Goal: Task Accomplishment & Management: Use online tool/utility

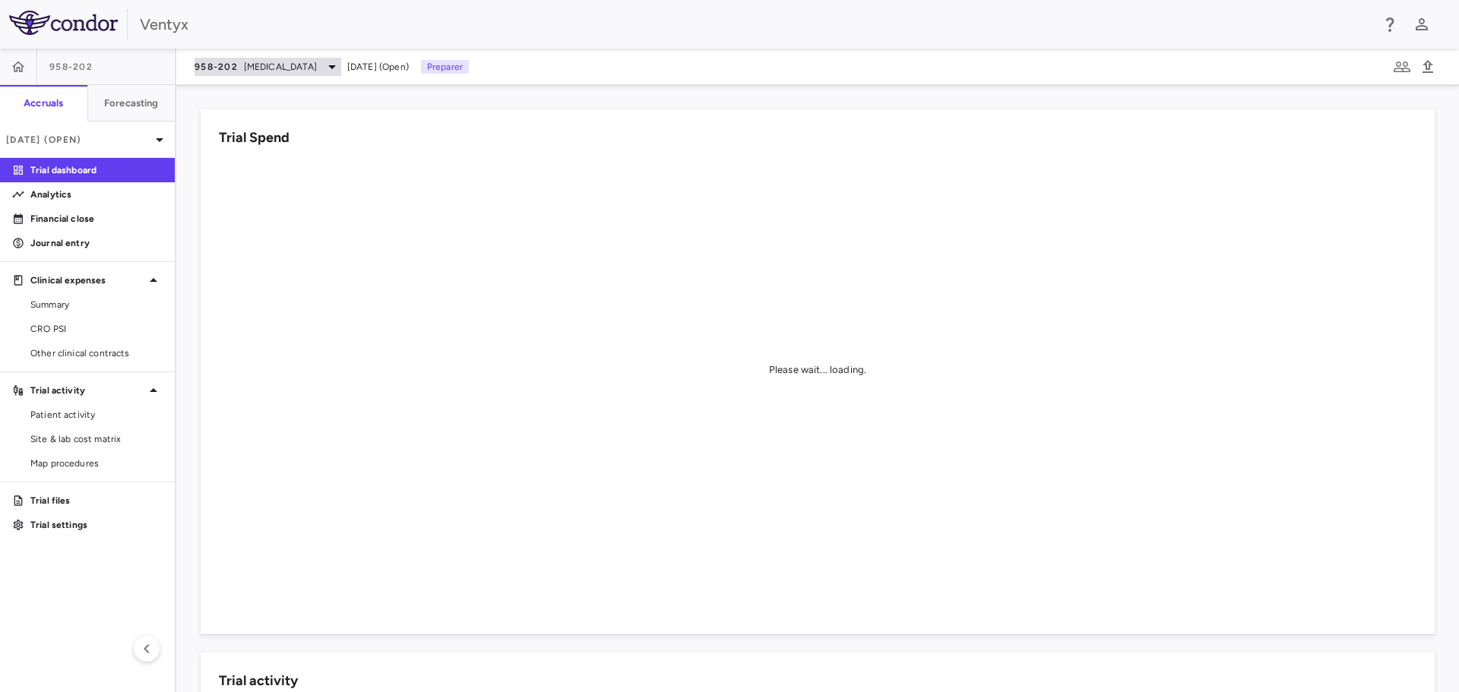
click at [245, 65] on span "[MEDICAL_DATA]" at bounding box center [280, 67] width 73 height 14
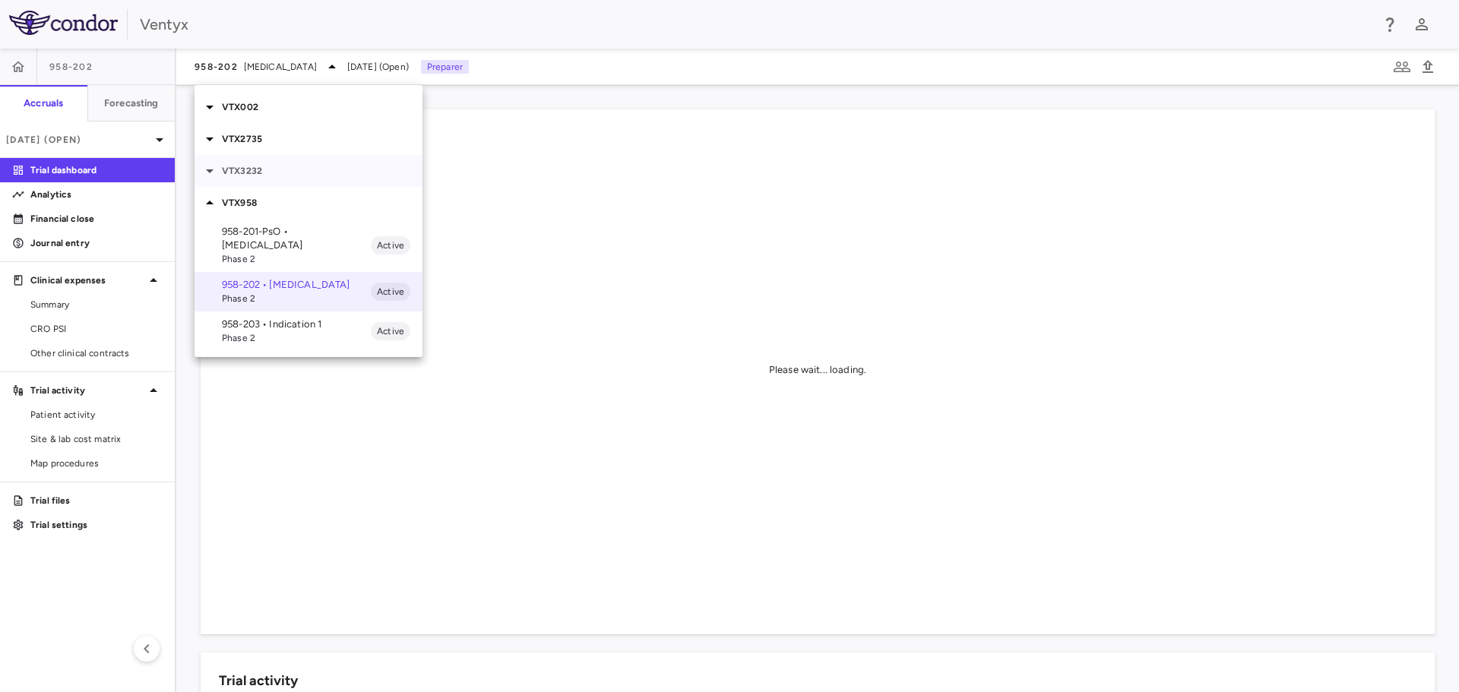
click at [264, 170] on p "VTX3232" at bounding box center [322, 171] width 201 height 14
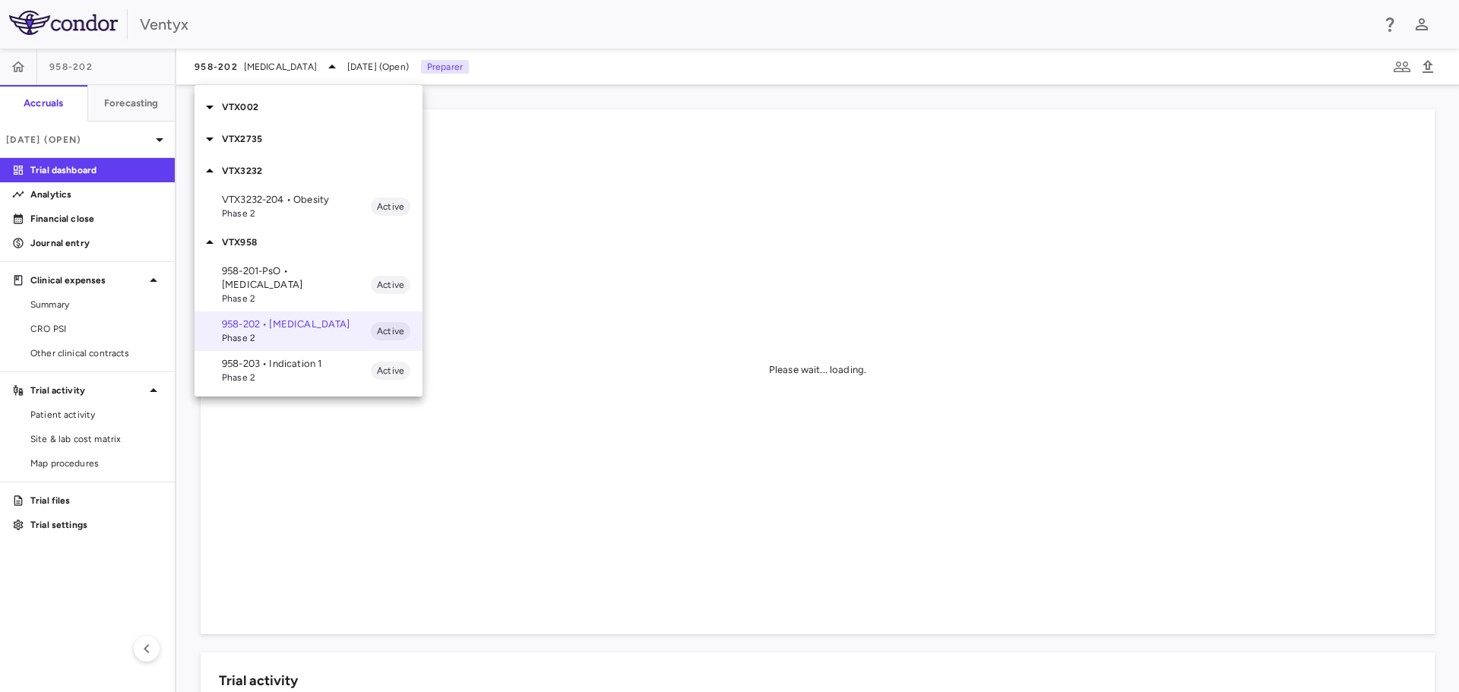
click at [287, 214] on span "Phase 2" at bounding box center [296, 214] width 149 height 14
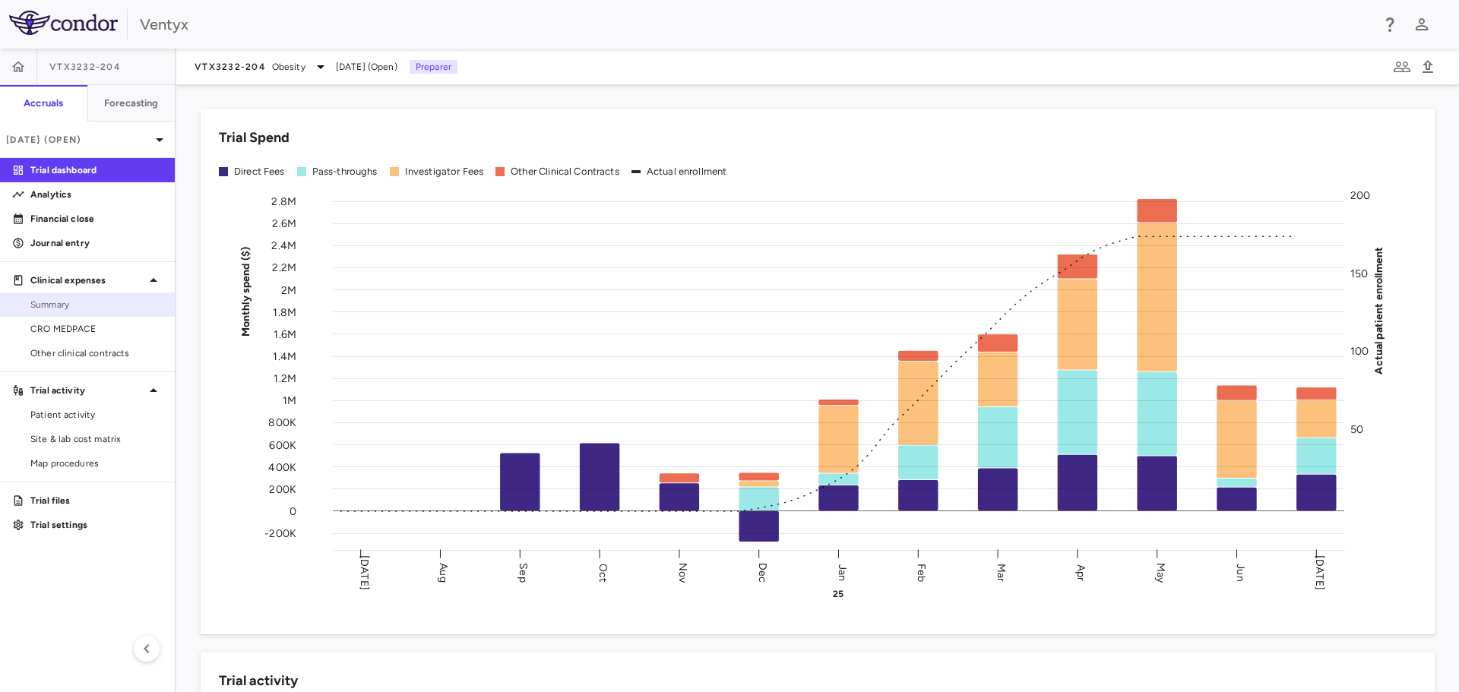
click at [73, 299] on span "Summary" at bounding box center [96, 305] width 132 height 14
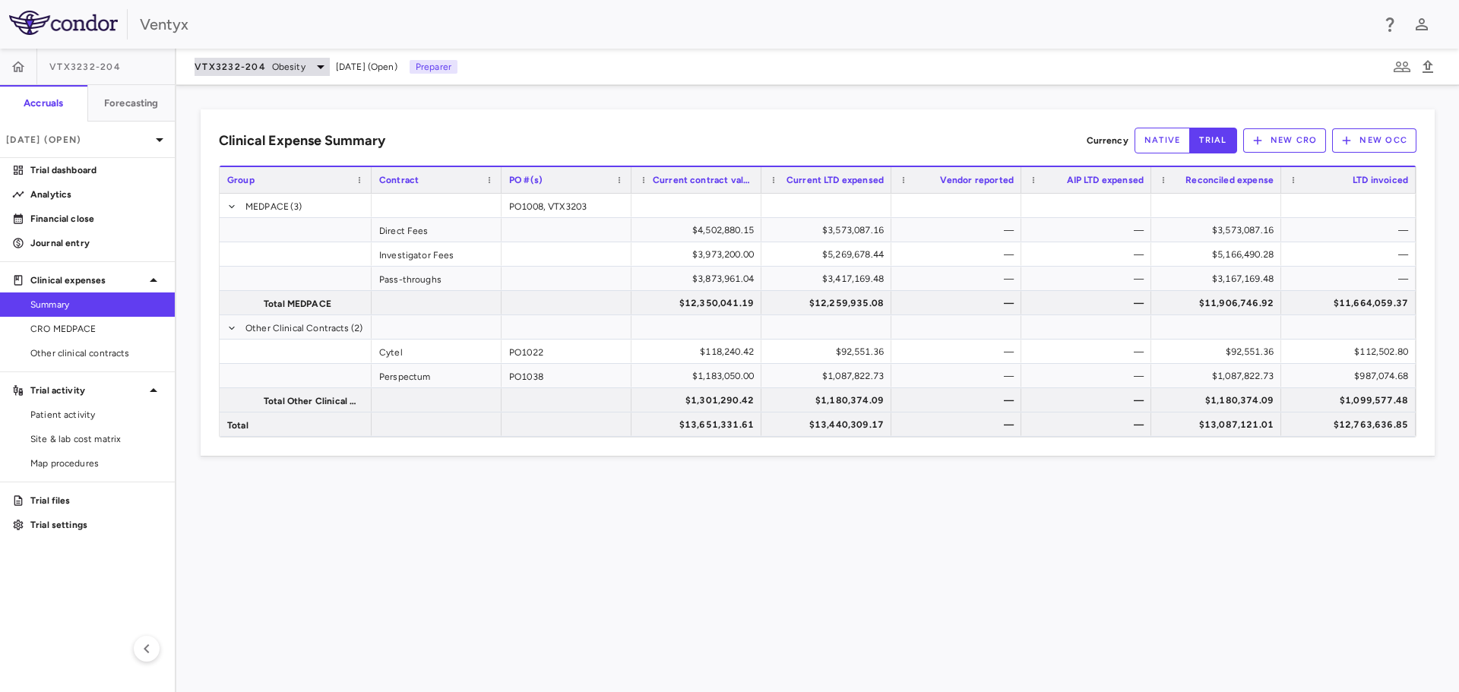
click at [312, 71] on icon at bounding box center [321, 67] width 18 height 18
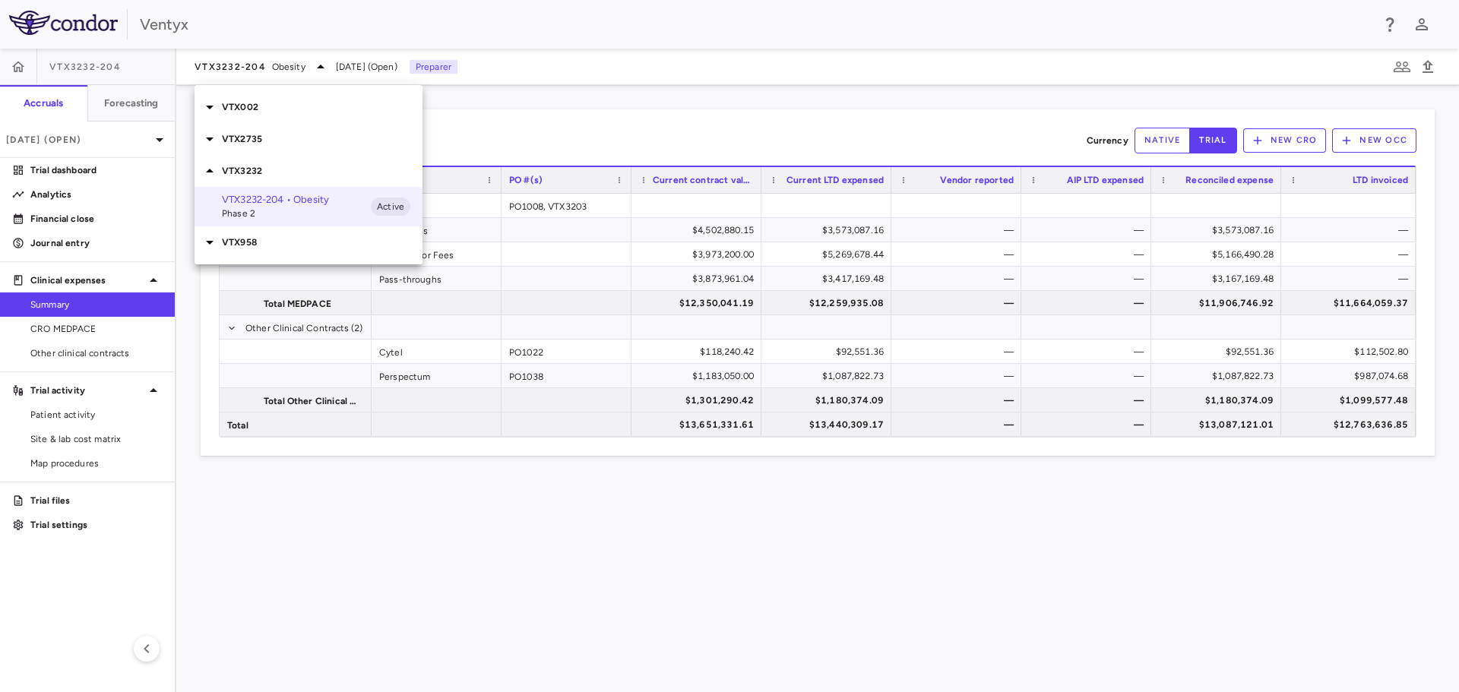
click at [74, 168] on div at bounding box center [729, 346] width 1459 height 692
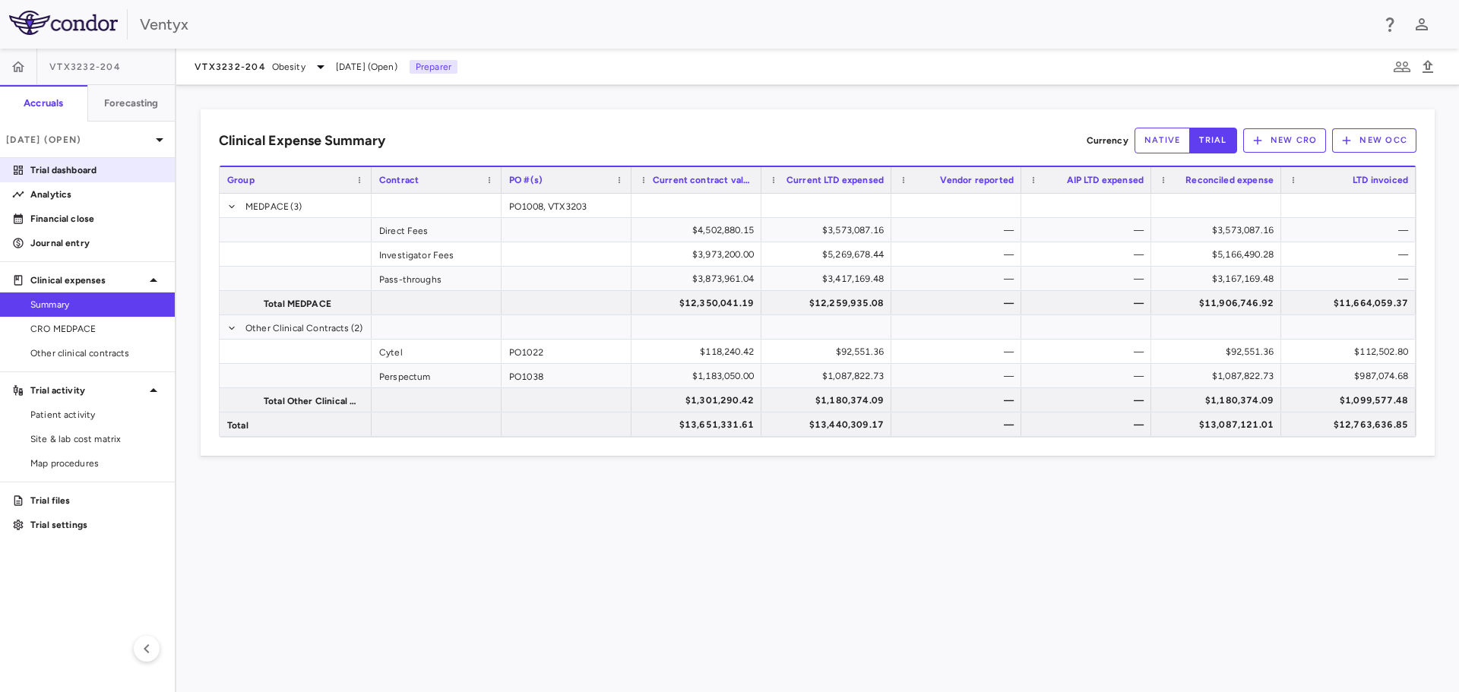
click at [49, 169] on p "Trial dashboard" at bounding box center [96, 170] width 132 height 14
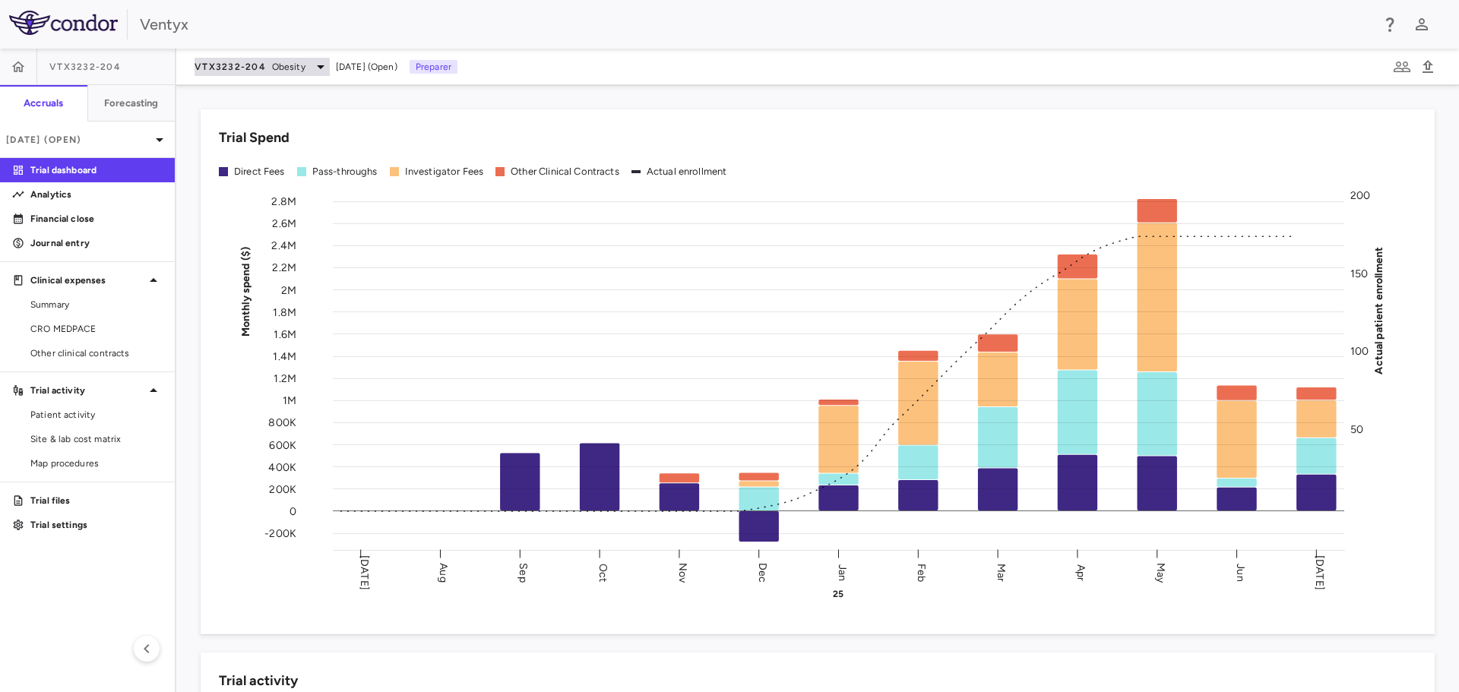
click at [248, 69] on span "VTX3232-204" at bounding box center [230, 67] width 71 height 12
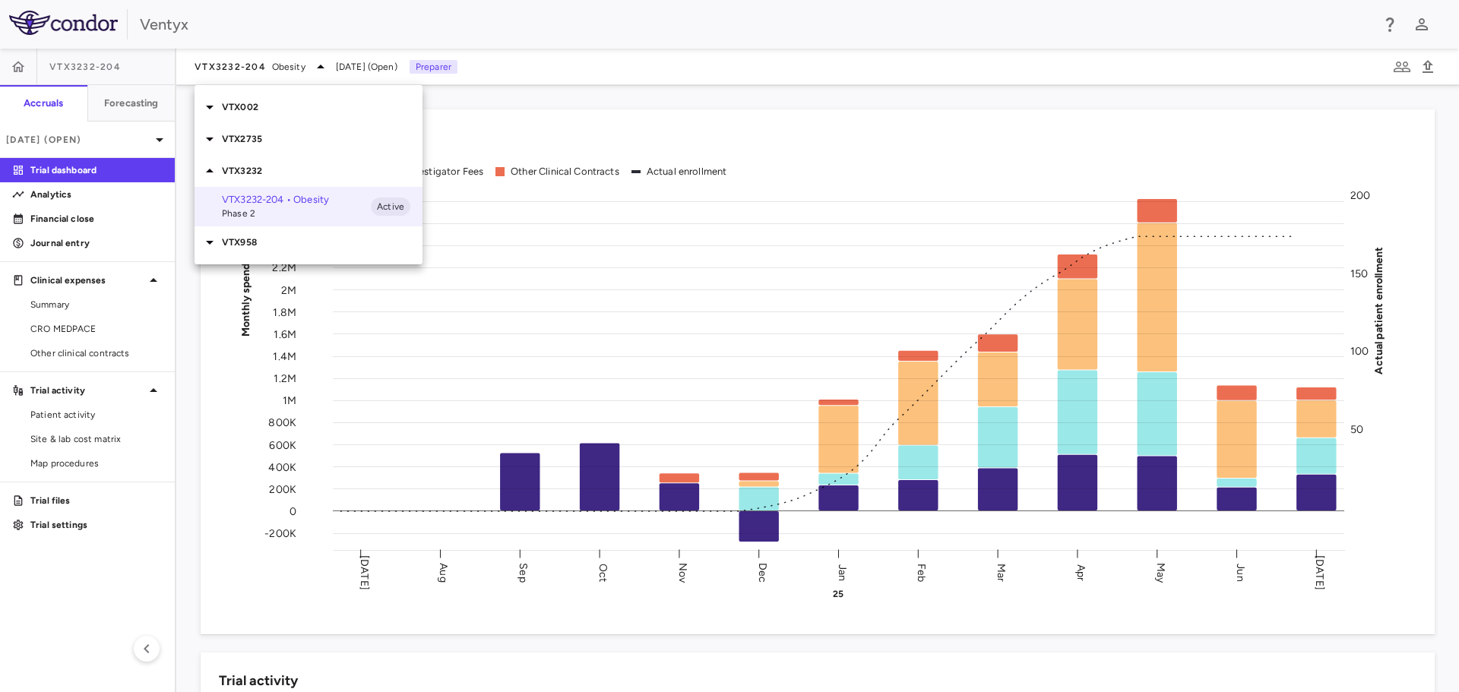
click at [81, 319] on div at bounding box center [729, 346] width 1459 height 692
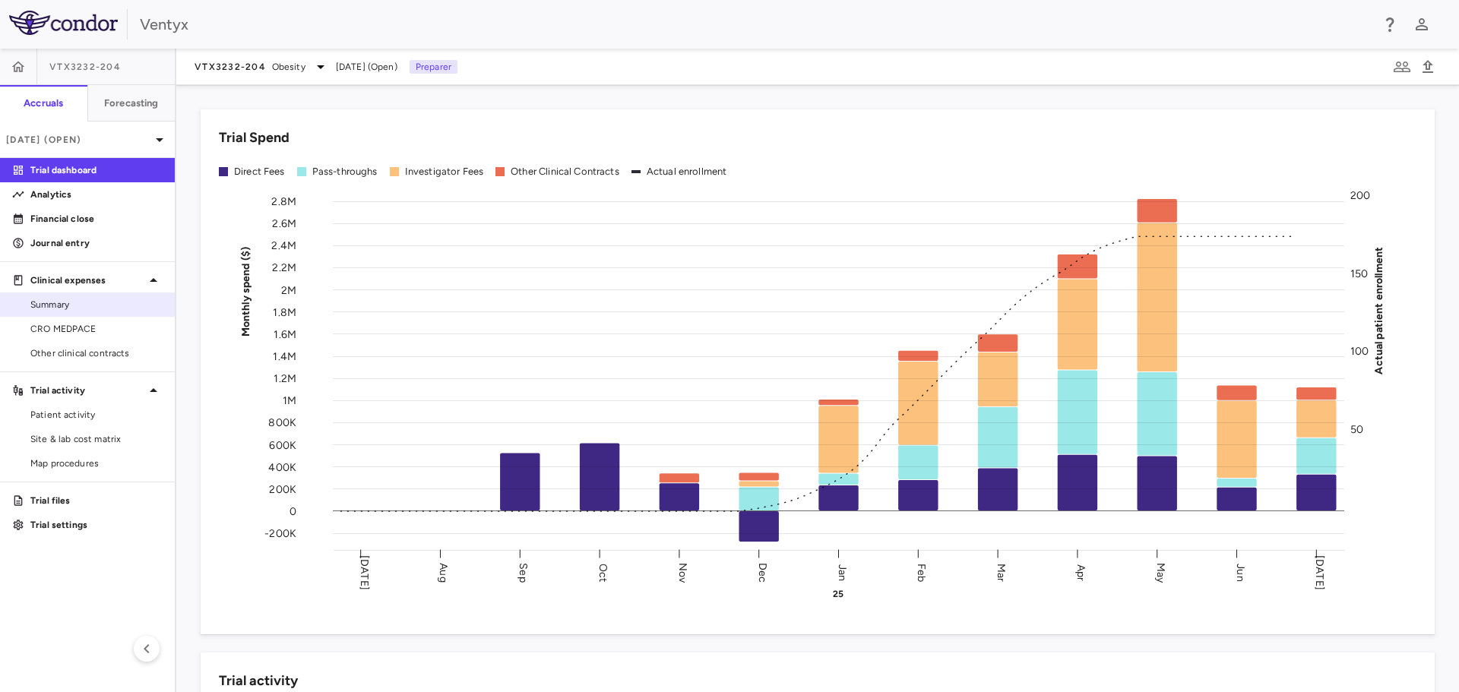
click at [84, 303] on span "Summary" at bounding box center [96, 305] width 132 height 14
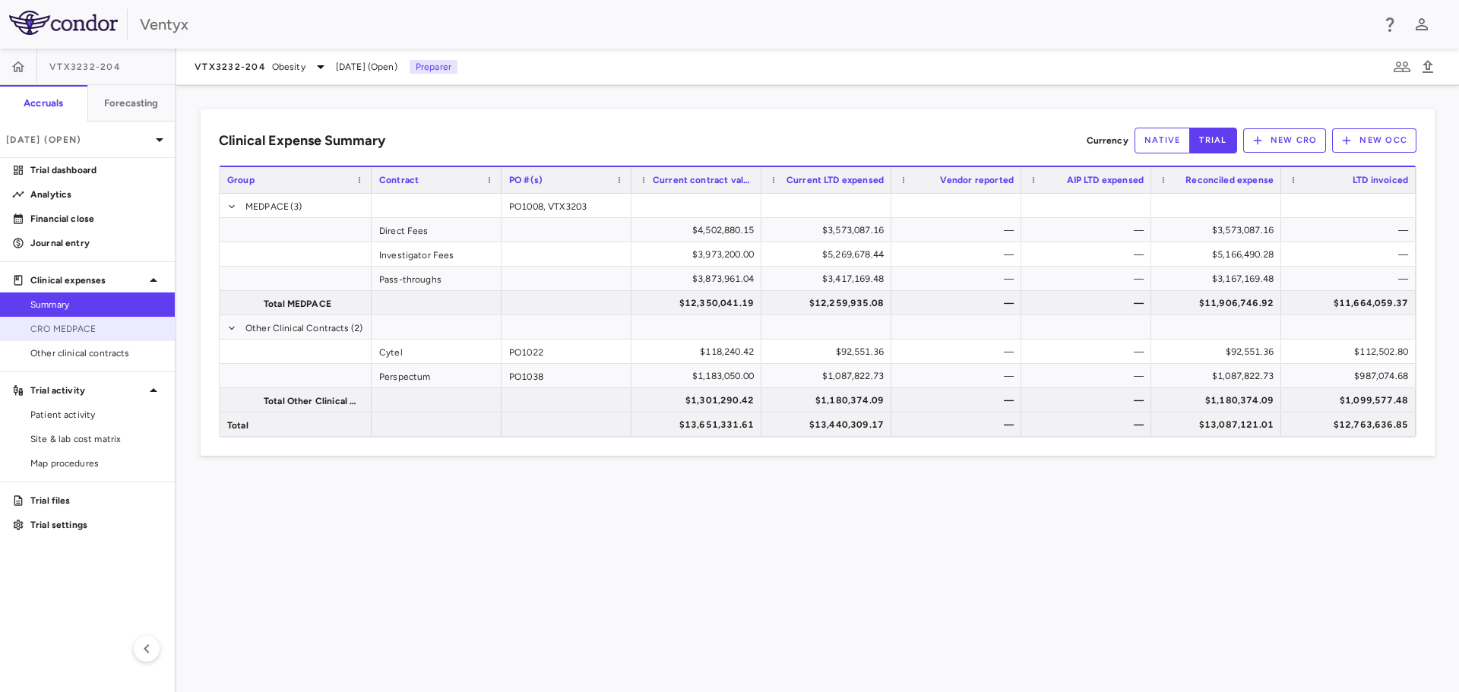
click at [81, 327] on span "CRO MEDPACE" at bounding box center [96, 329] width 132 height 14
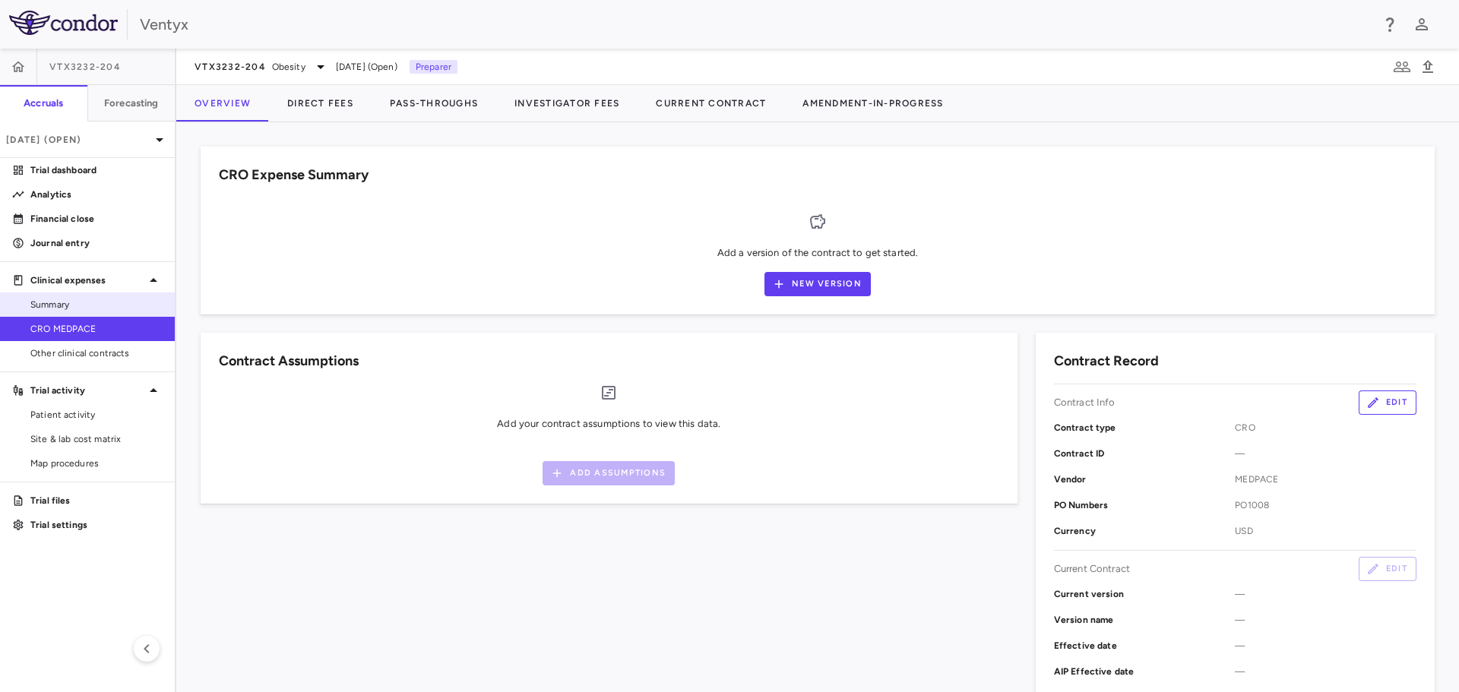
click at [85, 303] on span "Summary" at bounding box center [96, 305] width 132 height 14
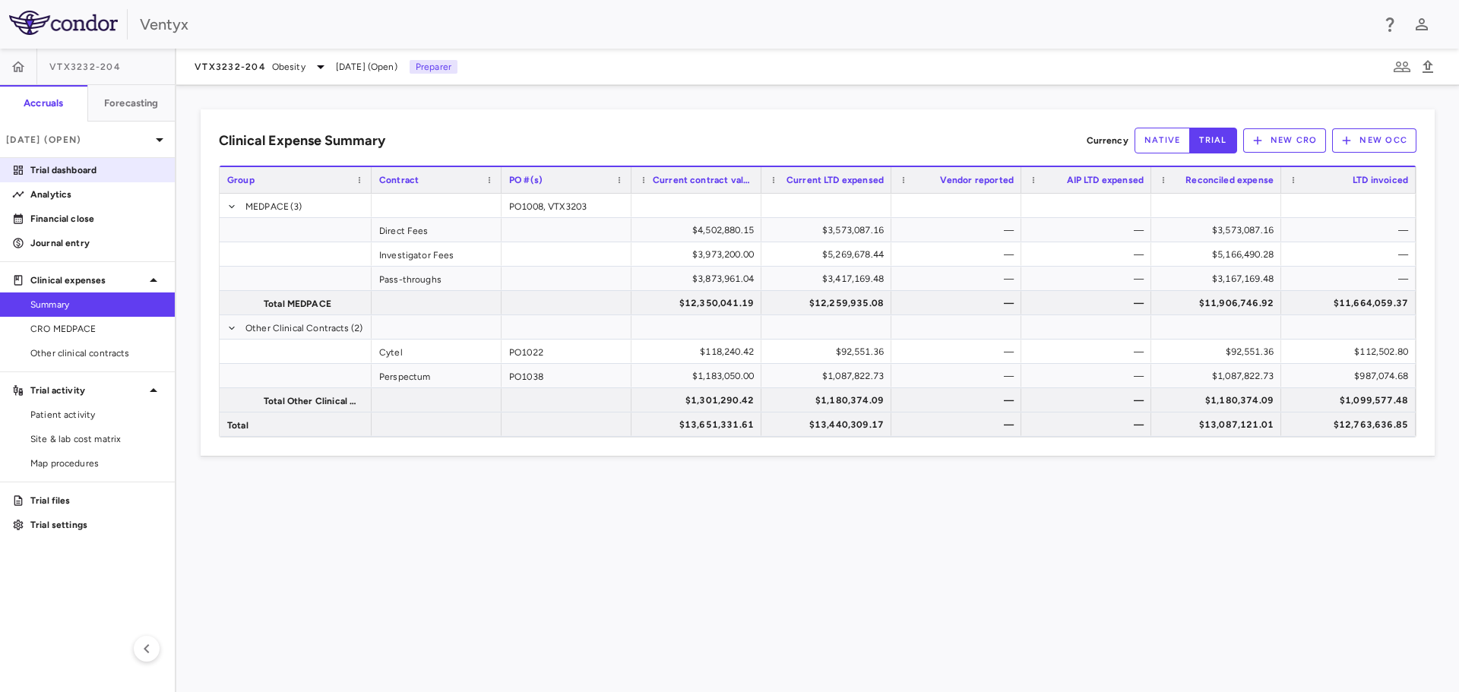
click at [62, 166] on p "Trial dashboard" at bounding box center [96, 170] width 132 height 14
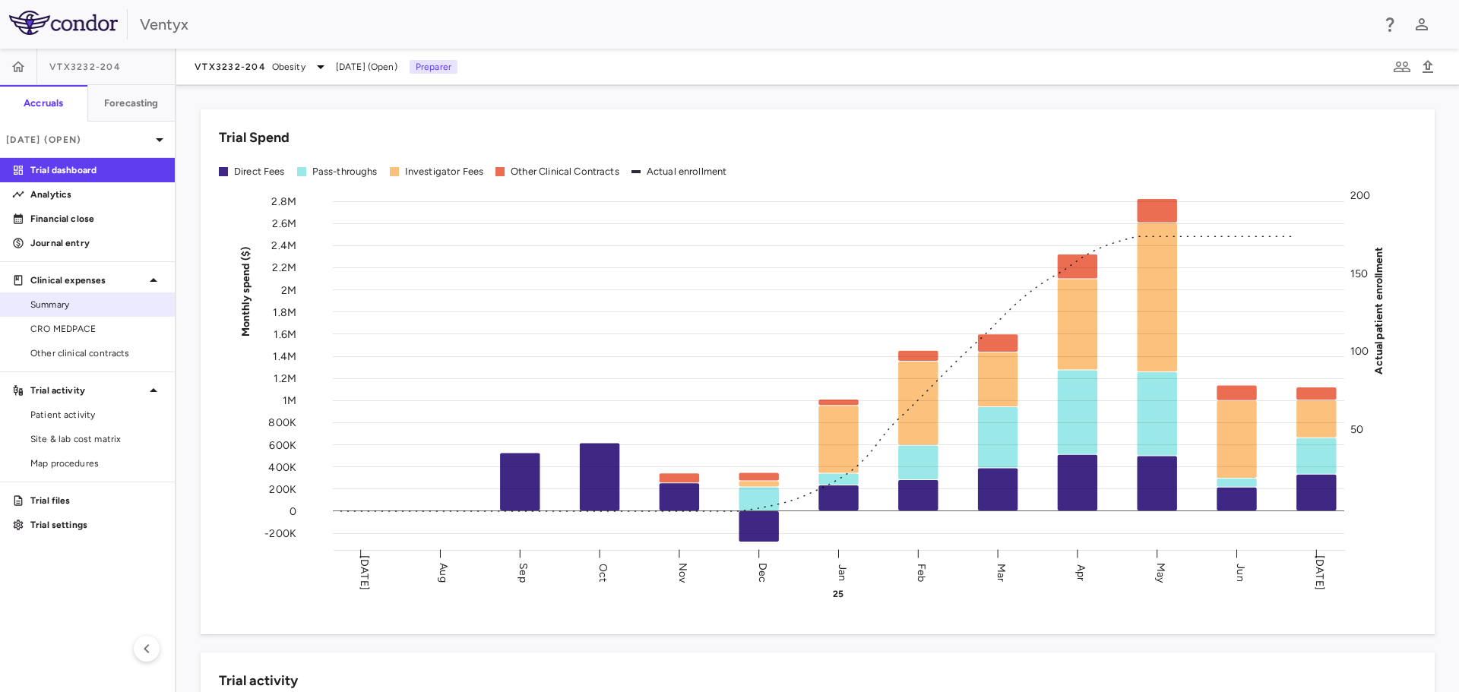
click at [68, 312] on link "Summary" at bounding box center [87, 304] width 175 height 23
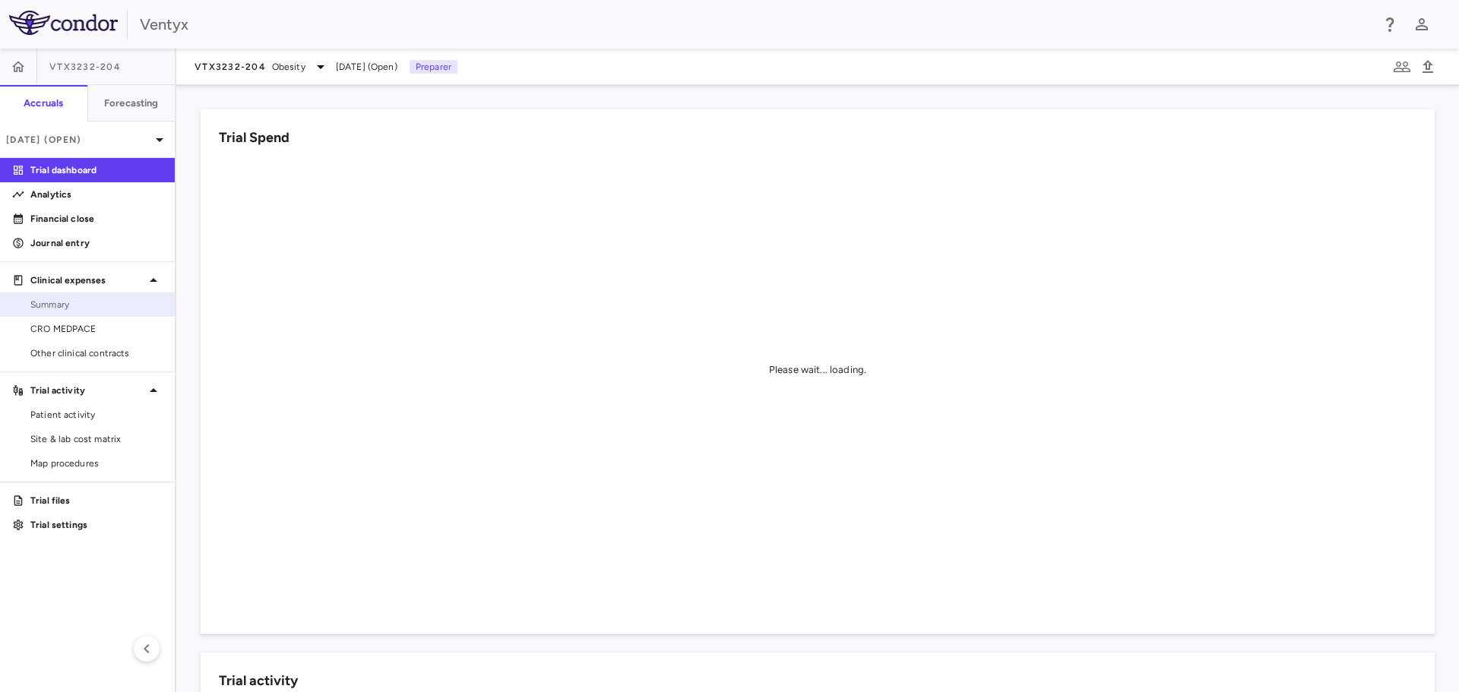
click at [94, 311] on span "Summary" at bounding box center [96, 305] width 132 height 14
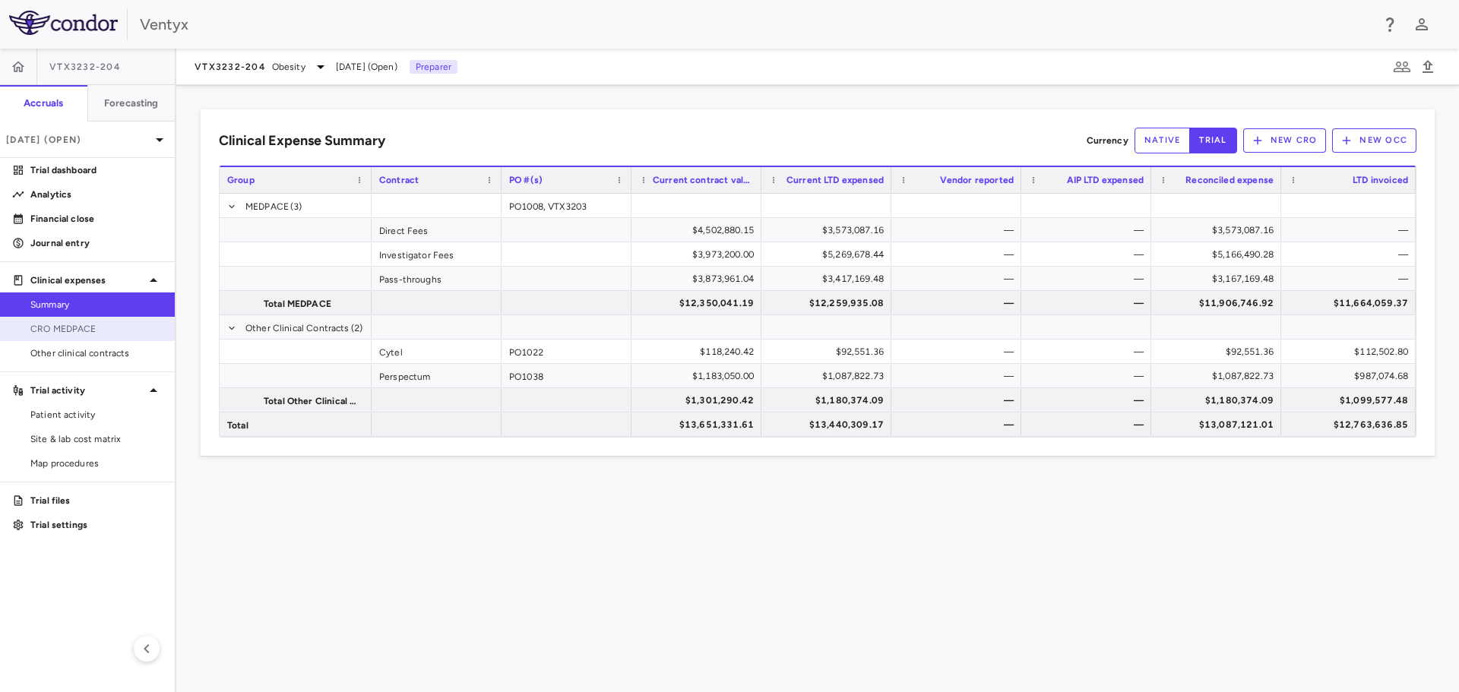
click at [101, 334] on span "CRO MEDPACE" at bounding box center [96, 329] width 132 height 14
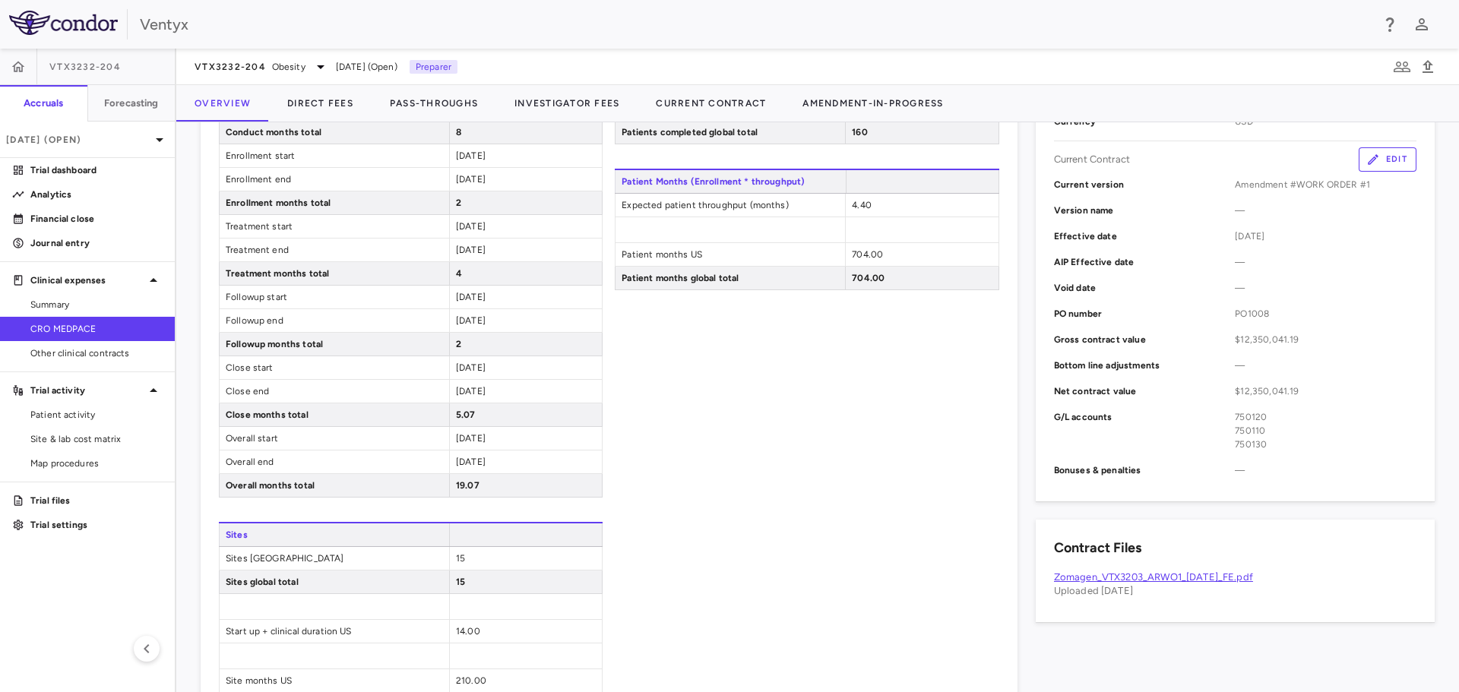
scroll to position [684, 0]
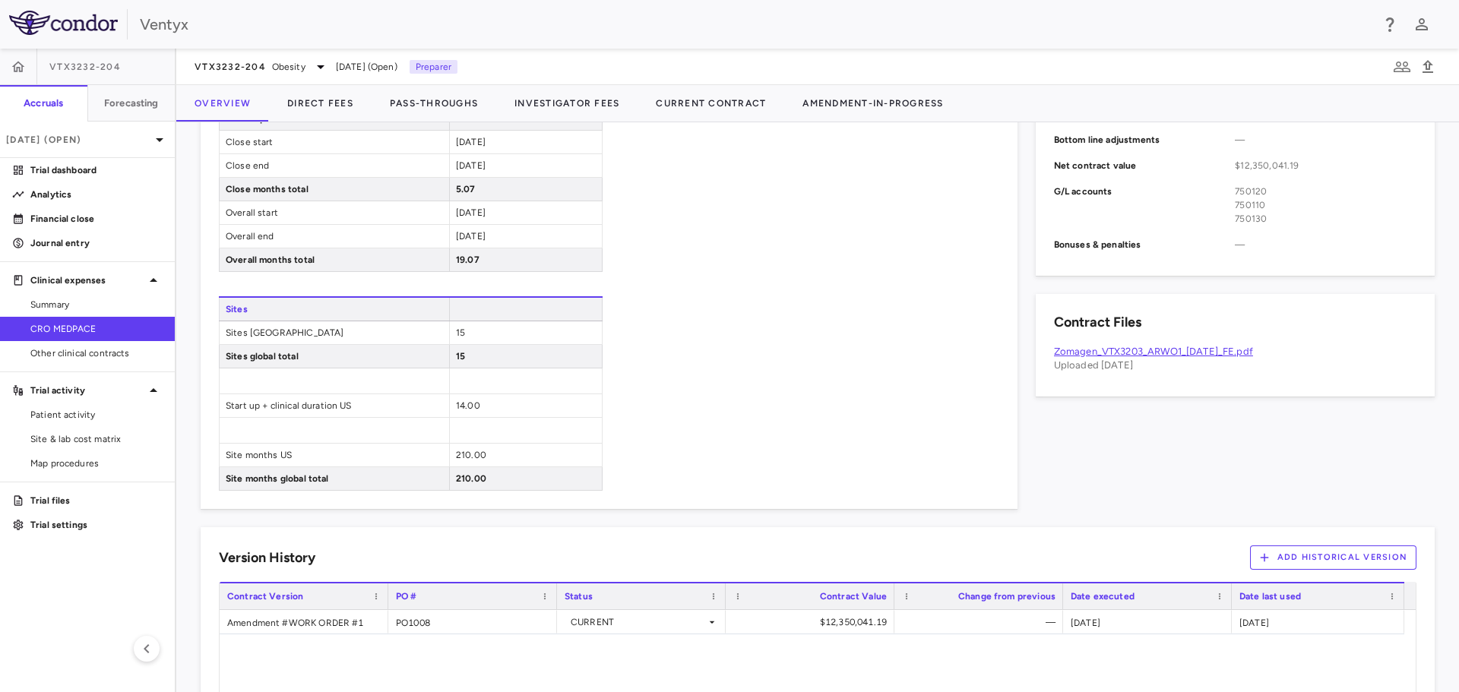
click at [1151, 352] on link "Zomagen_VTX3203_ARWO1_[DATE]_FE.pdf" at bounding box center [1153, 351] width 199 height 11
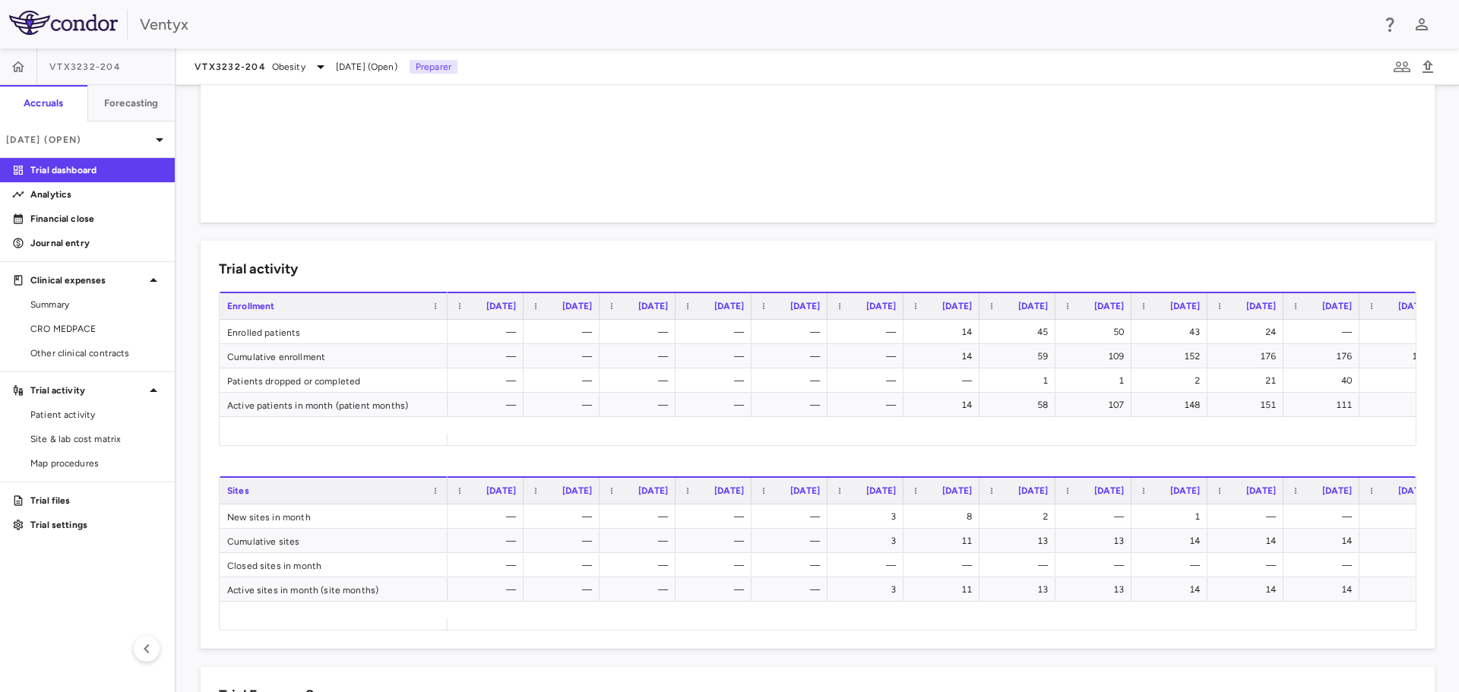
scroll to position [456, 0]
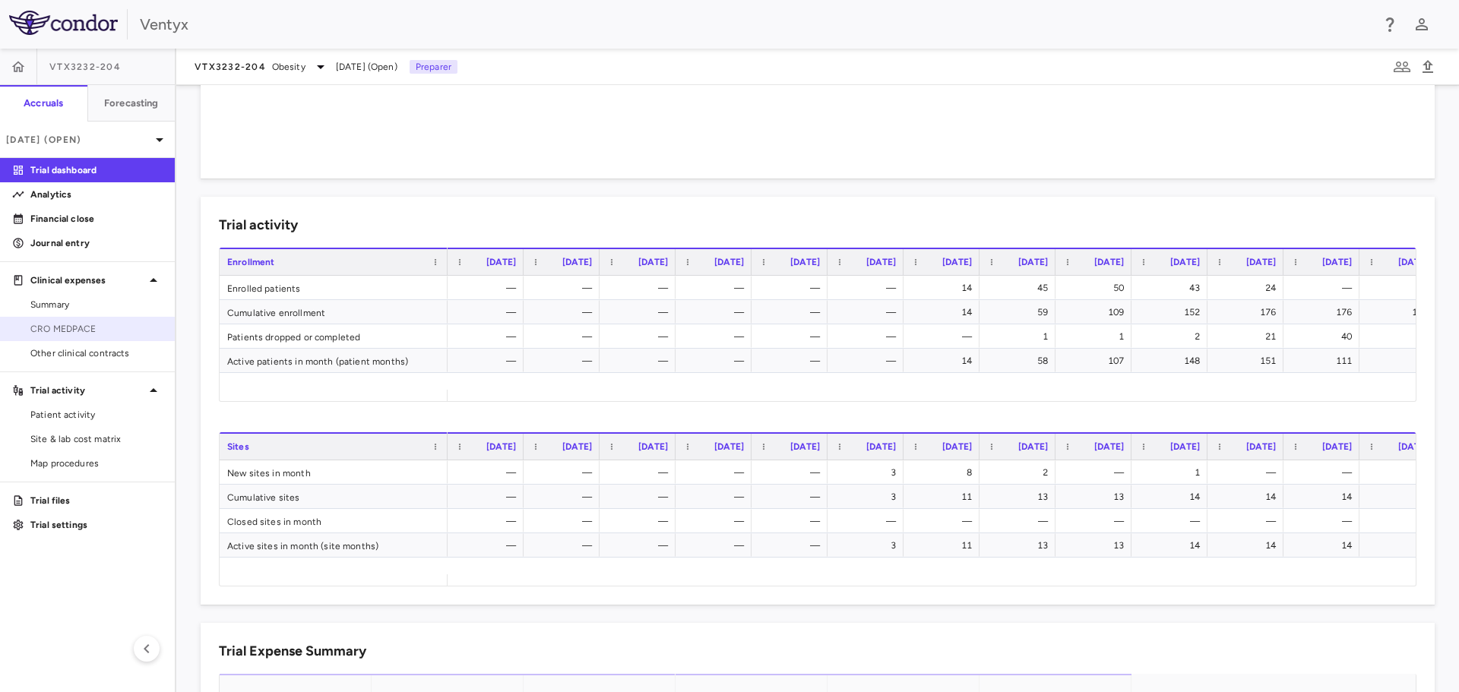
click at [78, 333] on span "CRO MEDPACE" at bounding box center [96, 329] width 132 height 14
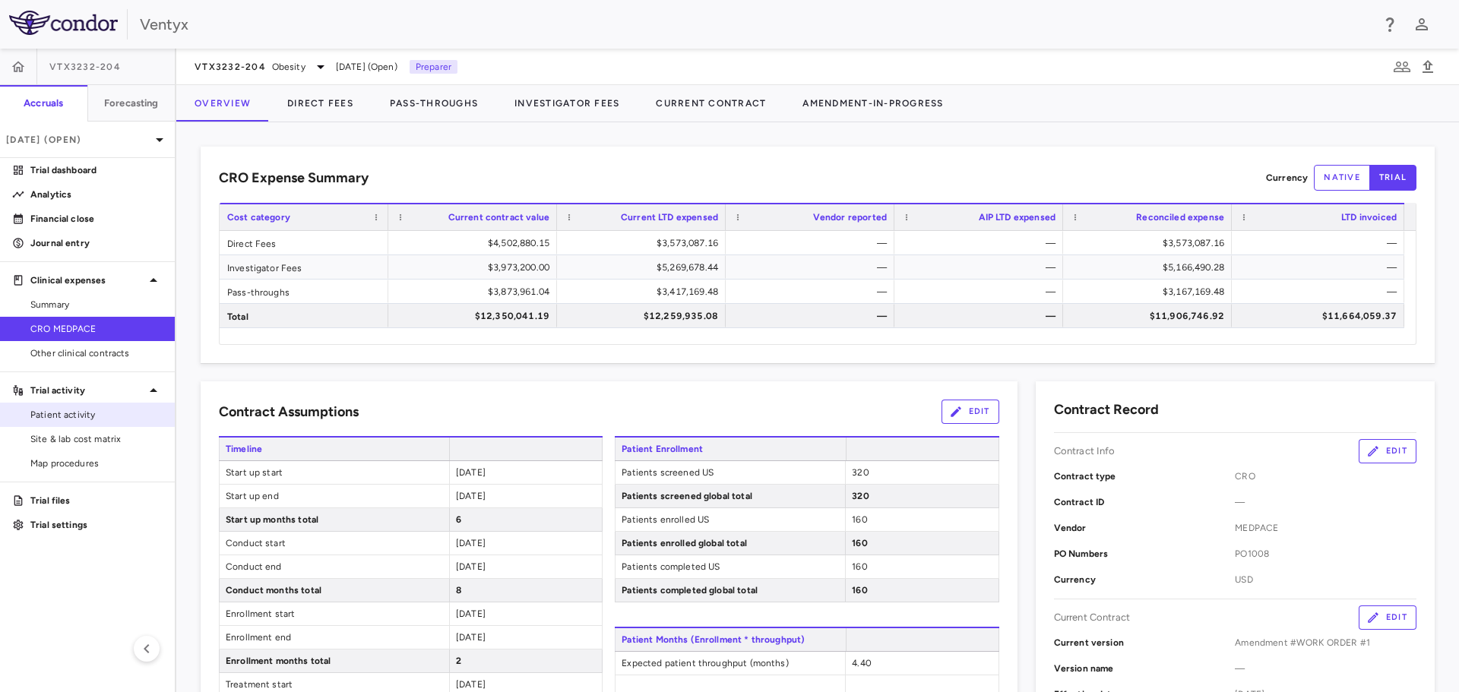
click at [72, 416] on span "Patient activity" at bounding box center [96, 415] width 132 height 14
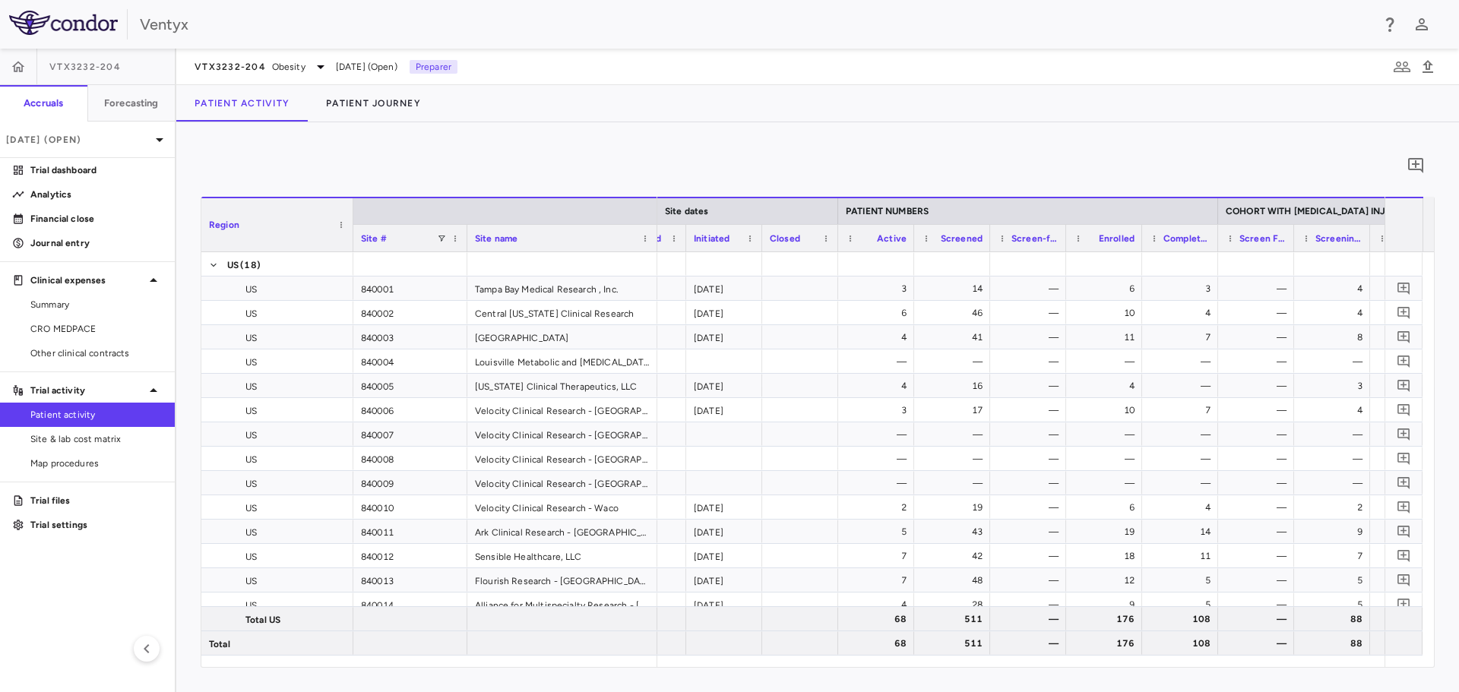
scroll to position [0, 457]
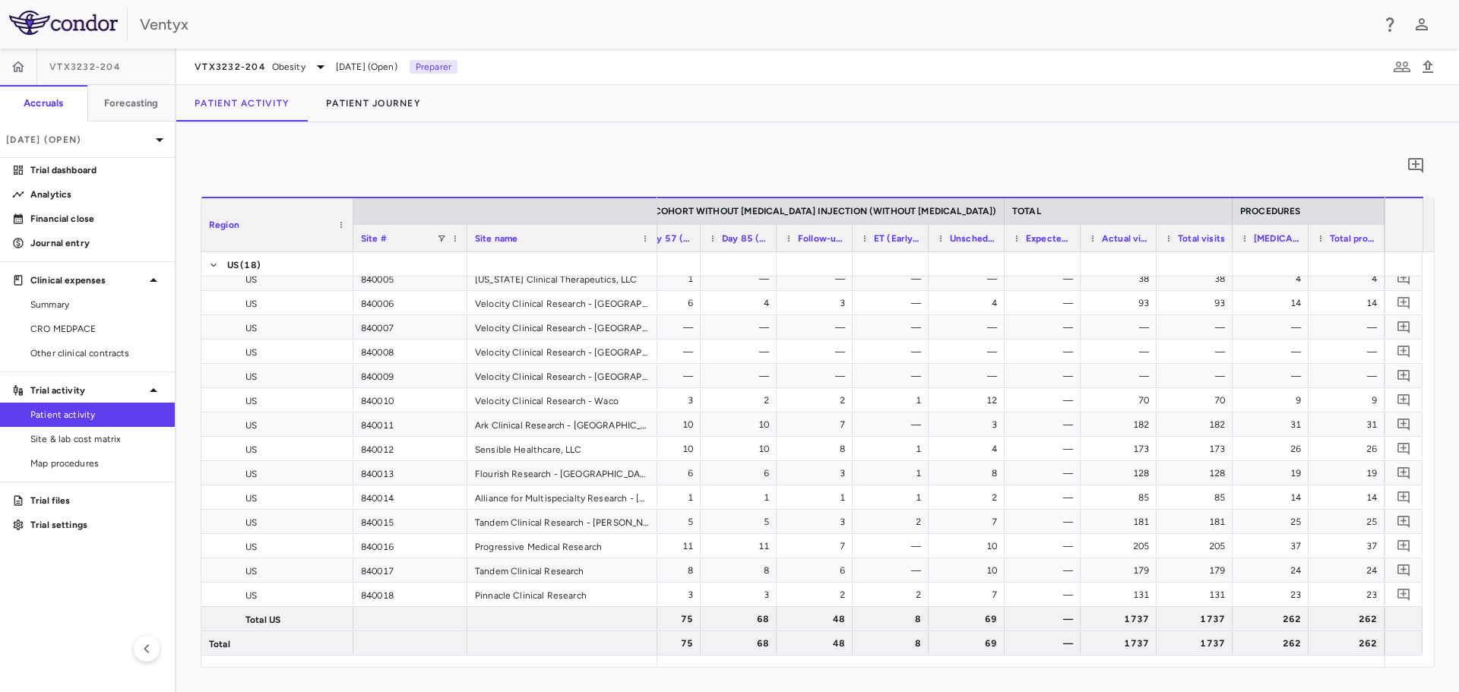
drag, startPoint x: 1339, startPoint y: 673, endPoint x: 1326, endPoint y: 651, distance: 25.5
click at [1327, 653] on div "0 Region Drag here to set column labels Region Site # Site name US" at bounding box center [817, 407] width 1283 height 570
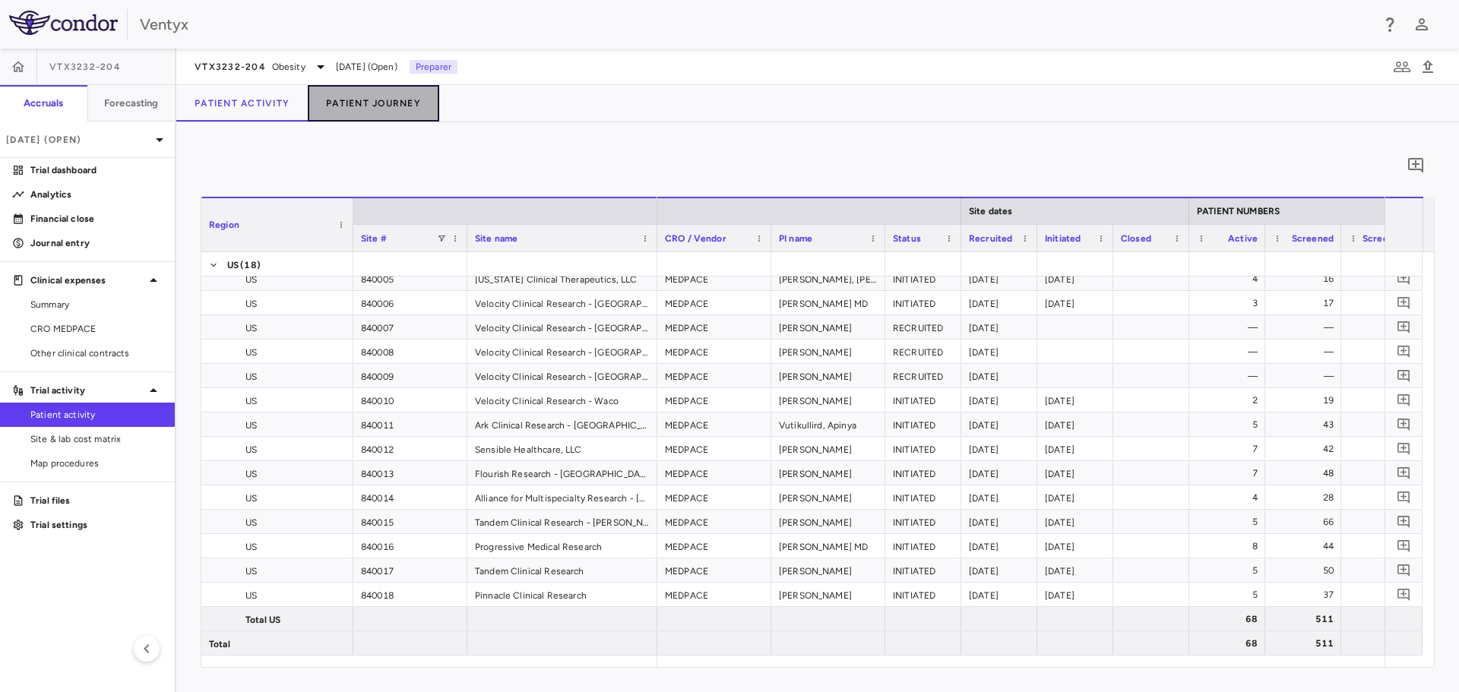
click at [397, 112] on button "Patient Journey" at bounding box center [373, 103] width 131 height 36
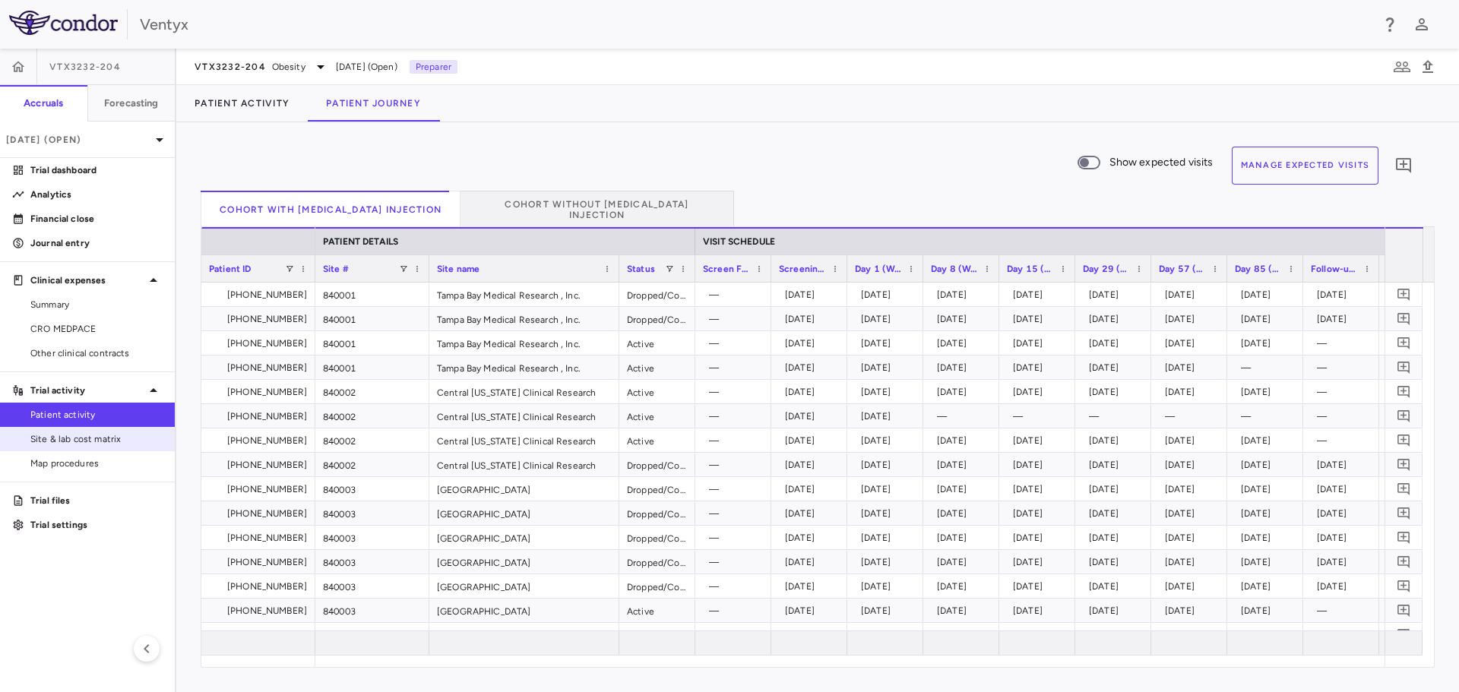
click at [65, 443] on span "Site & lab cost matrix" at bounding box center [96, 439] width 132 height 14
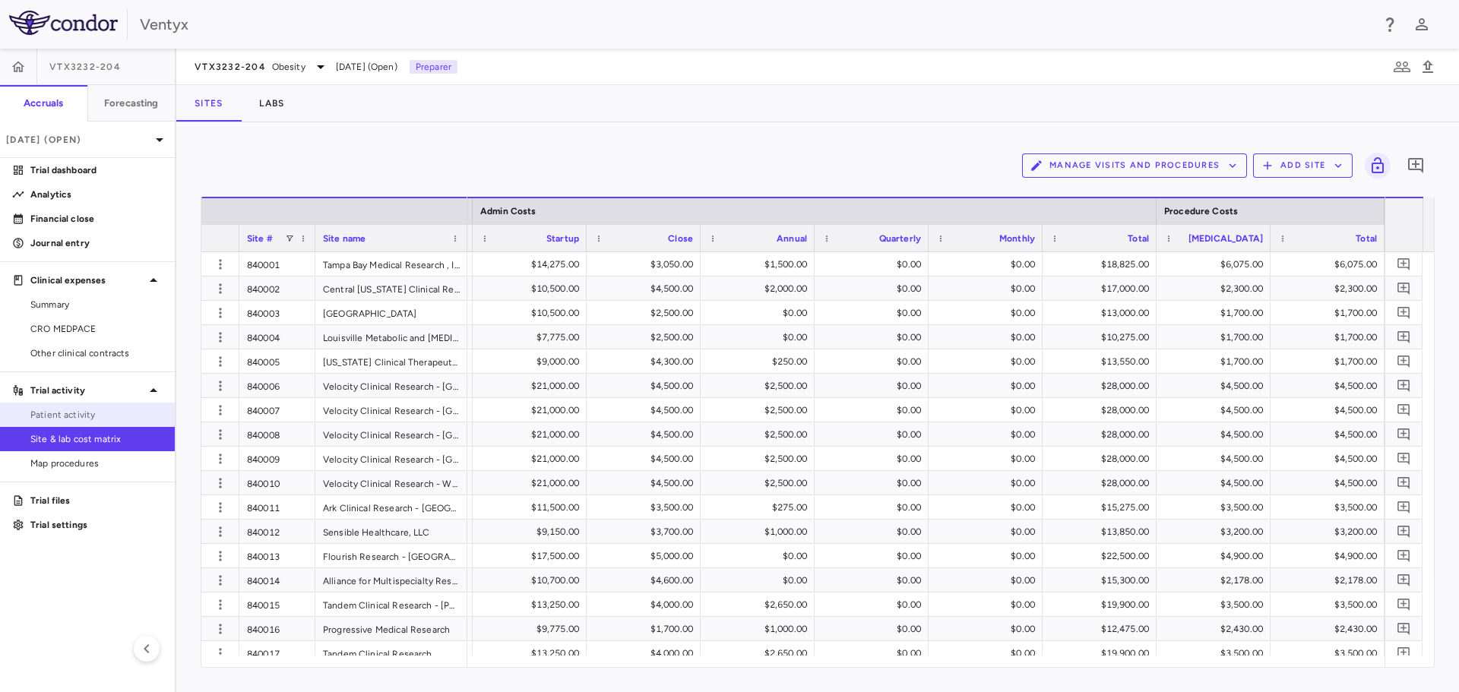
click at [67, 417] on span "Patient activity" at bounding box center [96, 415] width 132 height 14
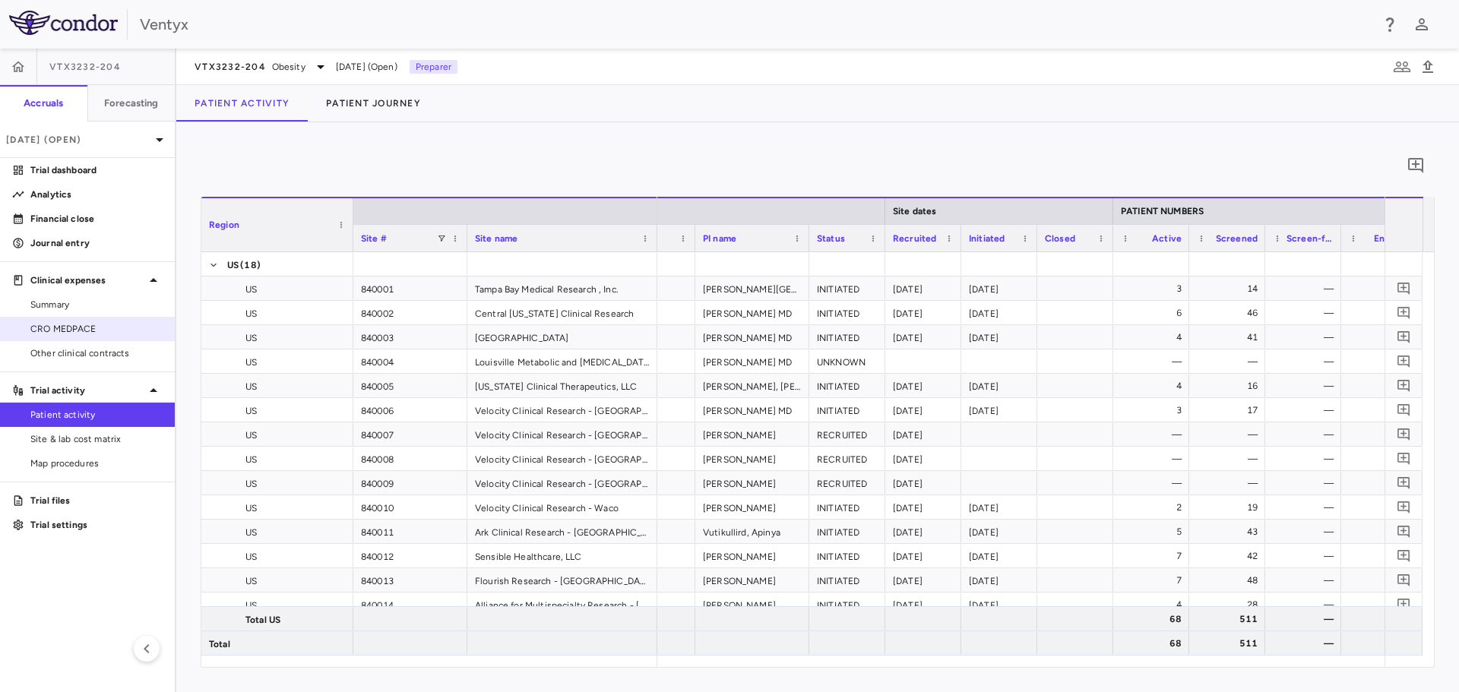
click at [83, 334] on span "CRO MEDPACE" at bounding box center [96, 329] width 132 height 14
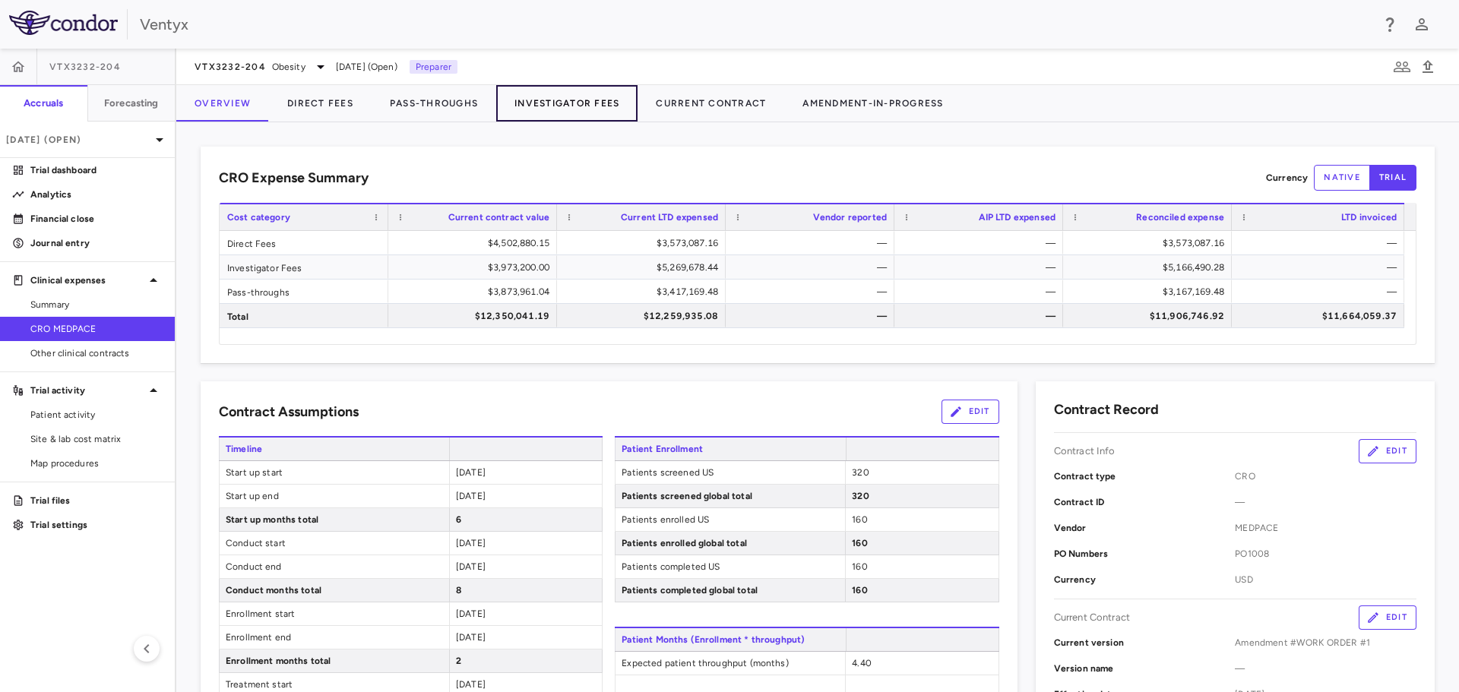
click at [575, 111] on button "Investigator Fees" at bounding box center [566, 103] width 141 height 36
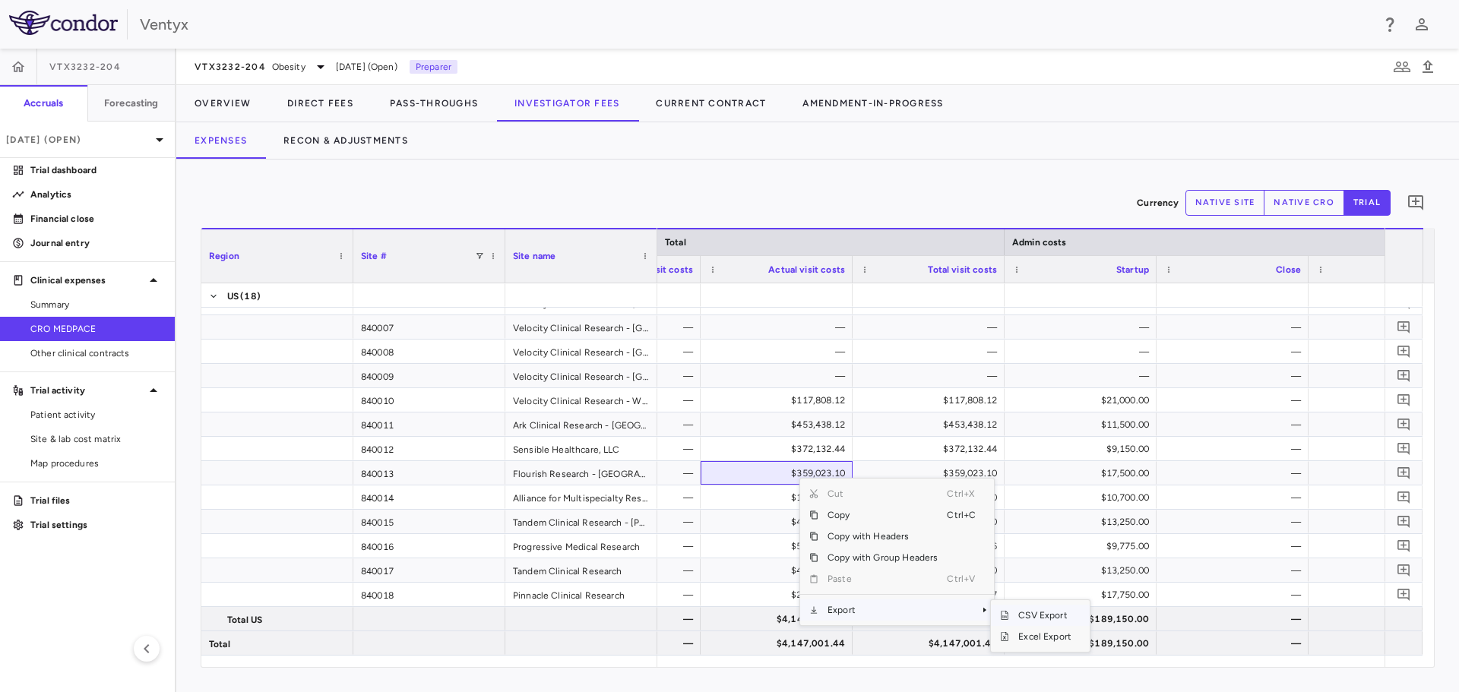
click at [1034, 621] on span "CSV Export" at bounding box center [1044, 615] width 71 height 21
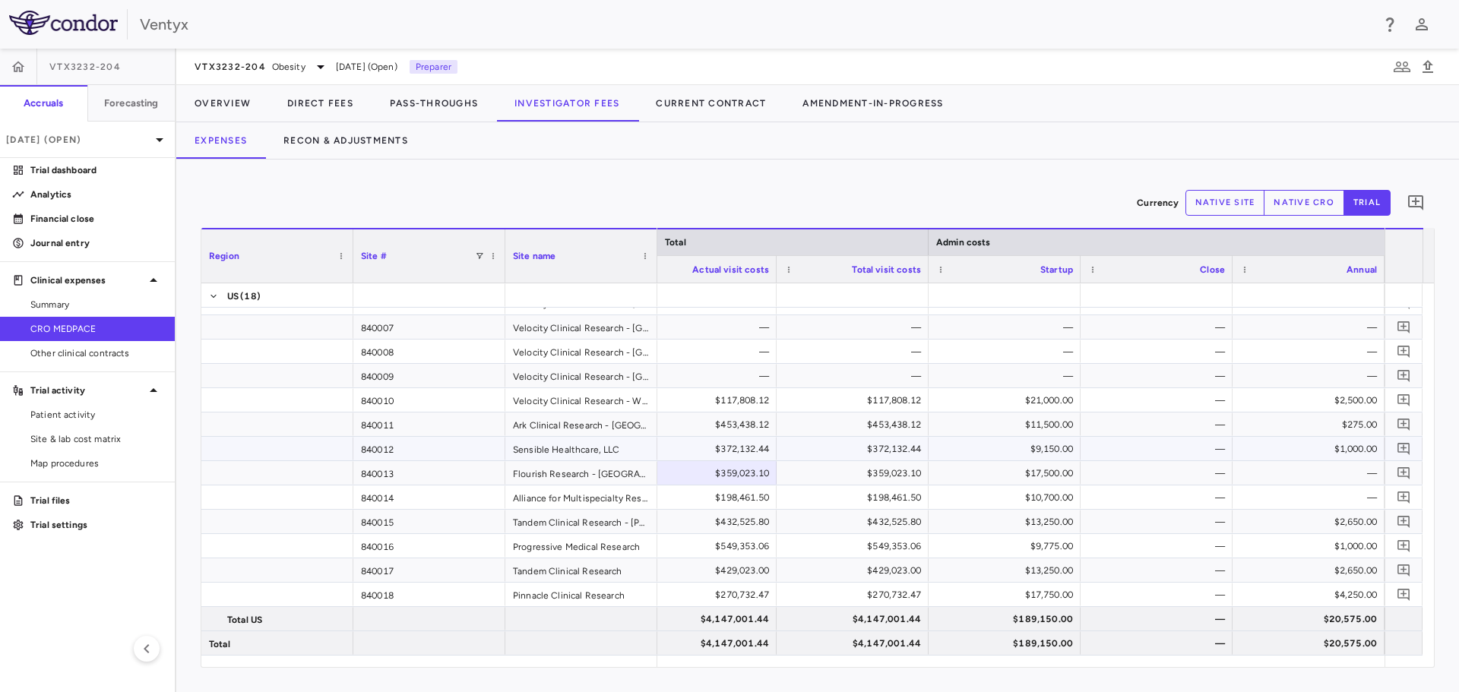
scroll to position [0, 4490]
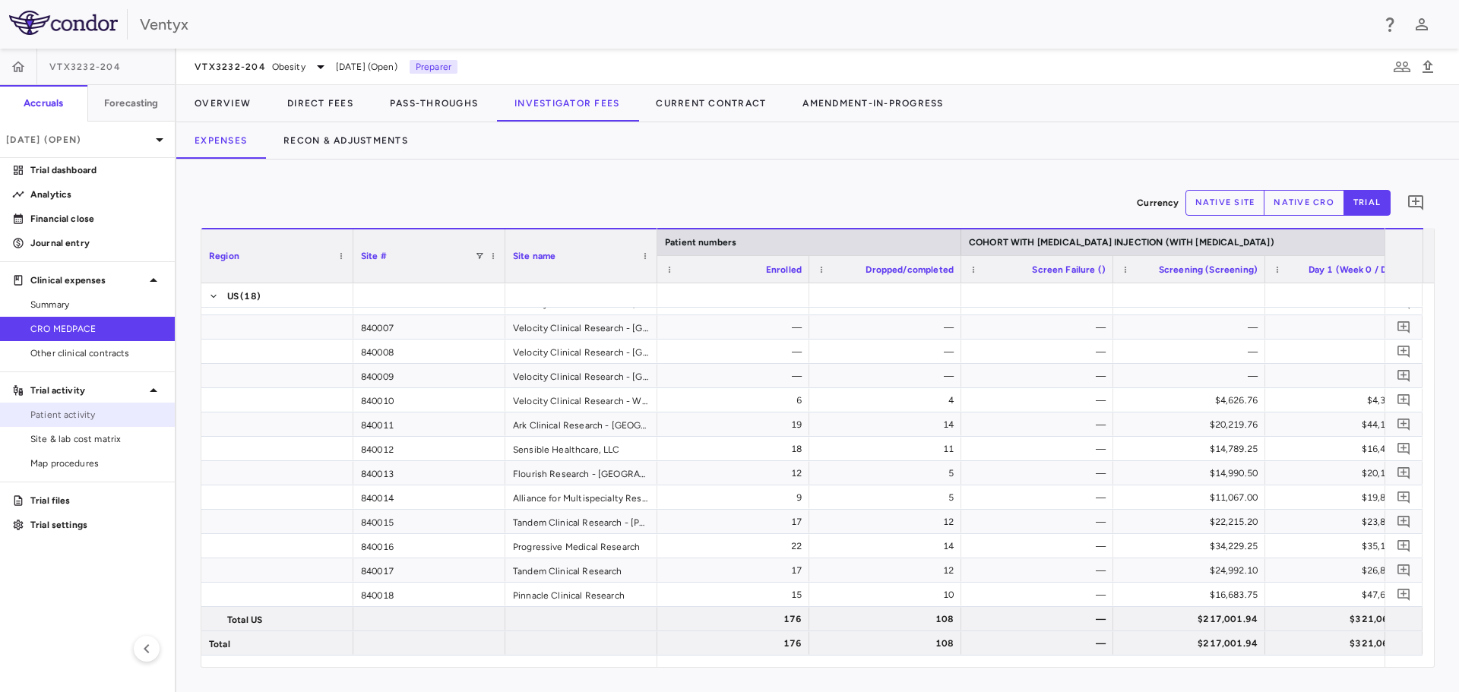
click at [72, 423] on link "Patient activity" at bounding box center [87, 415] width 175 height 23
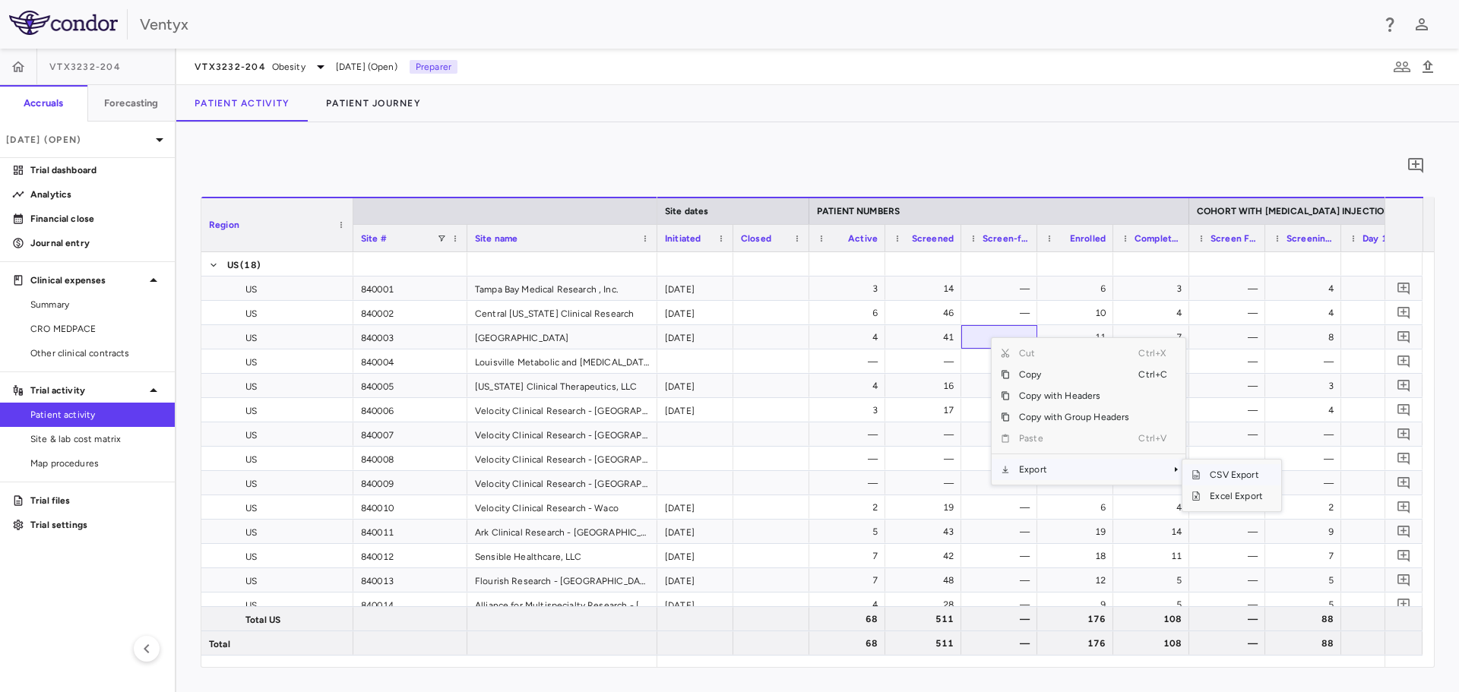
click at [1234, 474] on span "CSV Export" at bounding box center [1236, 474] width 71 height 21
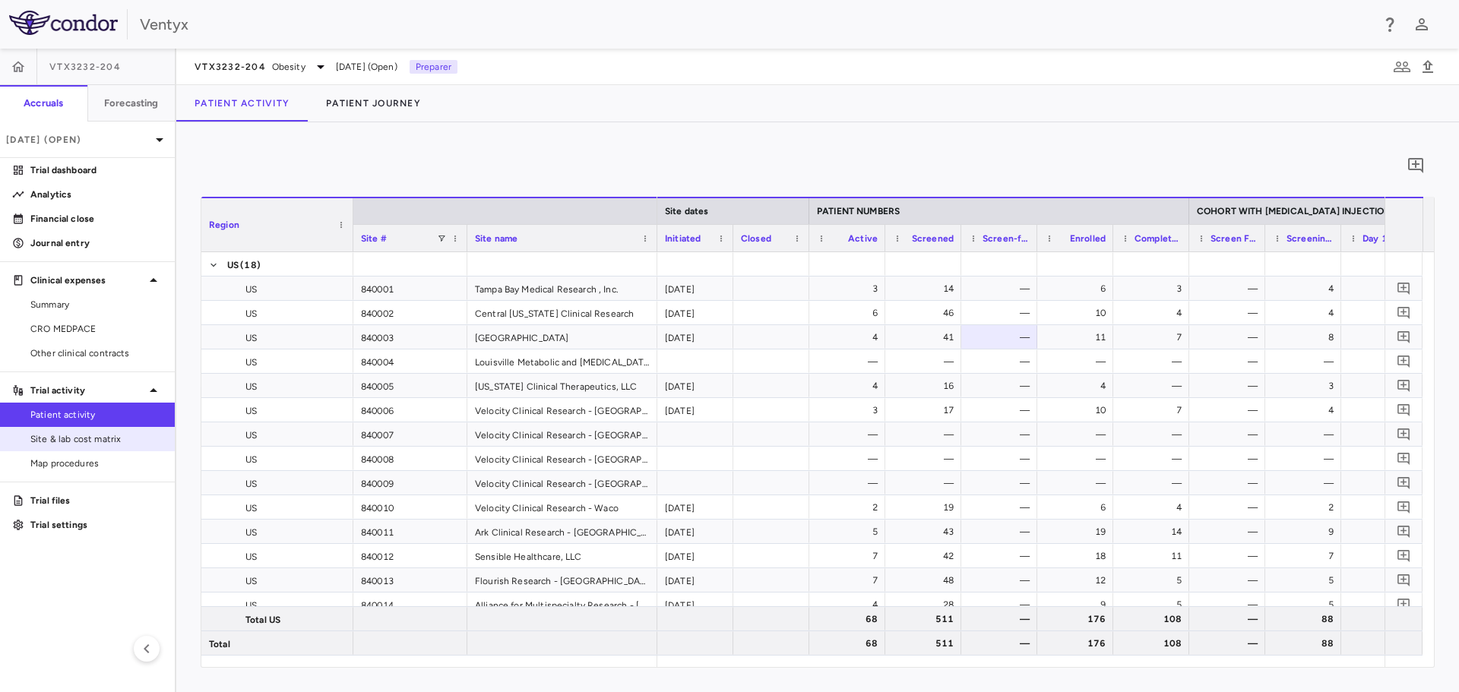
drag, startPoint x: 69, startPoint y: 433, endPoint x: 100, endPoint y: 439, distance: 31.6
click at [69, 433] on span "Site & lab cost matrix" at bounding box center [96, 439] width 132 height 14
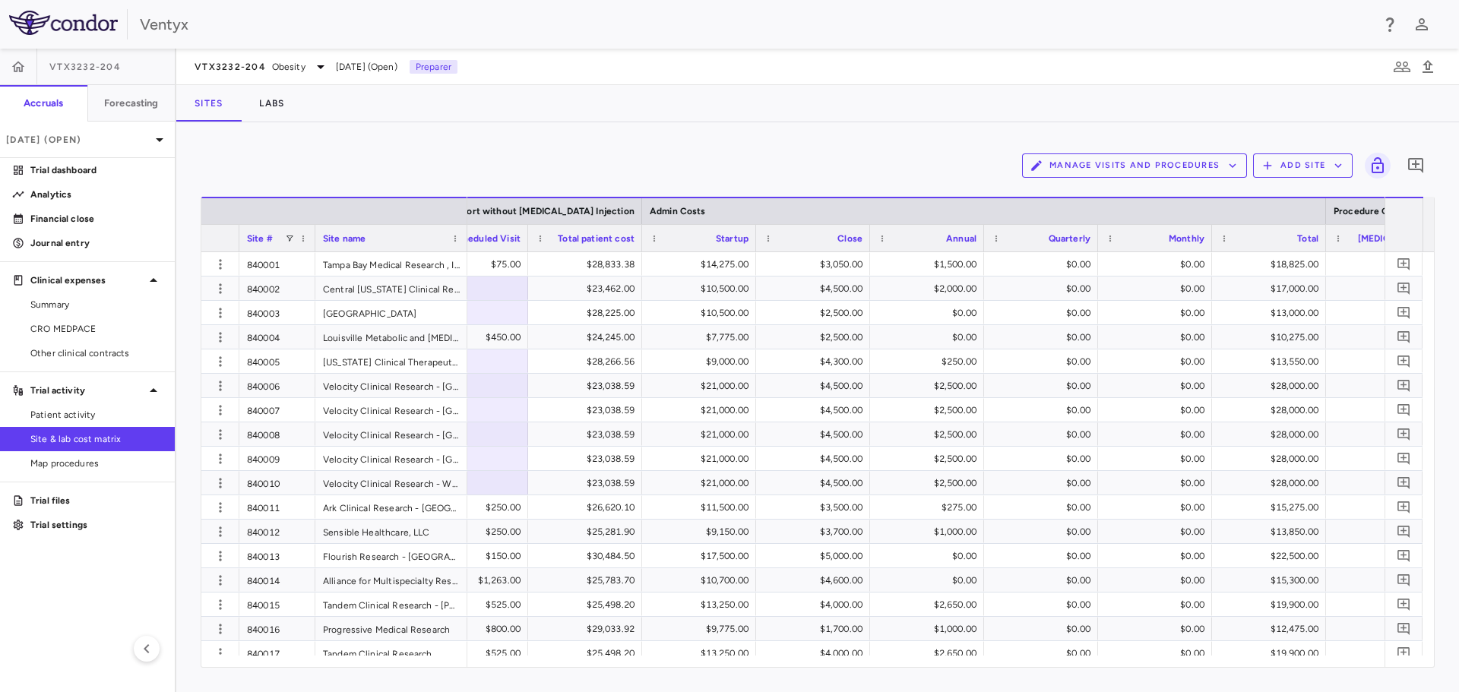
scroll to position [0, 4116]
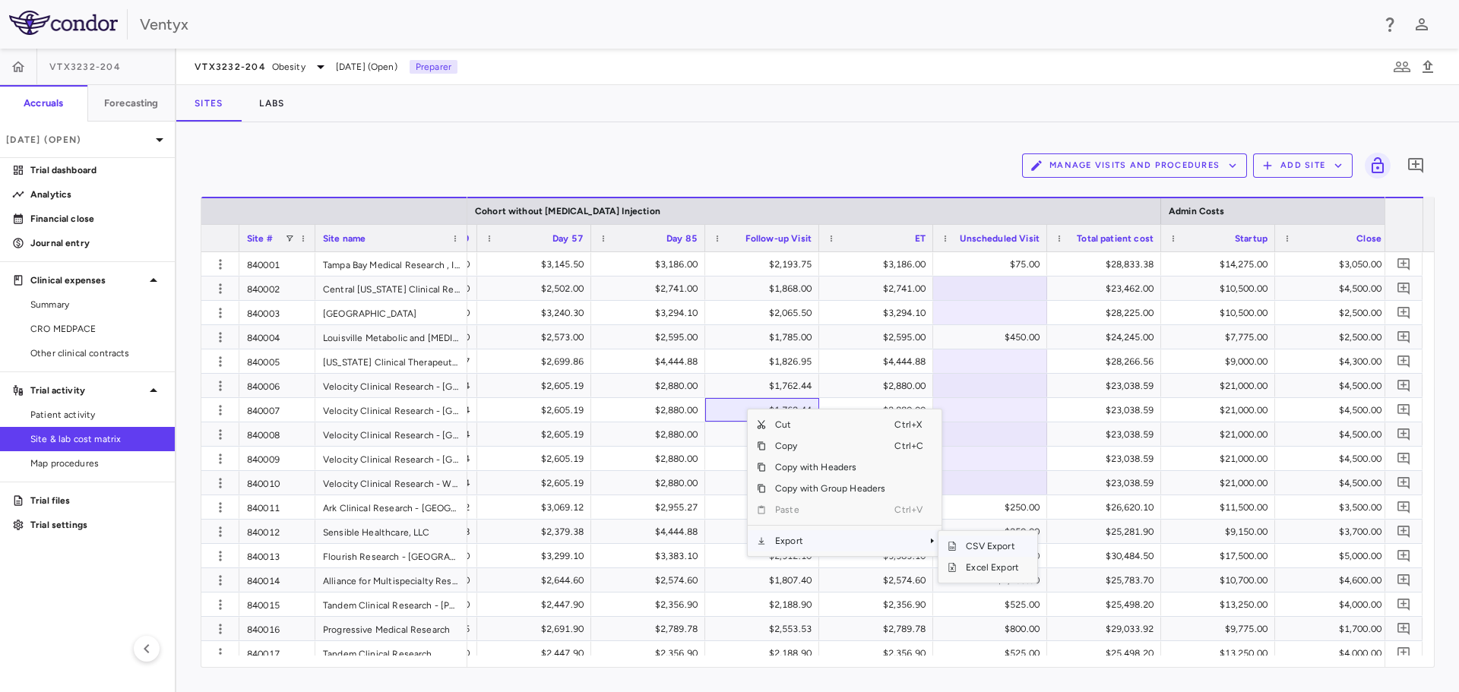
click at [987, 544] on span "CSV Export" at bounding box center [992, 546] width 71 height 21
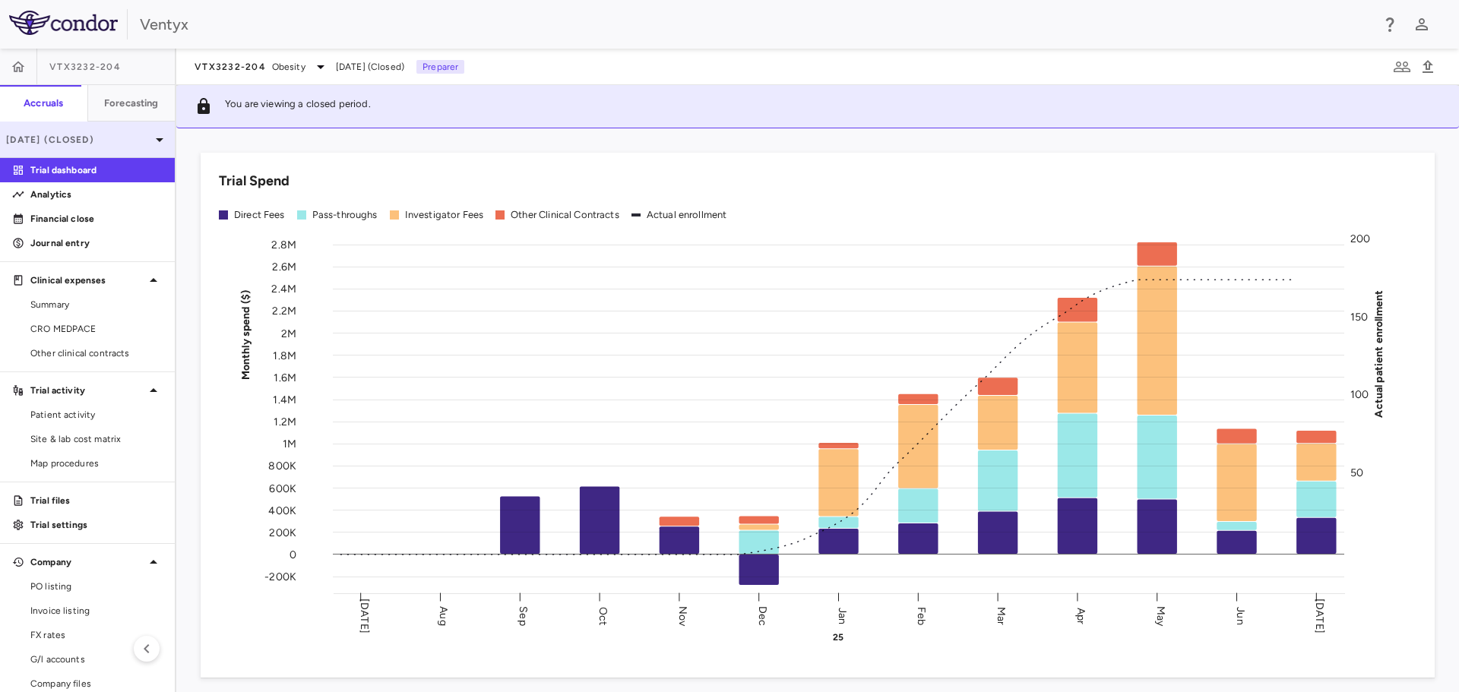
click at [117, 144] on p "[DATE] (Closed)" at bounding box center [78, 140] width 144 height 14
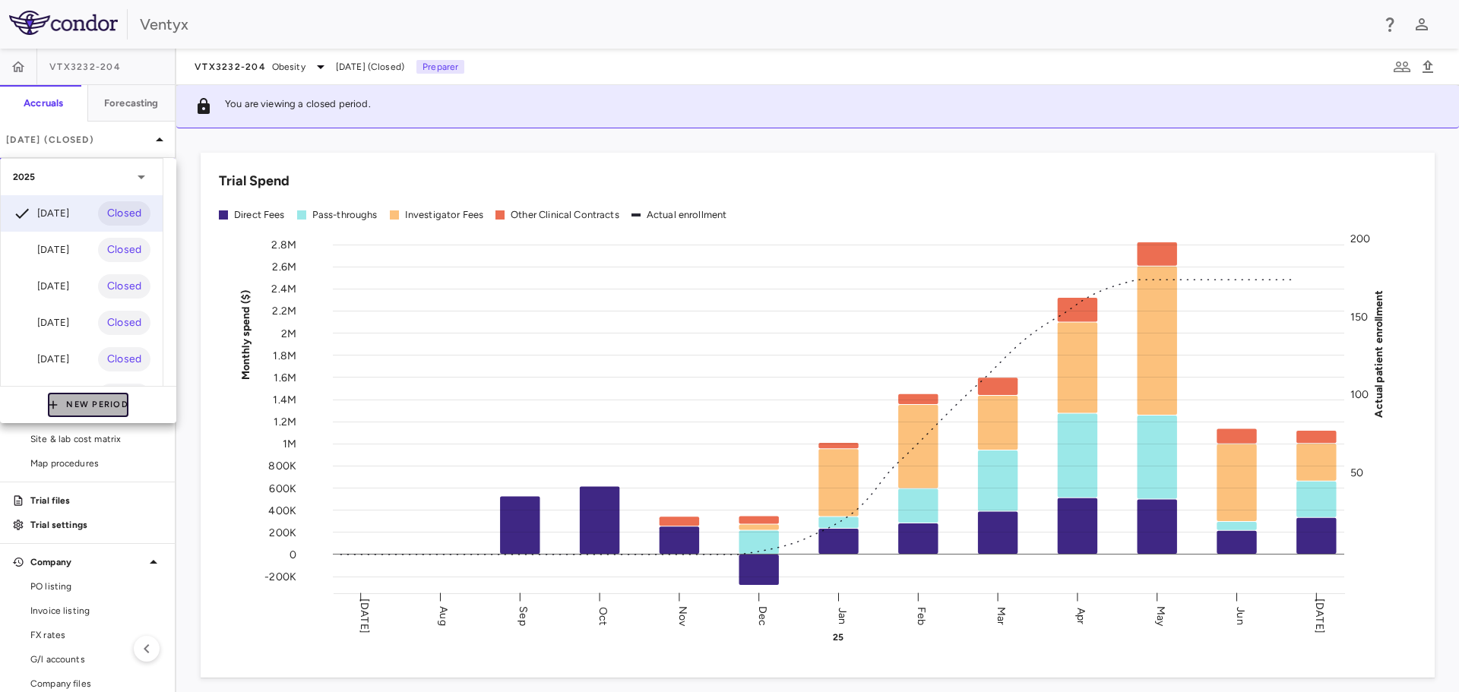
click at [96, 411] on button "New Period" at bounding box center [88, 405] width 81 height 24
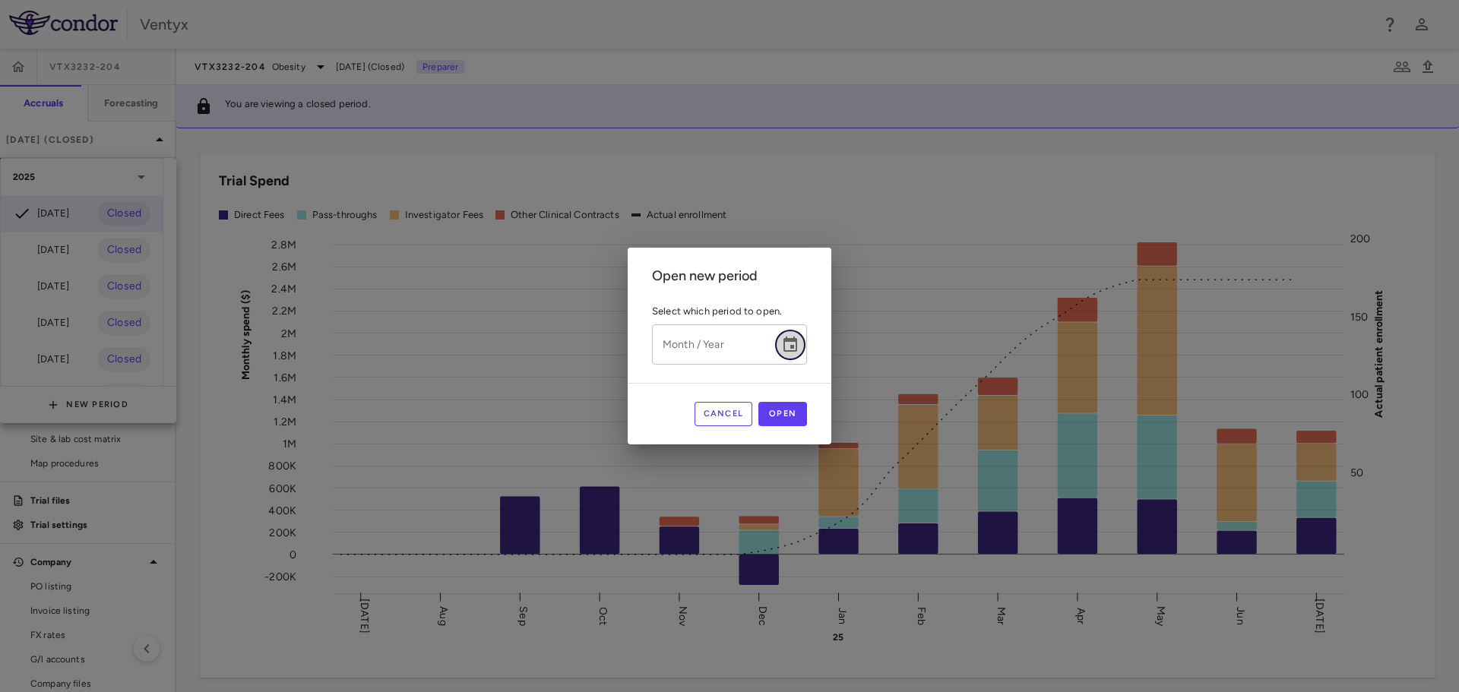
click at [797, 343] on icon "Choose date" at bounding box center [790, 345] width 18 height 18
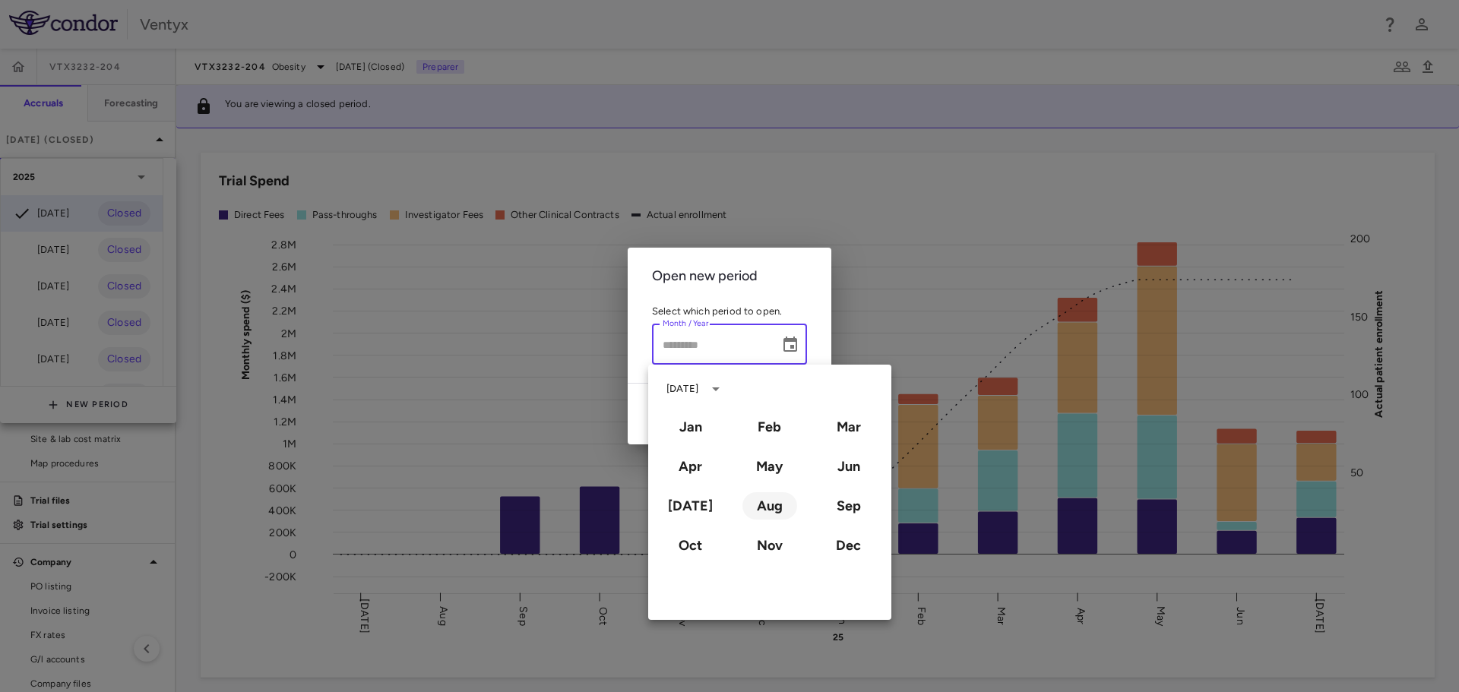
click at [768, 507] on button "Aug" at bounding box center [770, 506] width 55 height 27
type input "**********"
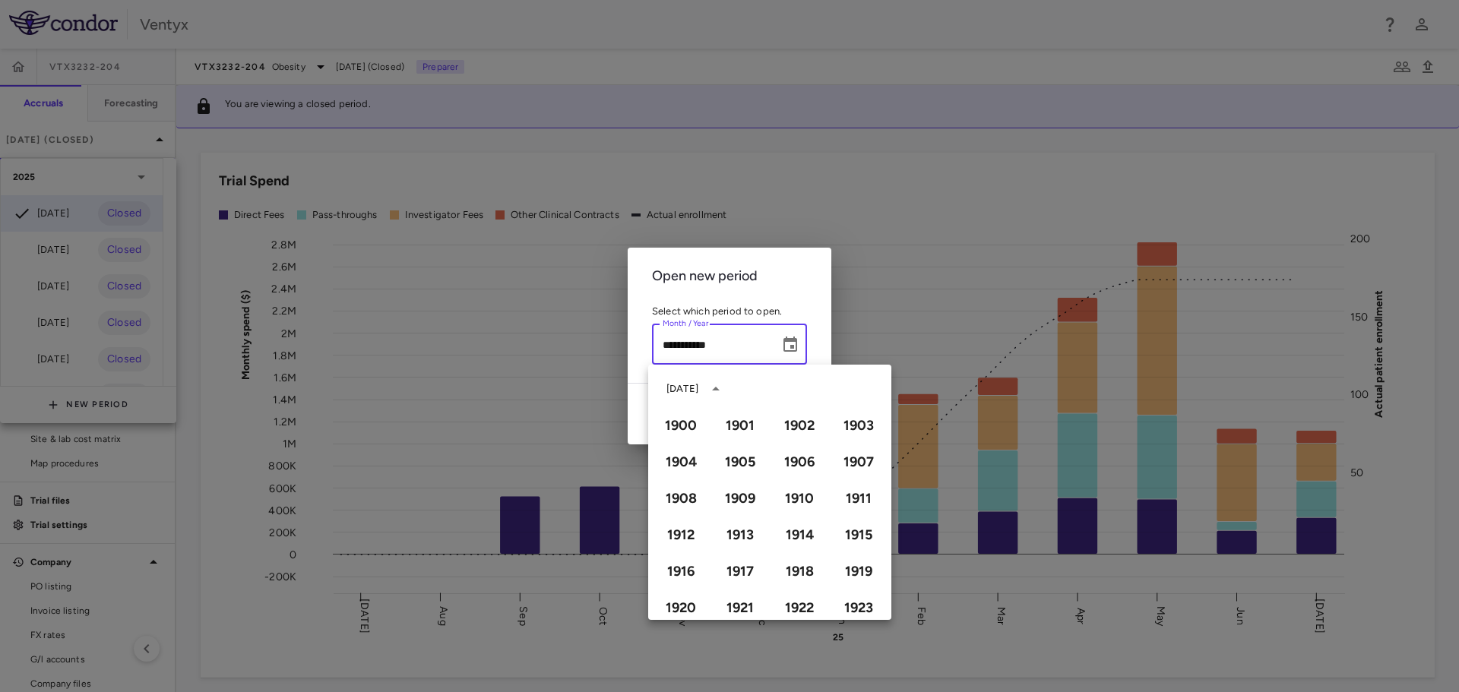
scroll to position [1043, 0]
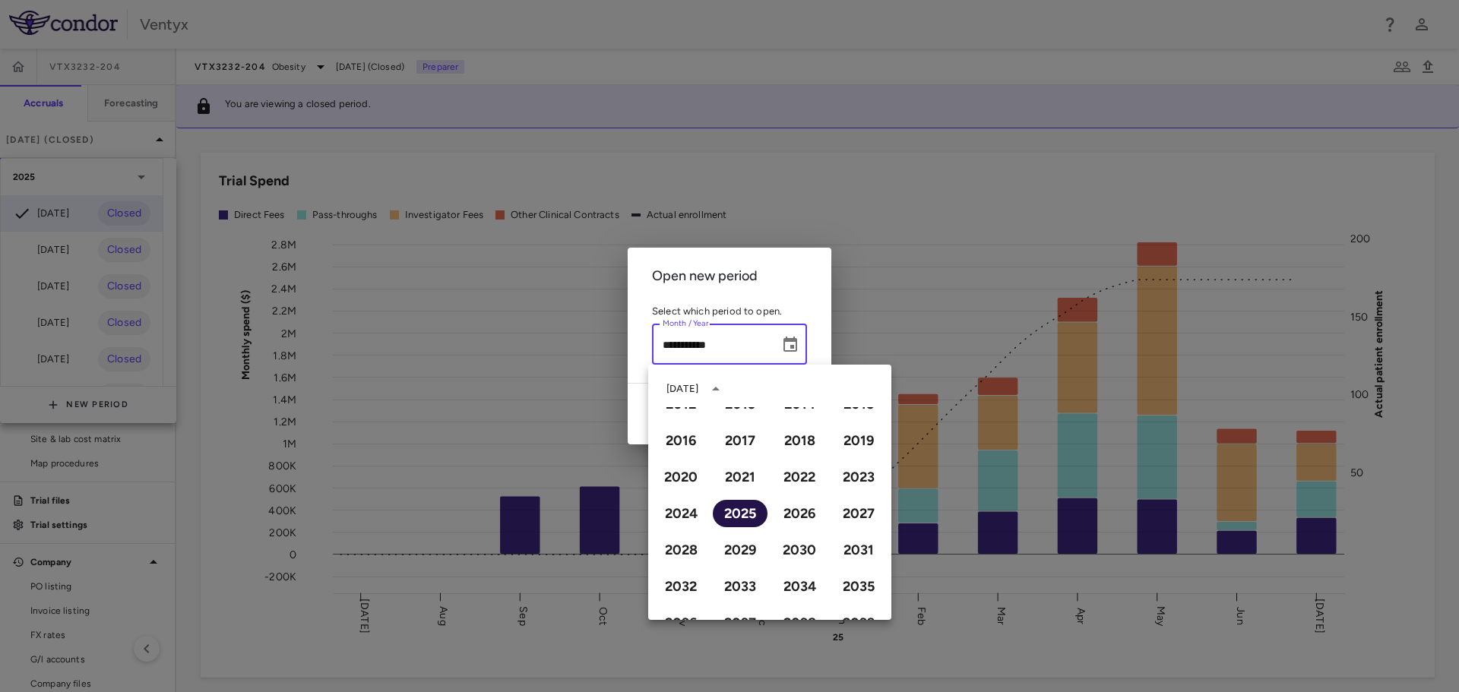
click at [736, 515] on button "2025" at bounding box center [740, 513] width 55 height 27
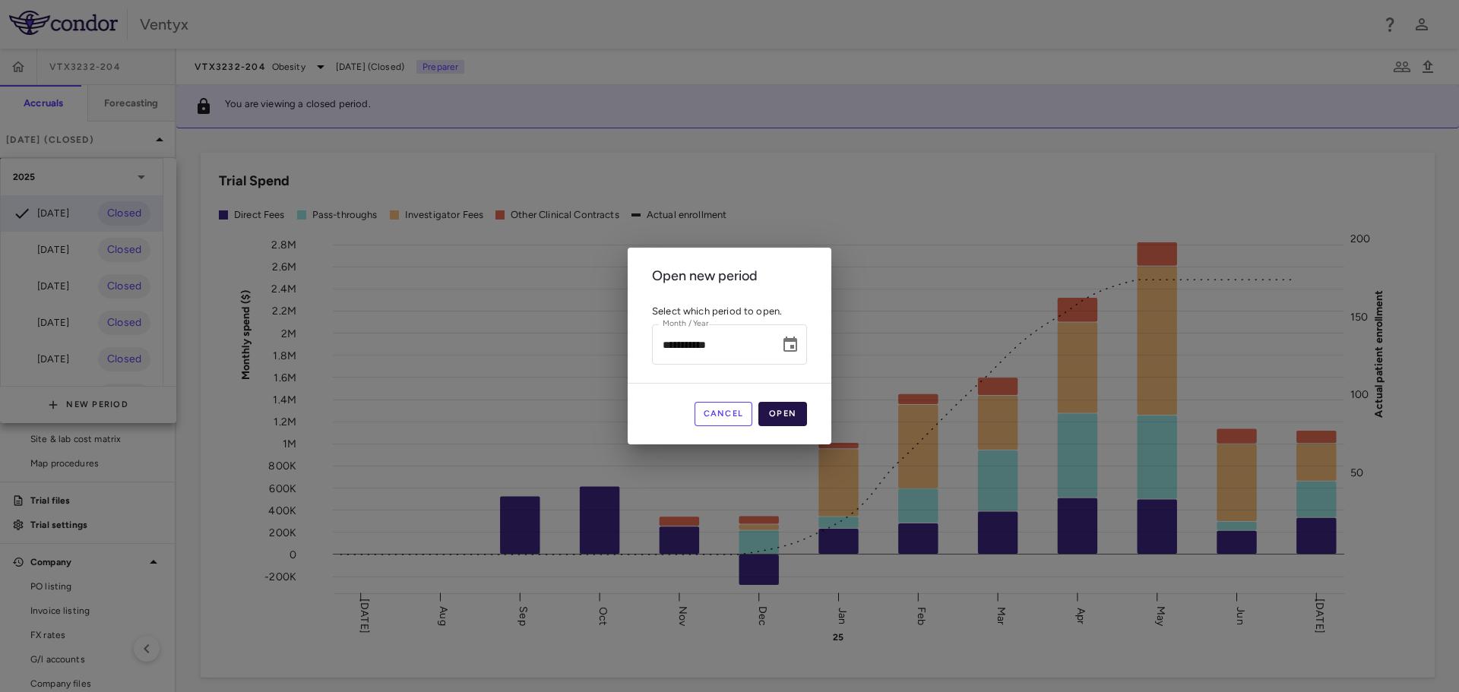
click at [784, 420] on button "Open" at bounding box center [783, 414] width 49 height 24
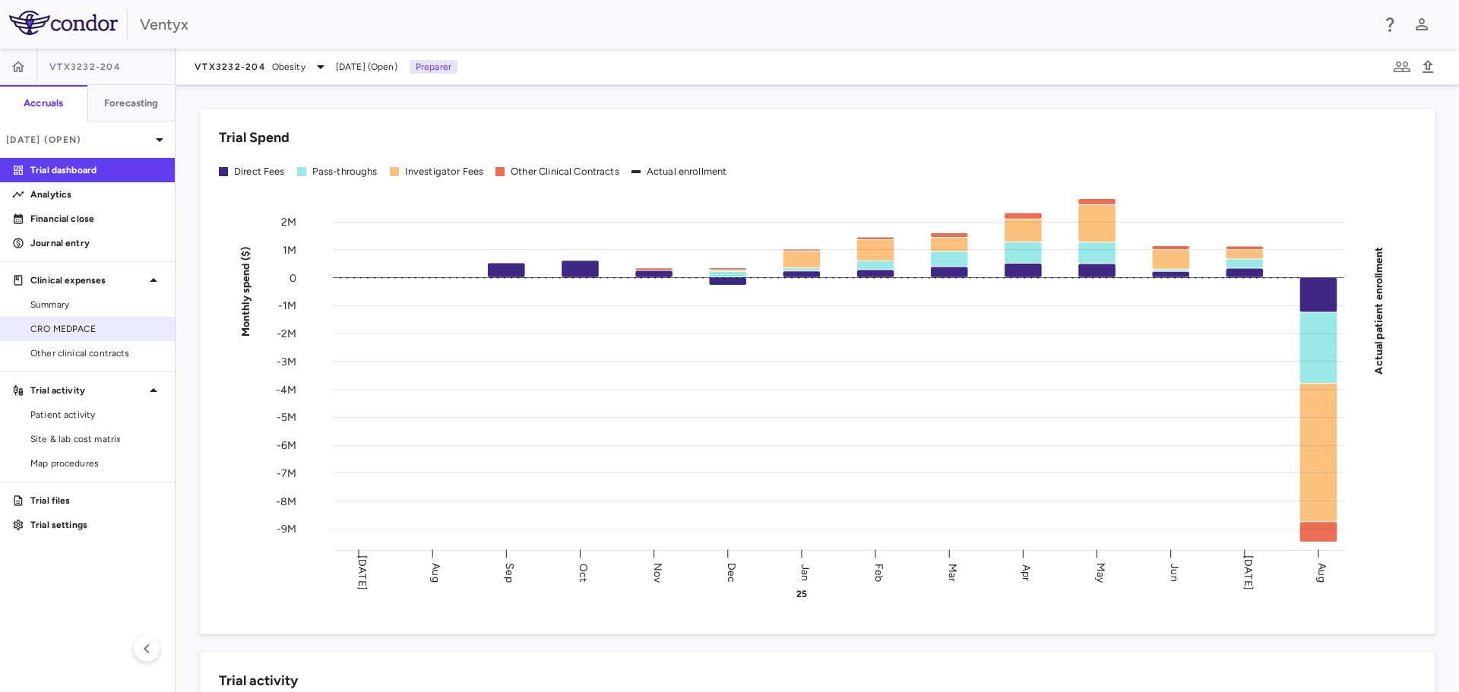
click at [111, 334] on span "CRO MEDPACE" at bounding box center [96, 329] width 132 height 14
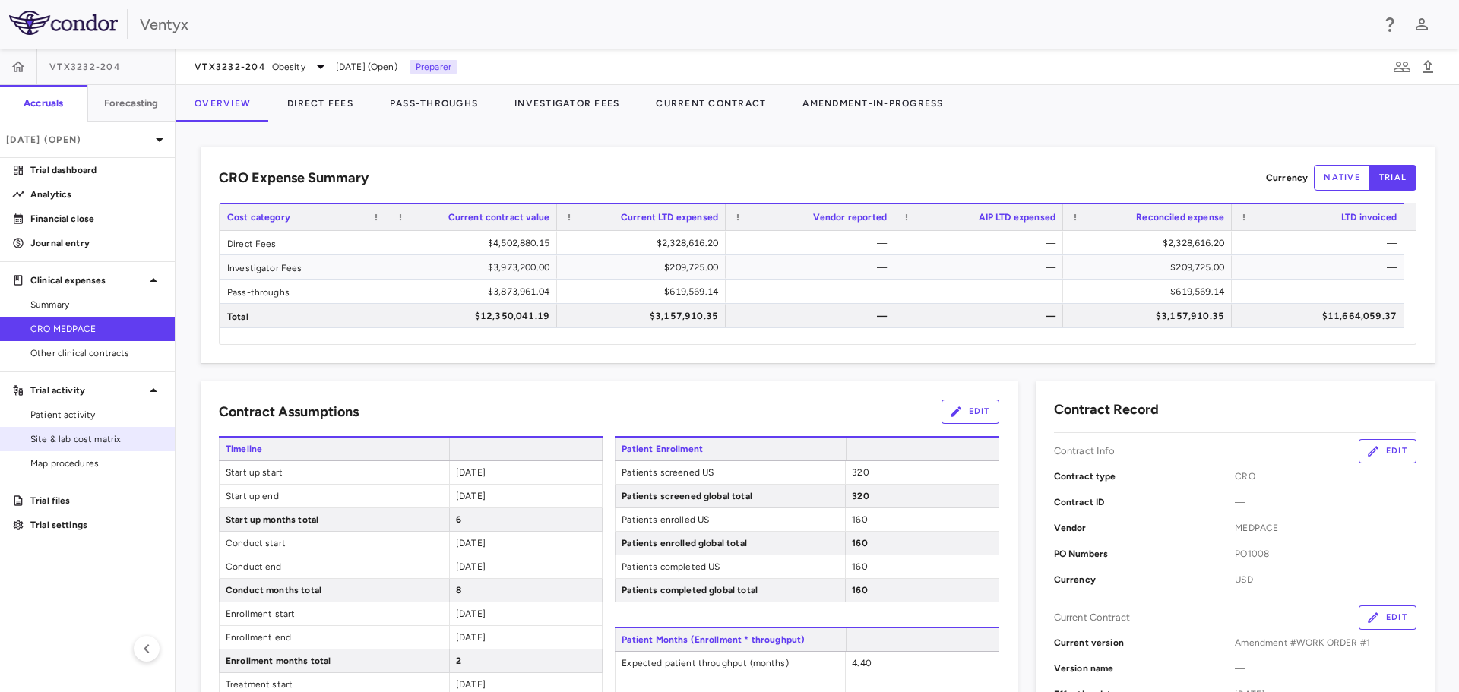
click at [49, 434] on span "Site & lab cost matrix" at bounding box center [96, 439] width 132 height 14
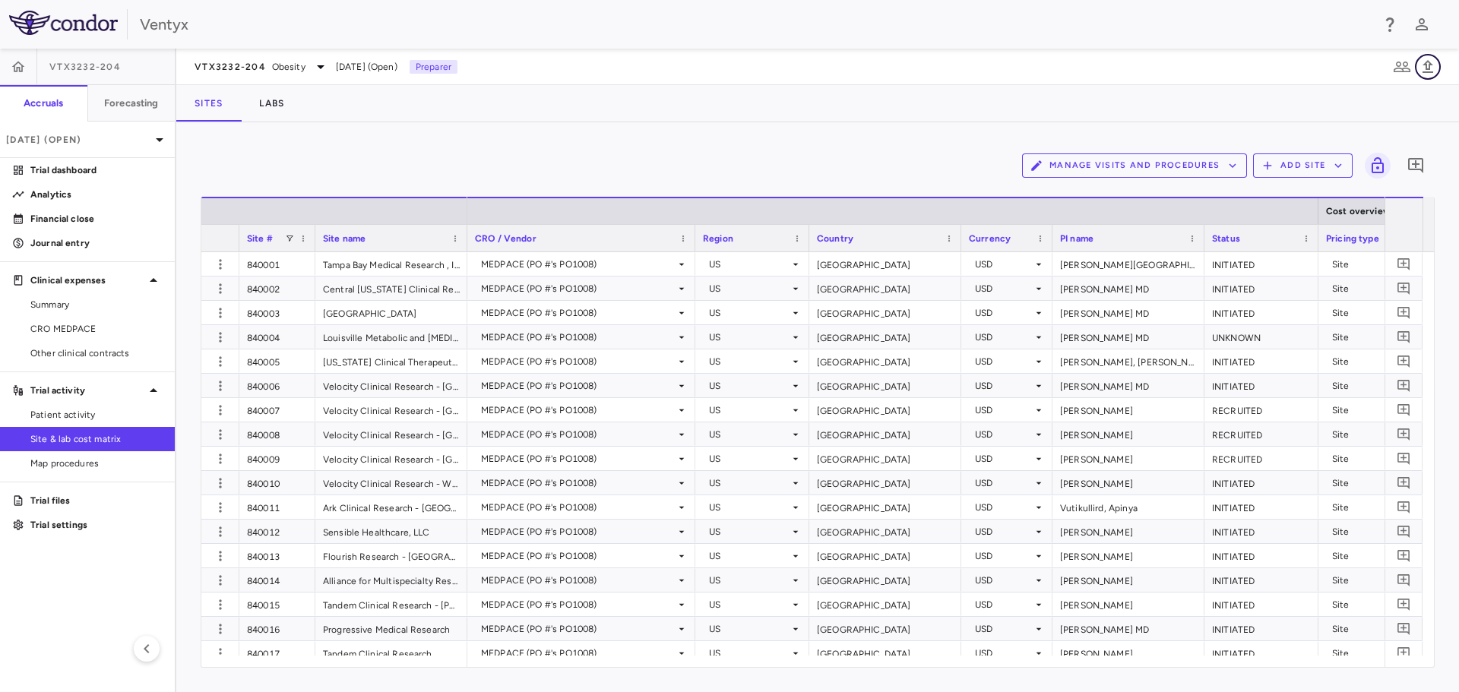
click at [1432, 70] on icon "button" at bounding box center [1428, 67] width 18 height 18
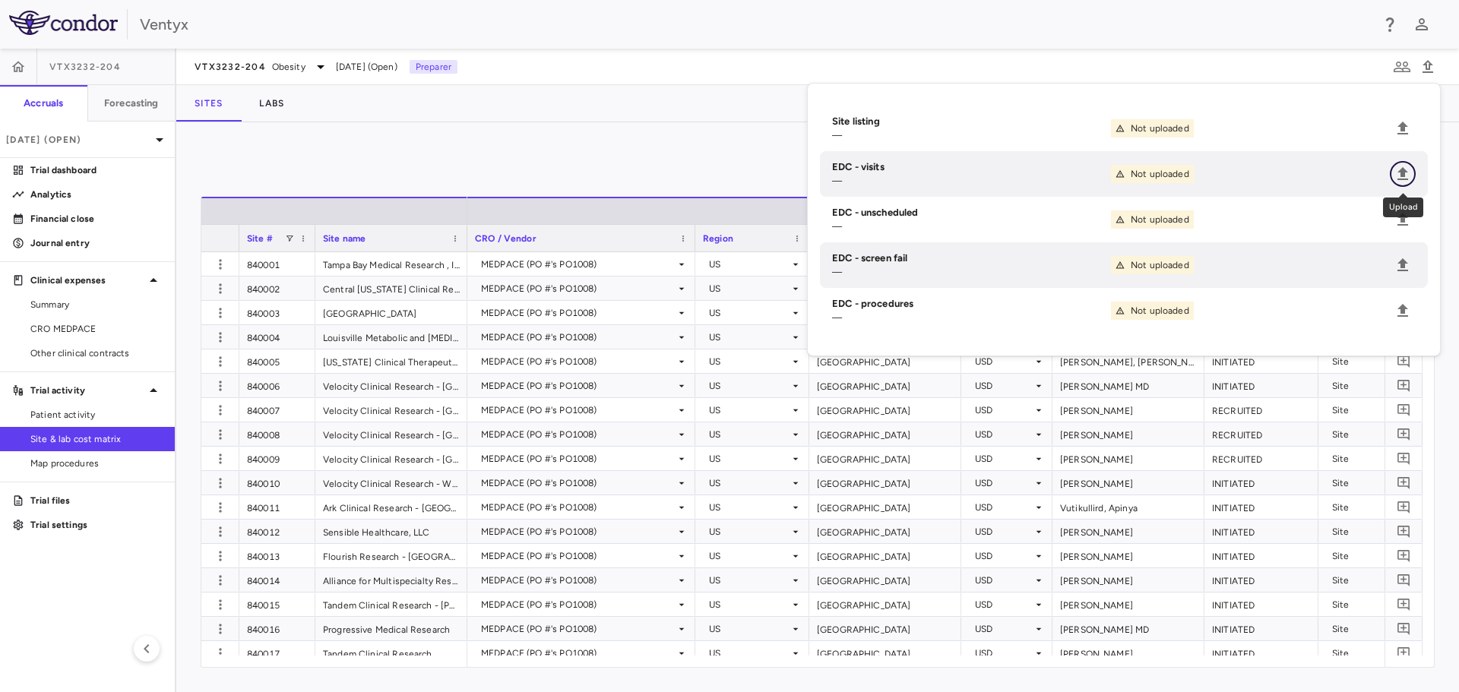
click at [1411, 168] on icon "Upload" at bounding box center [1403, 174] width 18 height 18
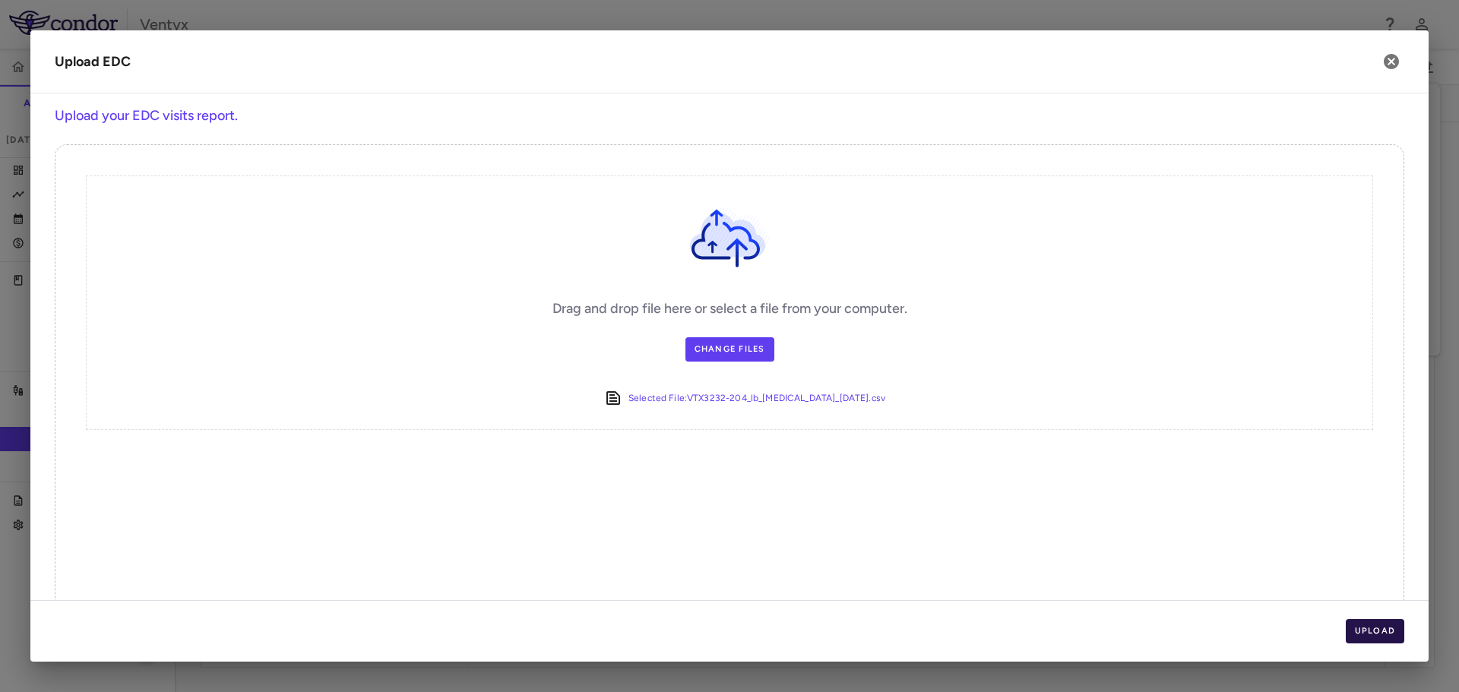
click at [1379, 633] on button "Upload" at bounding box center [1375, 631] width 59 height 24
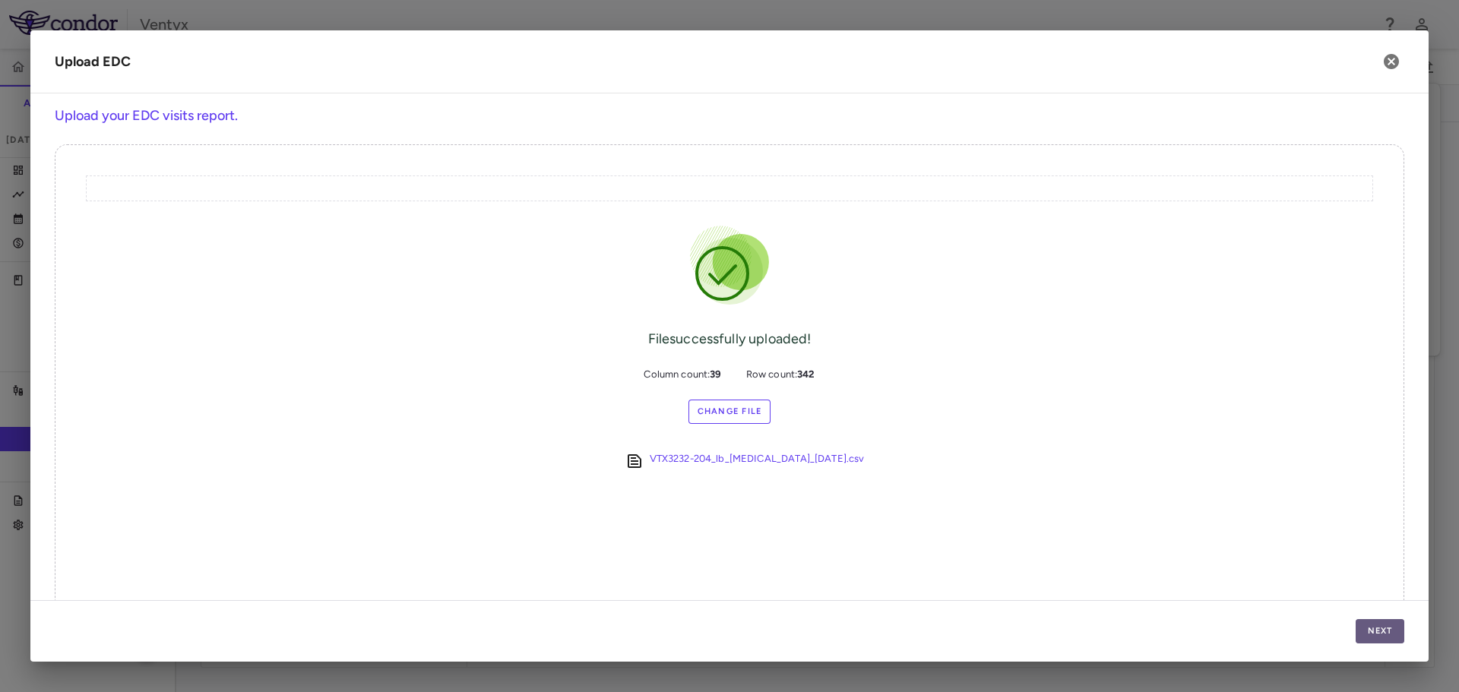
click at [1373, 637] on button "Next" at bounding box center [1380, 631] width 49 height 24
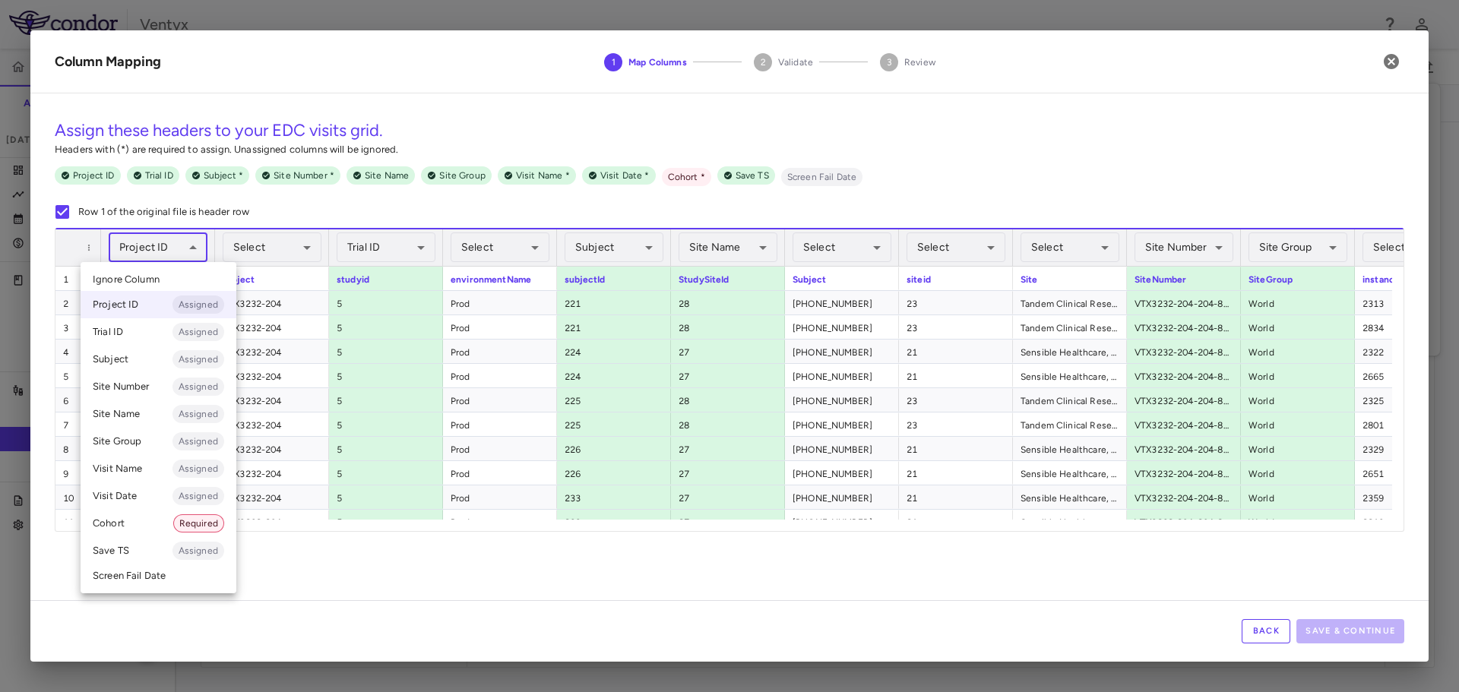
click at [180, 247] on body "Skip to sidebar Skip to main content Ventyx VTX3232-204 Accruals Forecasting [D…" at bounding box center [729, 346] width 1459 height 692
click at [157, 283] on span "Ignore Column" at bounding box center [126, 280] width 67 height 14
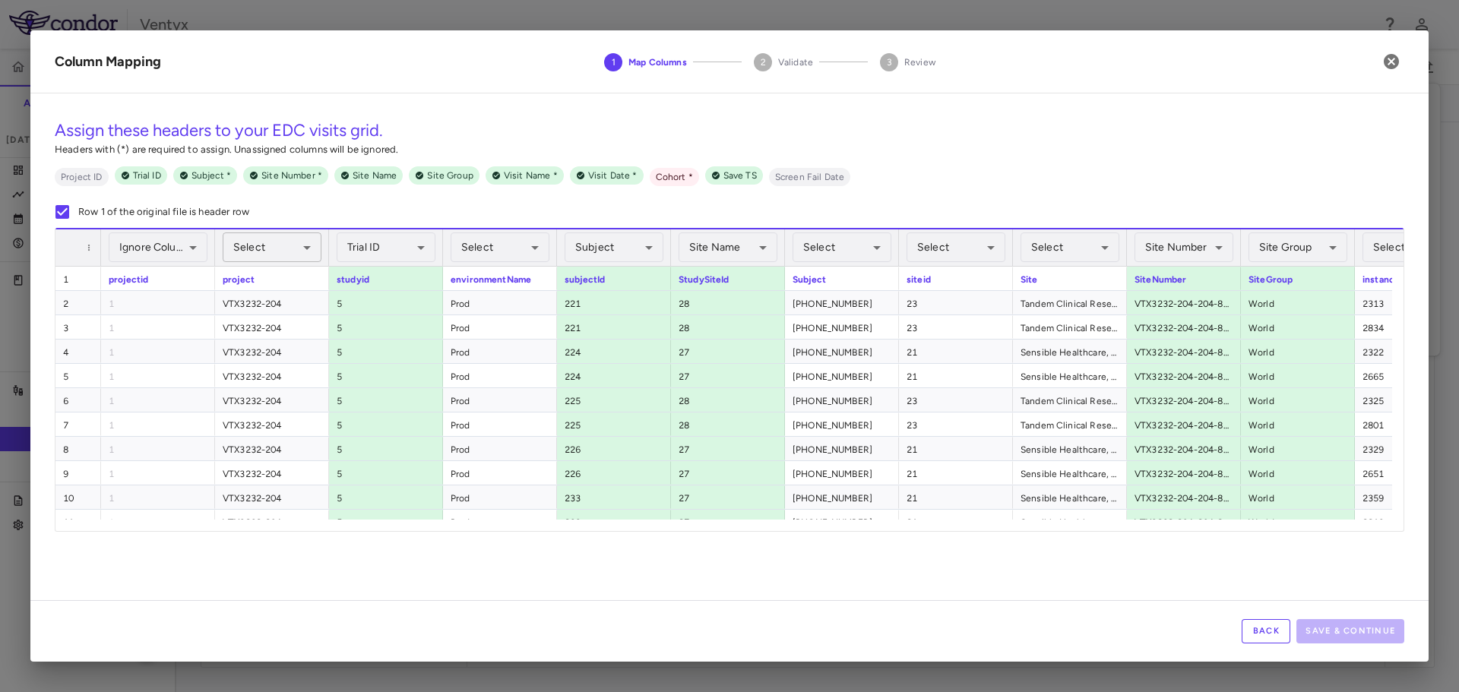
click at [267, 243] on body "Skip to sidebar Skip to main content Ventyx VTX3232-204 Accruals Forecasting [D…" at bounding box center [729, 346] width 1459 height 692
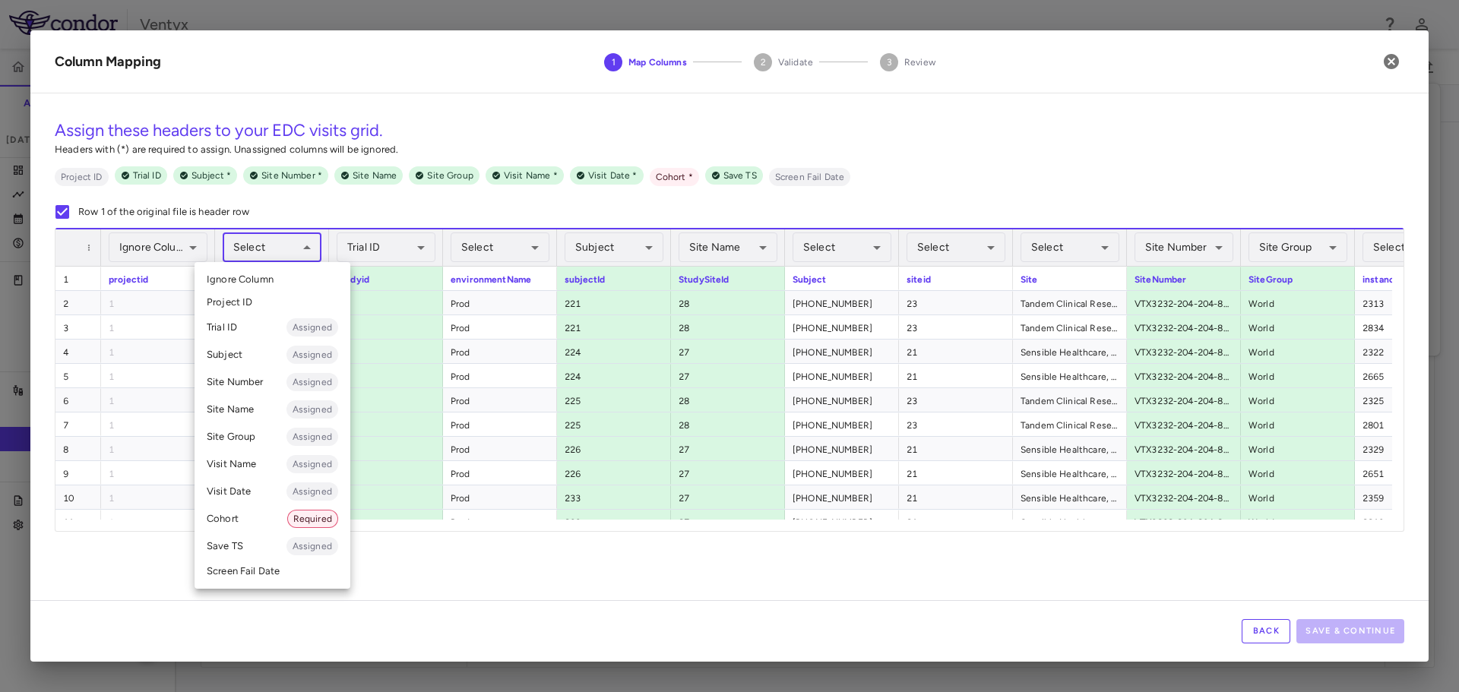
click at [261, 287] on li "Ignore Column" at bounding box center [273, 279] width 156 height 23
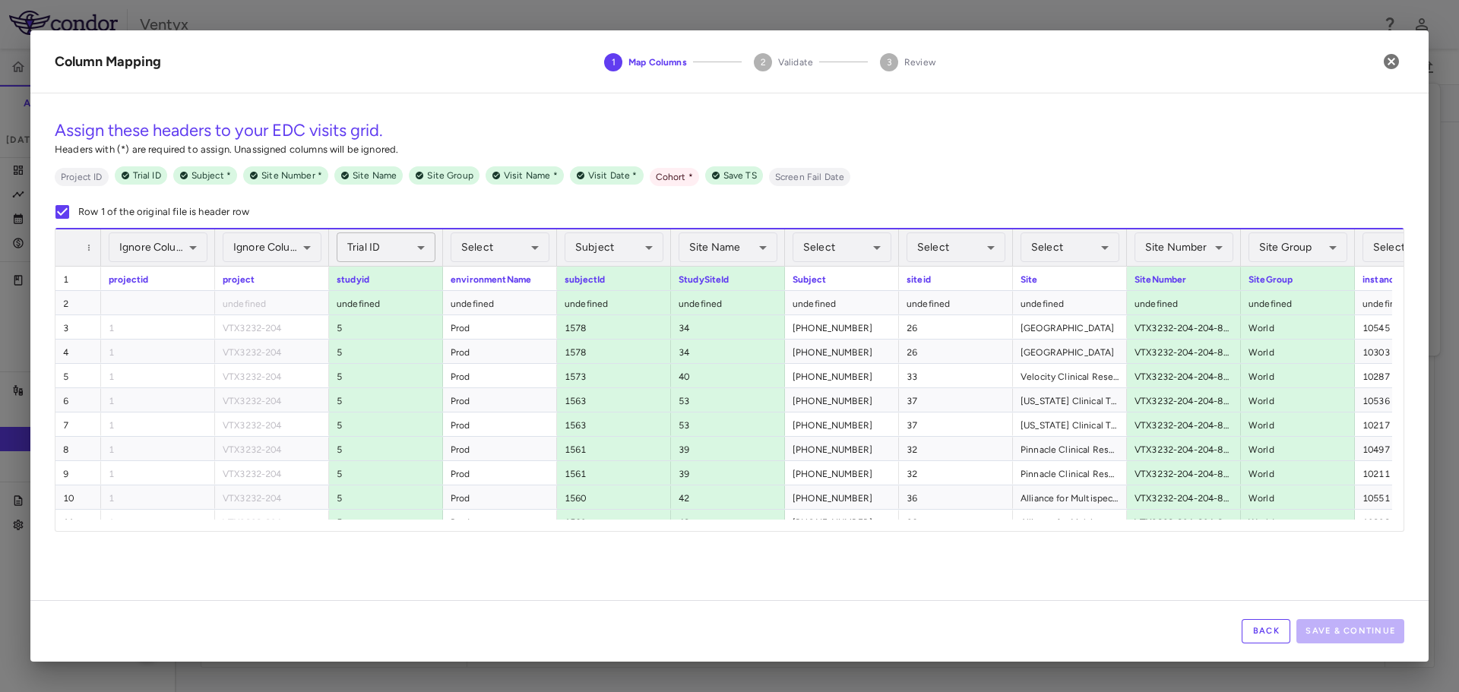
click at [394, 256] on body "Skip to sidebar Skip to main content Ventyx VTX3232-204 Accruals Forecasting [D…" at bounding box center [729, 346] width 1459 height 692
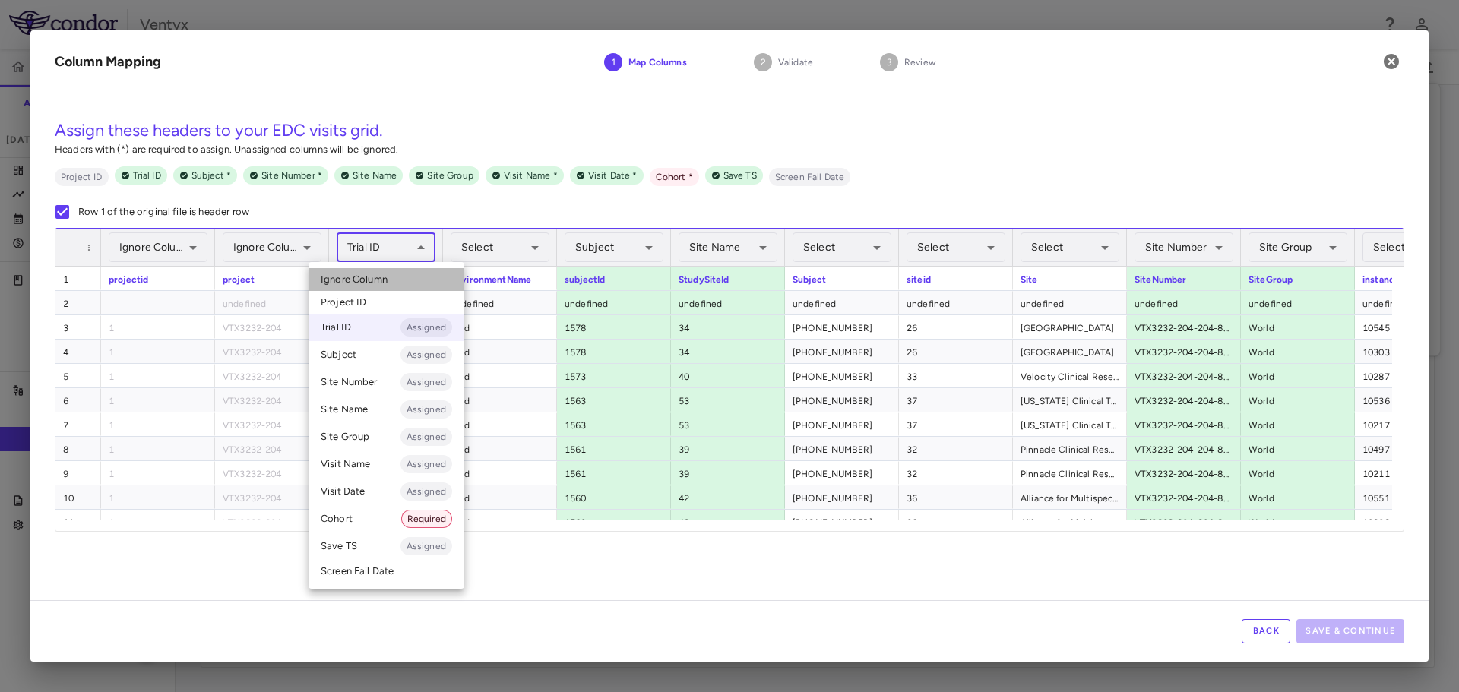
click at [399, 288] on li "Ignore Column" at bounding box center [387, 279] width 156 height 23
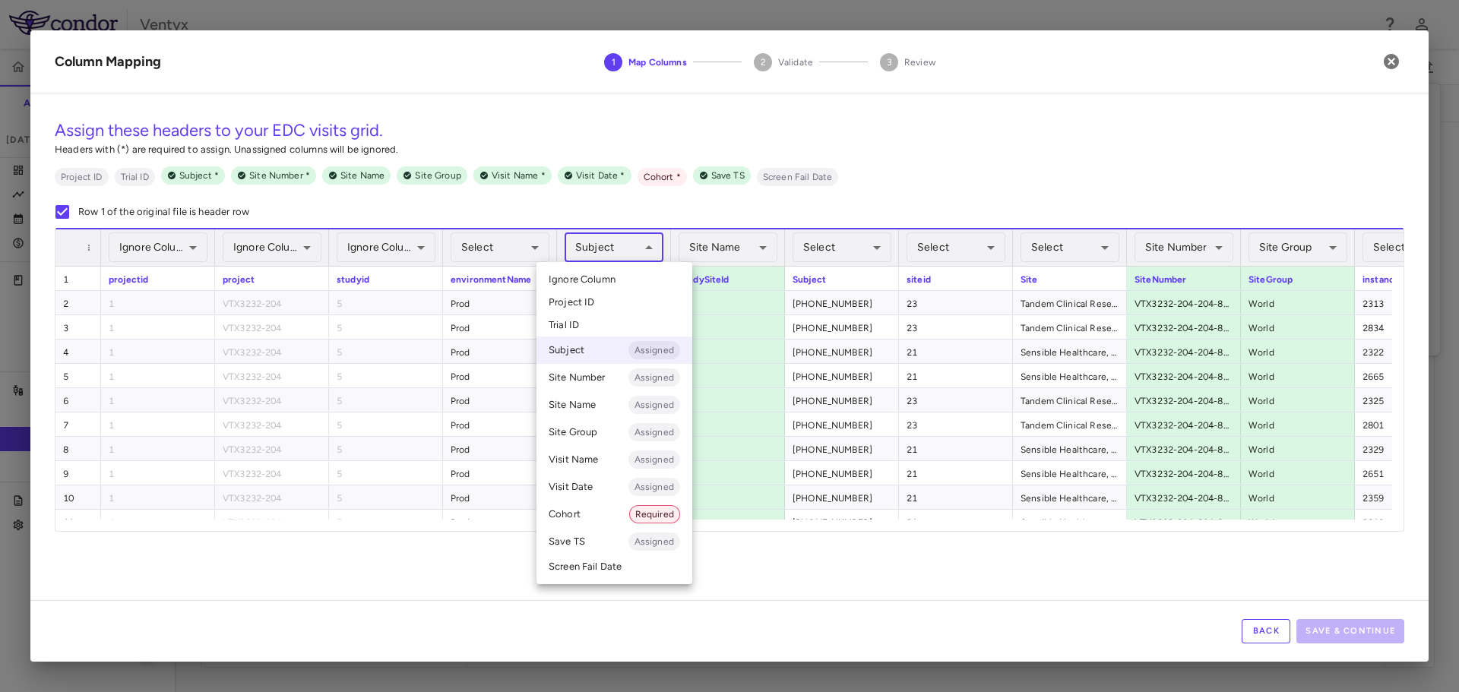
click at [640, 250] on body "Skip to sidebar Skip to main content Ventyx VTX3232-204 Accruals Forecasting [D…" at bounding box center [729, 346] width 1459 height 692
click at [619, 277] on li "Ignore Column" at bounding box center [615, 279] width 156 height 23
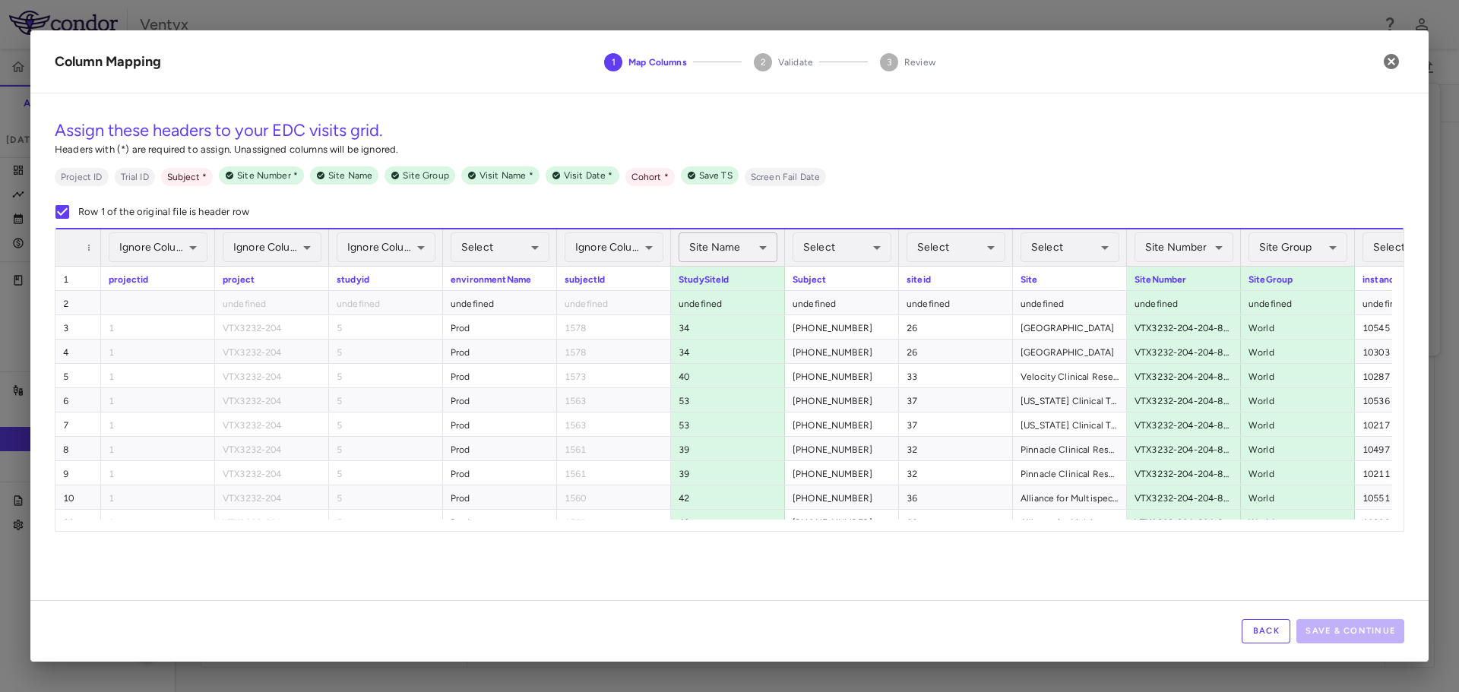
click at [717, 242] on body "Skip to sidebar Skip to main content Ventyx VTX3232-204 Accruals Forecasting [D…" at bounding box center [729, 346] width 1459 height 692
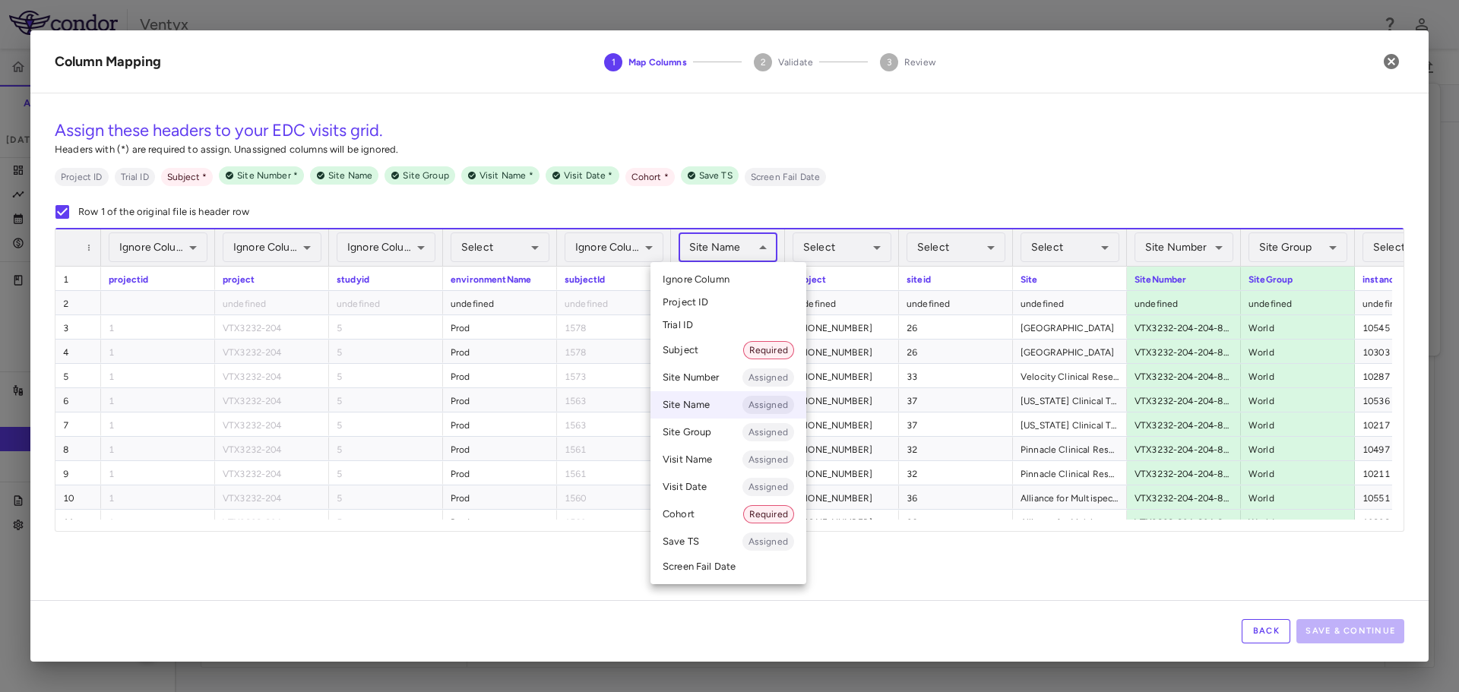
click at [705, 277] on span "Ignore Column" at bounding box center [696, 280] width 67 height 14
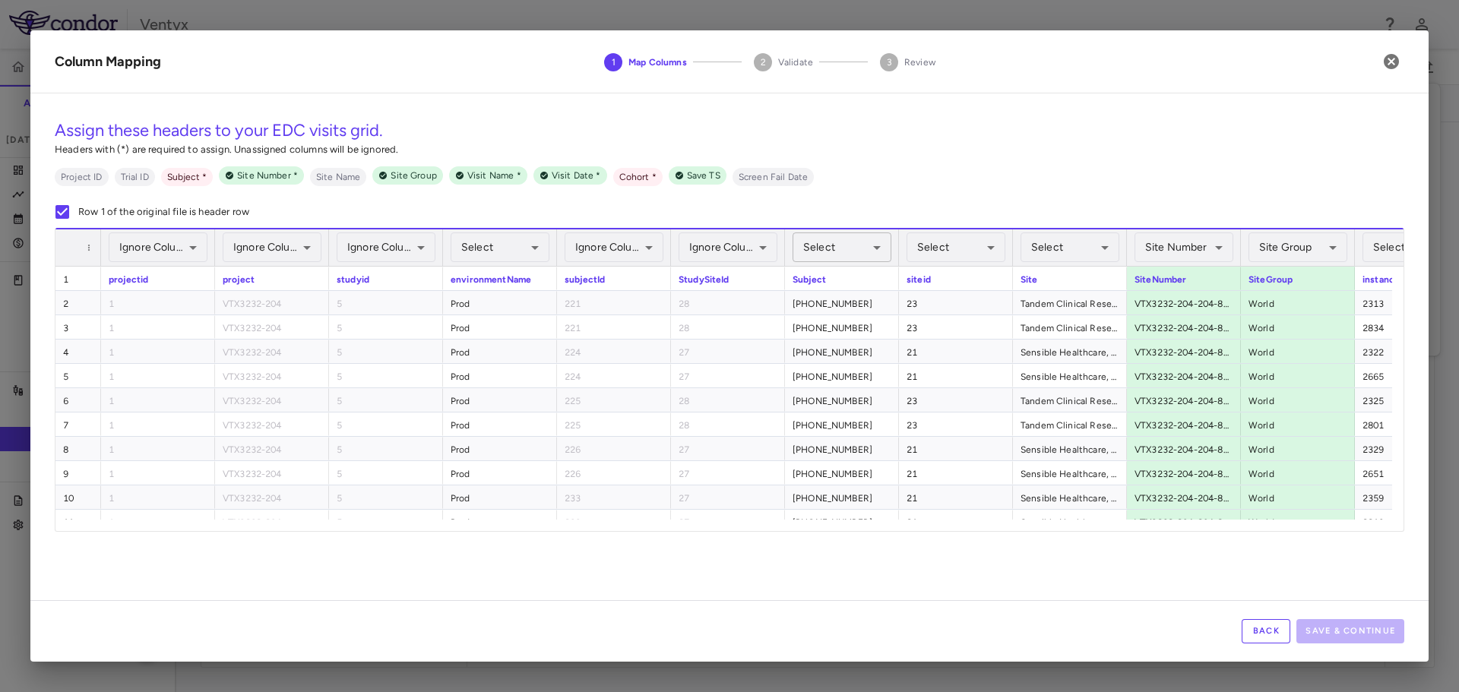
click at [812, 248] on body "Skip to sidebar Skip to main content Ventyx VTX3232-204 Accruals Forecasting [D…" at bounding box center [729, 346] width 1459 height 692
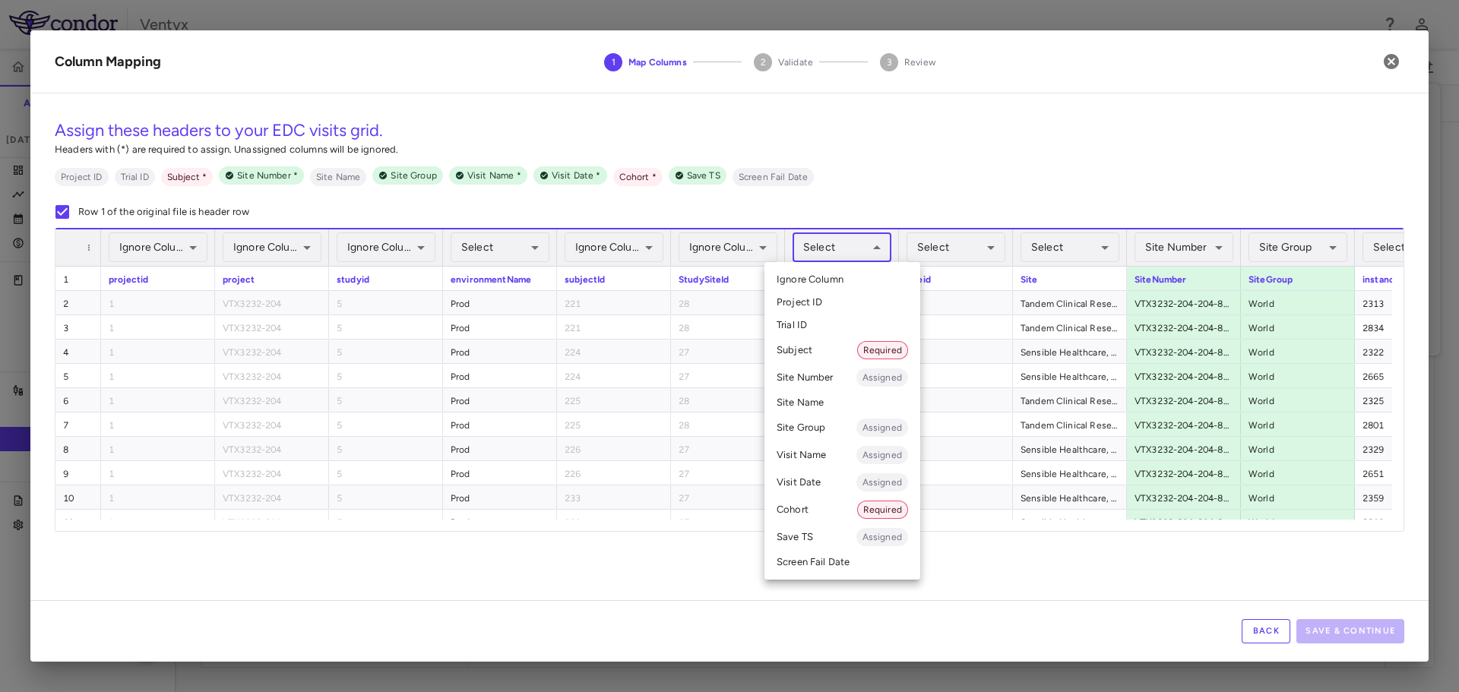
click at [842, 356] on li "Subject Required" at bounding box center [843, 350] width 156 height 27
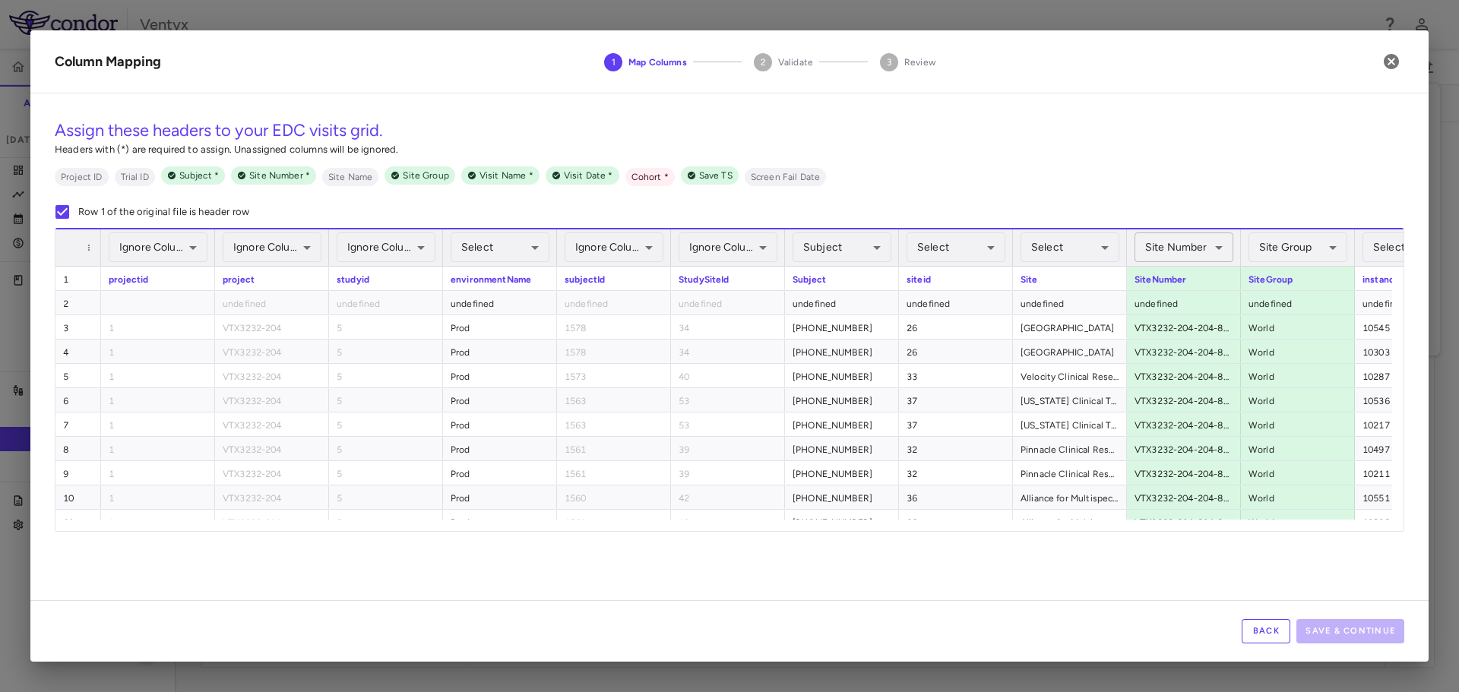
click at [1170, 253] on body "Skip to sidebar Skip to main content Ventyx VTX3232-204 Accruals Forecasting [D…" at bounding box center [729, 346] width 1459 height 692
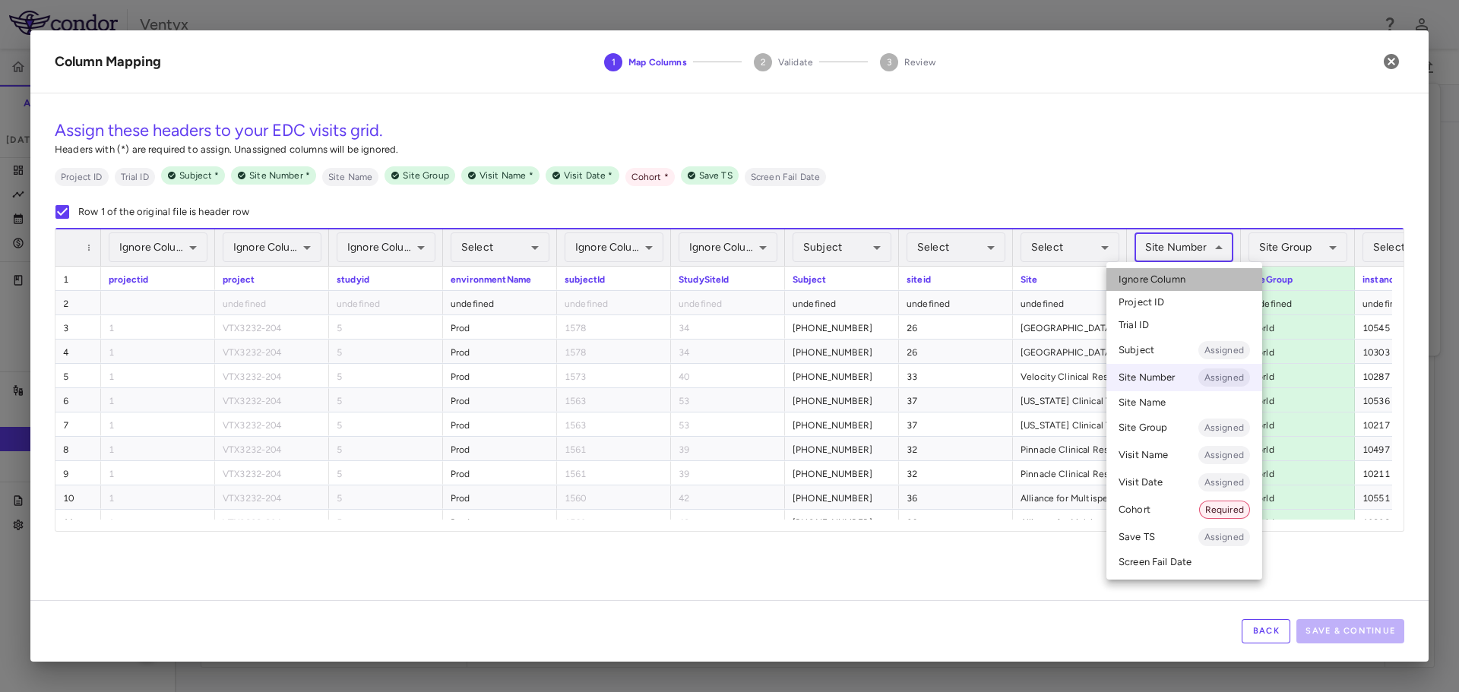
click at [1169, 286] on span "Ignore Column" at bounding box center [1152, 280] width 67 height 14
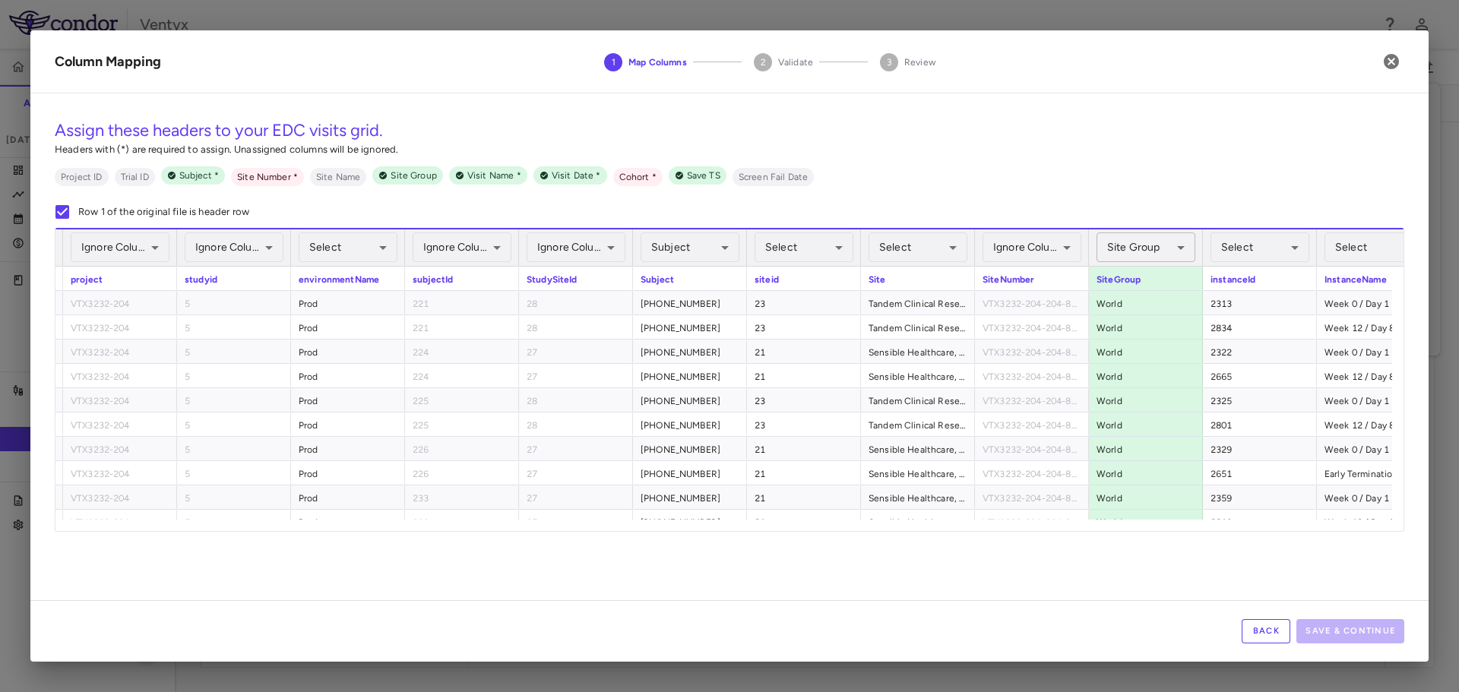
click at [1147, 255] on body "Skip to sidebar Skip to main content Ventyx VTX3232-204 Accruals Forecasting [D…" at bounding box center [729, 346] width 1459 height 692
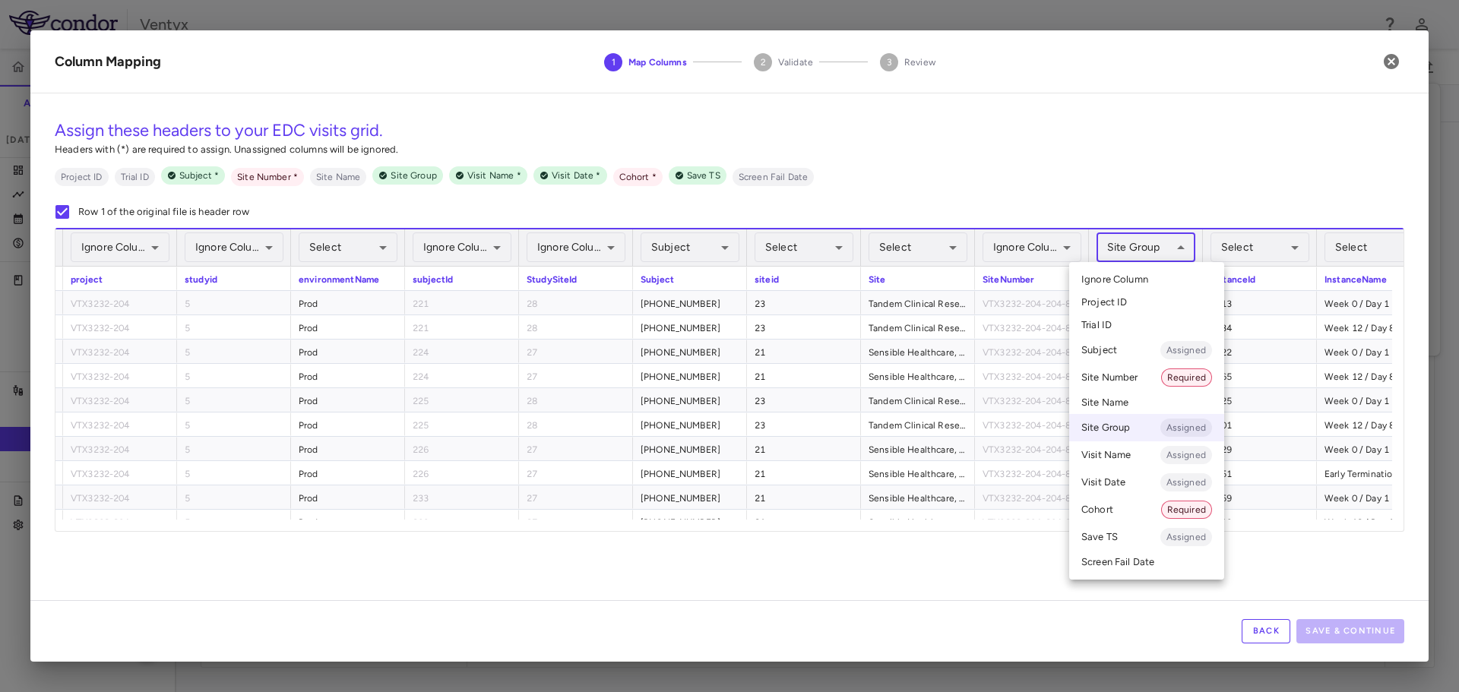
click at [1145, 278] on span "Ignore Column" at bounding box center [1115, 280] width 67 height 14
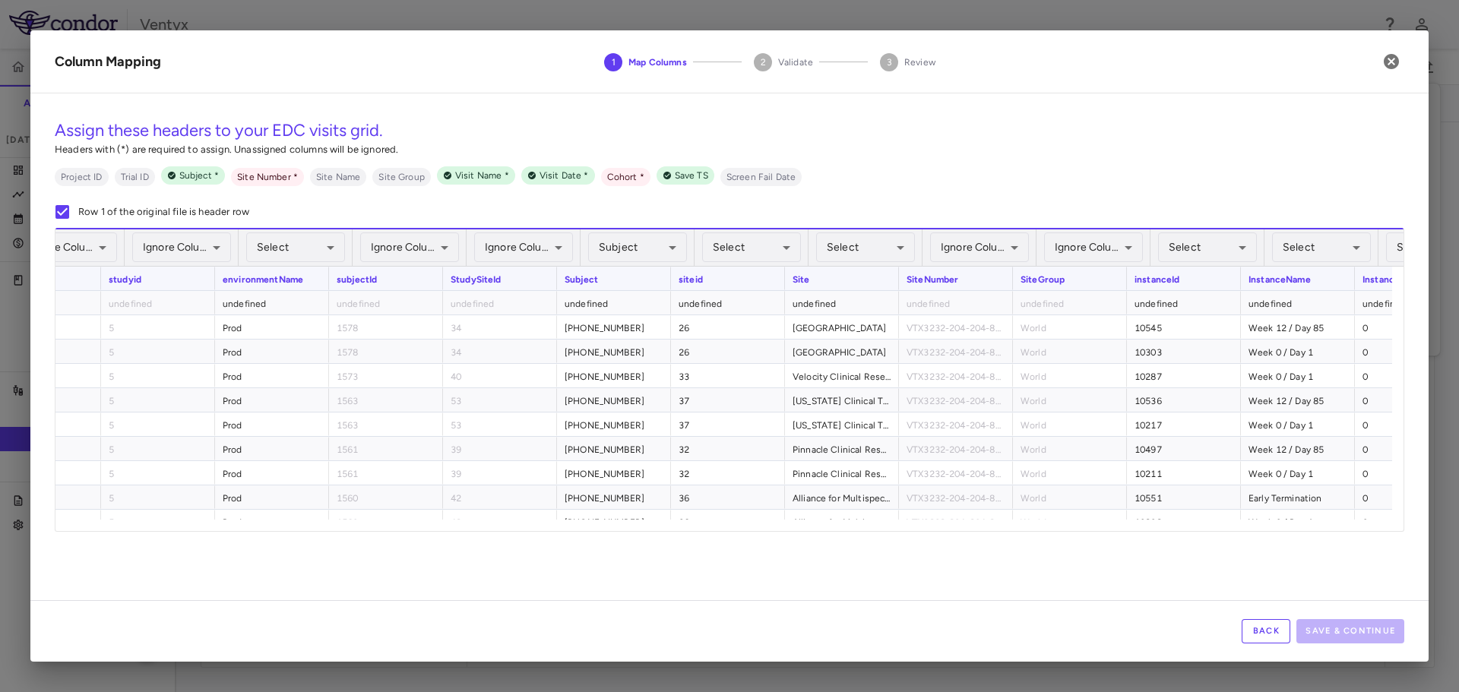
scroll to position [0, 269]
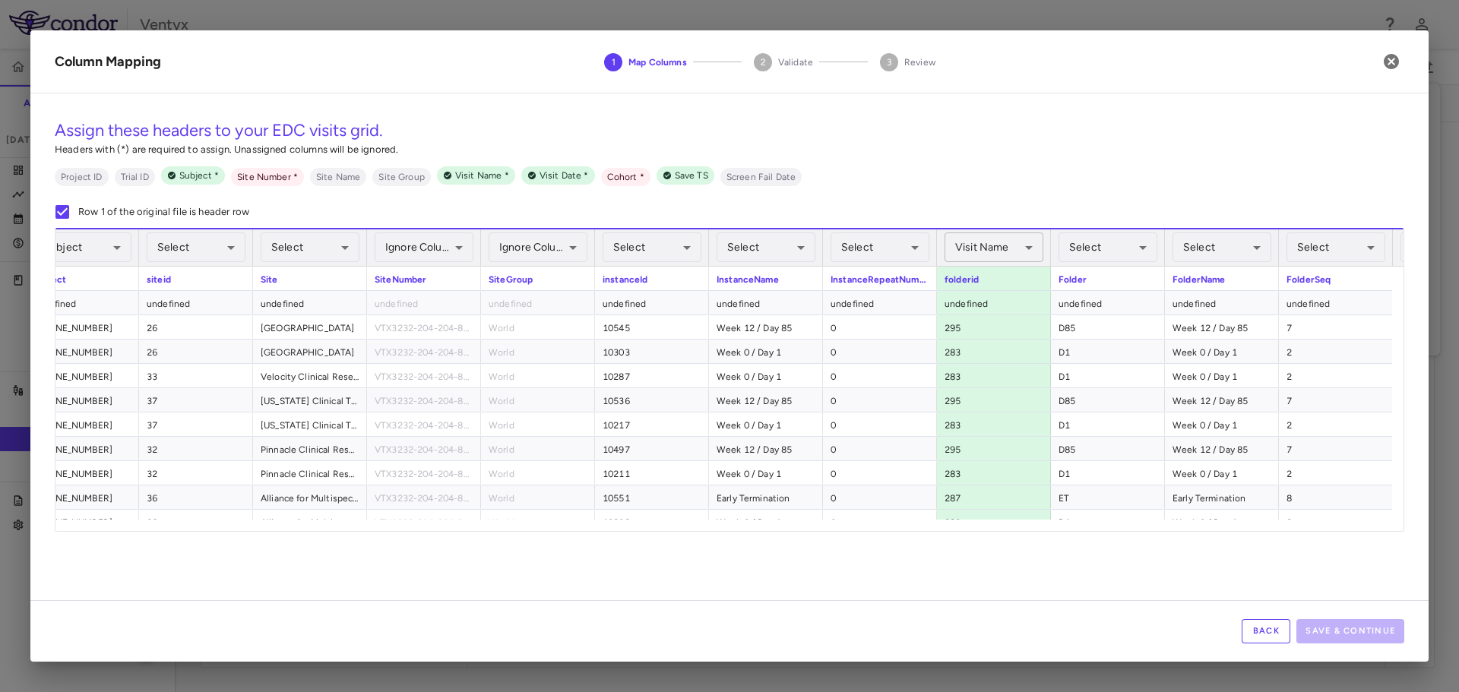
click at [1009, 254] on body "Skip to sidebar Skip to main content Ventyx VTX3232-204 Accruals Forecasting [D…" at bounding box center [729, 346] width 1459 height 692
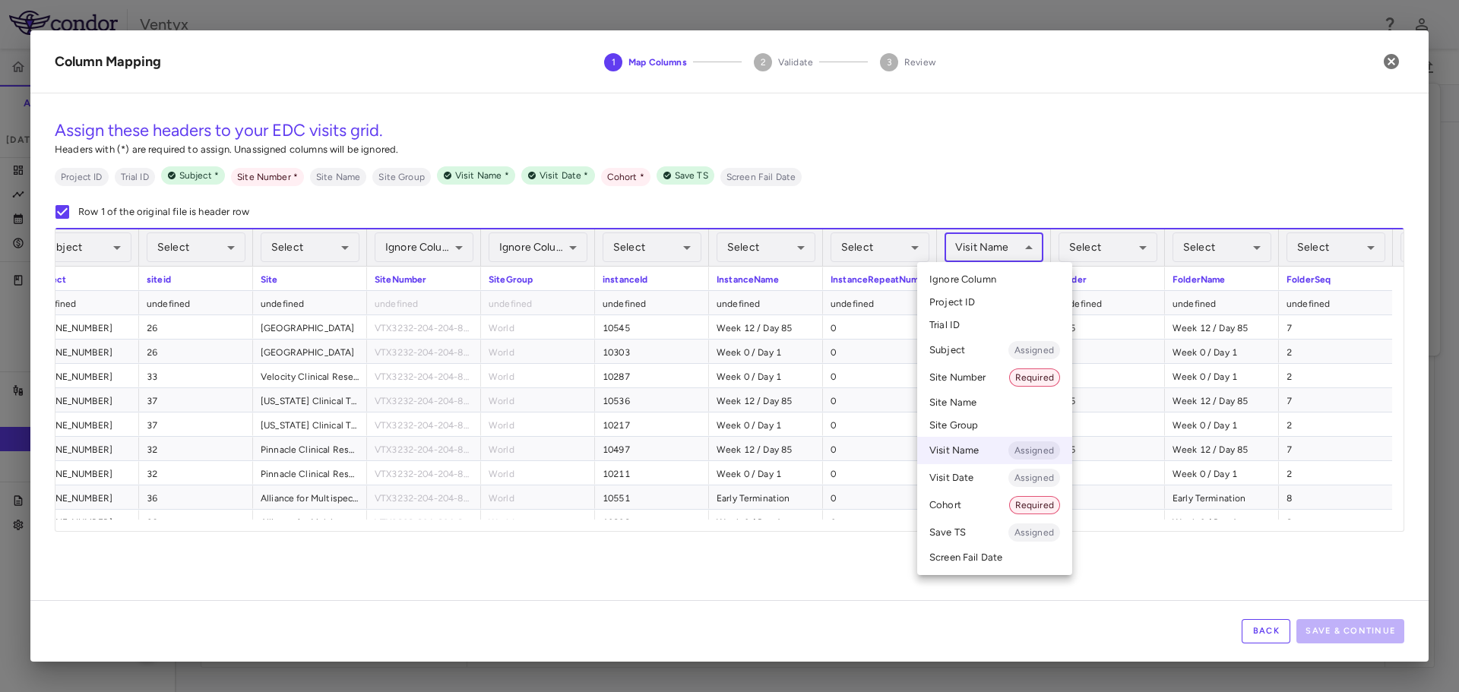
click at [1004, 293] on li "Project ID" at bounding box center [994, 302] width 155 height 23
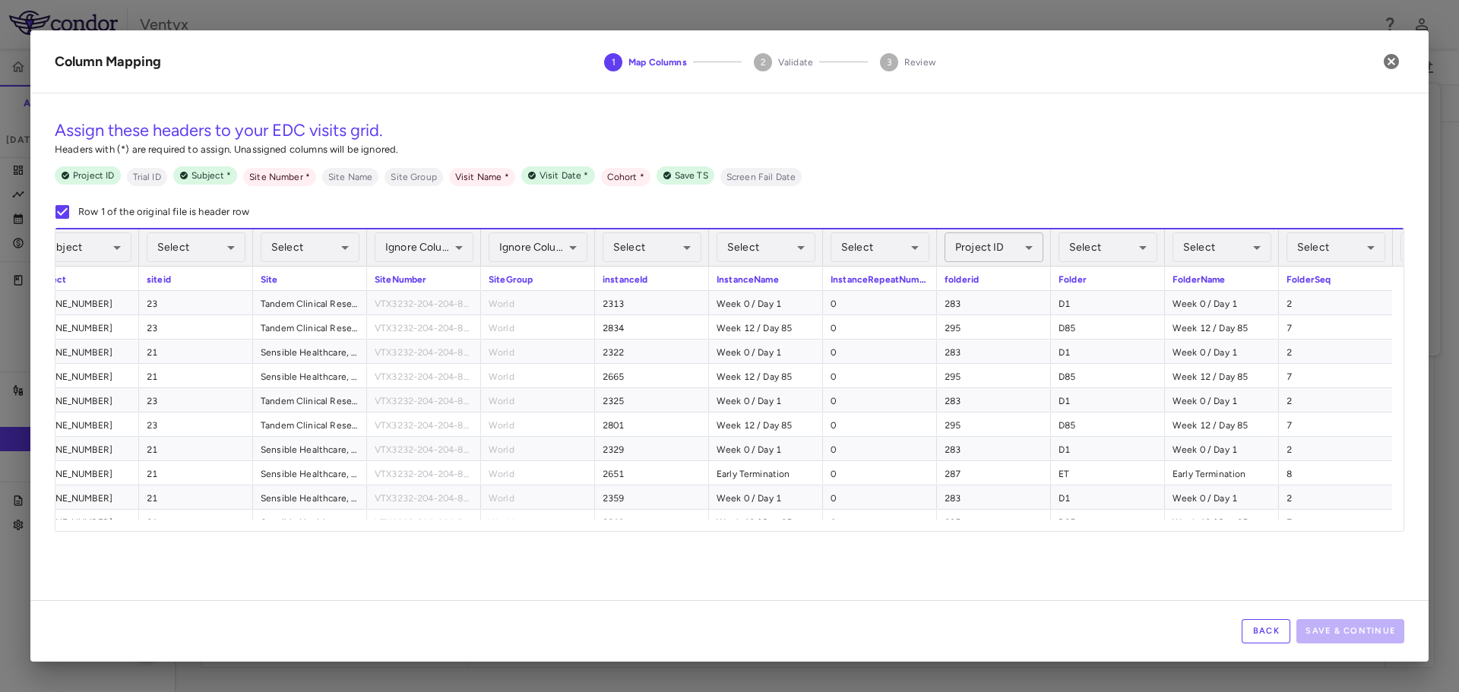
click at [1006, 258] on body "Skip to sidebar Skip to main content Ventyx VTX3232-204 Accruals Forecasting [D…" at bounding box center [729, 346] width 1459 height 692
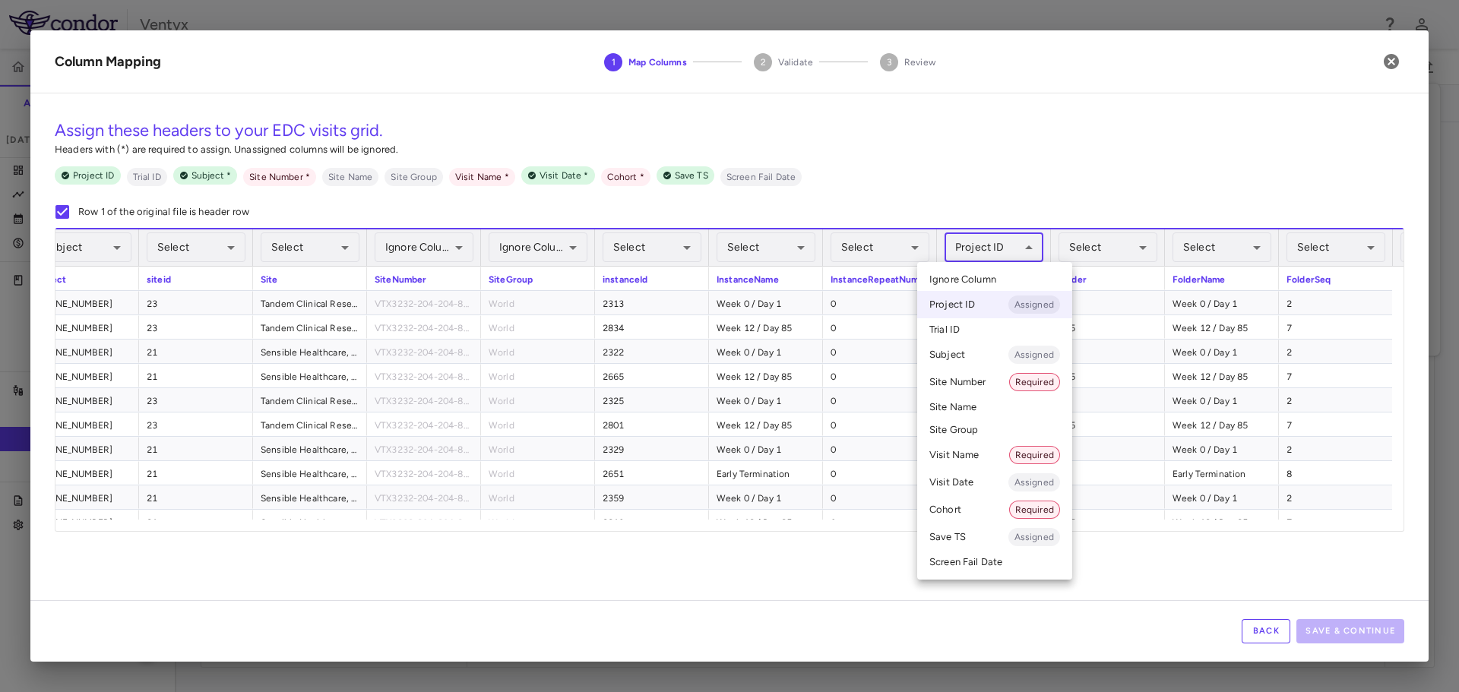
click at [1001, 278] on li "Ignore Column" at bounding box center [994, 279] width 155 height 23
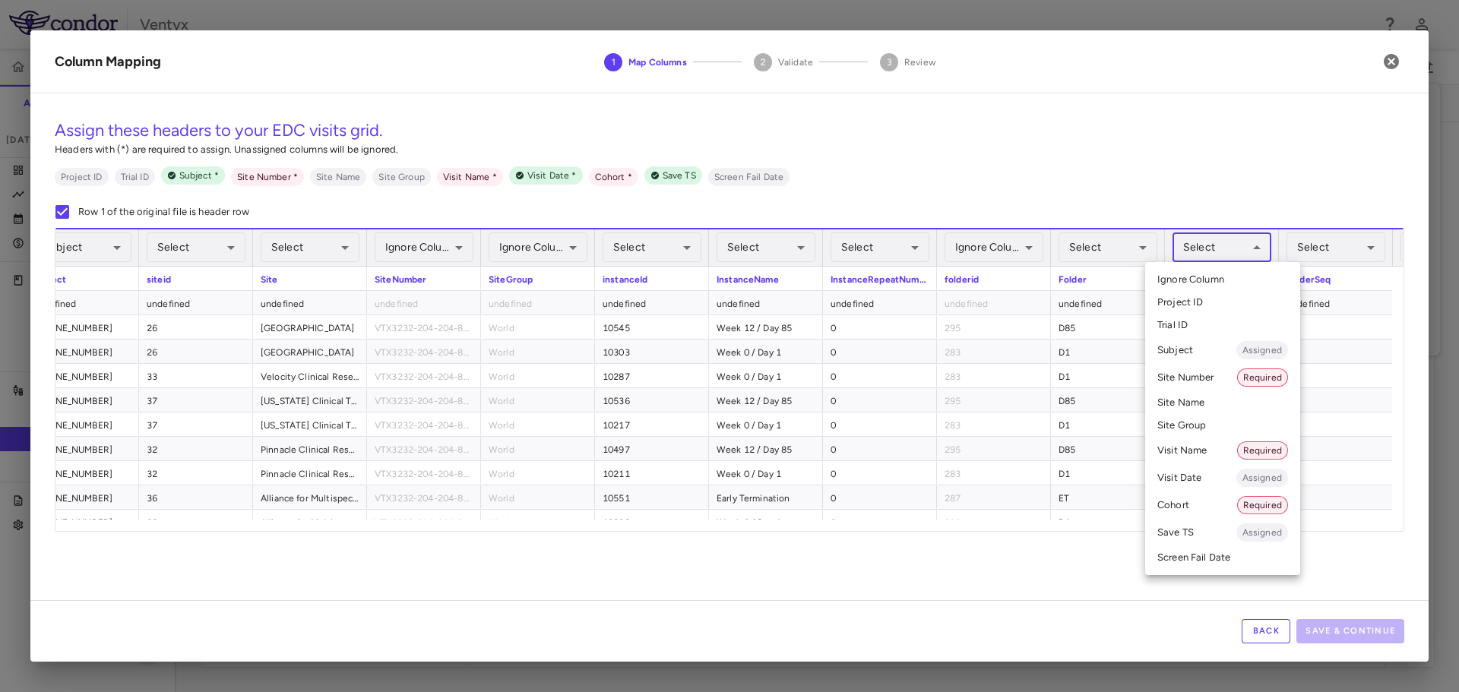
click at [1227, 240] on body "Skip to sidebar Skip to main content Ventyx VTX3232-204 Accruals Forecasting [D…" at bounding box center [729, 346] width 1459 height 692
drag, startPoint x: 1204, startPoint y: 512, endPoint x: 1208, endPoint y: 478, distance: 33.8
click at [1208, 478] on ul "Select Ignore Column Project ID Trial ID Subject Assigned Site Number Required …" at bounding box center [1222, 418] width 155 height 313
click at [1208, 478] on li "Visit Date Assigned" at bounding box center [1222, 477] width 155 height 27
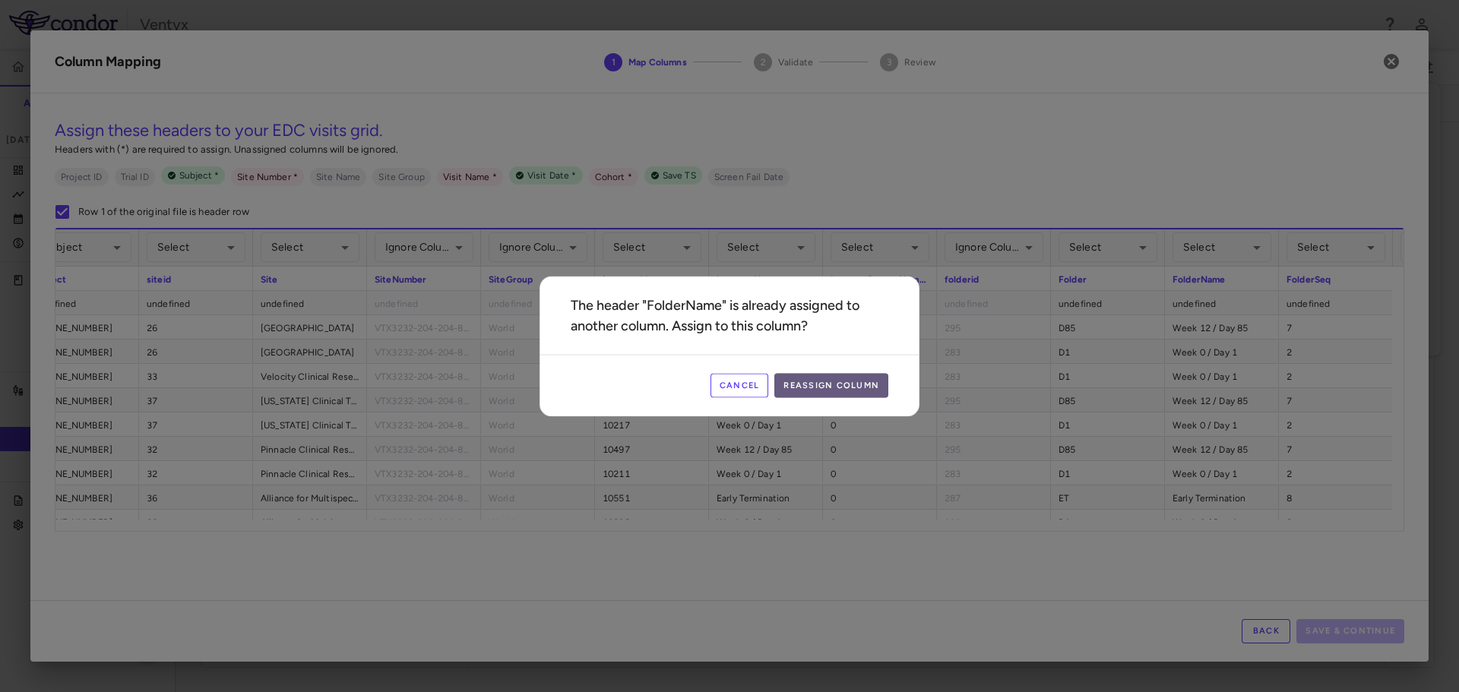
click at [851, 381] on button "Reassign Column" at bounding box center [831, 385] width 114 height 24
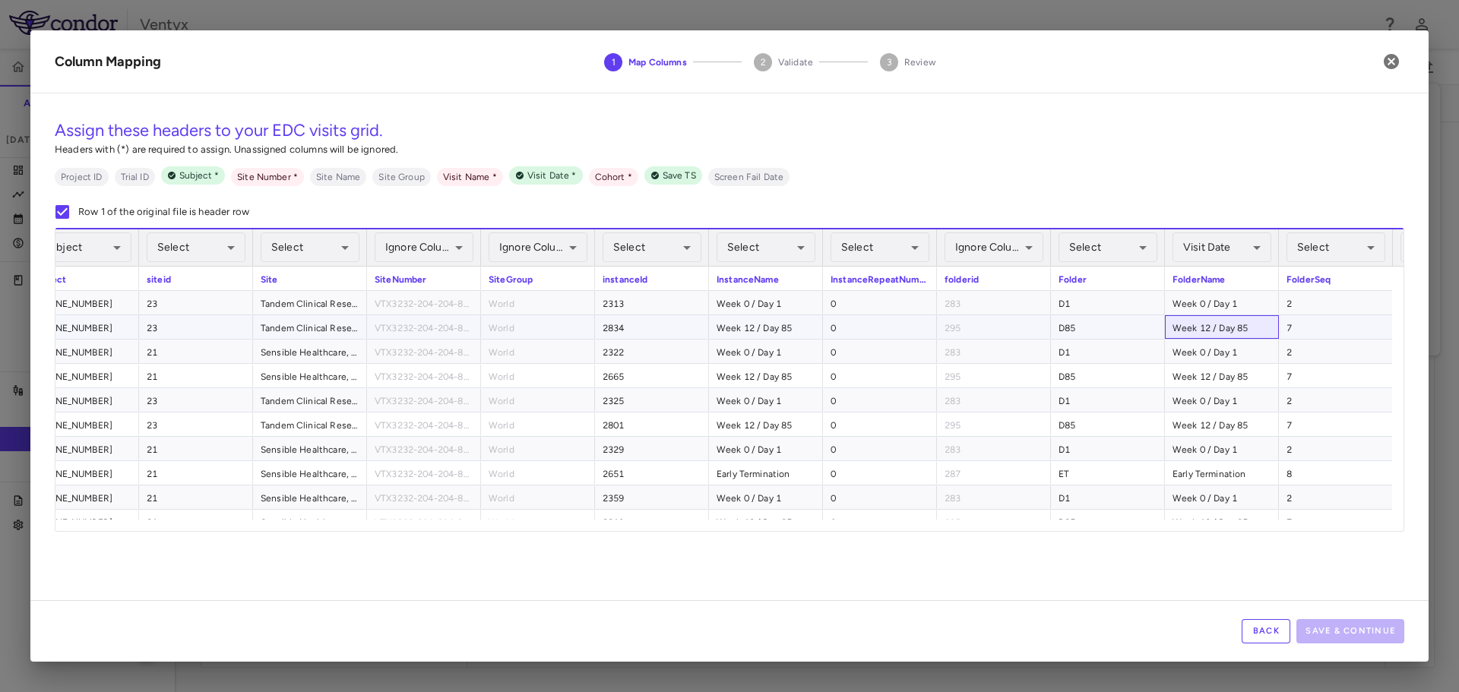
click at [1194, 335] on div "Week 12 / Day 85" at bounding box center [1222, 327] width 114 height 24
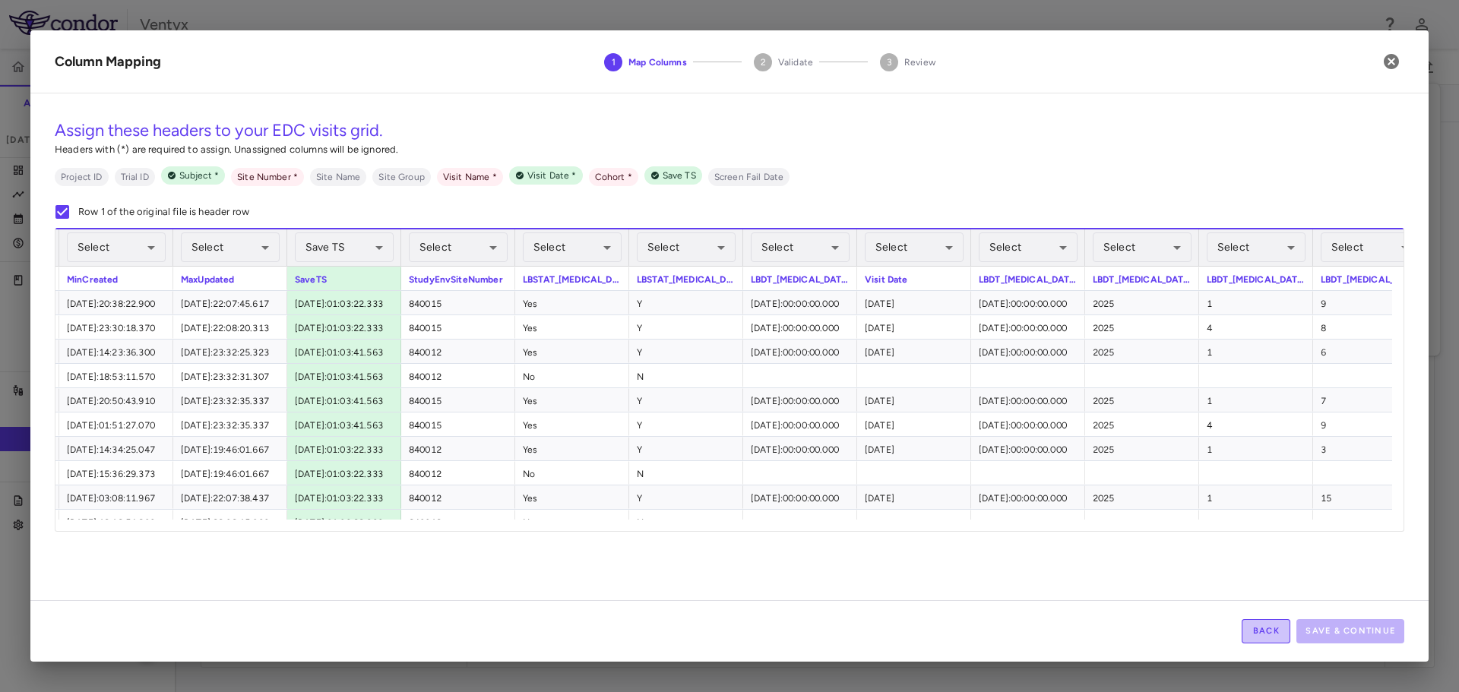
click at [1274, 628] on button "Back" at bounding box center [1266, 631] width 49 height 24
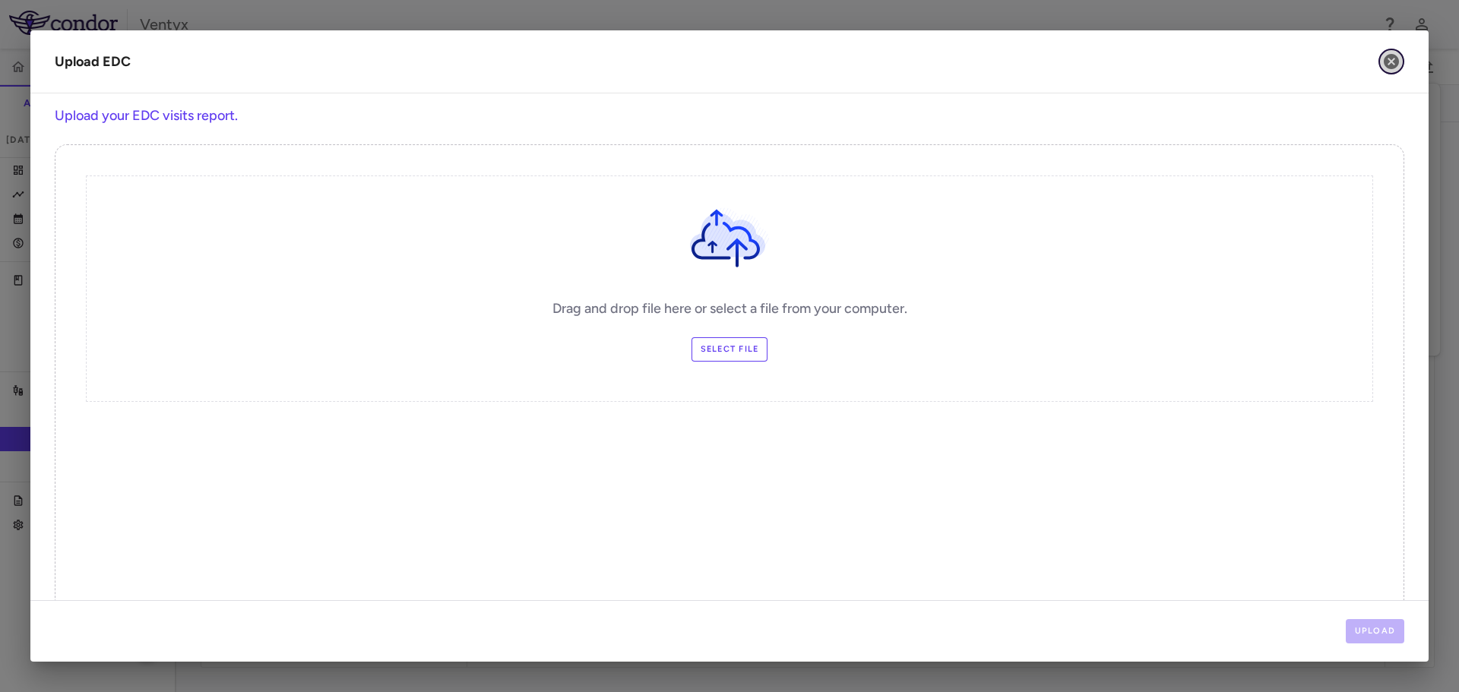
click at [1395, 60] on icon "button" at bounding box center [1391, 61] width 15 height 15
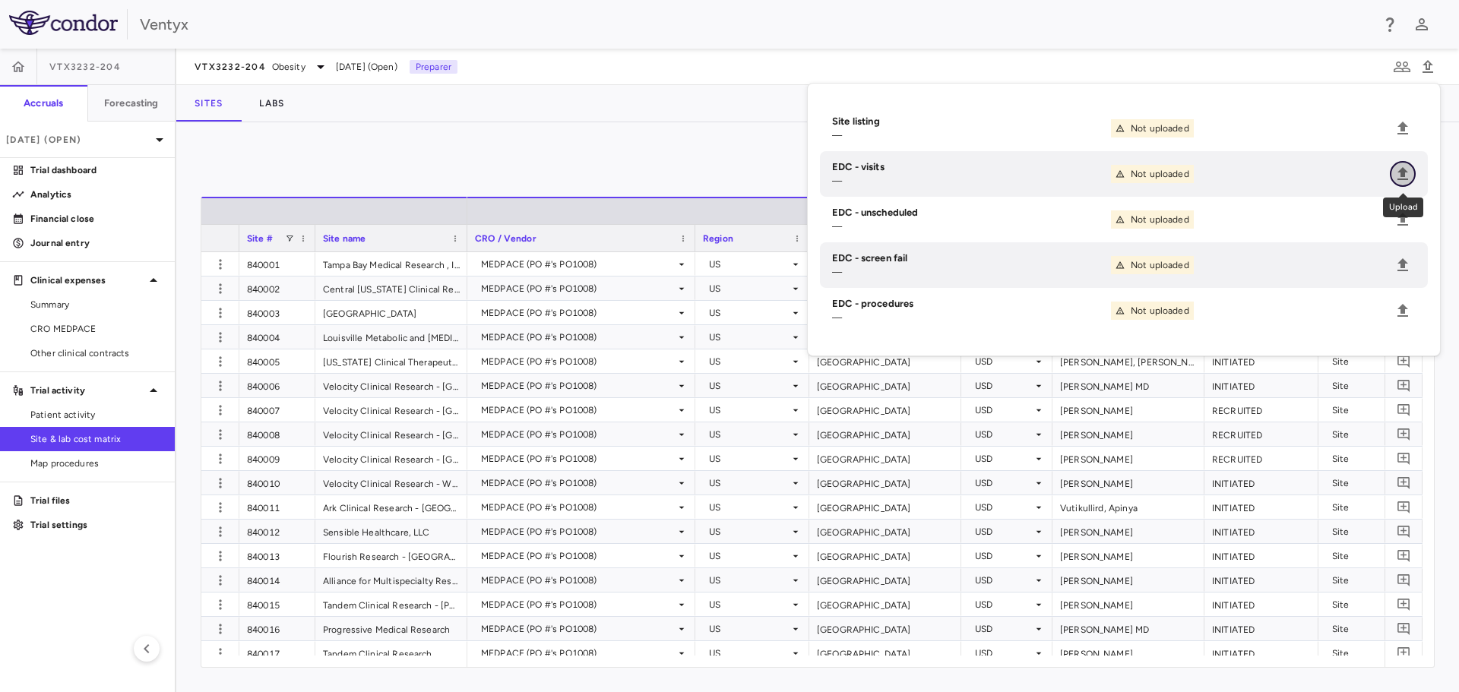
click at [1395, 173] on icon "Upload" at bounding box center [1403, 174] width 18 height 18
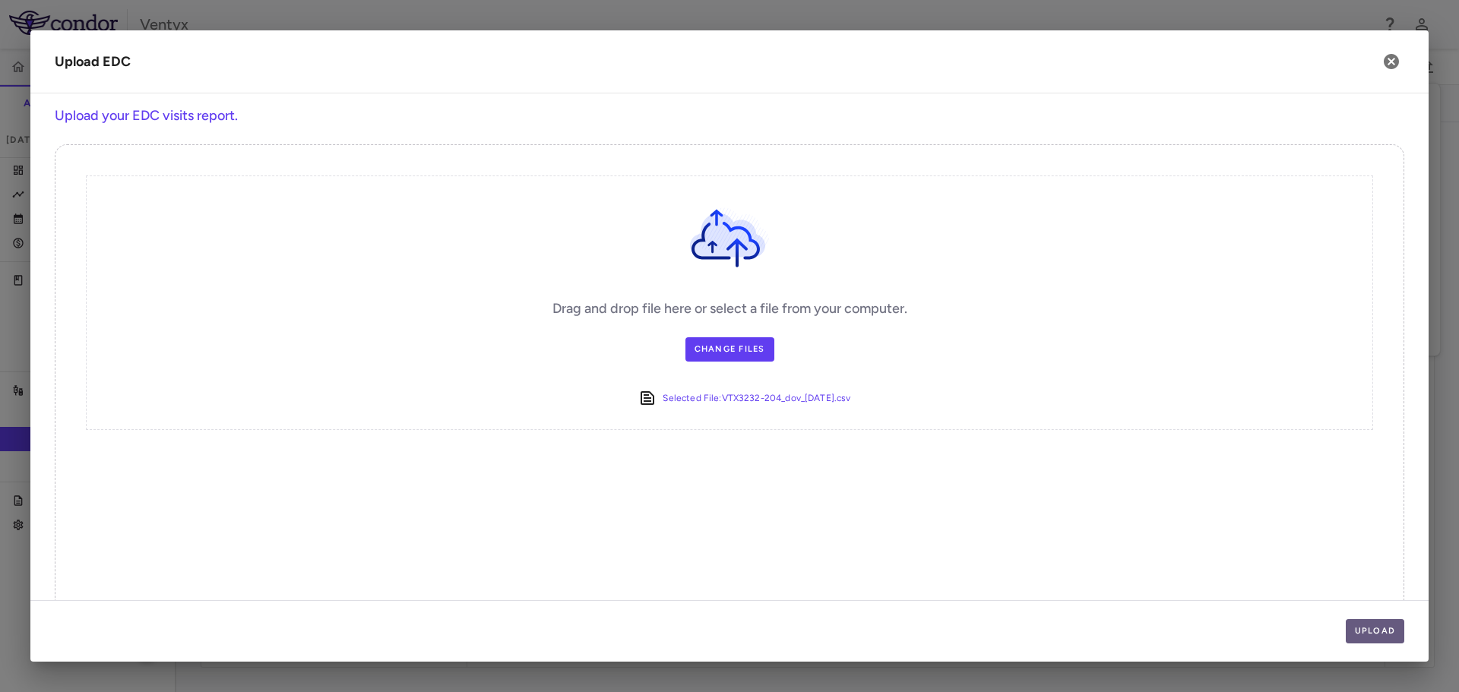
click at [1373, 633] on button "Upload" at bounding box center [1375, 631] width 59 height 24
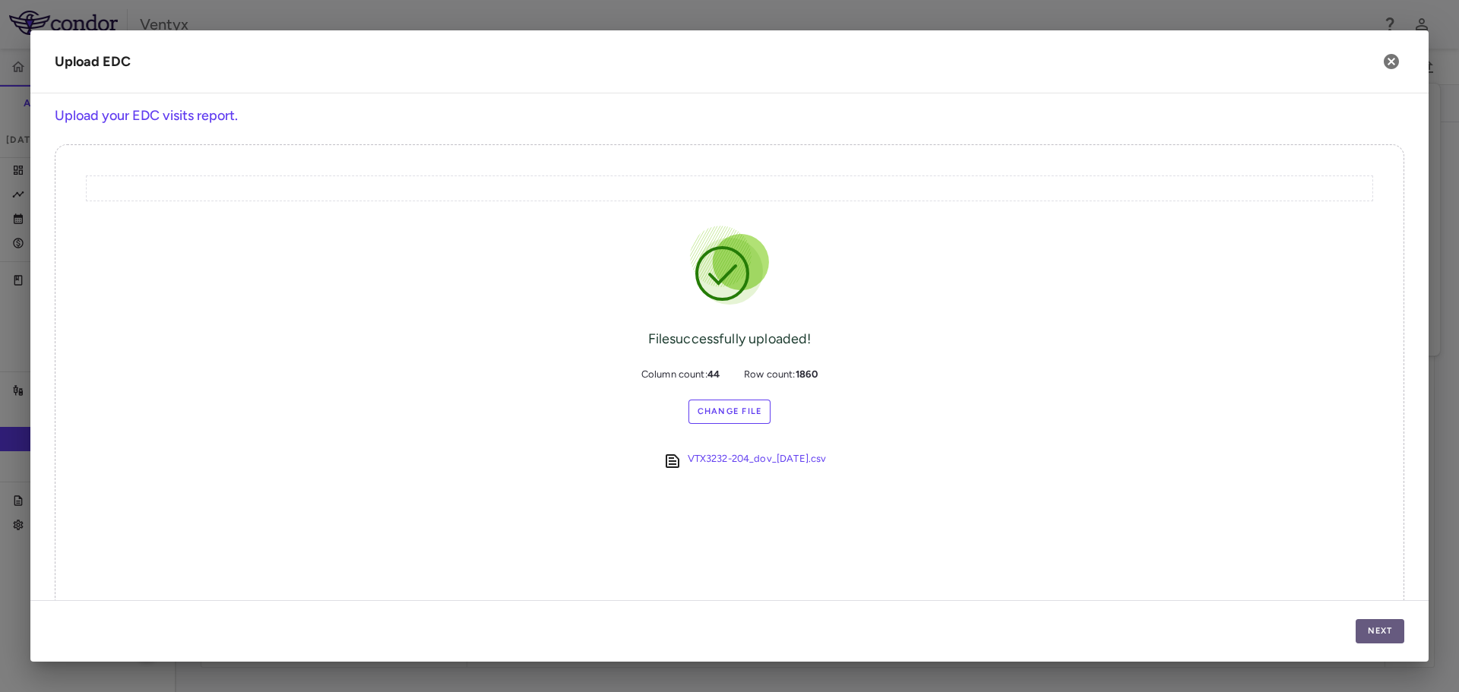
click at [1362, 629] on button "Next" at bounding box center [1380, 631] width 49 height 24
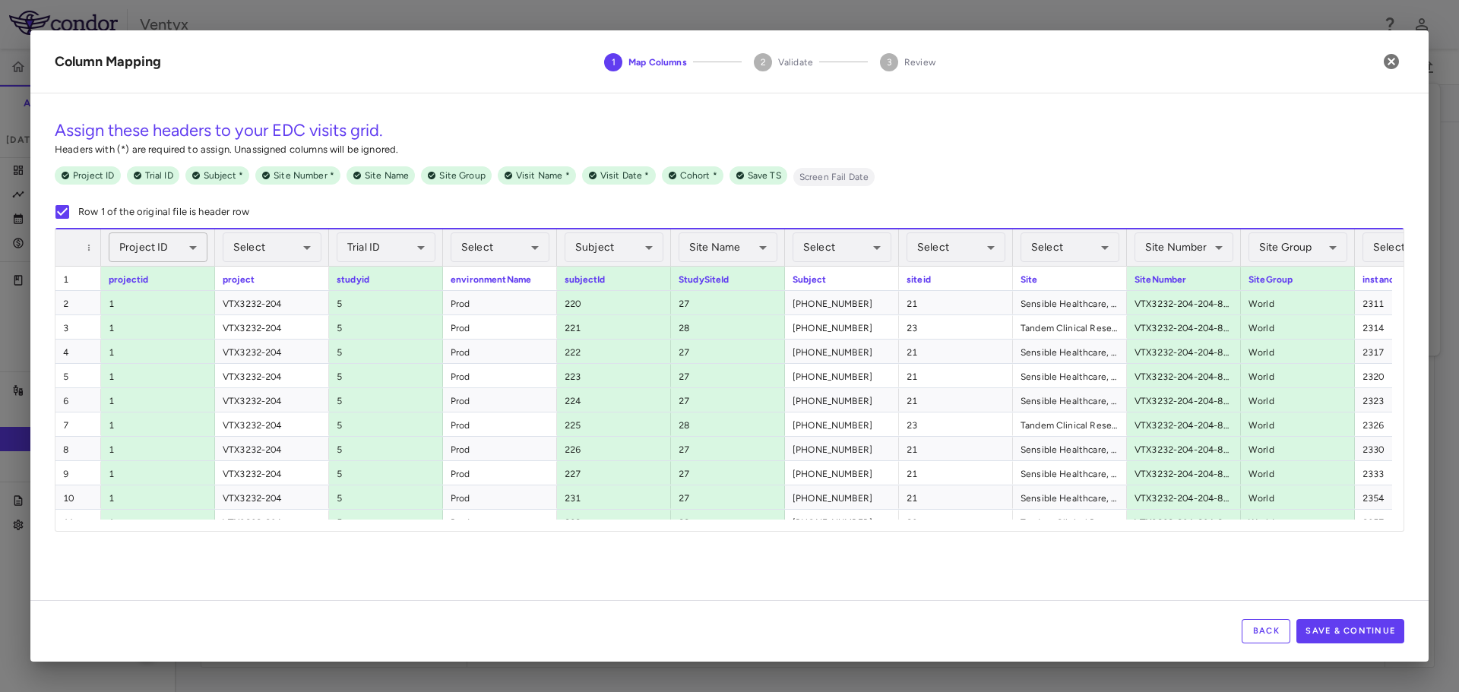
click at [131, 254] on body "Skip to sidebar Skip to main content Ventyx VTX3232-204 Accruals Forecasting [D…" at bounding box center [729, 346] width 1459 height 692
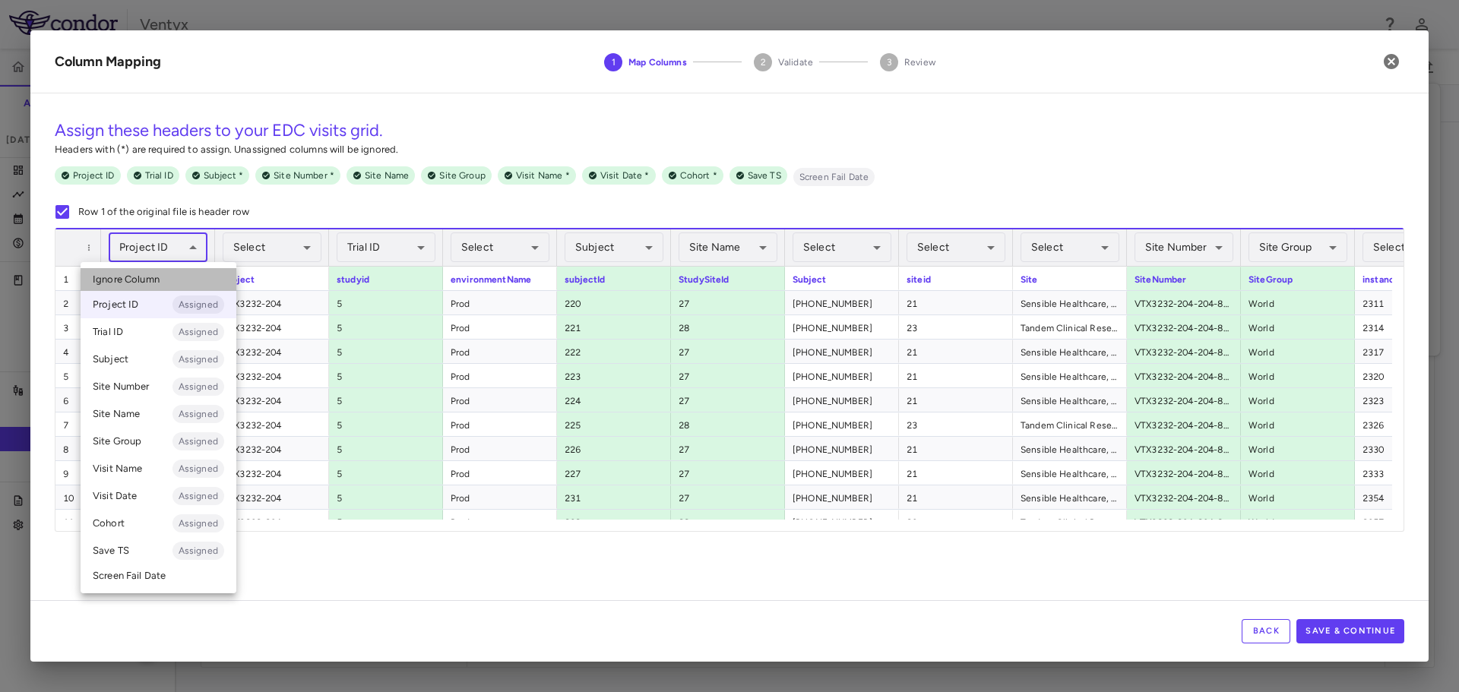
click at [135, 283] on span "Ignore Column" at bounding box center [126, 280] width 67 height 14
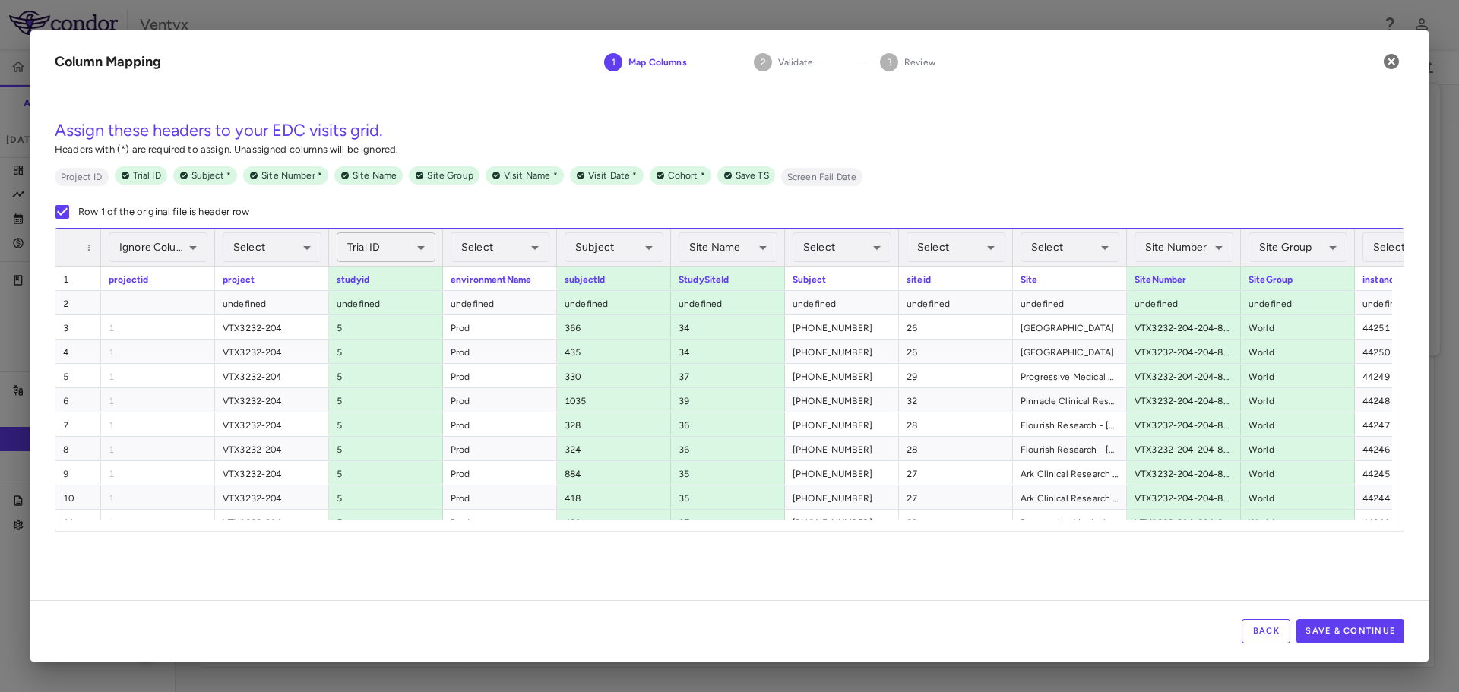
click at [359, 249] on body "Skip to sidebar Skip to main content Ventyx VTX3232-204 Accruals Forecasting [D…" at bounding box center [729, 346] width 1459 height 692
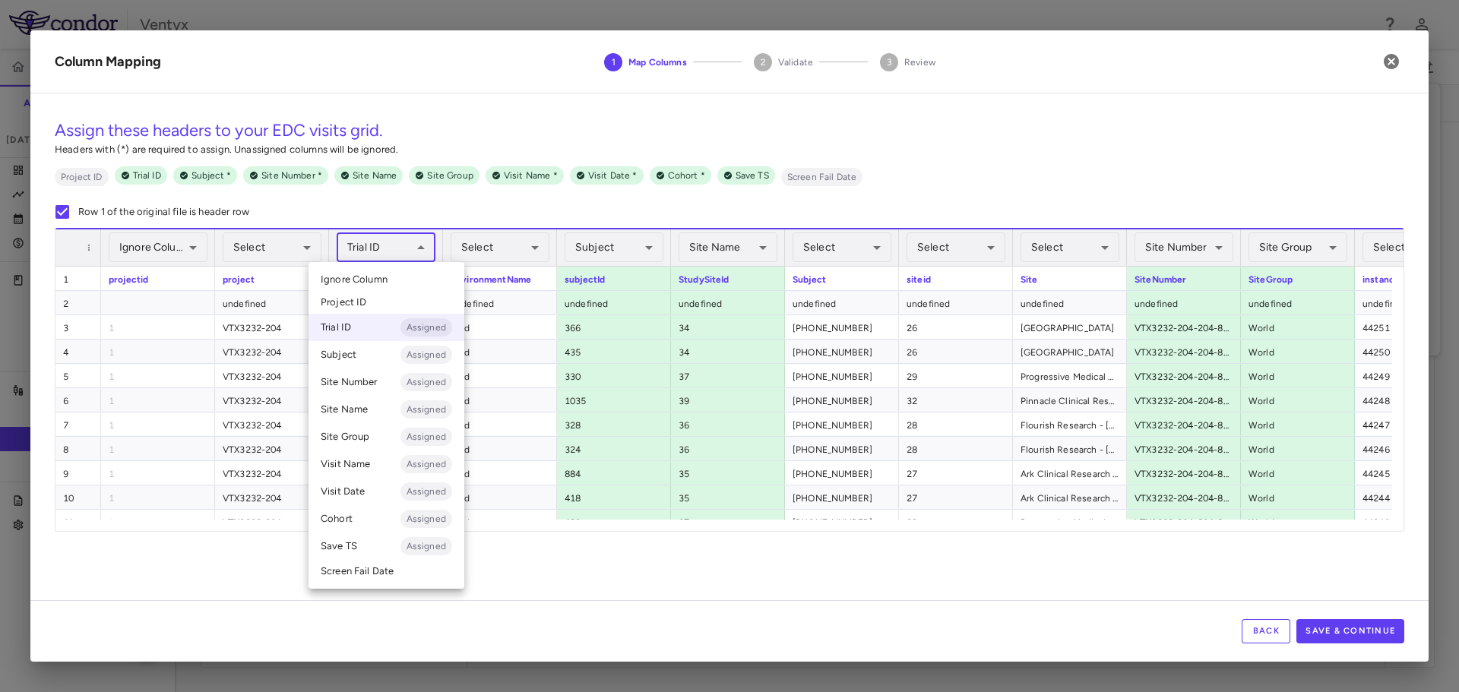
click at [345, 276] on span "Ignore Column" at bounding box center [354, 280] width 67 height 14
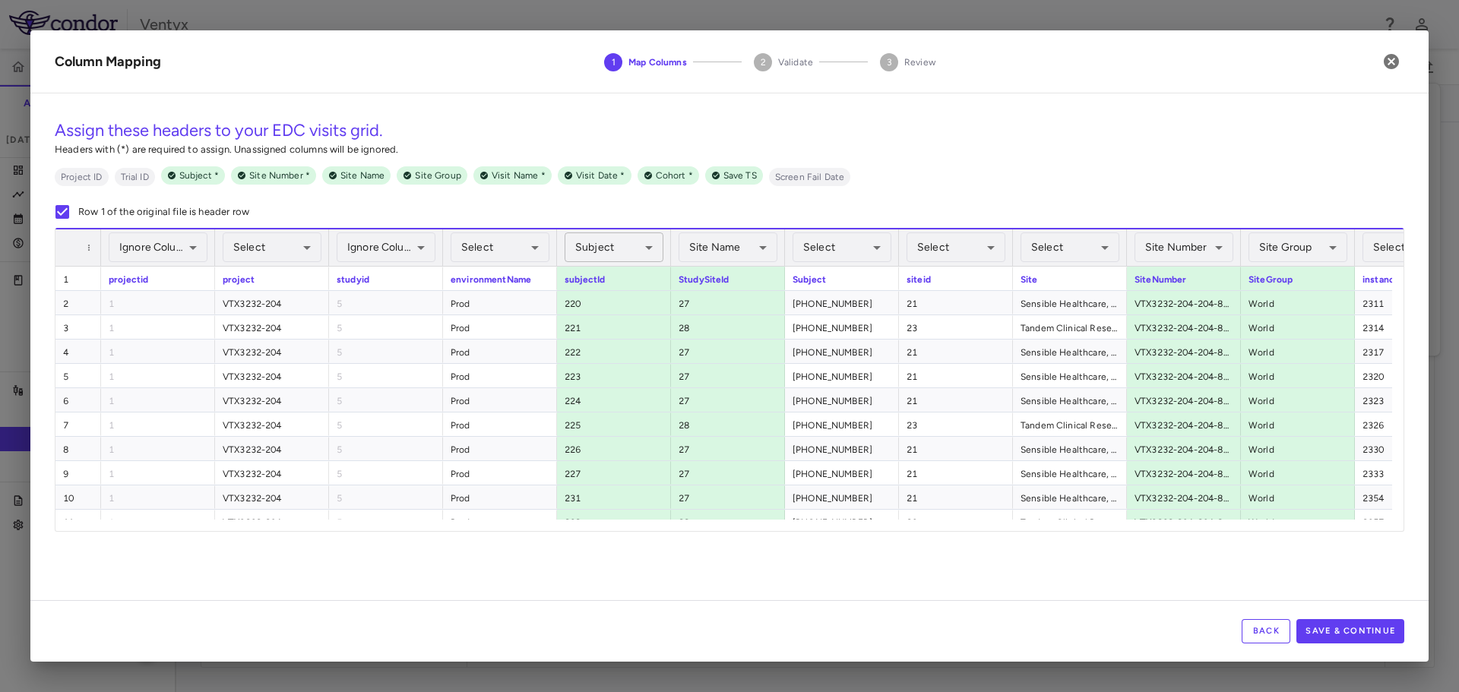
click at [595, 245] on body "Skip to sidebar Skip to main content Ventyx VTX3232-204 Accruals Forecasting [D…" at bounding box center [729, 346] width 1459 height 692
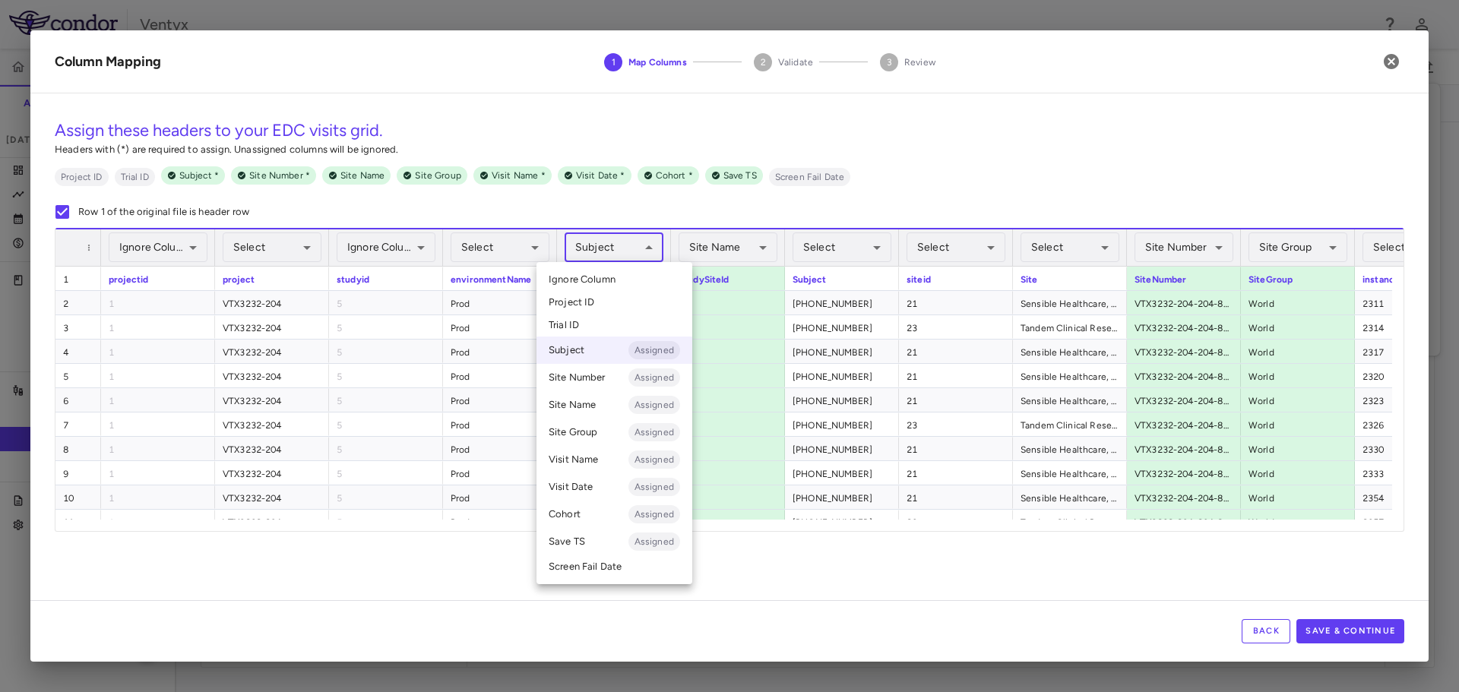
click at [608, 278] on span "Ignore Column" at bounding box center [582, 280] width 67 height 14
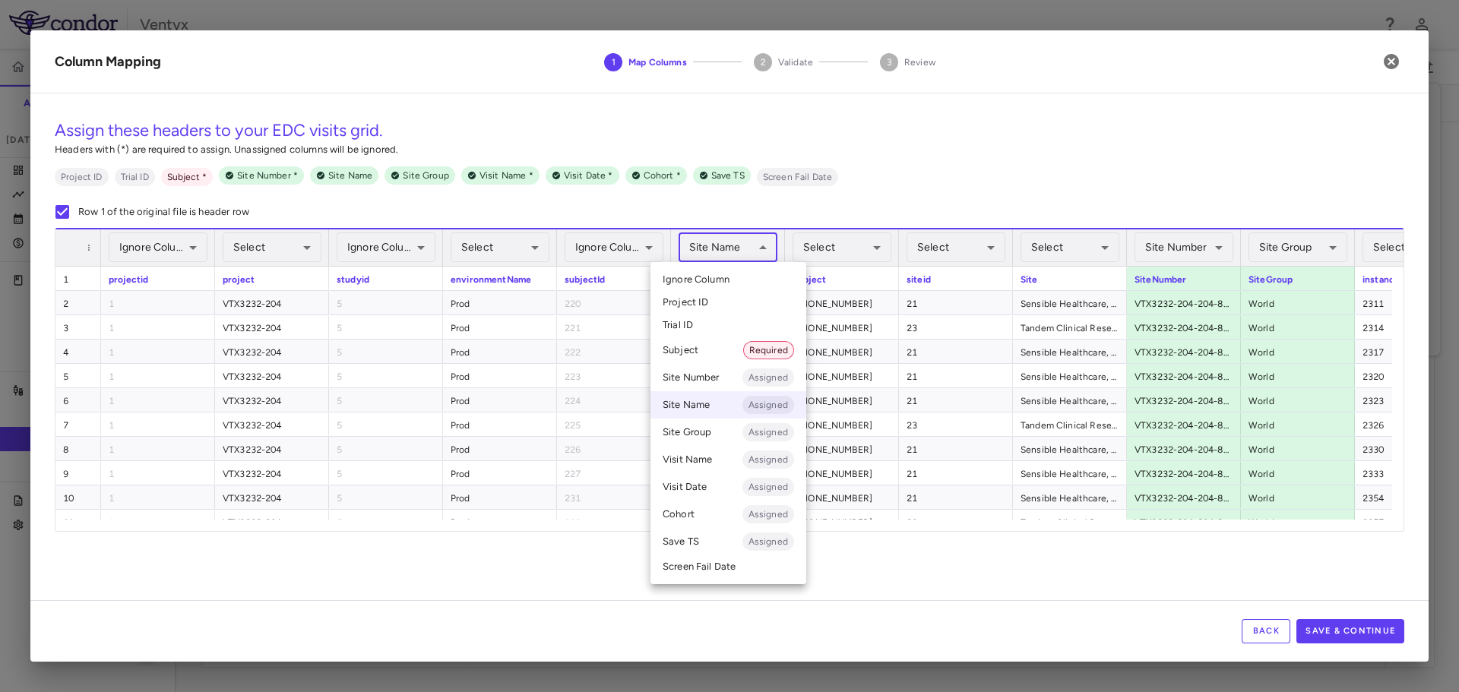
click at [720, 252] on body "Skip to sidebar Skip to main content Ventyx VTX3232-204 Accruals Forecasting [D…" at bounding box center [729, 346] width 1459 height 692
click at [701, 272] on li "Ignore Column" at bounding box center [729, 279] width 156 height 23
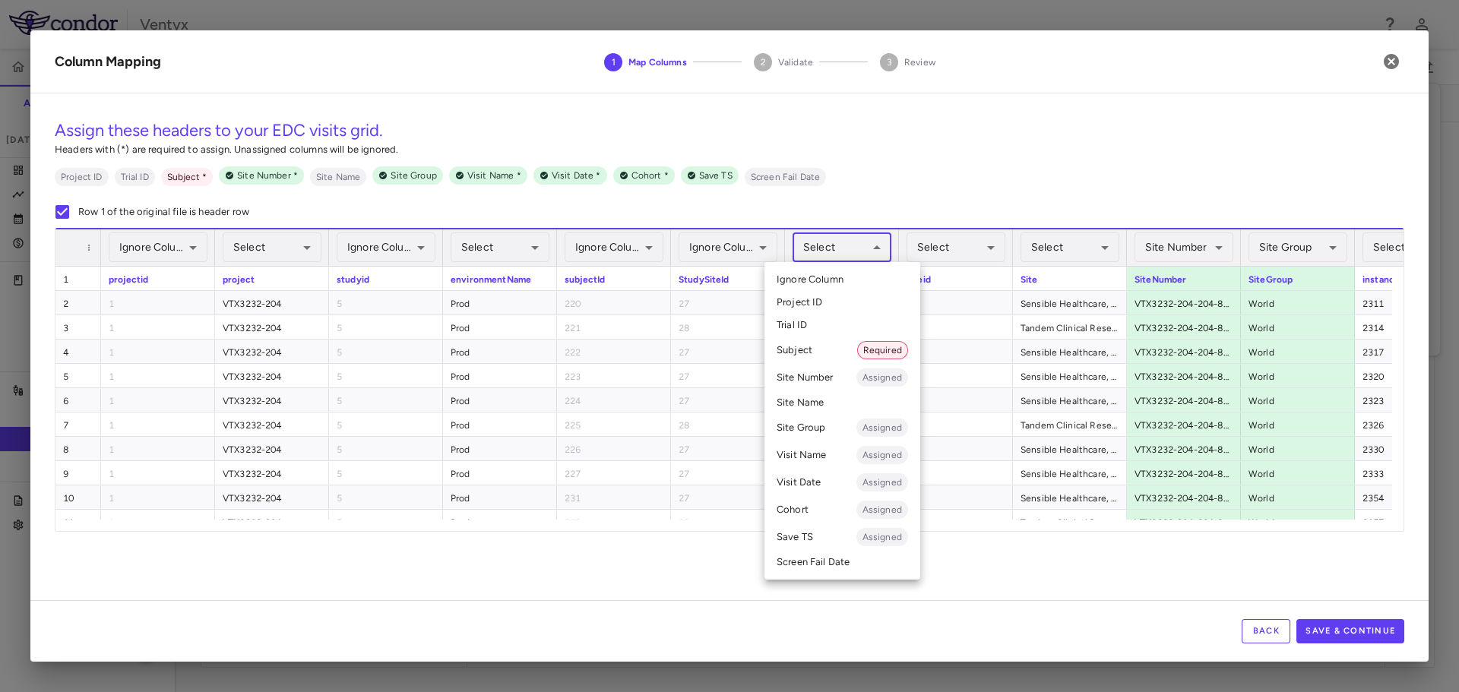
click at [806, 242] on body "Skip to sidebar Skip to main content Ventyx VTX3232-204 Accruals Forecasting [D…" at bounding box center [729, 346] width 1459 height 692
click at [812, 344] on li "Subject Required" at bounding box center [843, 350] width 156 height 27
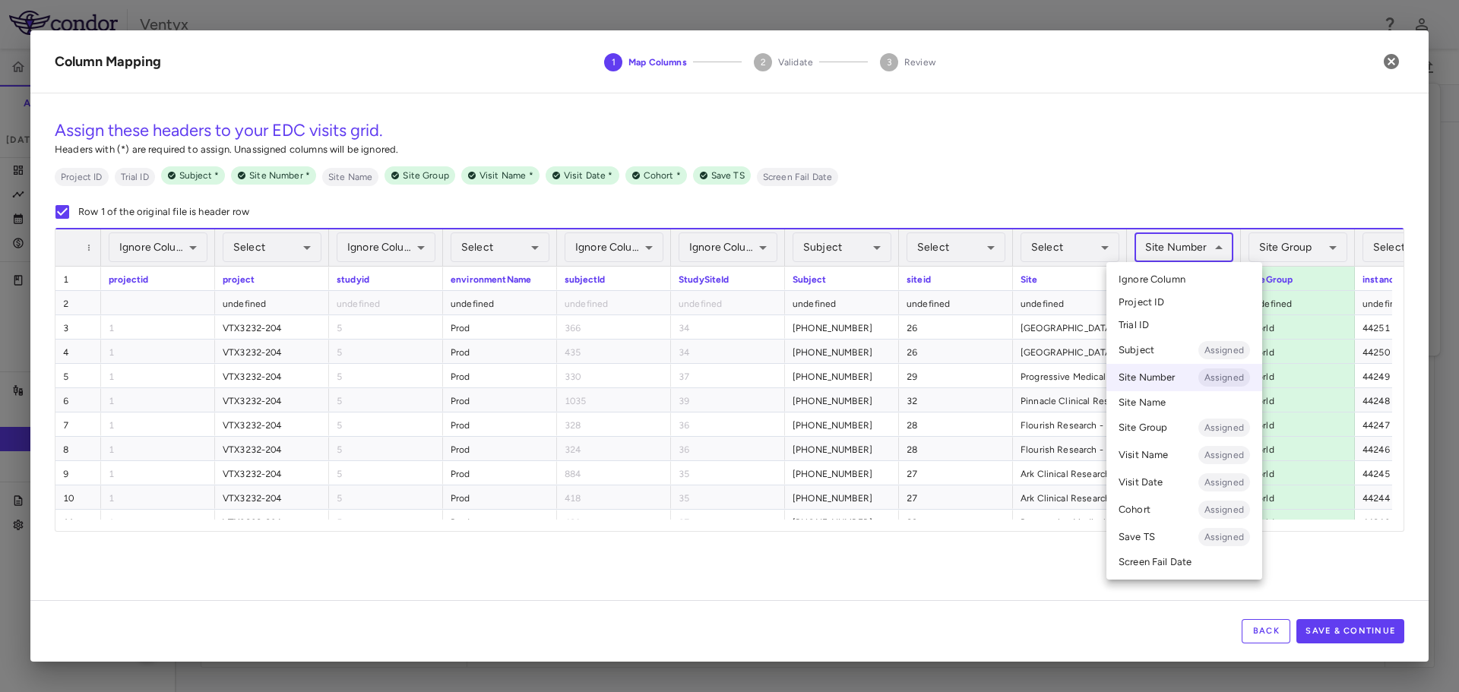
click at [1182, 253] on body "Skip to sidebar Skip to main content Ventyx VTX3232-204 Accruals Forecasting [D…" at bounding box center [729, 346] width 1459 height 692
click at [1170, 276] on span "Ignore Column" at bounding box center [1152, 280] width 67 height 14
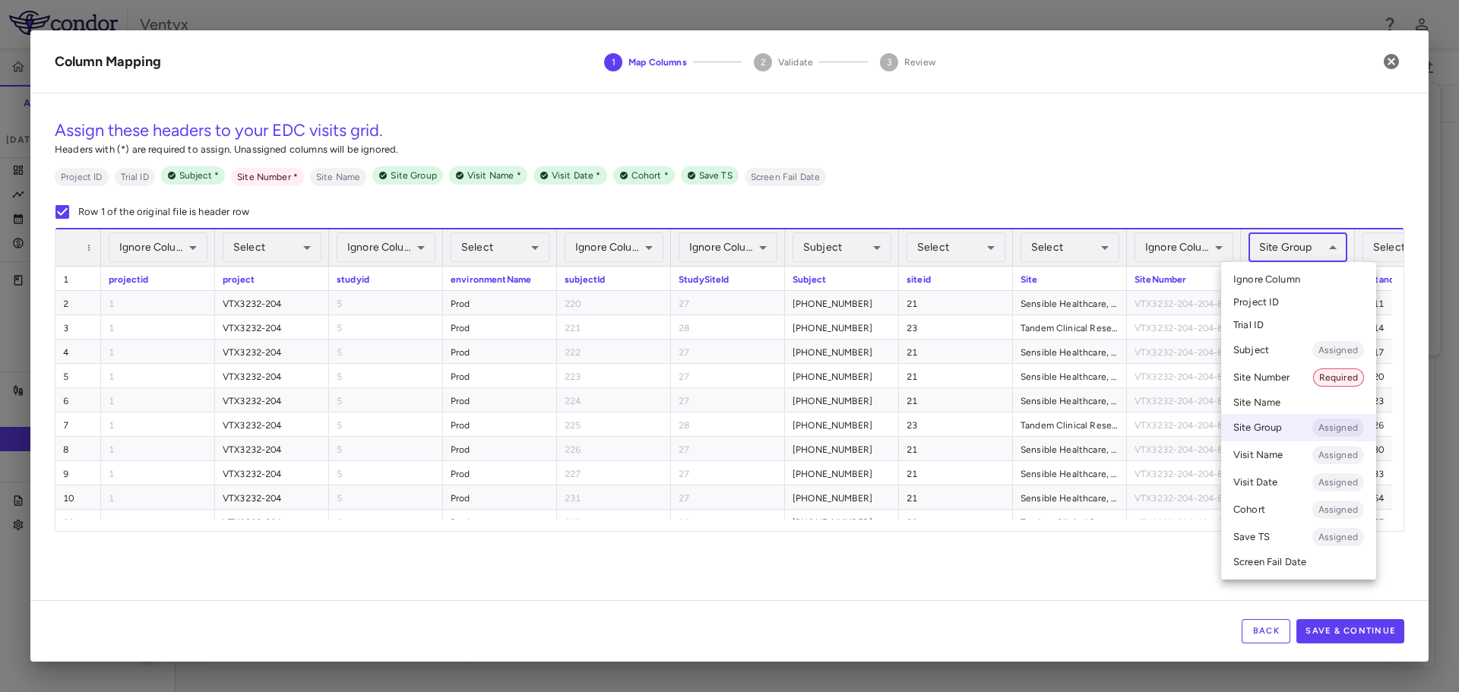
click at [1249, 255] on body "Skip to sidebar Skip to main content Ventyx VTX3232-204 Accruals Forecasting [D…" at bounding box center [729, 346] width 1459 height 692
click at [1249, 280] on span "Ignore Column" at bounding box center [1267, 280] width 67 height 14
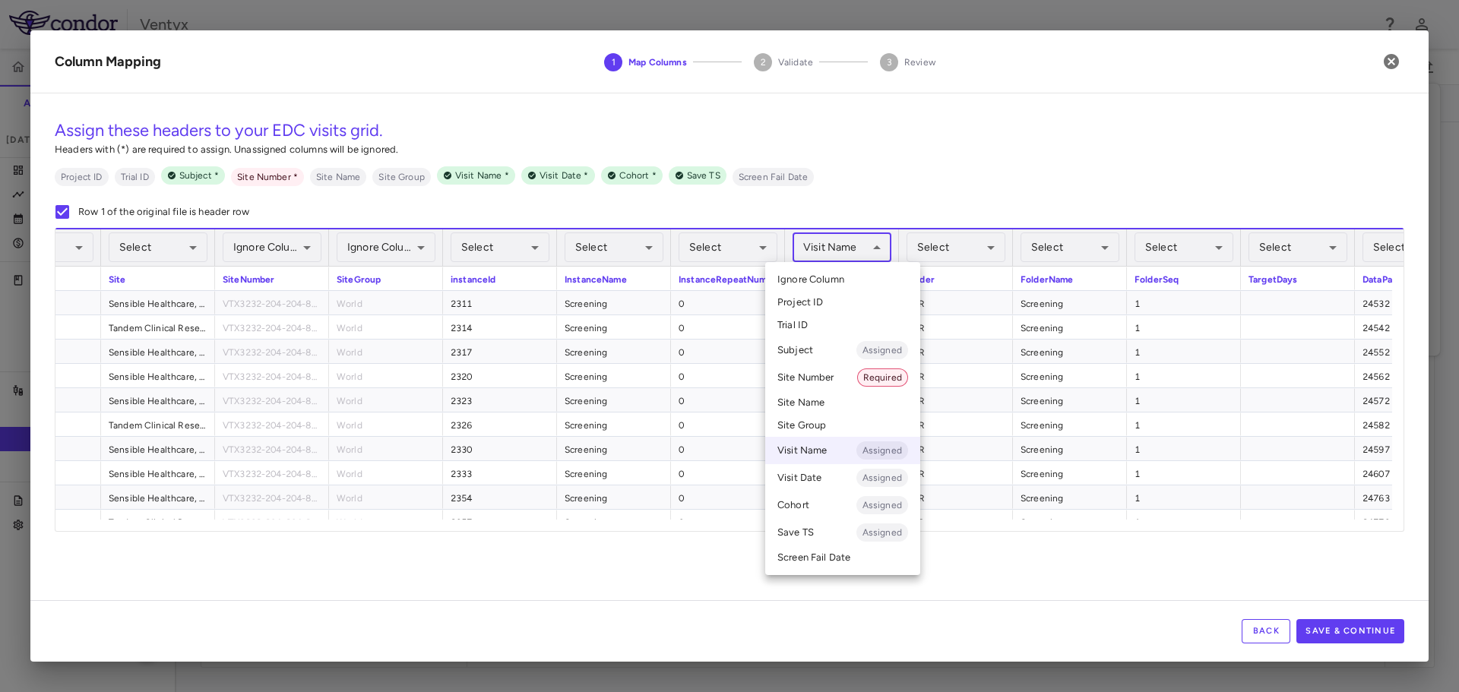
click at [844, 252] on body "Skip to sidebar Skip to main content Ventyx VTX3232-204 Accruals Forecasting [D…" at bounding box center [729, 346] width 1459 height 692
click at [902, 181] on div at bounding box center [729, 346] width 1459 height 692
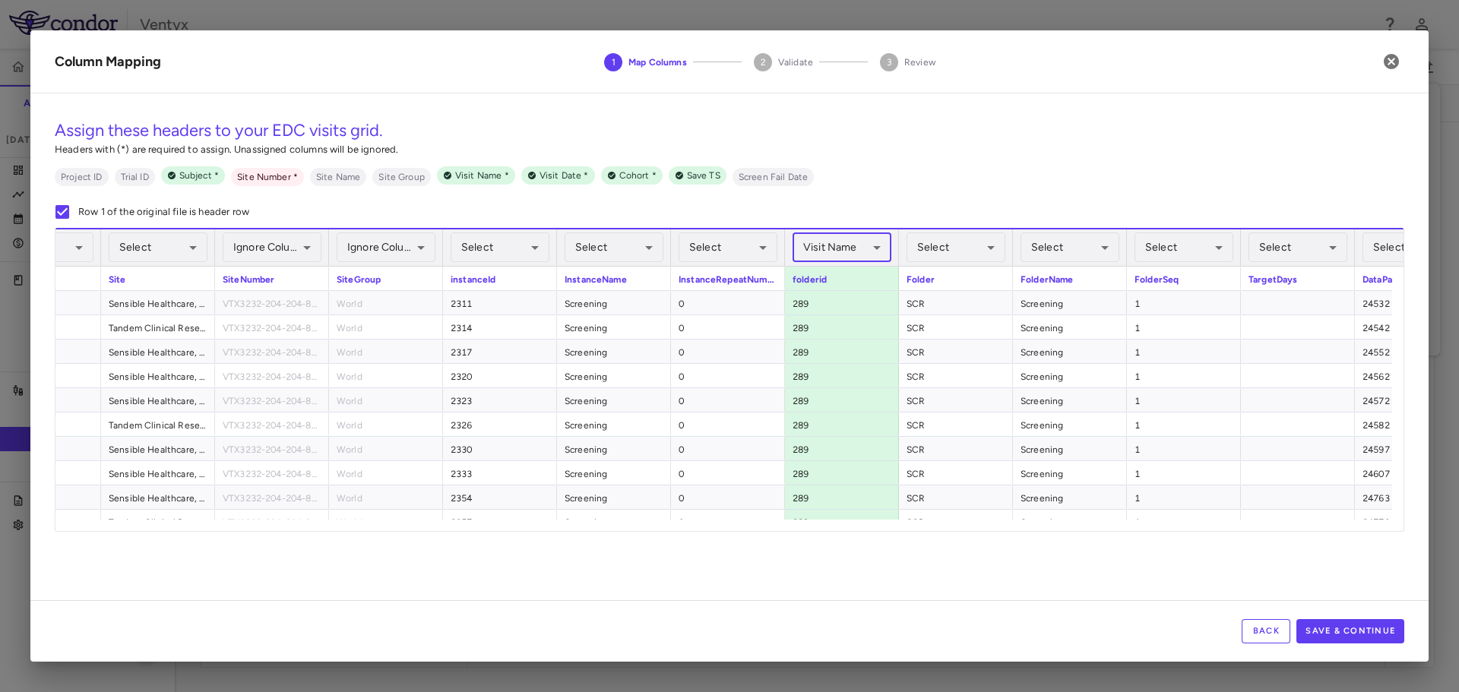
click at [860, 252] on body "Skip to sidebar Skip to main content Ventyx VTX3232-204 Accruals Forecasting [D…" at bounding box center [729, 346] width 1459 height 692
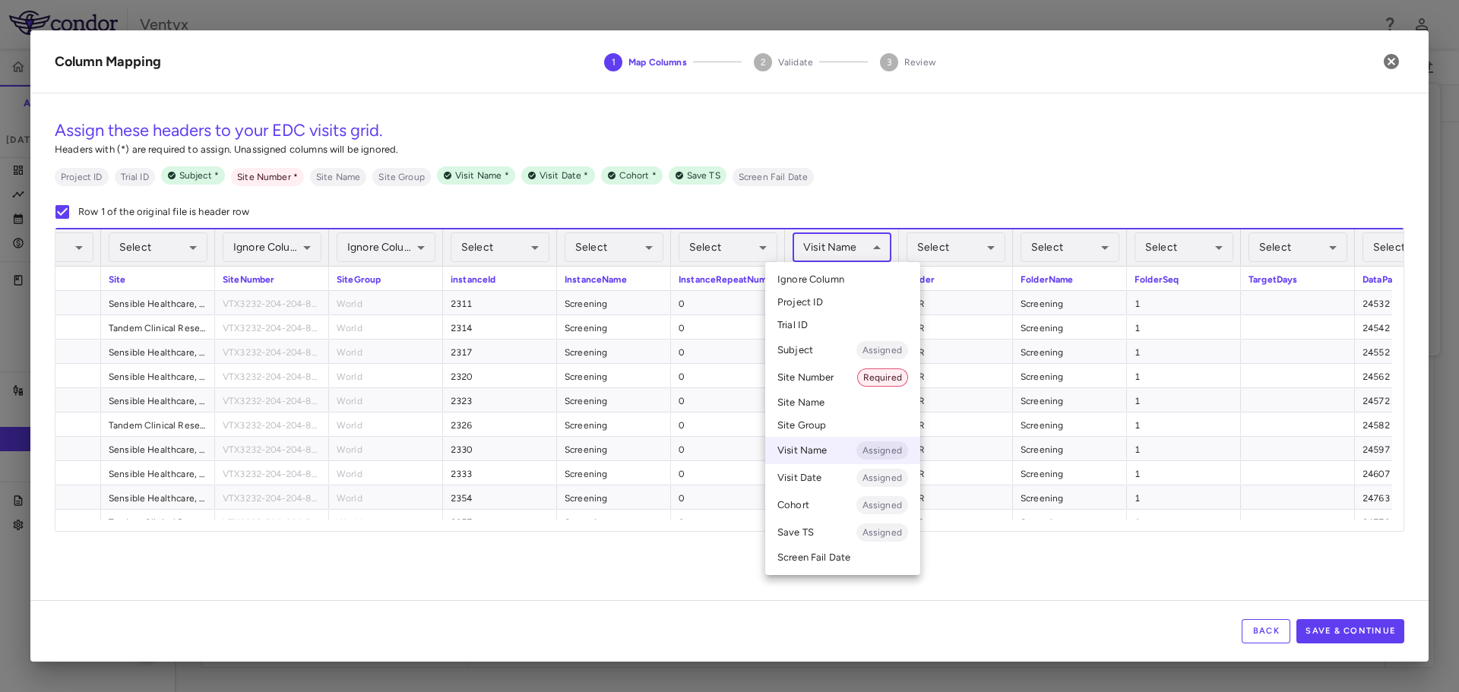
click at [854, 280] on li "Ignore Column" at bounding box center [842, 279] width 155 height 23
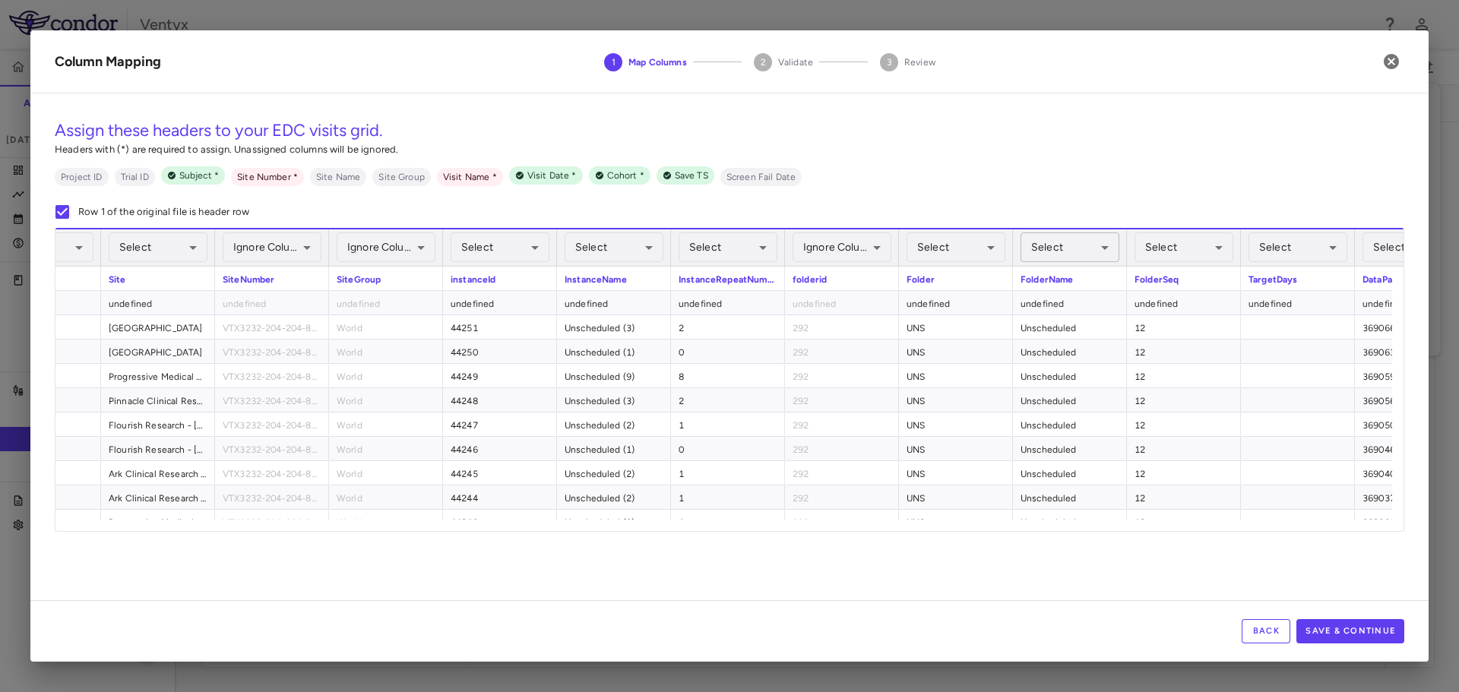
click at [1050, 261] on body "Skip to sidebar Skip to main content Ventyx VTX3232-204 Accruals Forecasting [D…" at bounding box center [729, 346] width 1459 height 692
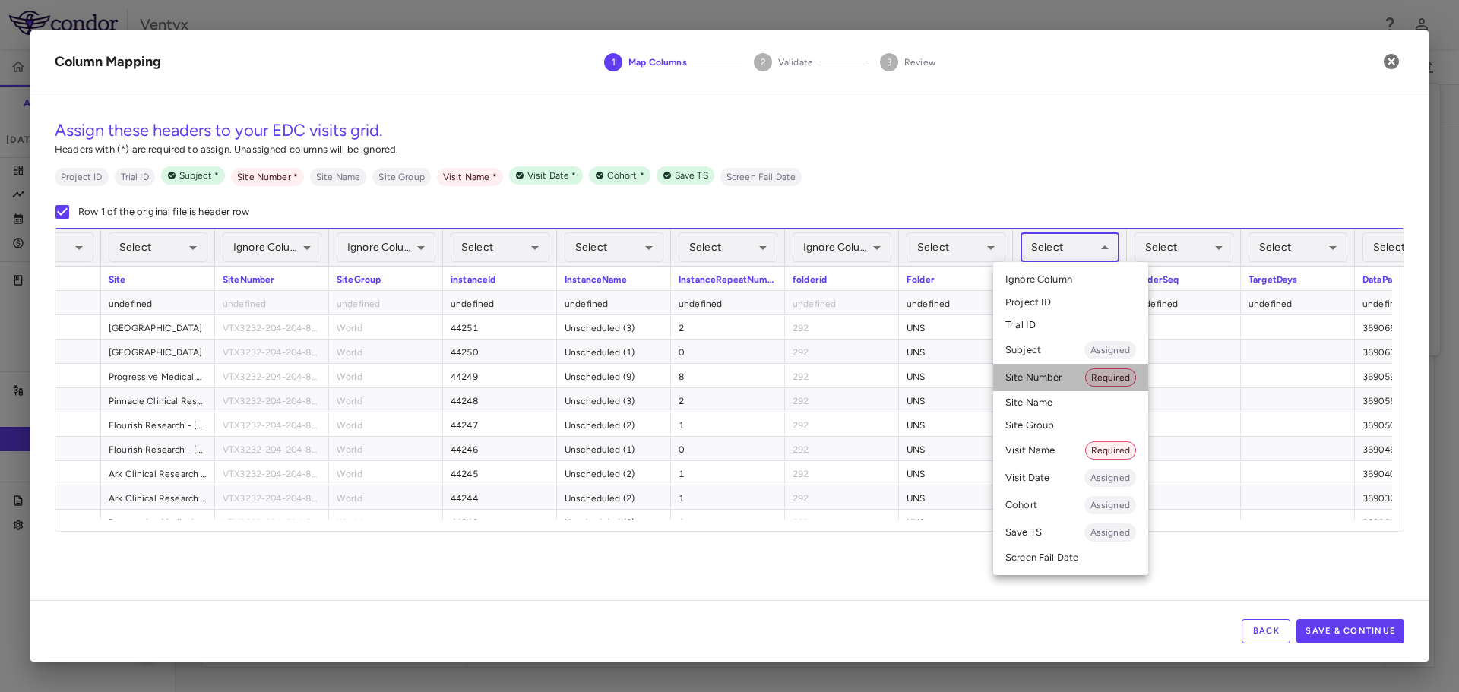
click at [1030, 373] on li "Site Number Required" at bounding box center [1070, 377] width 155 height 27
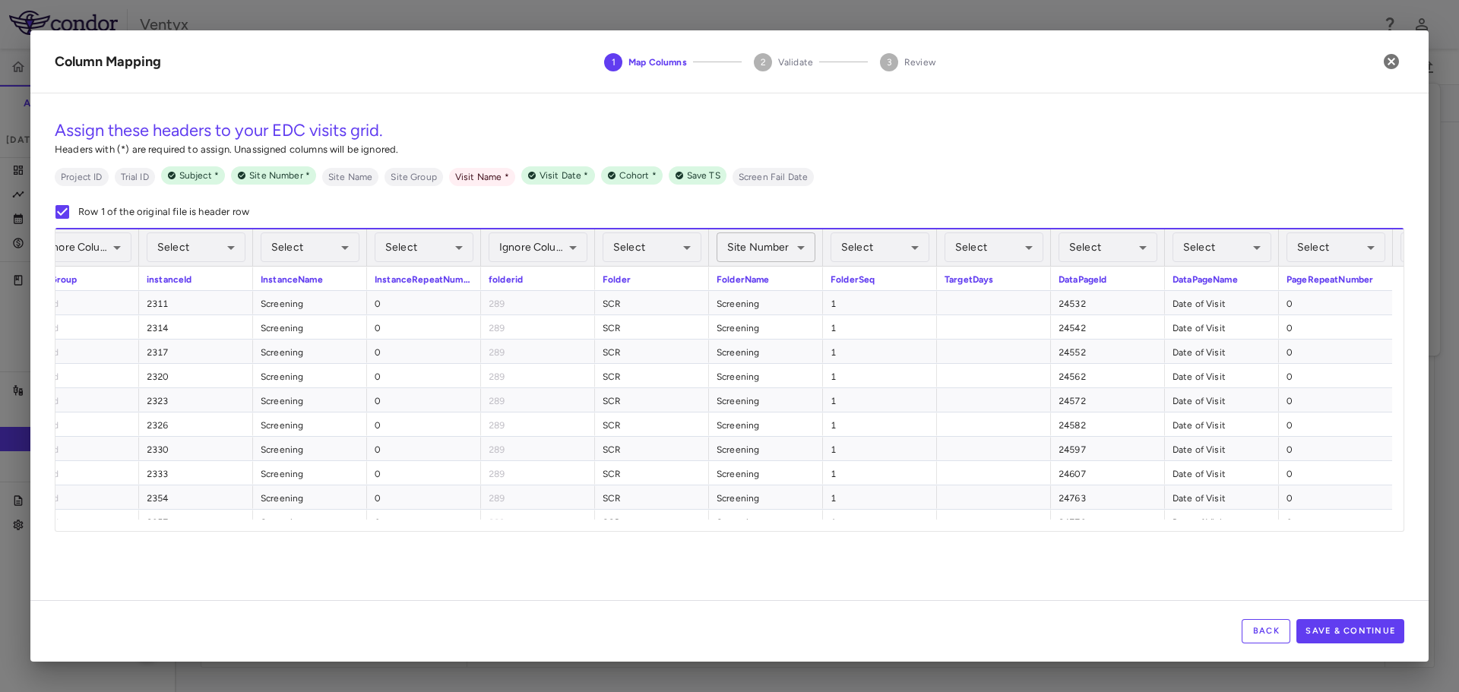
click at [767, 256] on body "Skip to sidebar Skip to main content Ventyx VTX3232-204 Accruals Forecasting [D…" at bounding box center [729, 346] width 1459 height 692
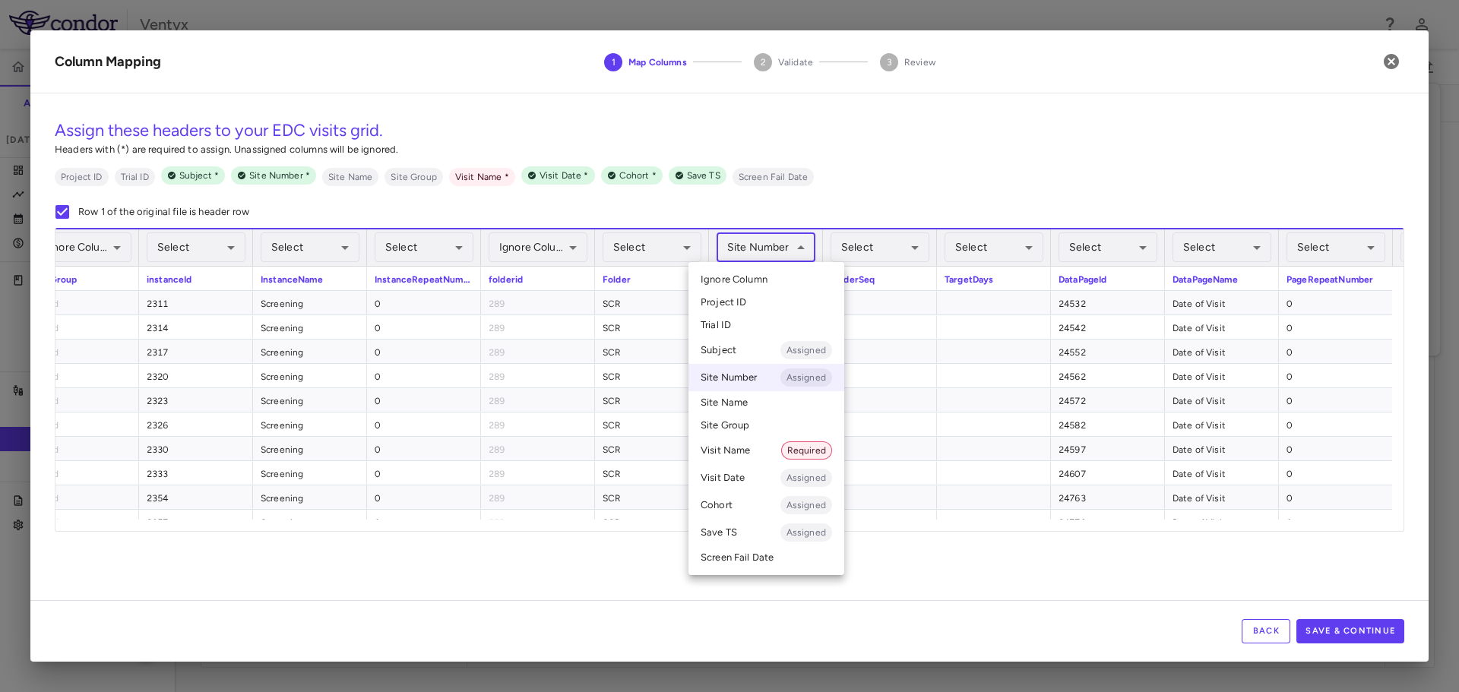
click at [743, 450] on li "Visit Name Required" at bounding box center [767, 450] width 156 height 27
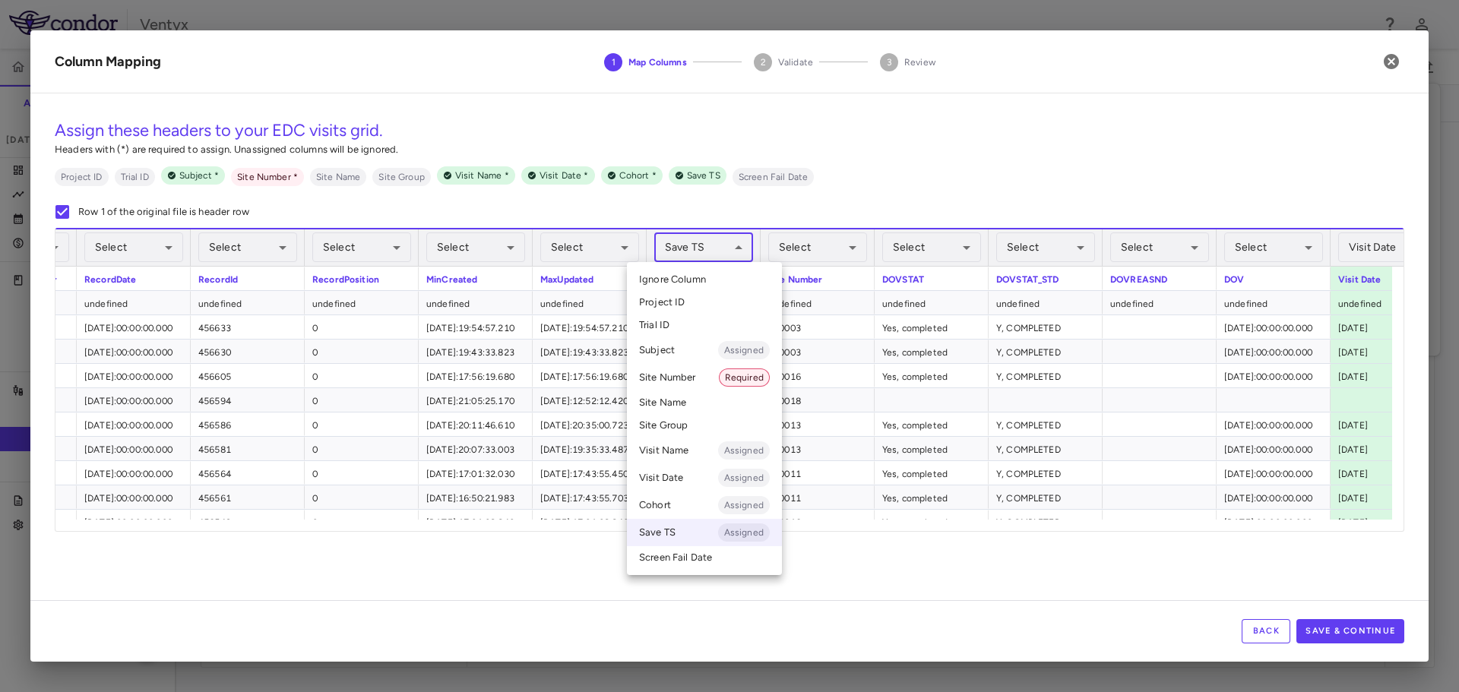
click at [687, 254] on body "Skip to sidebar Skip to main content Ventyx VTX3232-204 Accruals Forecasting [D…" at bounding box center [729, 346] width 1459 height 692
click at [683, 280] on span "Ignore Column" at bounding box center [672, 280] width 67 height 14
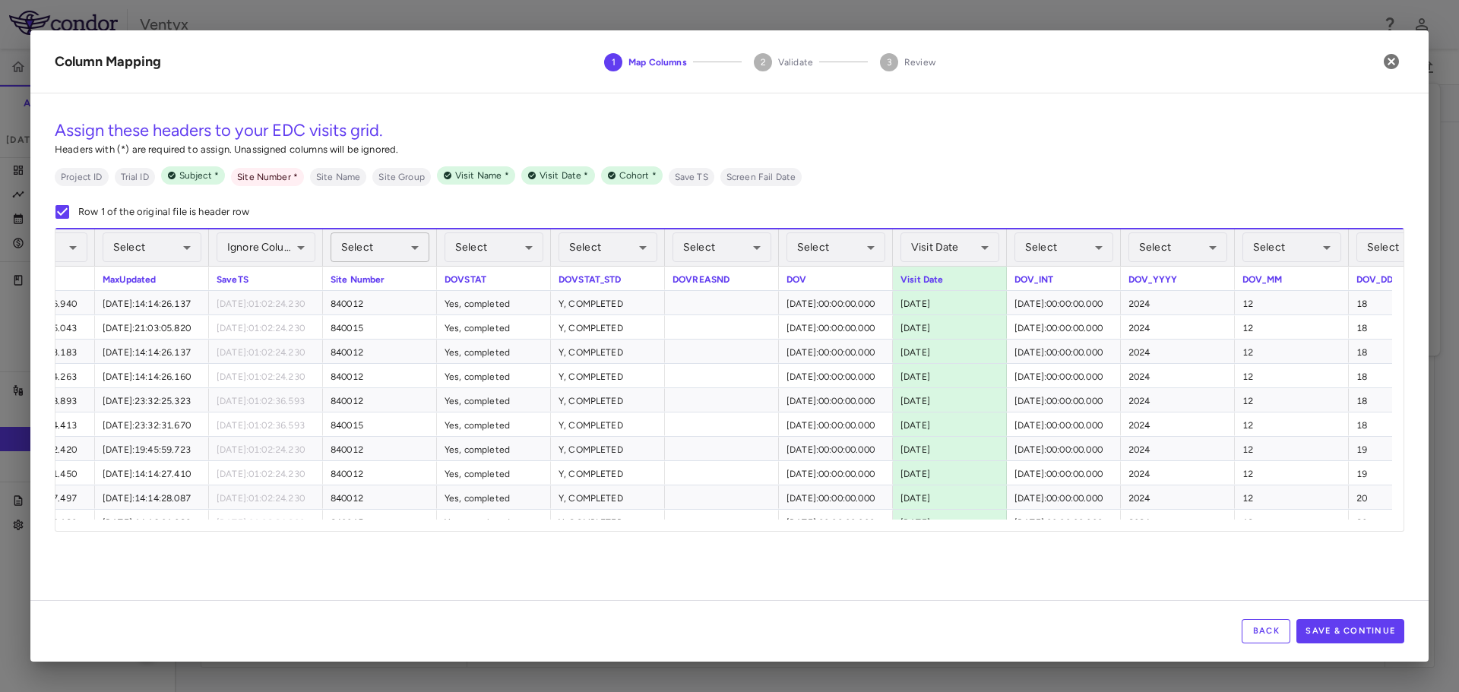
click at [375, 244] on body "Skip to sidebar Skip to main content Ventyx VTX3232-204 Accruals Forecasting [D…" at bounding box center [729, 346] width 1459 height 692
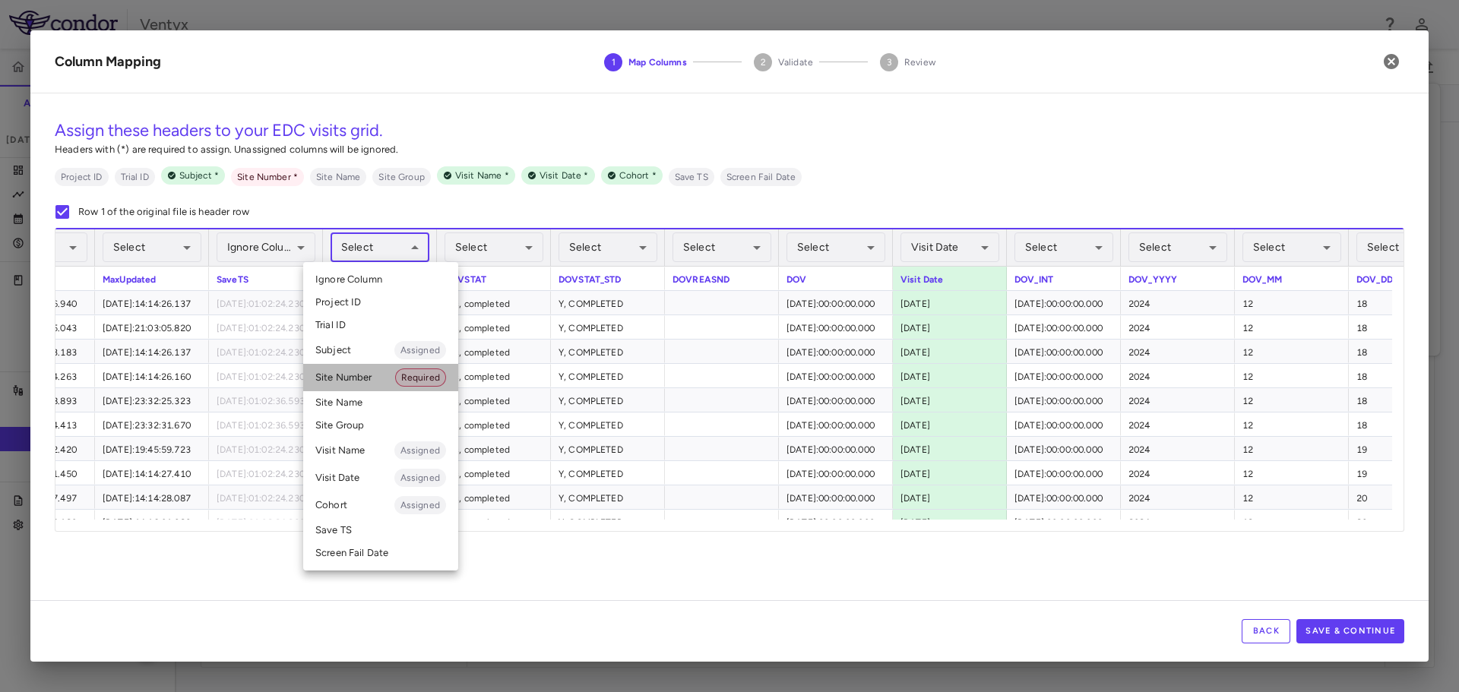
click at [360, 375] on li "Site Number Required" at bounding box center [380, 377] width 155 height 27
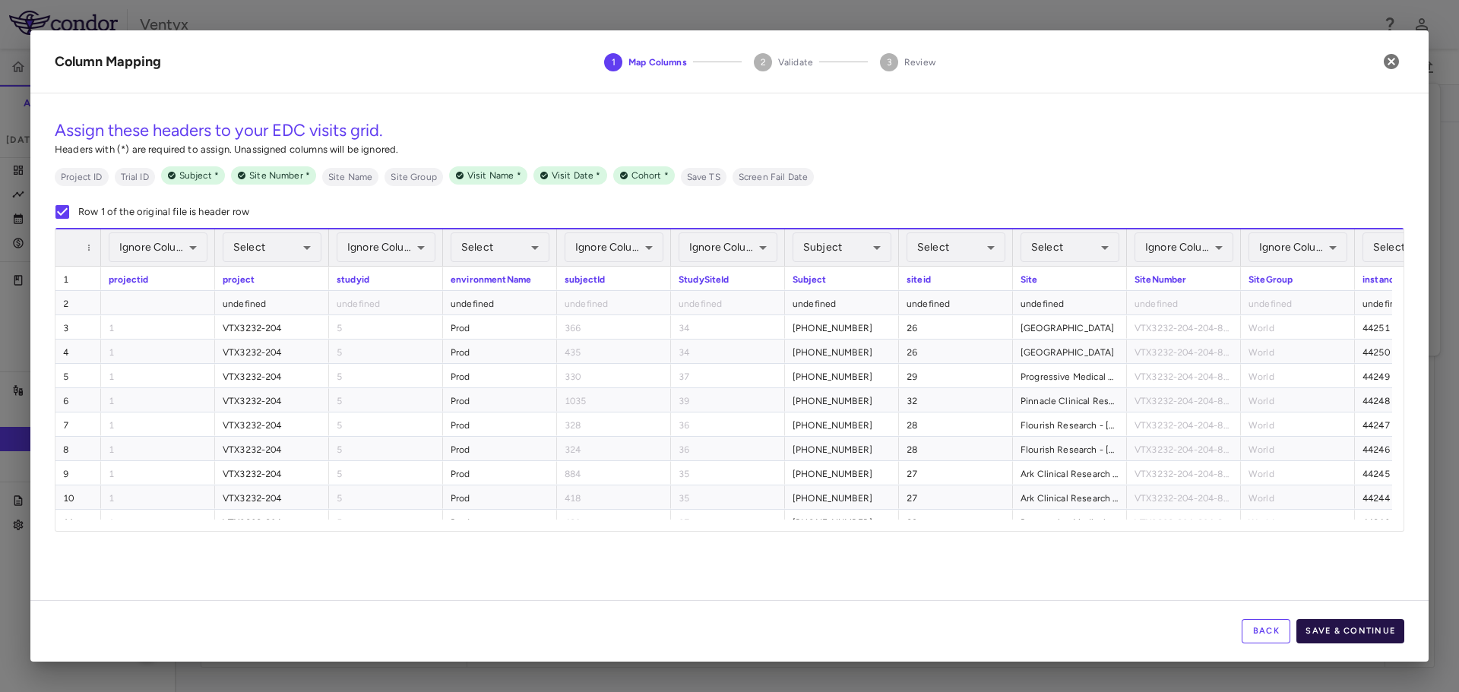
click at [1365, 632] on button "Save & Continue" at bounding box center [1351, 631] width 108 height 24
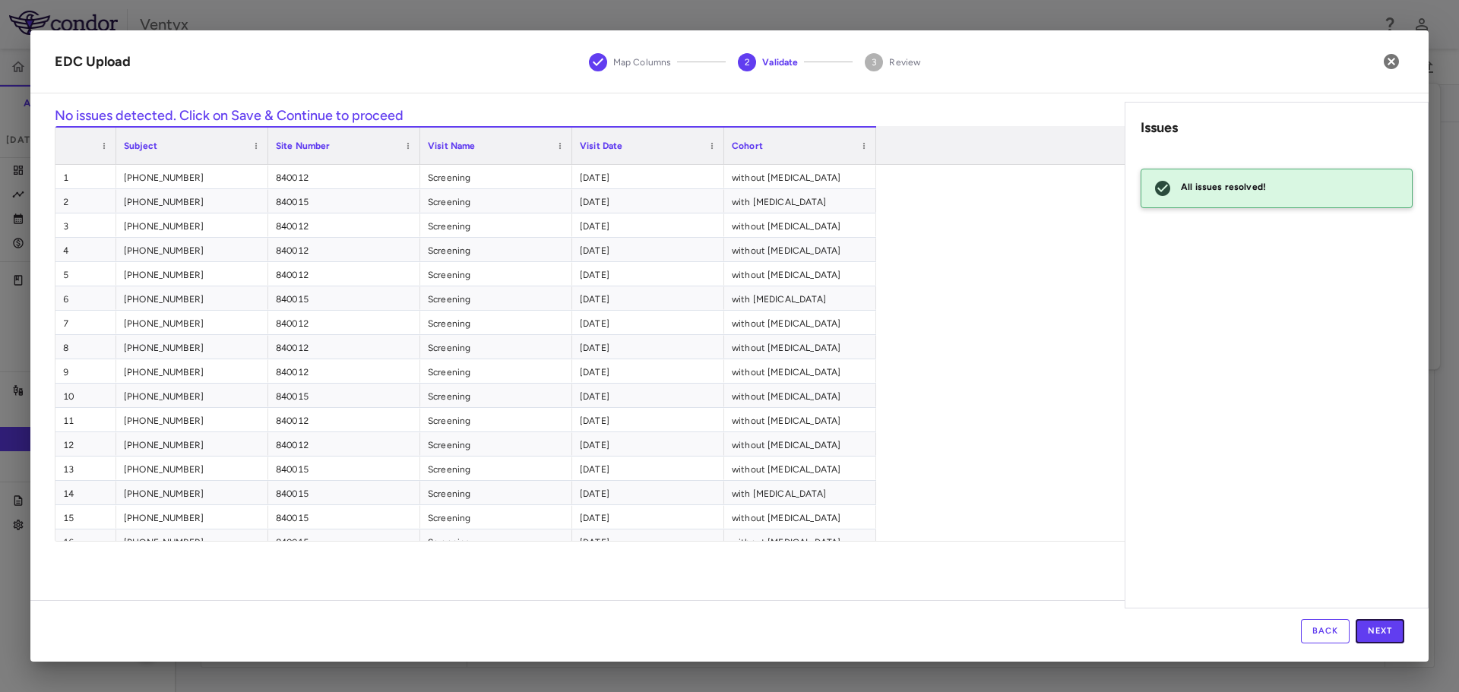
click at [1365, 632] on button "Next" at bounding box center [1380, 631] width 49 height 24
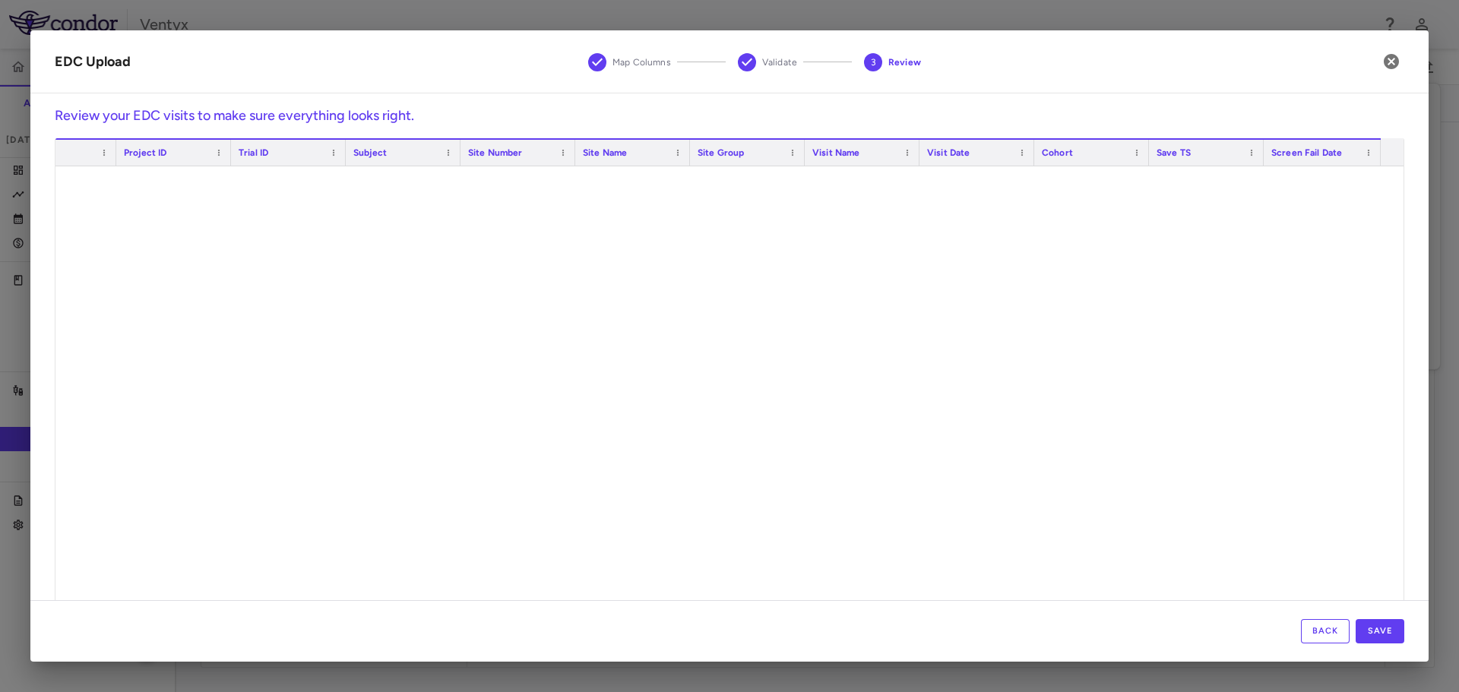
scroll to position [2128, 0]
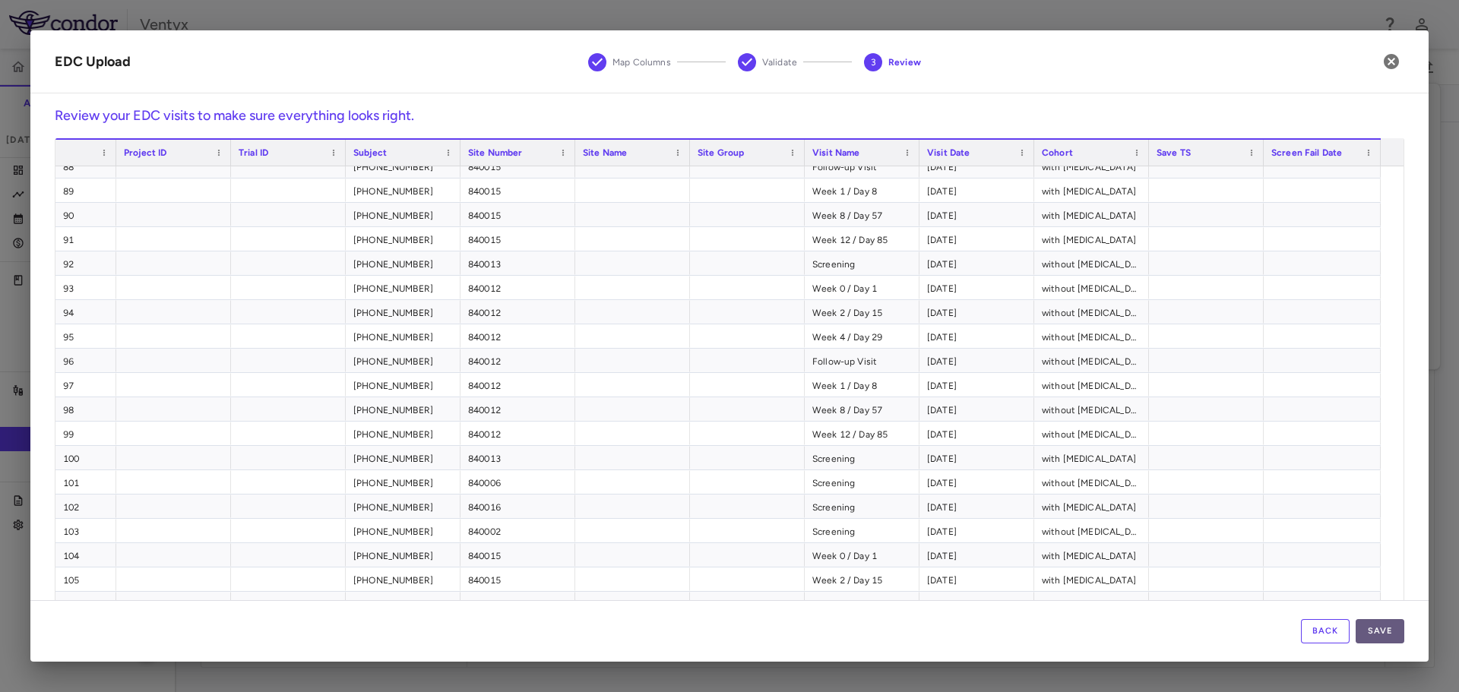
click at [1385, 642] on button "Save" at bounding box center [1380, 631] width 49 height 24
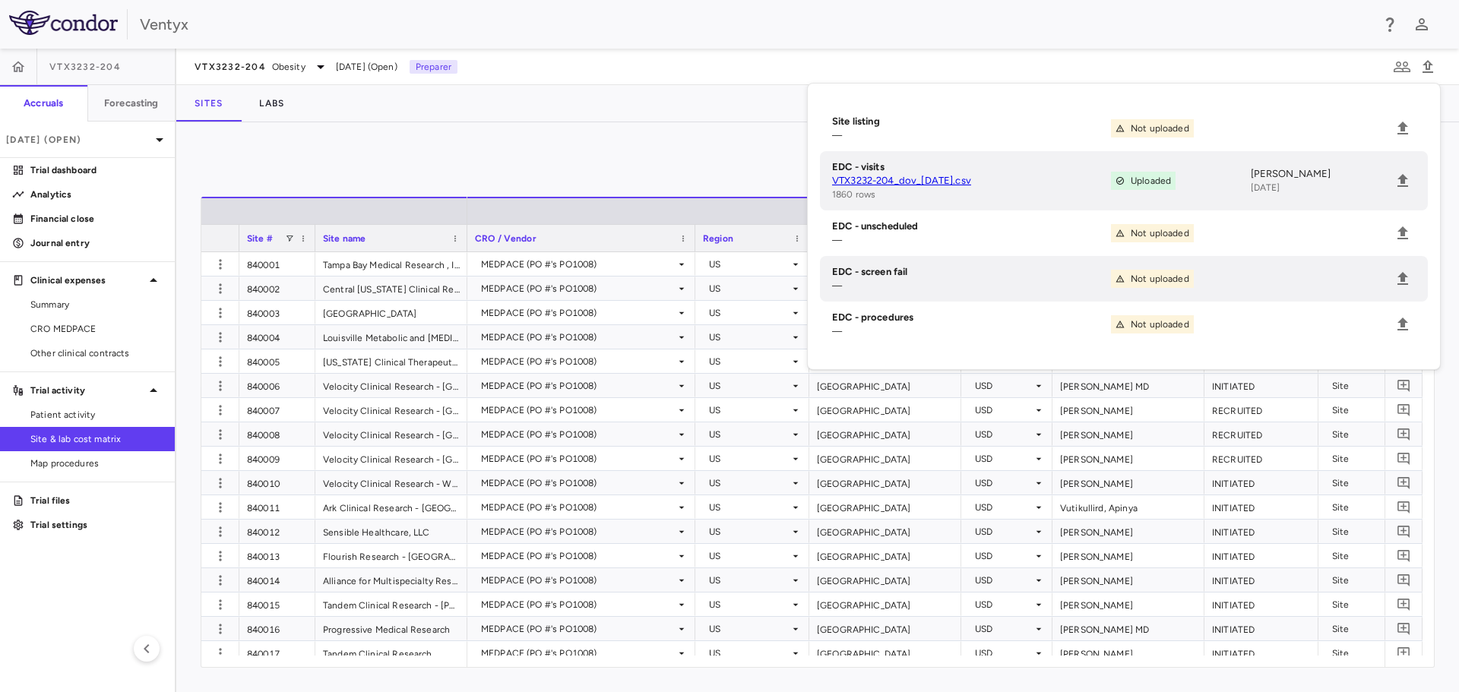
click at [1396, 310] on li "EDC - procedures — Not uploaded" at bounding box center [1124, 325] width 608 height 46
click at [1399, 319] on icon "Upload" at bounding box center [1403, 324] width 18 height 18
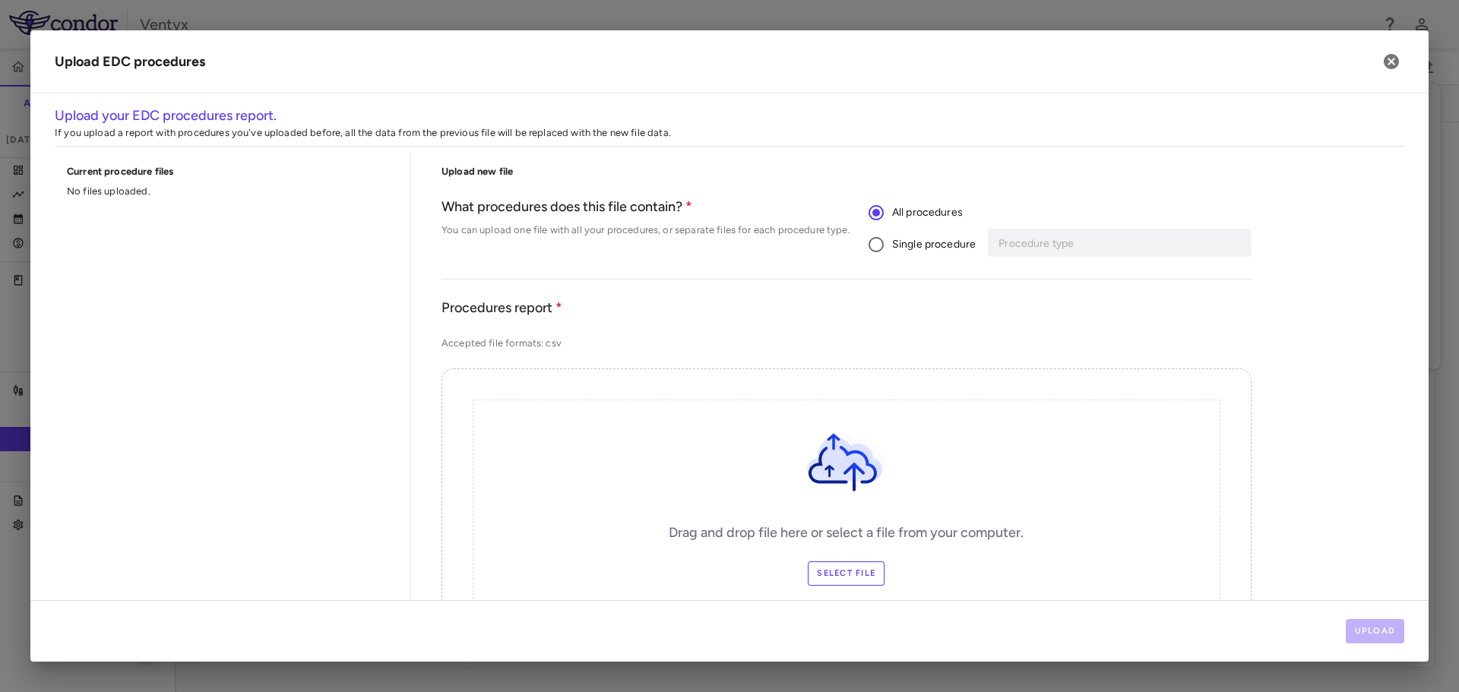
click at [894, 248] on span "Single procedure" at bounding box center [934, 244] width 84 height 17
click at [1034, 245] on input "Procedure type" at bounding box center [1109, 242] width 224 height 19
click at [1038, 278] on li "[MEDICAL_DATA]" at bounding box center [1117, 274] width 253 height 23
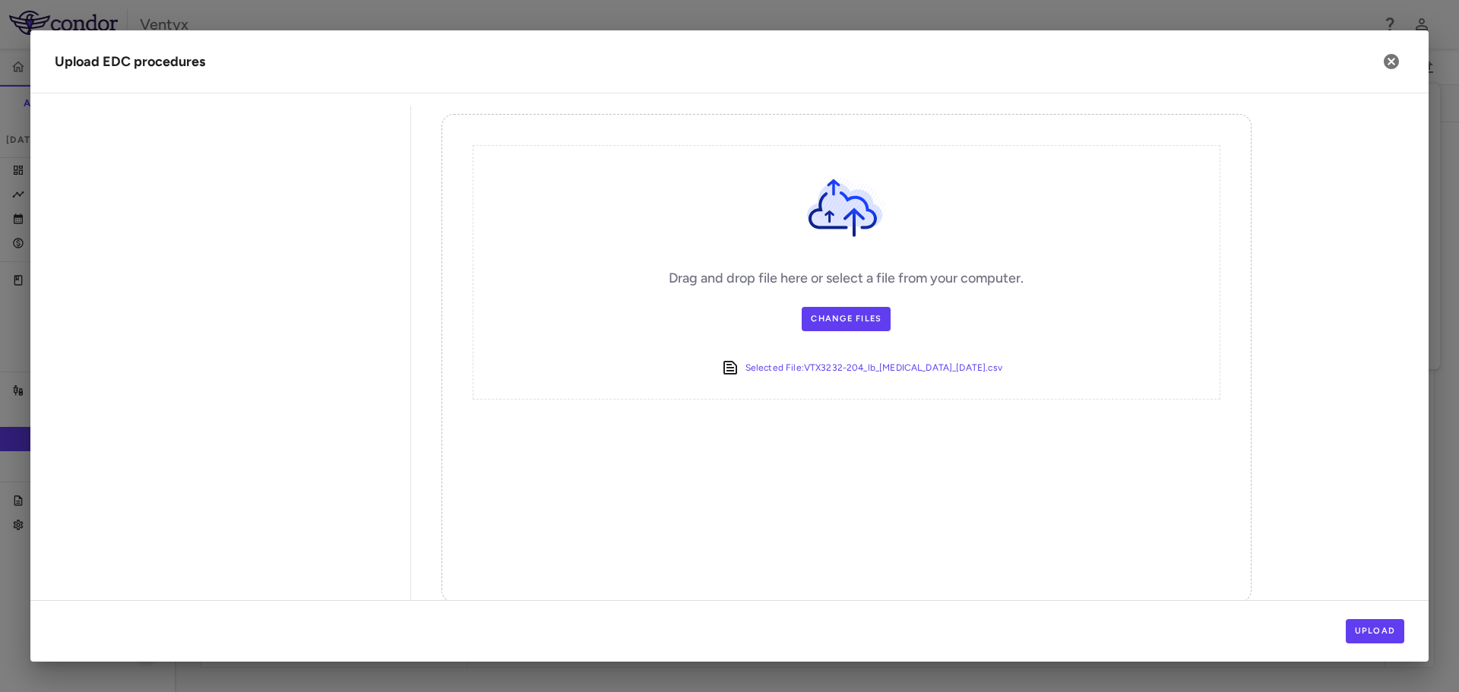
scroll to position [281, 0]
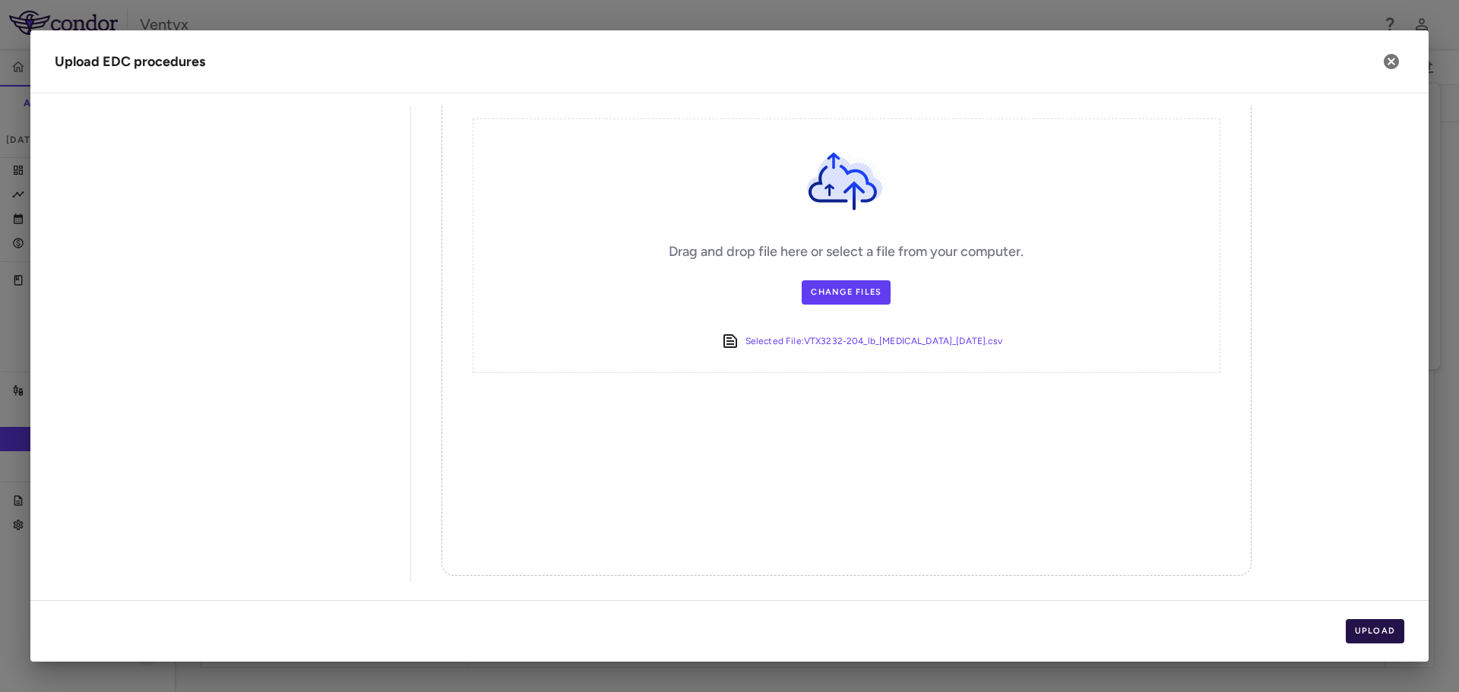
click at [1364, 632] on button "Upload" at bounding box center [1375, 631] width 59 height 24
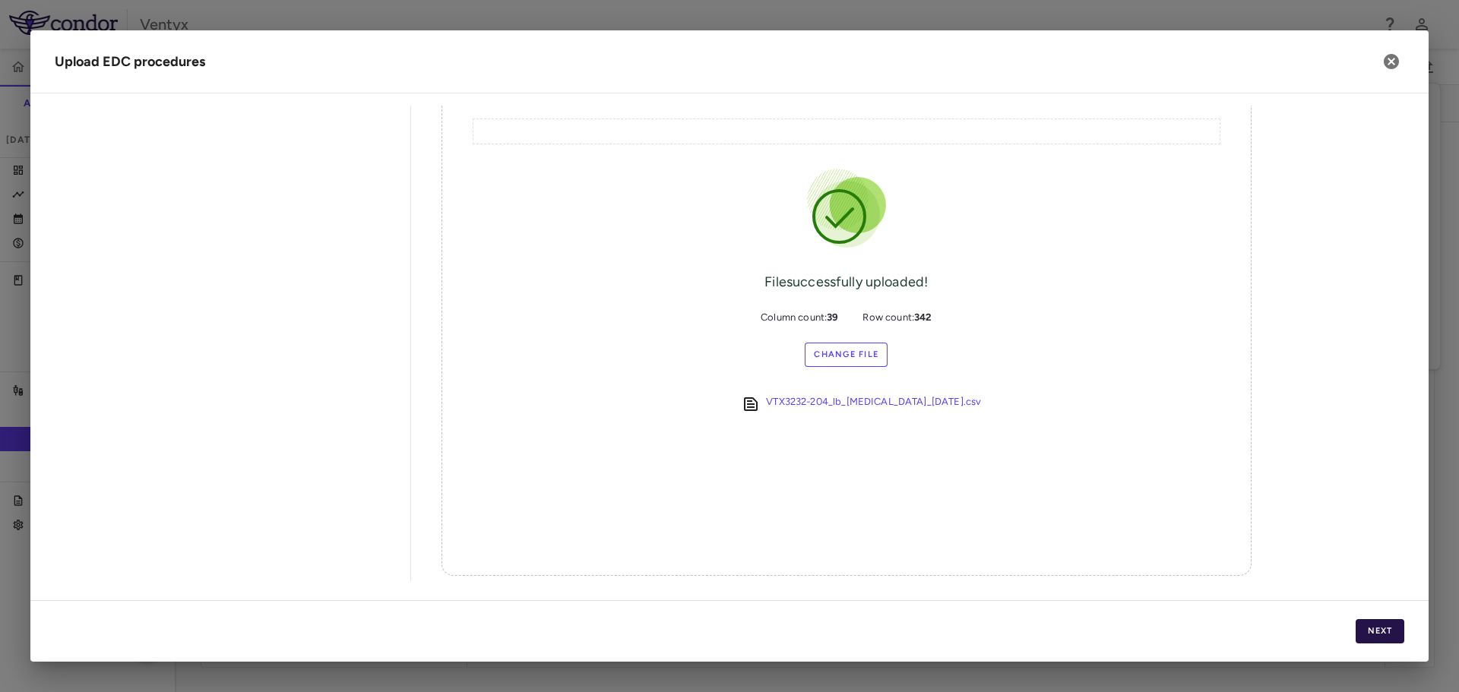
click at [1378, 638] on button "Next" at bounding box center [1380, 631] width 49 height 24
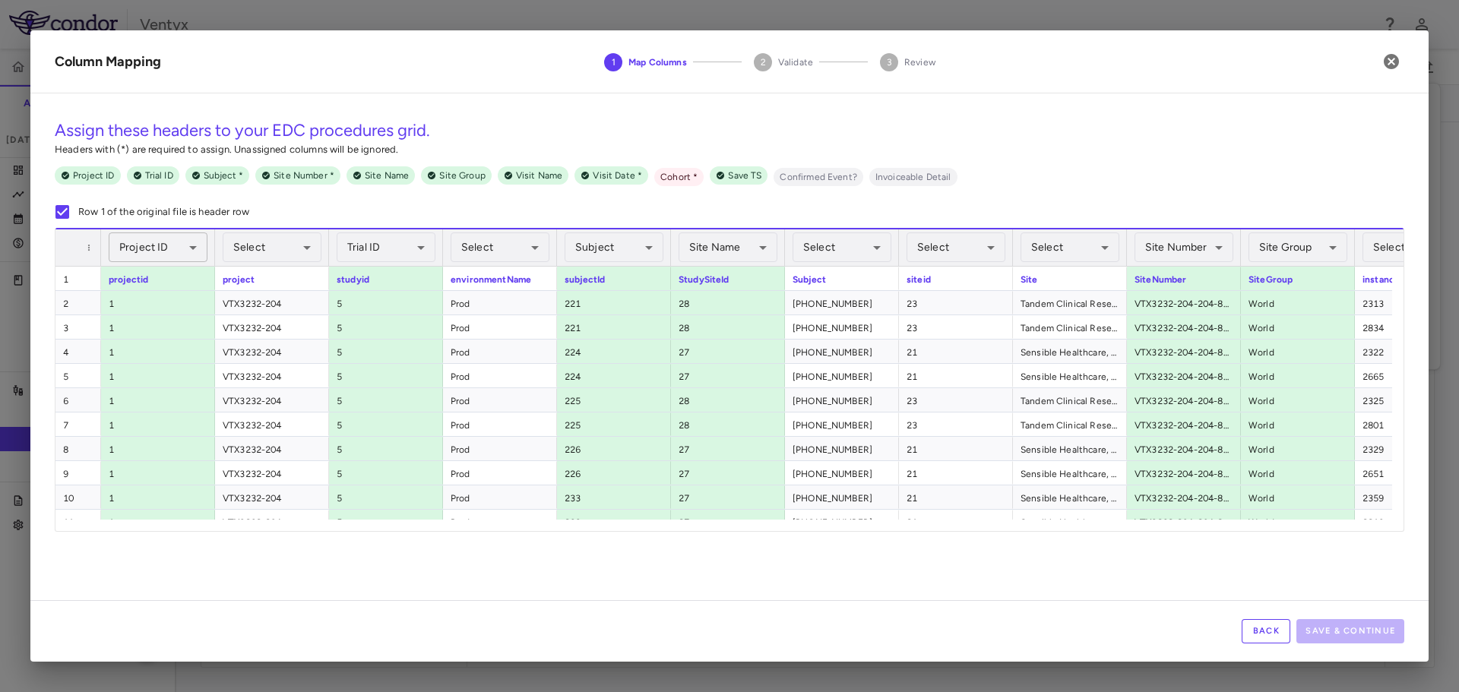
click at [157, 238] on body "Skip to sidebar Skip to main content Ventyx VTX3232-204 Accruals Forecasting [D…" at bounding box center [729, 346] width 1459 height 692
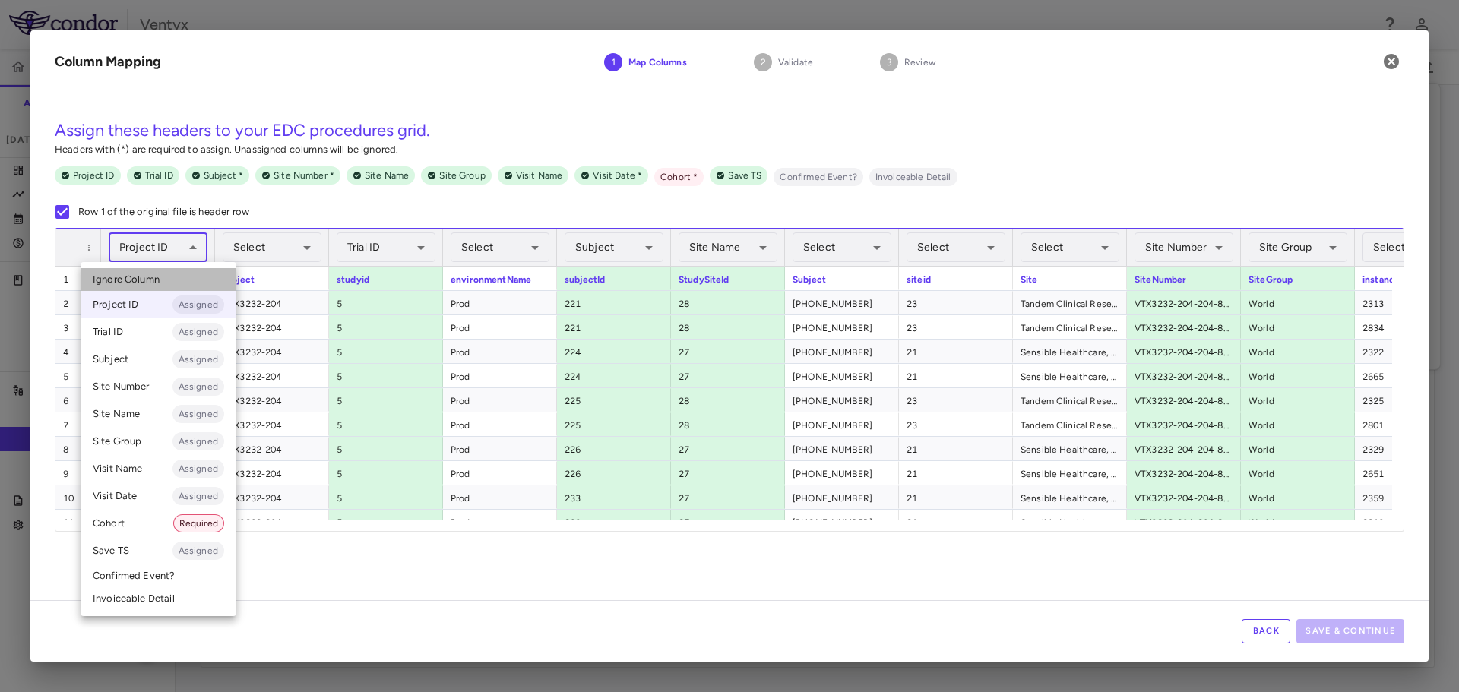
click at [144, 273] on li "Ignore Column" at bounding box center [159, 279] width 156 height 23
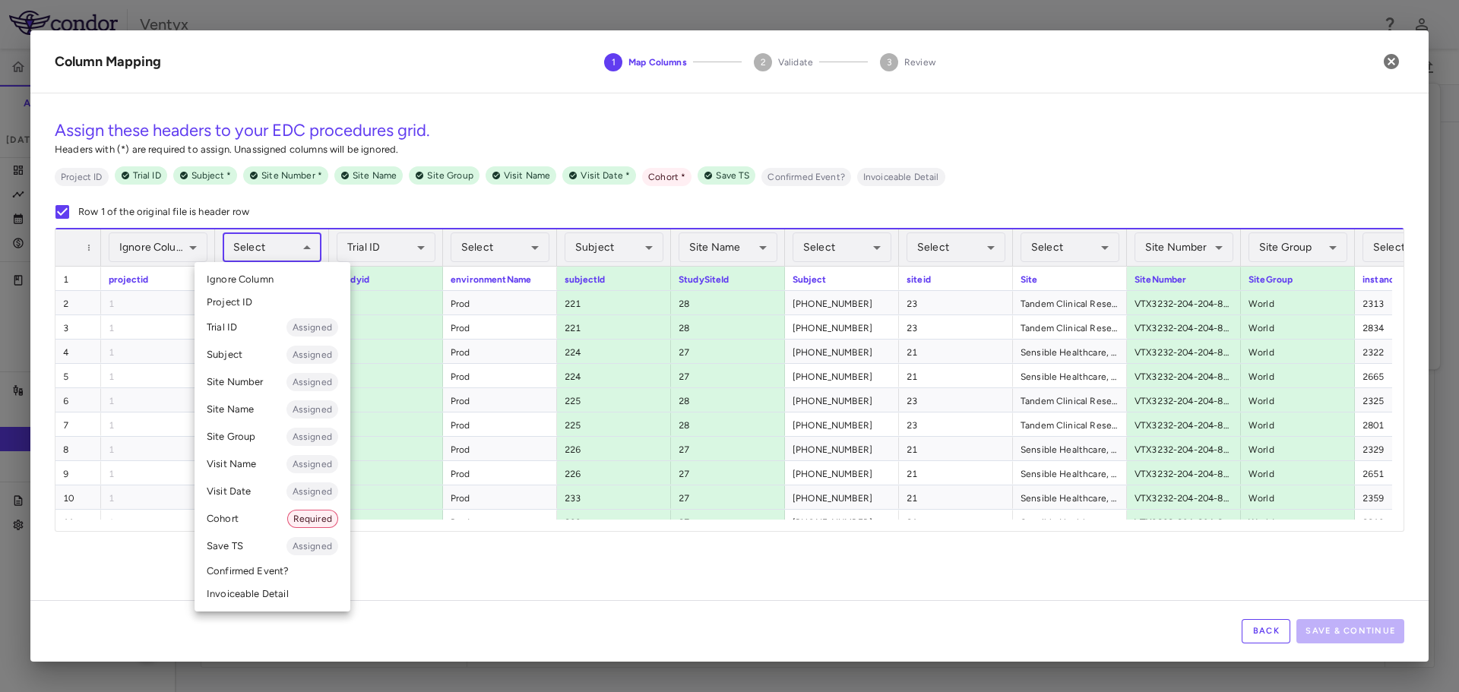
click at [244, 249] on body "Skip to sidebar Skip to main content Ventyx VTX3232-204 Accruals Forecasting [D…" at bounding box center [729, 346] width 1459 height 692
click at [255, 518] on li "Cohort Required" at bounding box center [273, 518] width 156 height 27
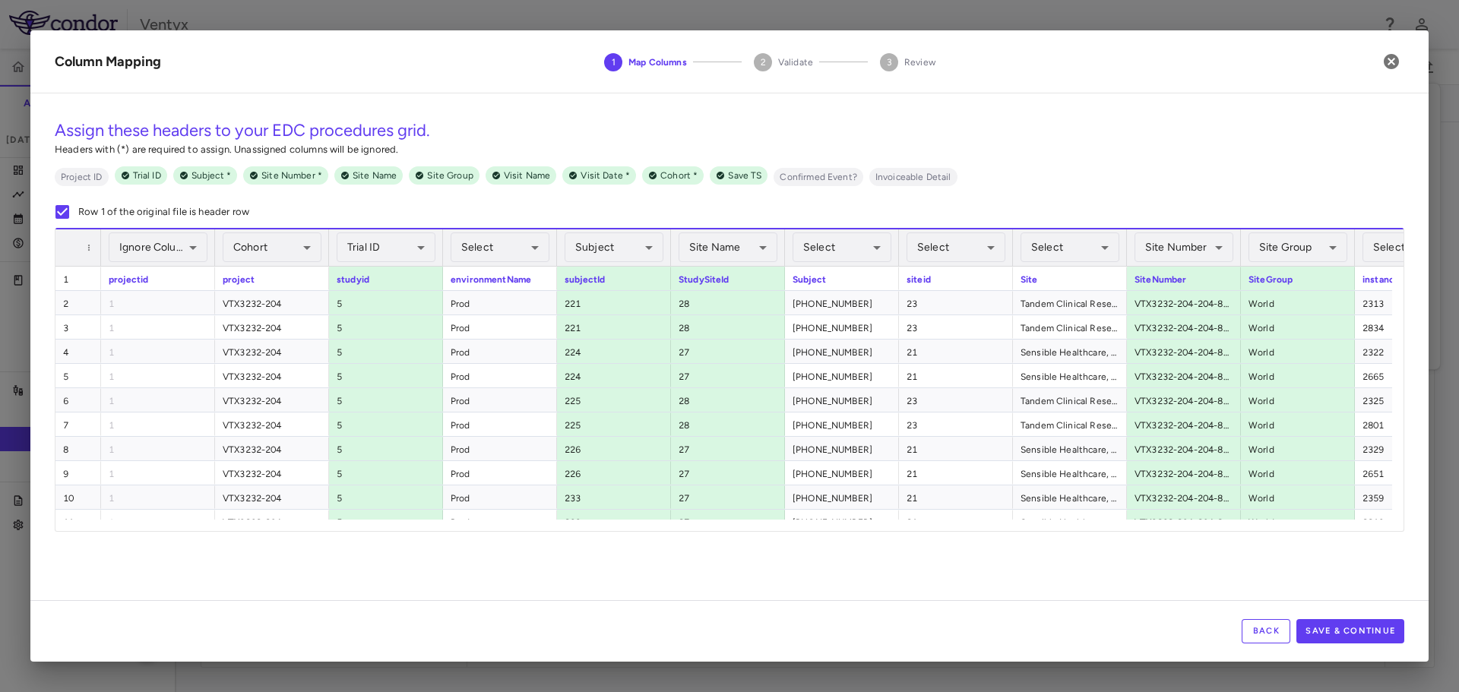
click at [254, 265] on div "Cohort Assigned ****** ​" at bounding box center [272, 248] width 99 height 36
click at [263, 248] on body "Skip to sidebar Skip to main content Ventyx VTX3232-204 Accruals Forecasting [D…" at bounding box center [729, 346] width 1459 height 692
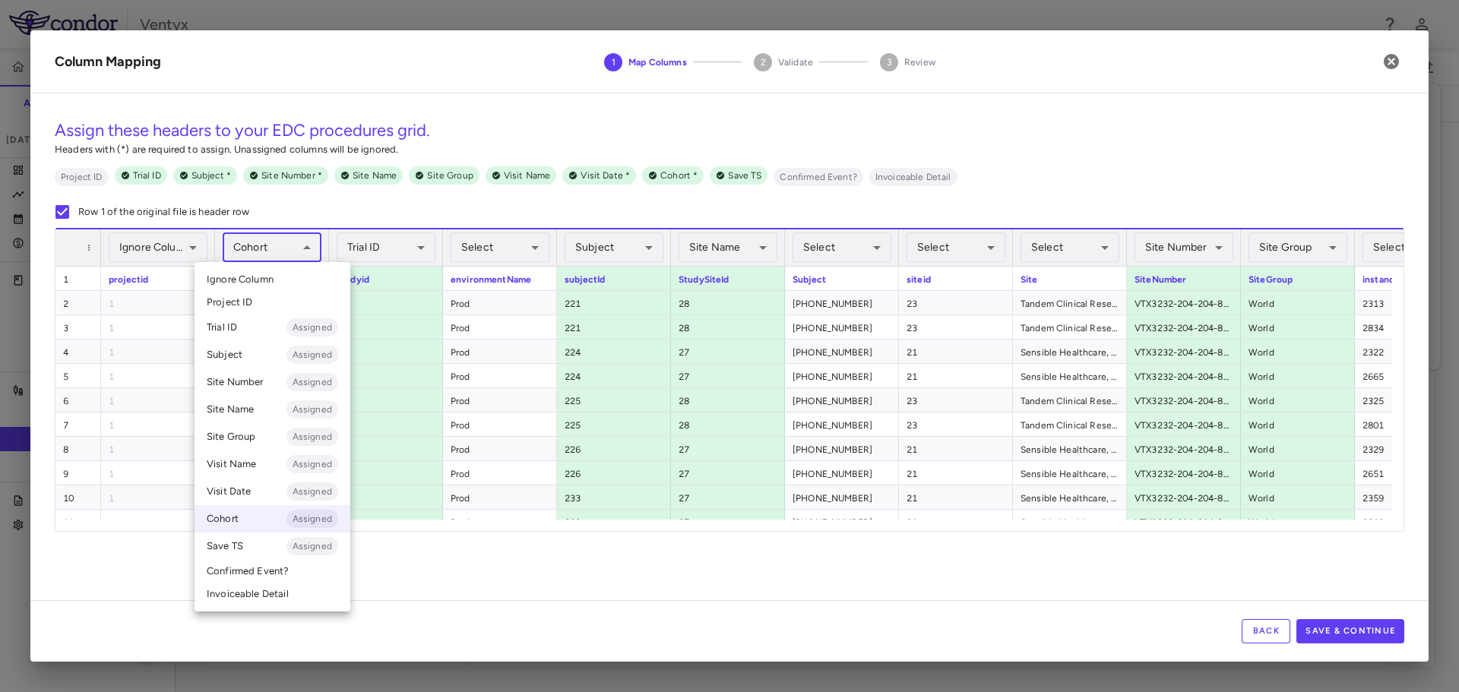
click at [401, 242] on div at bounding box center [729, 346] width 1459 height 692
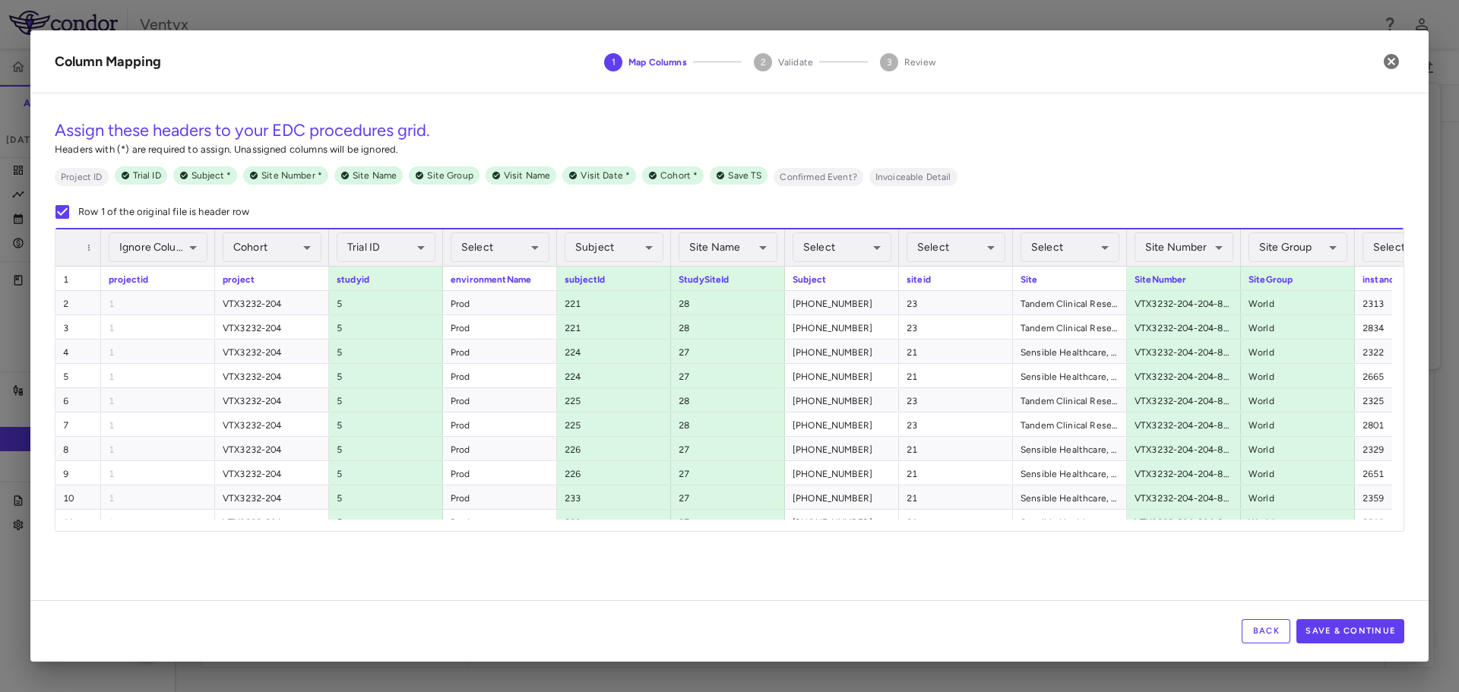
click at [383, 258] on body "Skip to sidebar Skip to main content Ventyx VTX3232-204 Accruals Forecasting [D…" at bounding box center [729, 346] width 1459 height 692
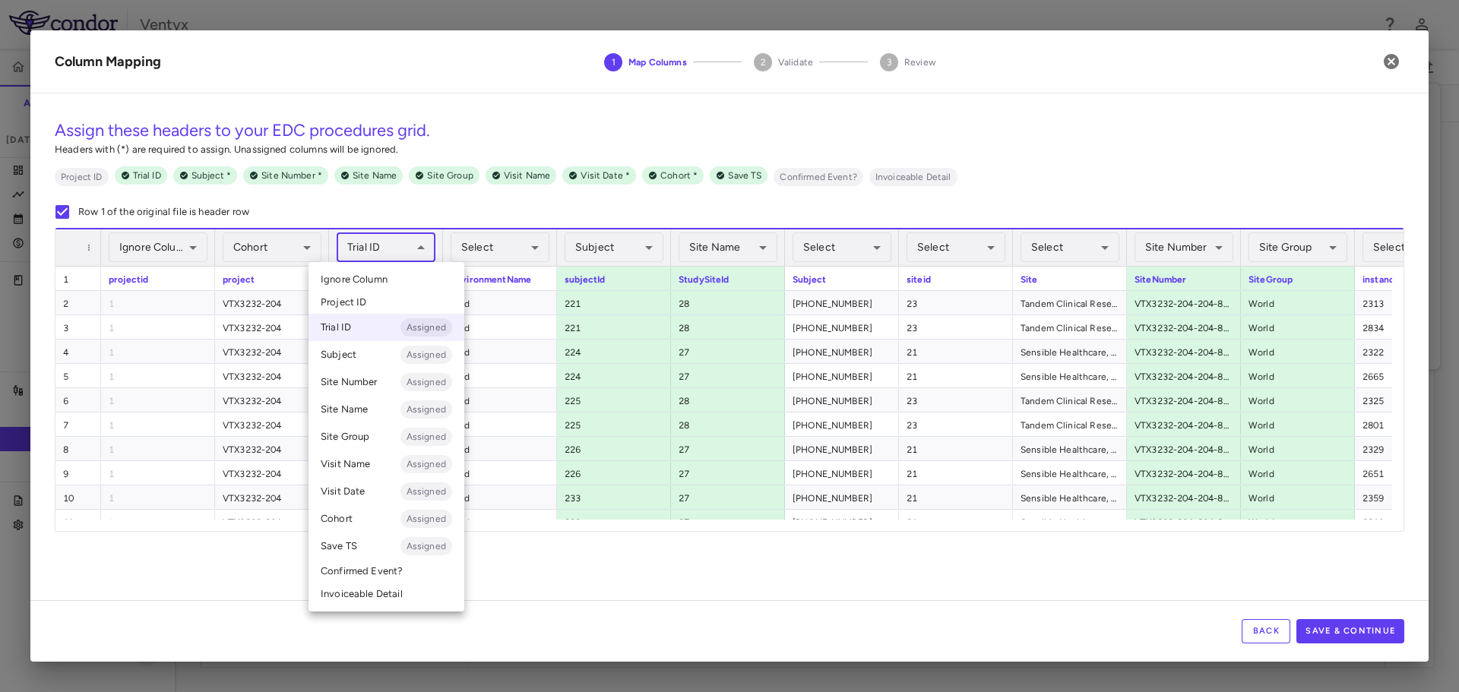
drag, startPoint x: 371, startPoint y: 279, endPoint x: 400, endPoint y: 273, distance: 29.5
click at [372, 279] on span "Ignore Column" at bounding box center [354, 280] width 67 height 14
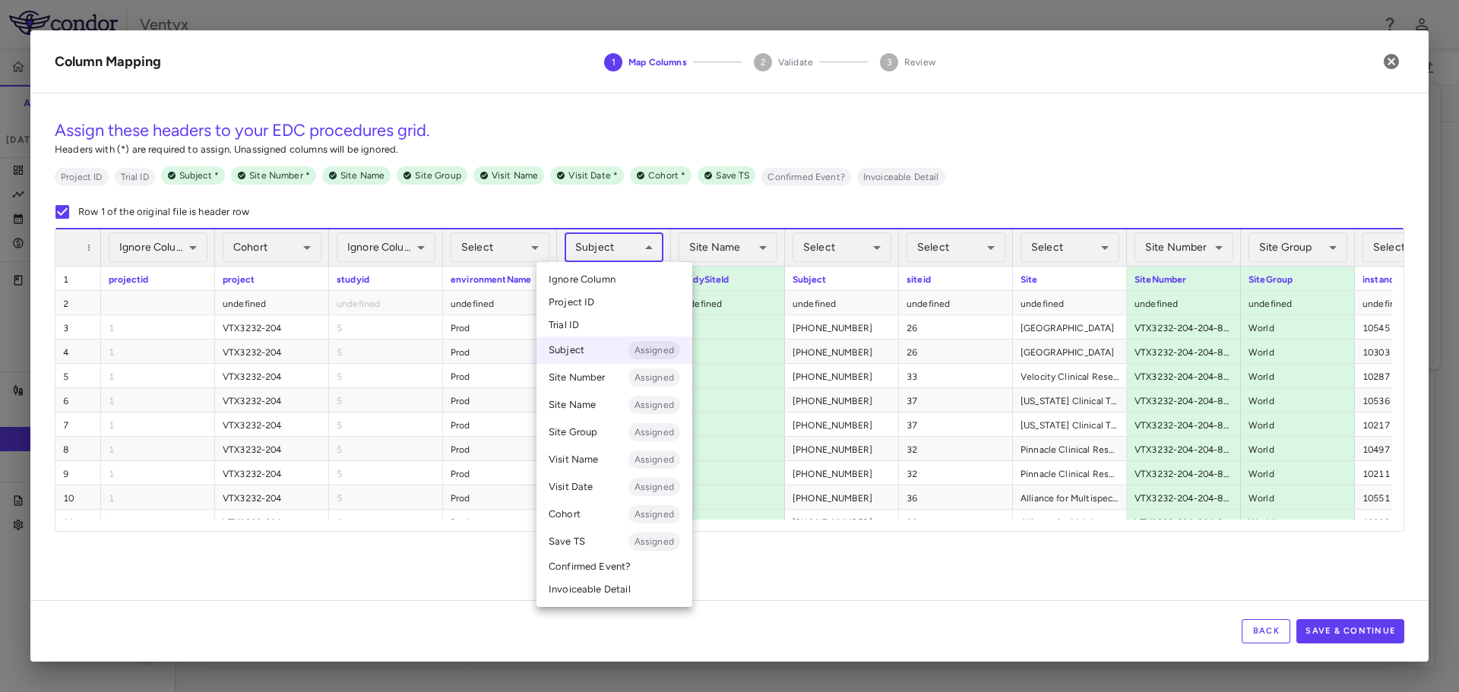
click at [583, 251] on body "Skip to sidebar Skip to main content Ventyx VTX3232-204 Accruals Forecasting [D…" at bounding box center [729, 346] width 1459 height 692
click at [587, 283] on span "Ignore Column" at bounding box center [582, 280] width 67 height 14
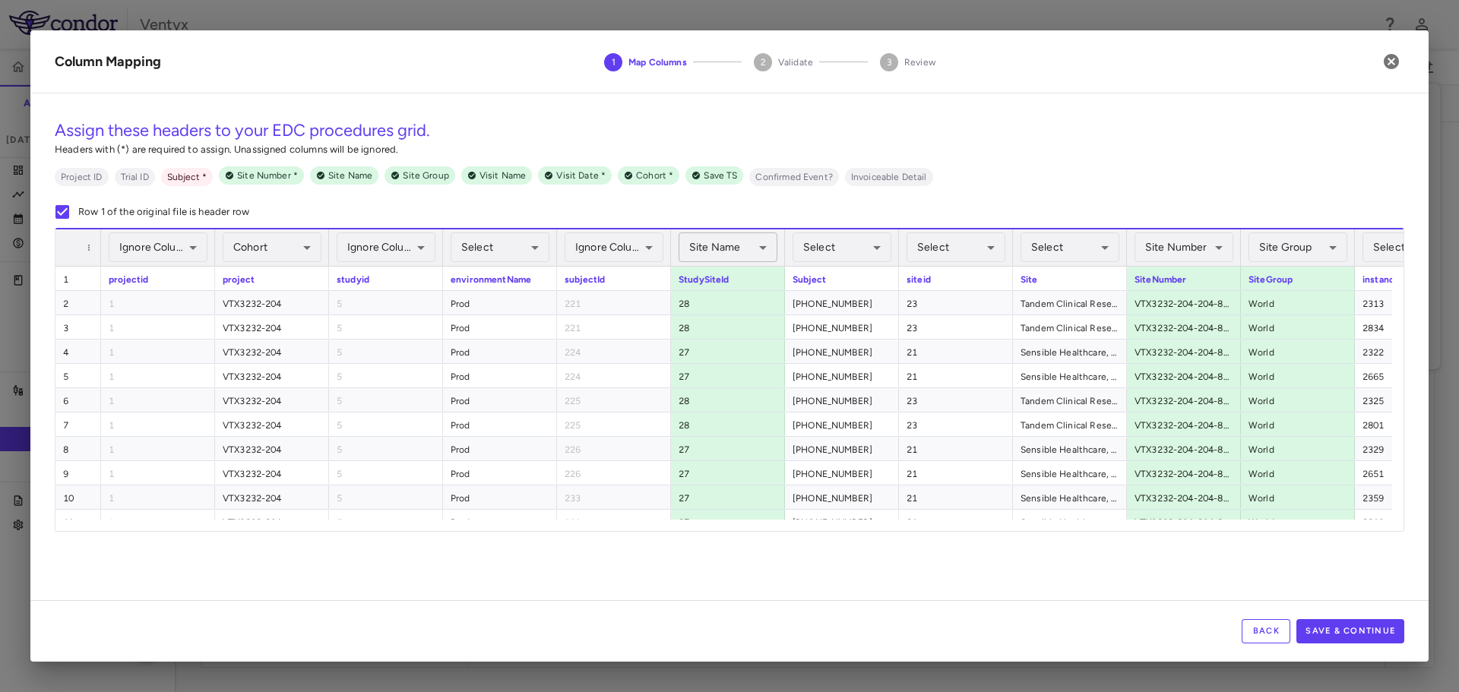
click at [692, 249] on body "Skip to sidebar Skip to main content Ventyx VTX3232-204 Accruals Forecasting [D…" at bounding box center [729, 346] width 1459 height 692
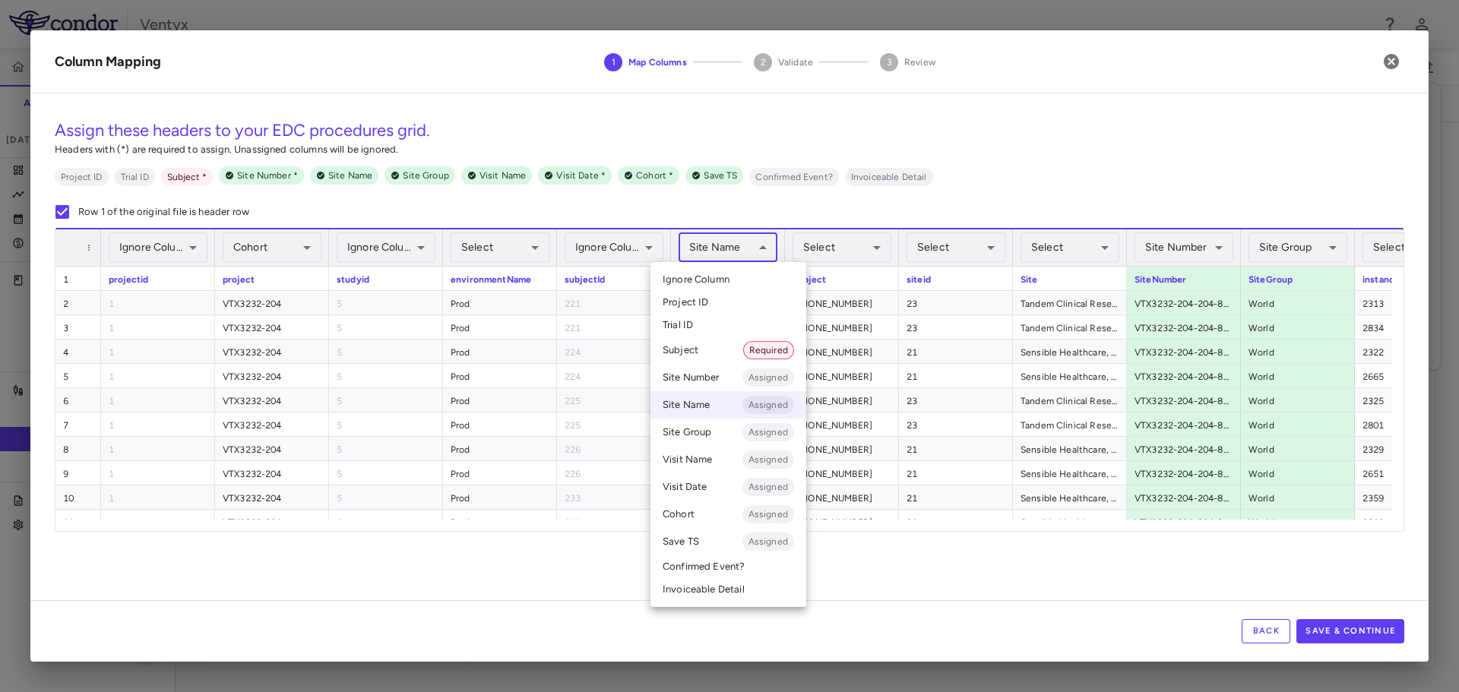
click at [710, 277] on span "Ignore Column" at bounding box center [696, 280] width 67 height 14
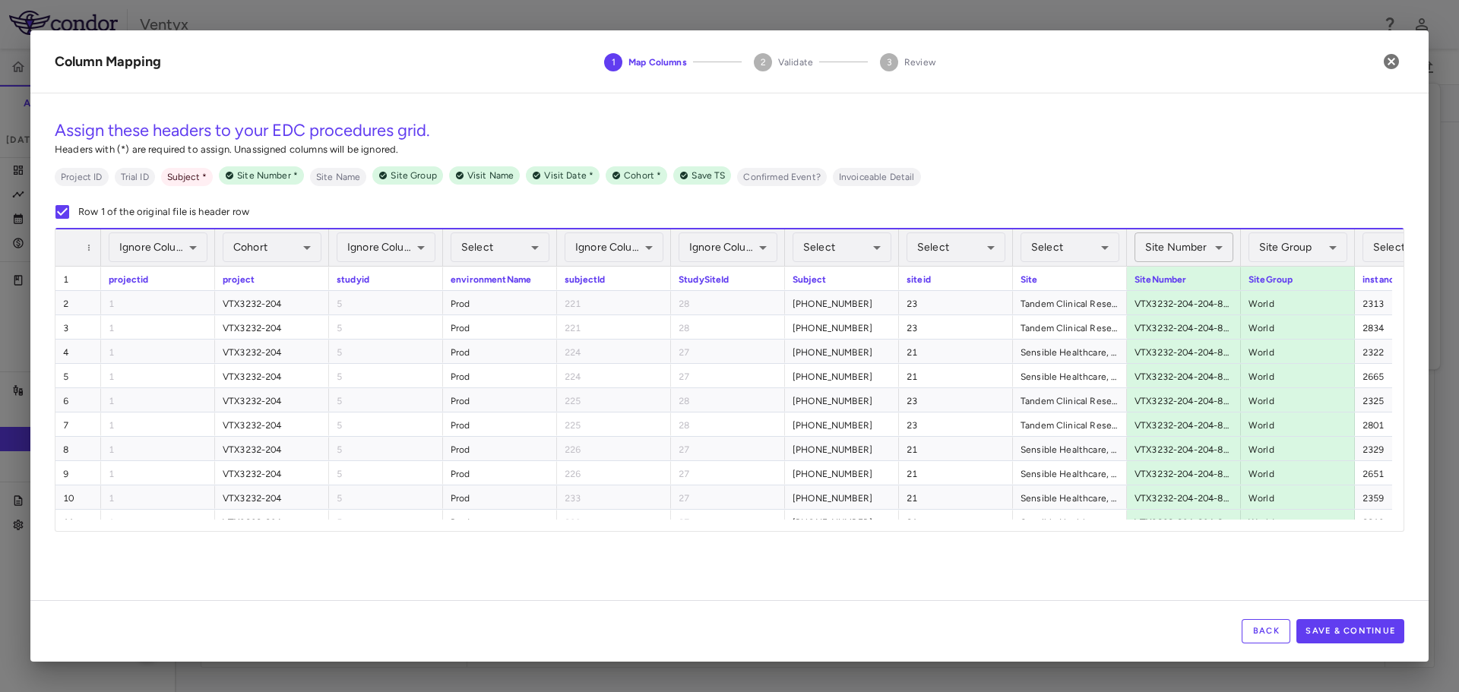
click at [1207, 252] on body "Skip to sidebar Skip to main content Ventyx VTX3232-204 Accruals Forecasting [D…" at bounding box center [729, 346] width 1459 height 692
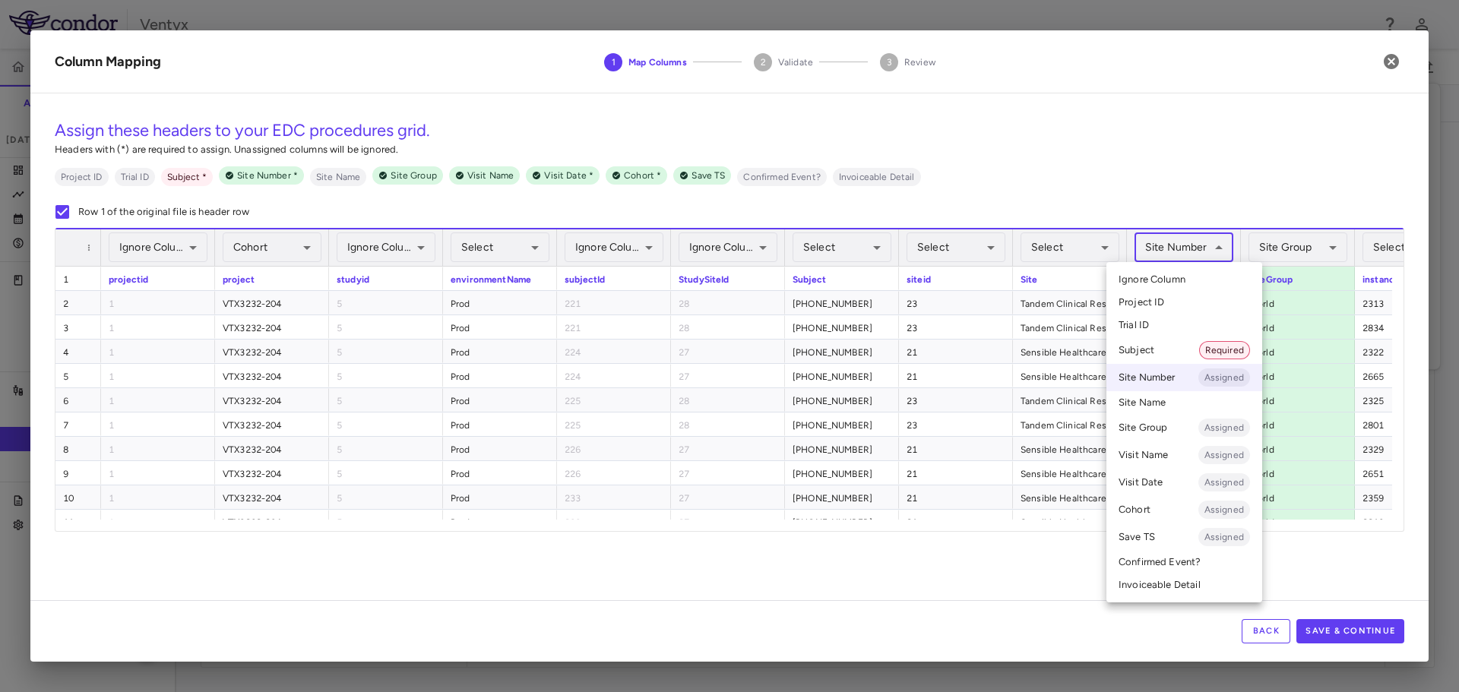
click at [1185, 274] on span "Ignore Column" at bounding box center [1152, 280] width 67 height 14
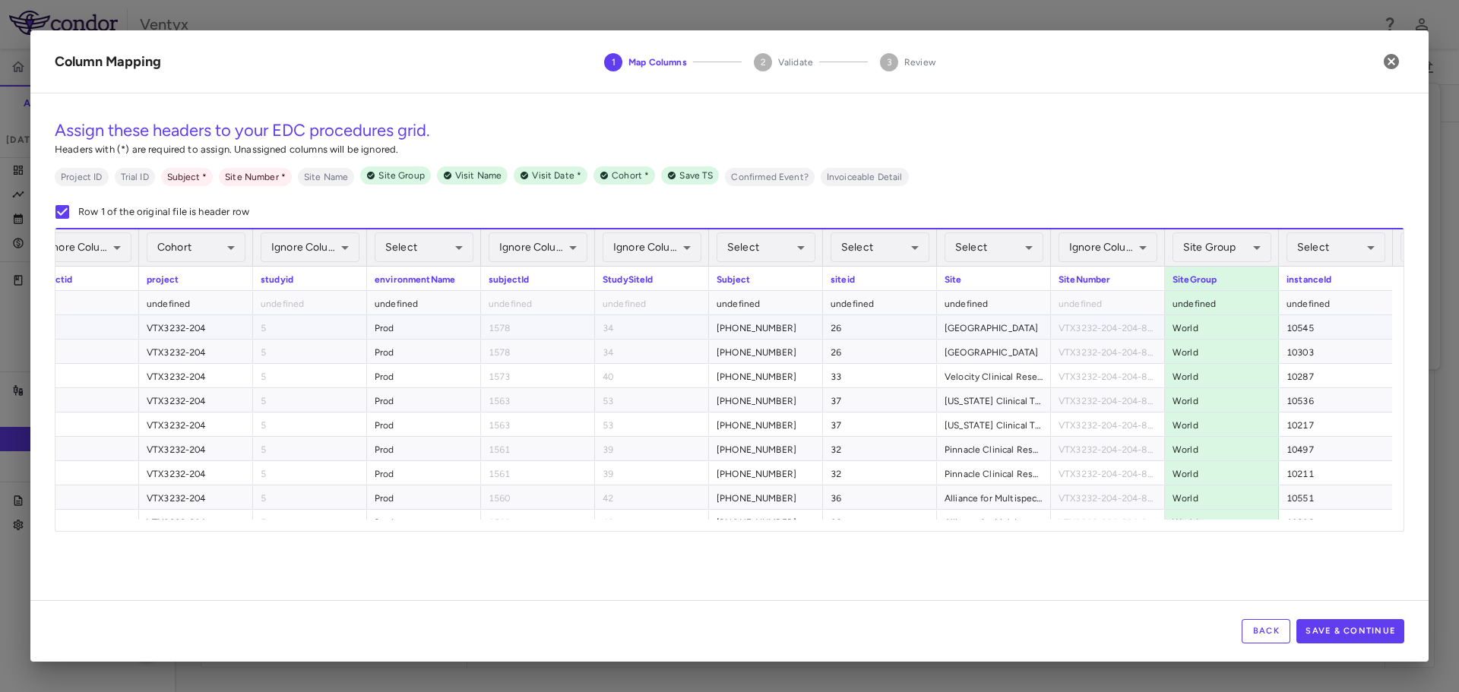
scroll to position [0, 152]
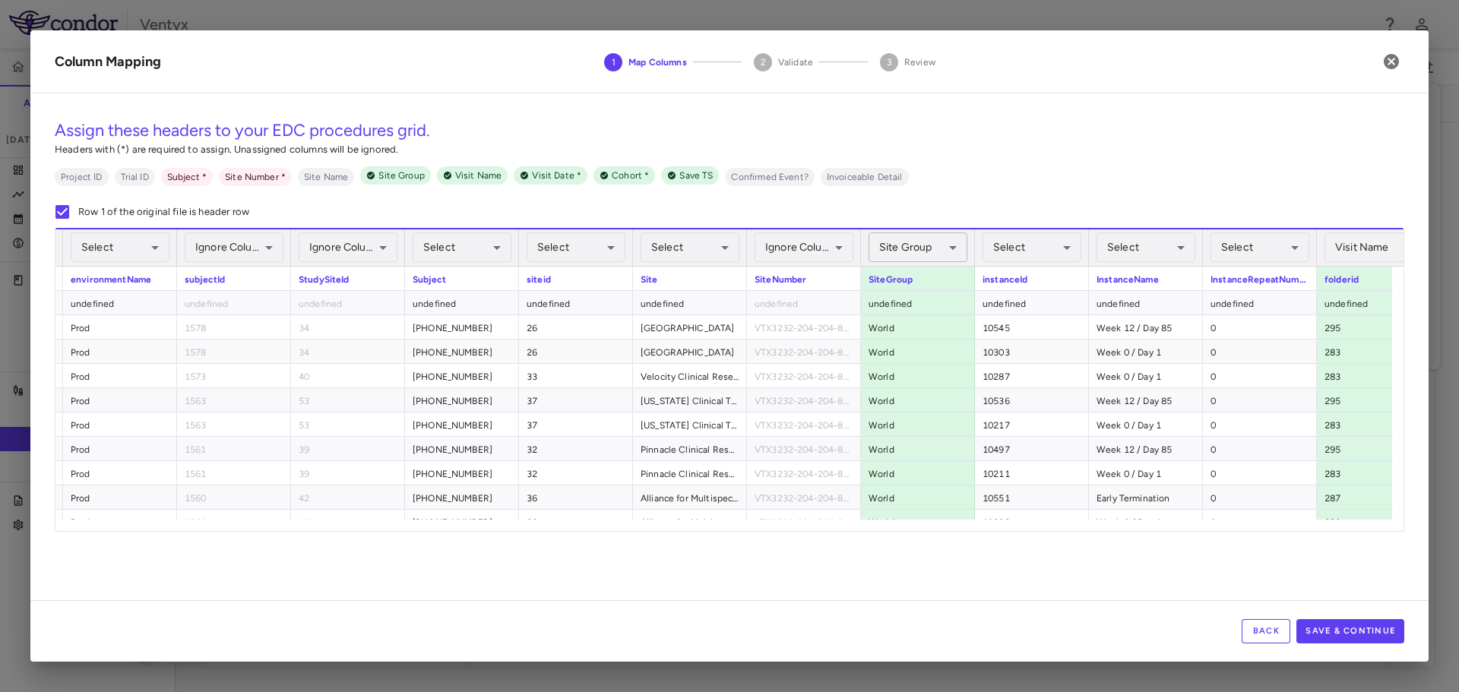
click at [910, 254] on body "Skip to sidebar Skip to main content Ventyx VTX3232-204 Accruals Forecasting [D…" at bounding box center [729, 346] width 1459 height 692
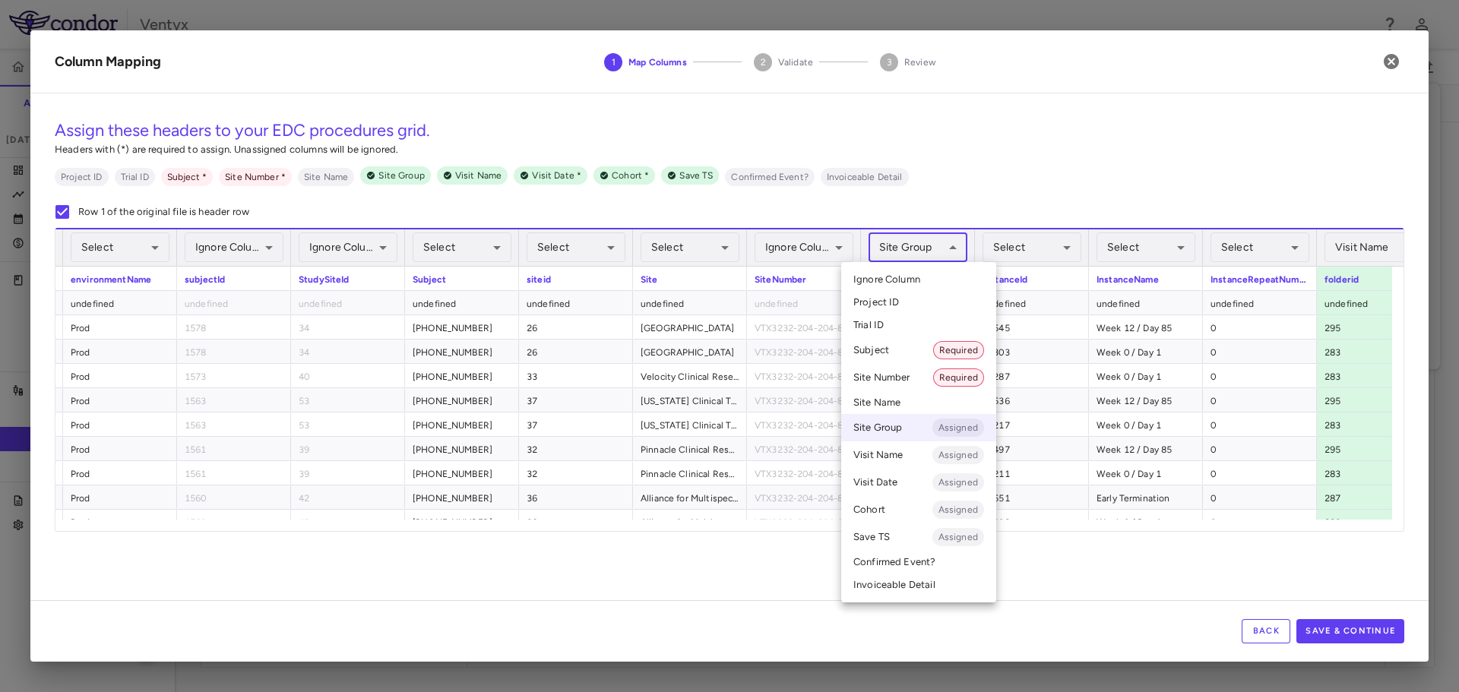
click at [915, 282] on span "Ignore Column" at bounding box center [887, 280] width 67 height 14
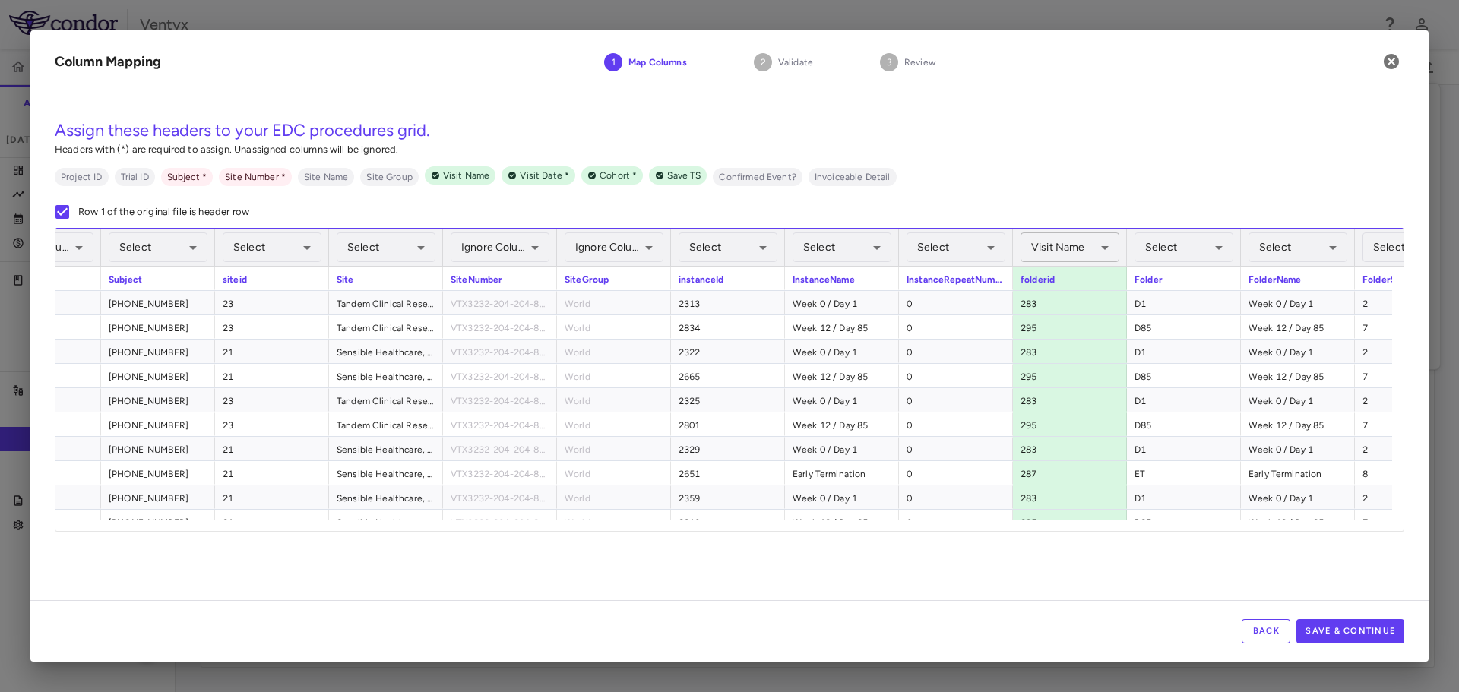
click at [1058, 255] on body "Skip to sidebar Skip to main content Ventyx VTX3232-204 Accruals Forecasting [D…" at bounding box center [729, 346] width 1459 height 692
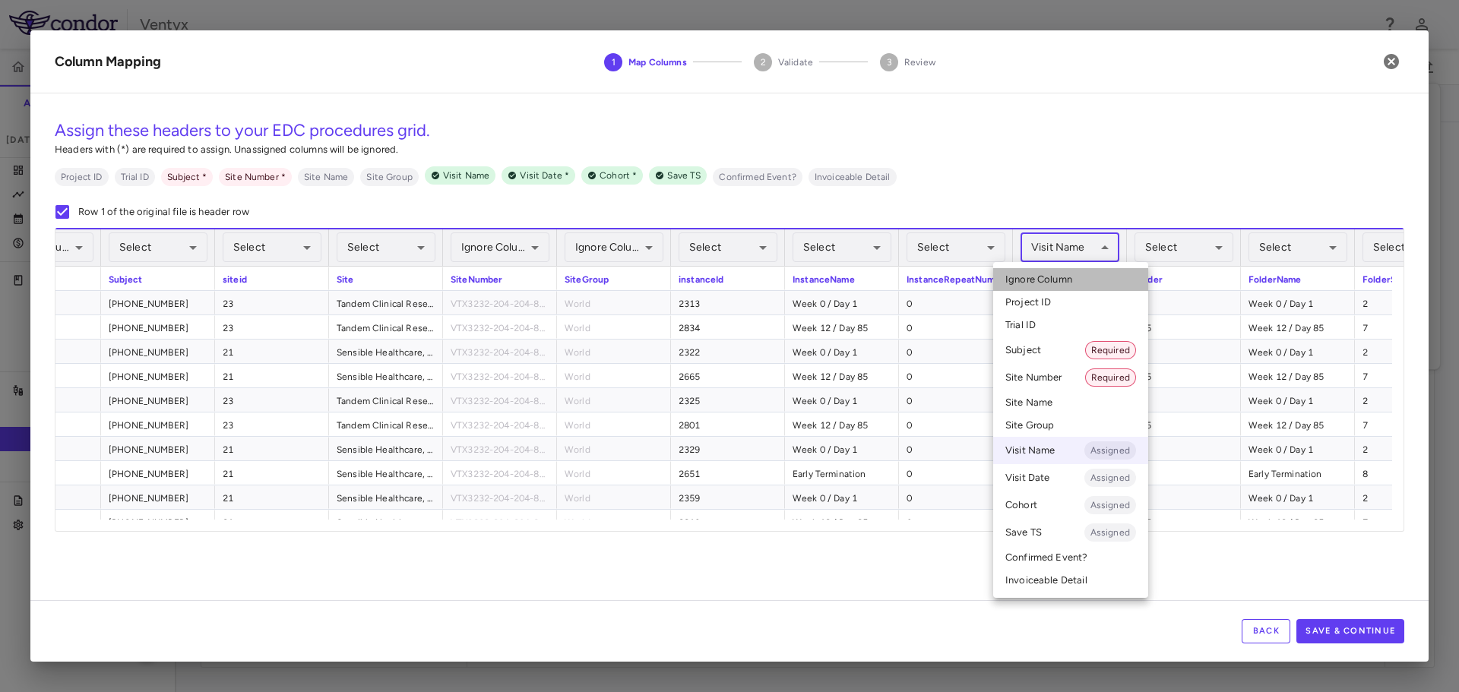
click at [1063, 283] on span "Ignore Column" at bounding box center [1039, 280] width 67 height 14
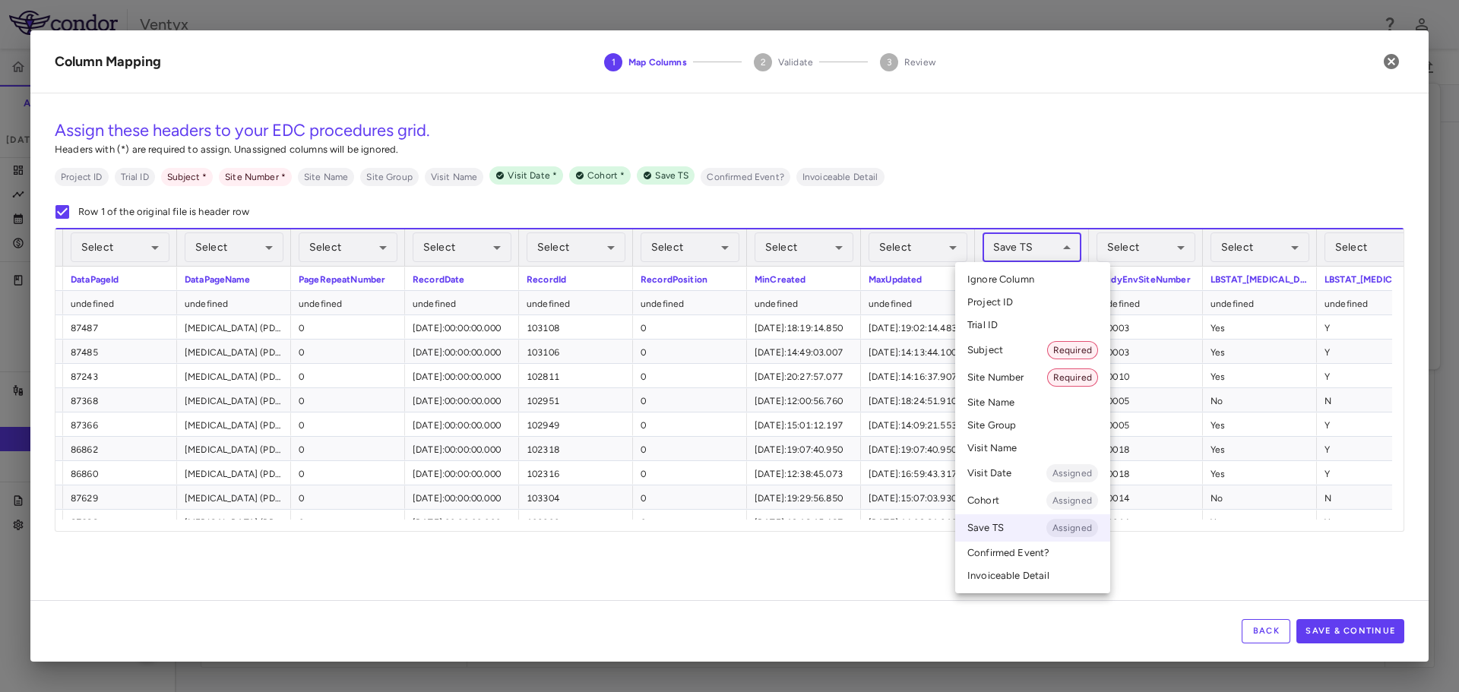
click at [1018, 255] on body "Skip to sidebar Skip to main content Ventyx VTX3232-204 Accruals Forecasting [D…" at bounding box center [729, 346] width 1459 height 692
click at [1019, 278] on span "Ignore Column" at bounding box center [1001, 280] width 67 height 14
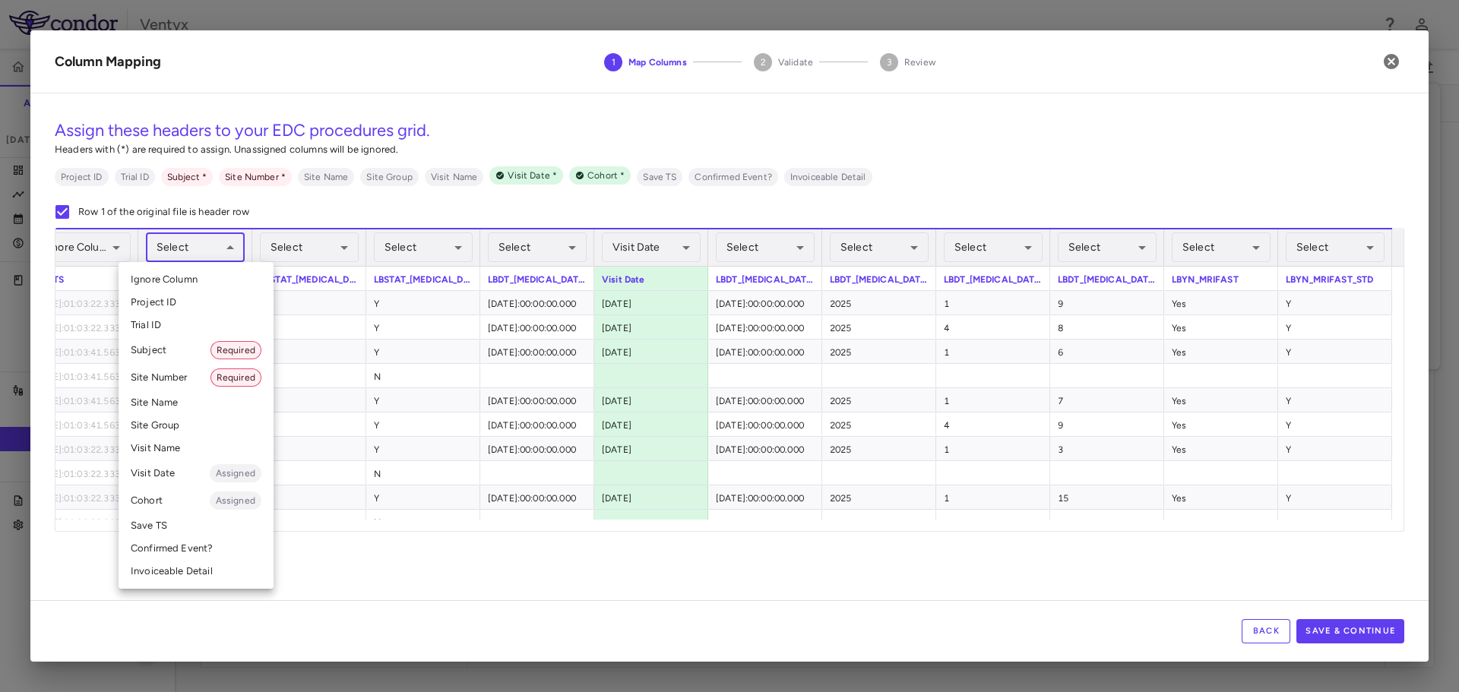
click at [215, 255] on body "Skip to sidebar Skip to main content Ventyx VTX3232-204 Accruals Forecasting [D…" at bounding box center [729, 346] width 1459 height 692
click at [176, 382] on li "Site Number Required" at bounding box center [196, 377] width 155 height 27
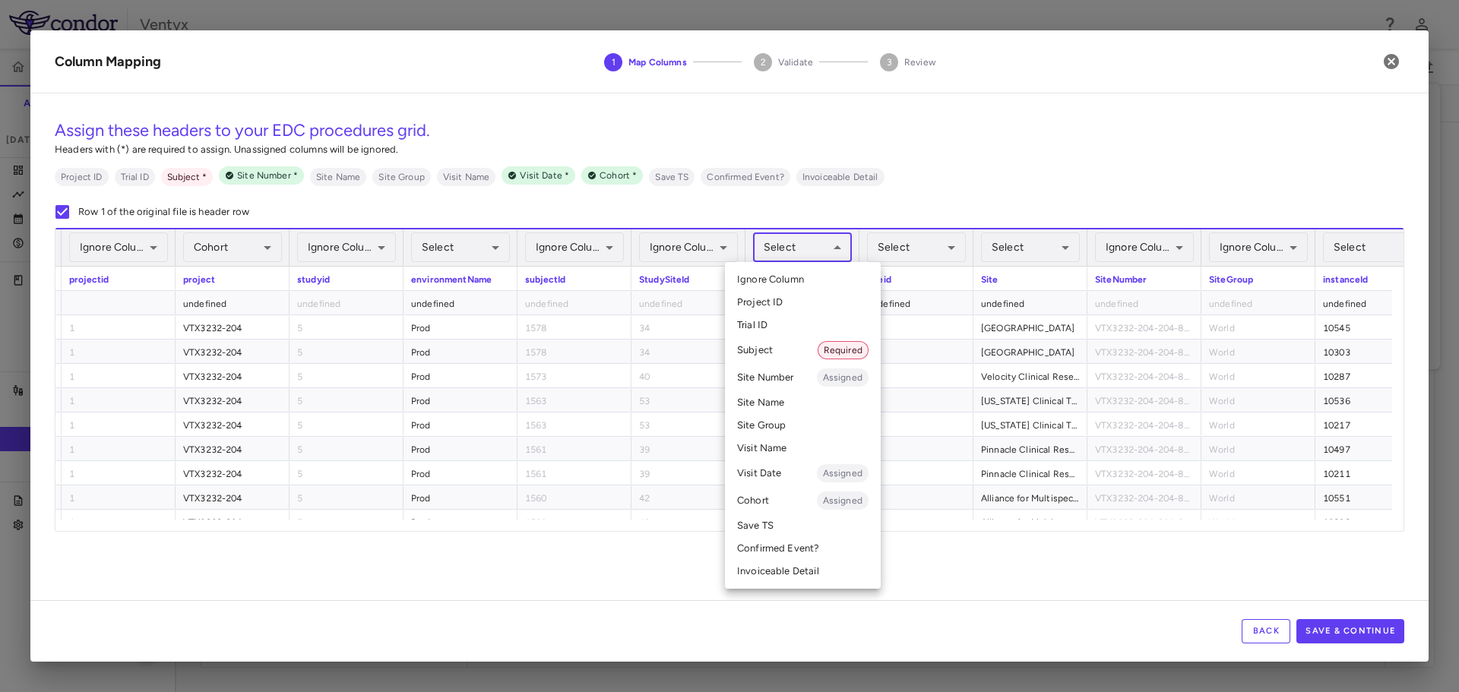
click at [810, 248] on body "Skip to sidebar Skip to main content Ventyx VTX3232-204 Accruals Forecasting [D…" at bounding box center [729, 346] width 1459 height 692
click at [792, 353] on li "Subject Required" at bounding box center [803, 350] width 156 height 27
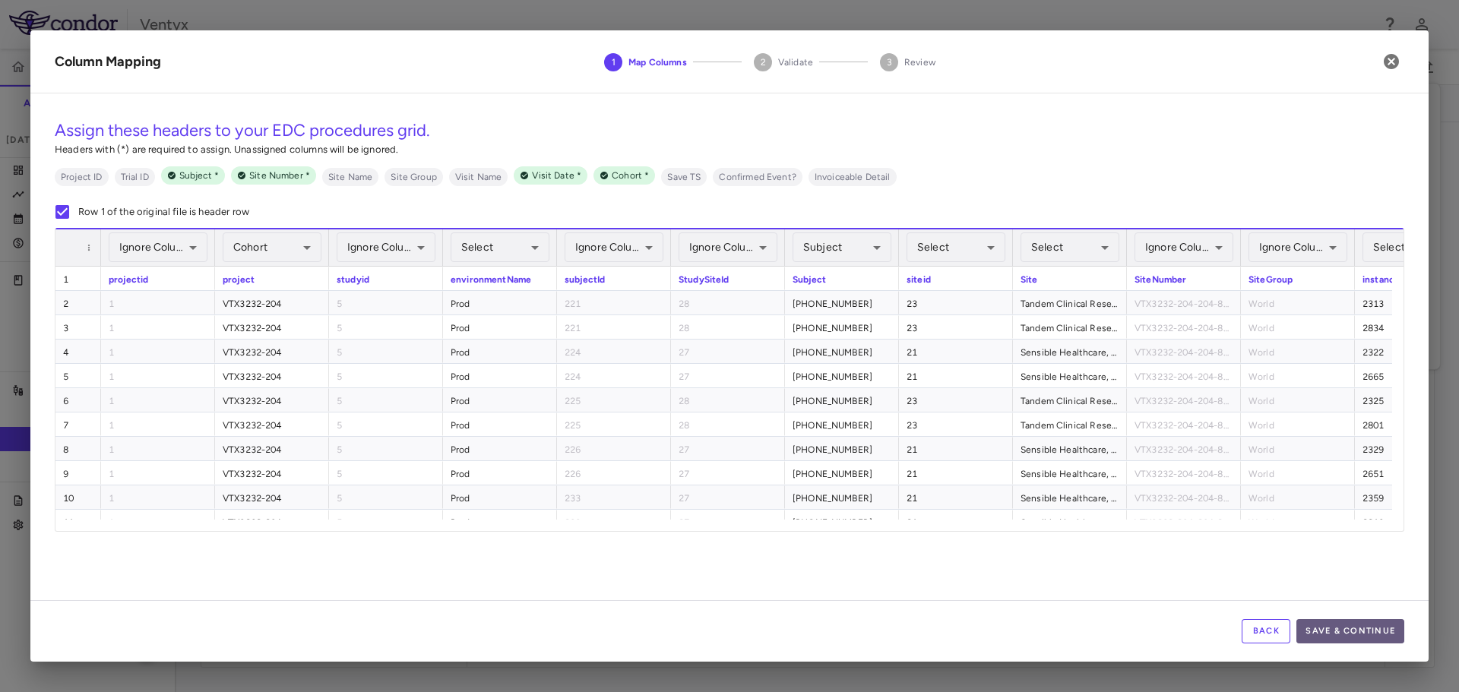
click at [1335, 628] on button "Save & Continue" at bounding box center [1351, 631] width 108 height 24
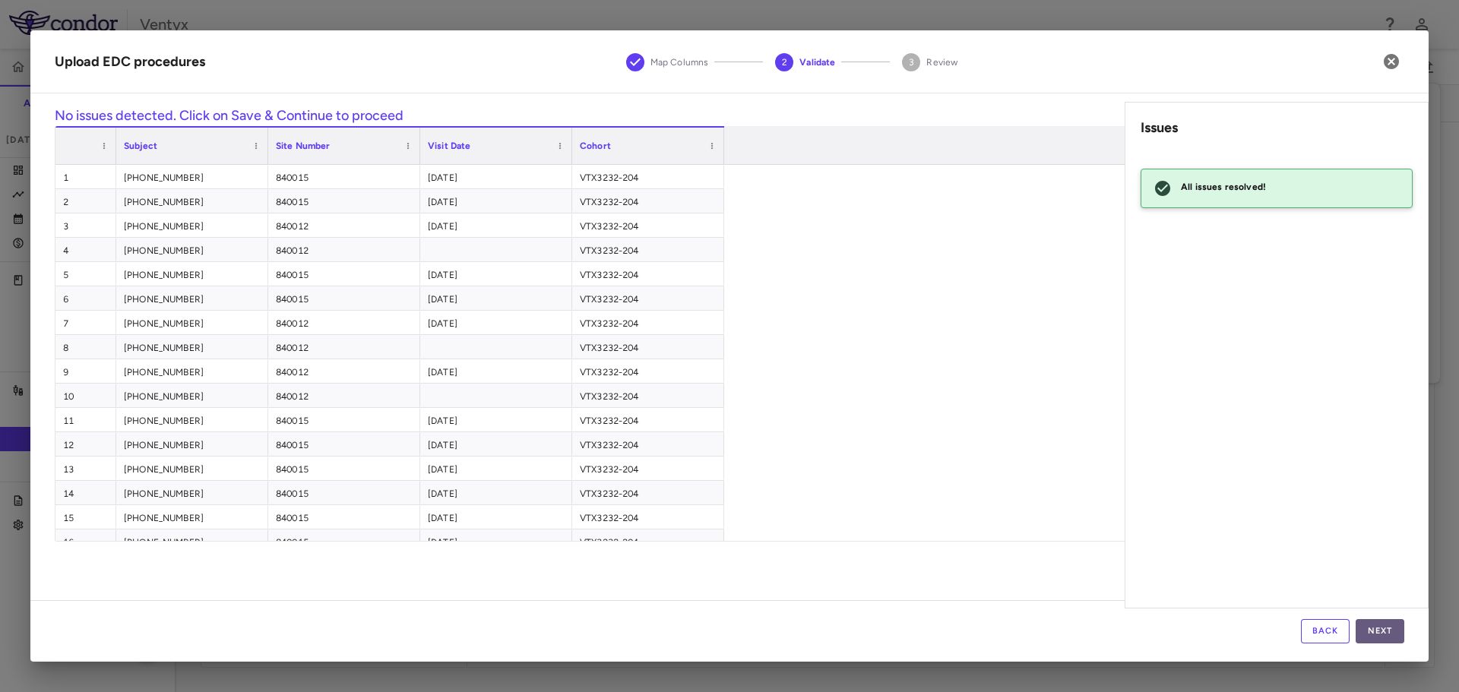
click at [1385, 638] on button "Next" at bounding box center [1380, 631] width 49 height 24
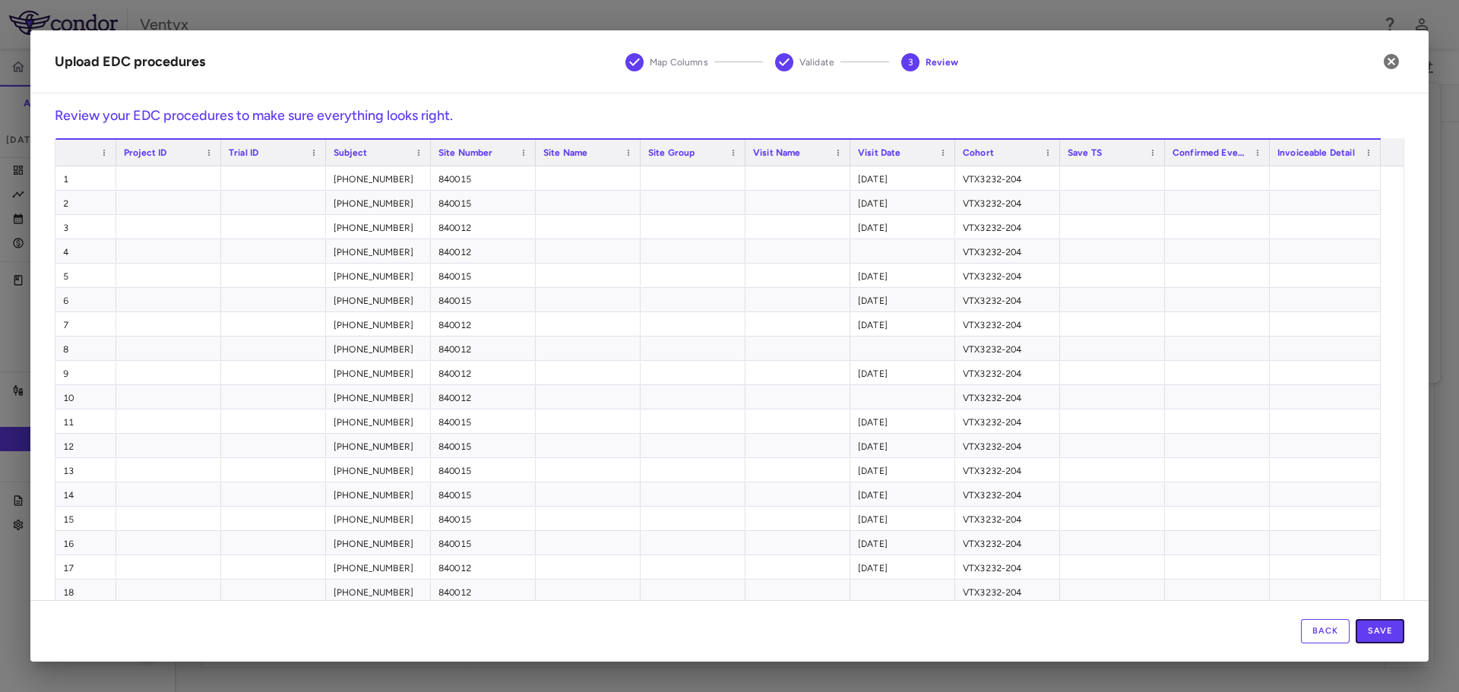
click at [1385, 638] on button "Save" at bounding box center [1380, 631] width 49 height 24
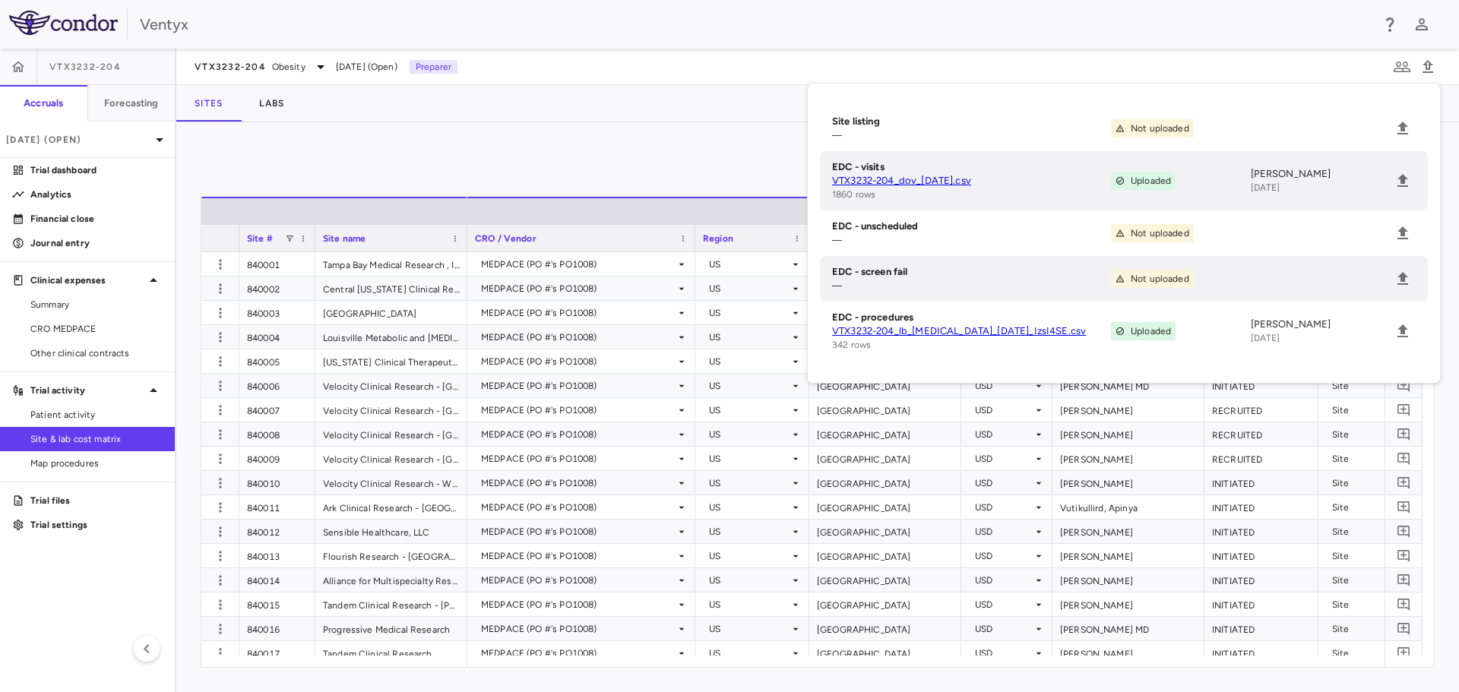
click at [389, 135] on div "Manage Visits and Procedures Add Site 0 Drag here to set row groups Drag here t…" at bounding box center [817, 407] width 1283 height 570
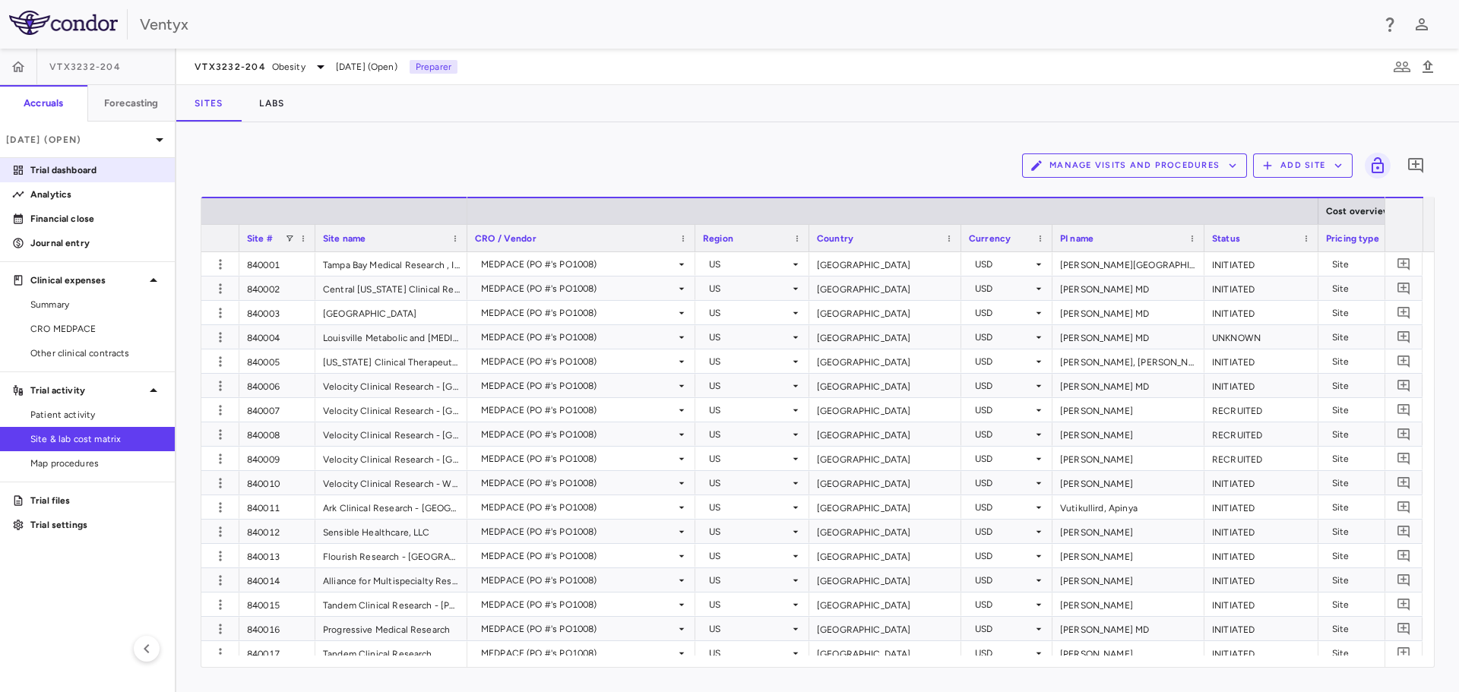
click at [73, 175] on p "Trial dashboard" at bounding box center [96, 170] width 132 height 14
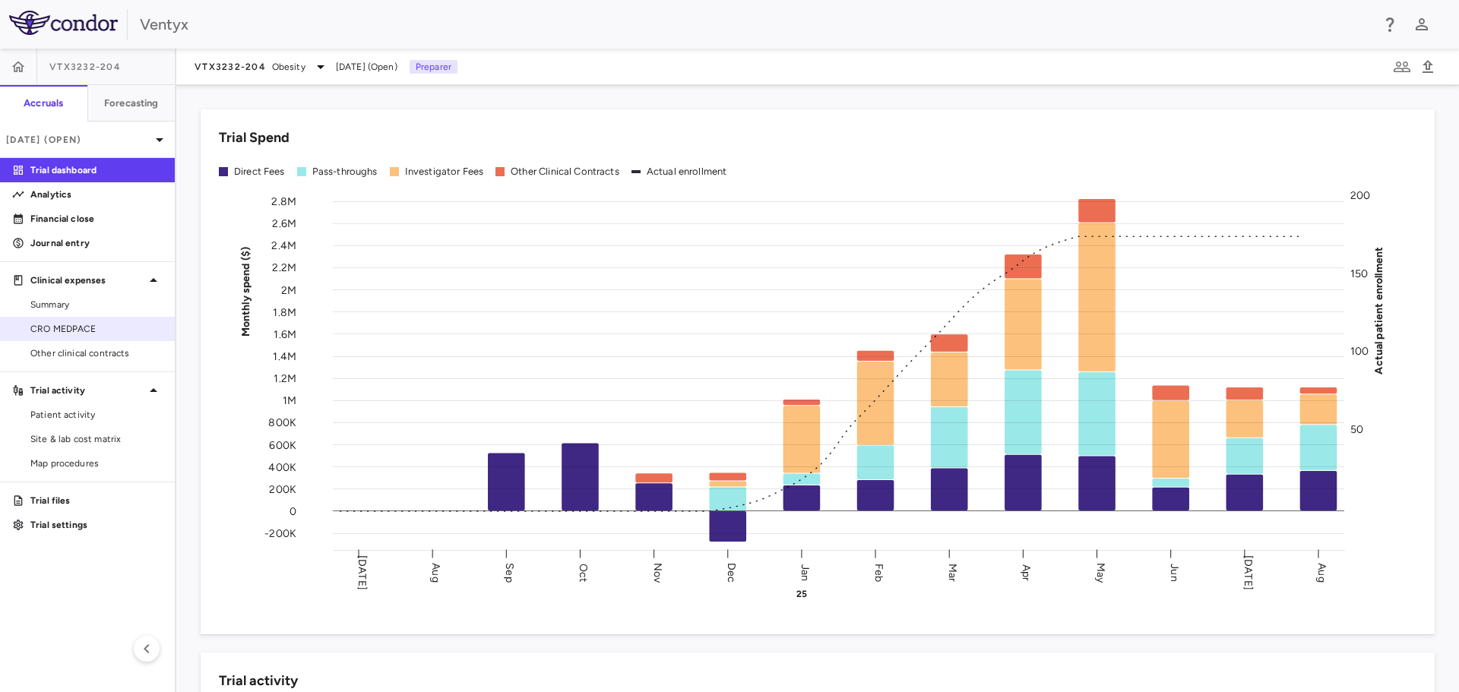
click at [77, 331] on span "CRO MEDPACE" at bounding box center [96, 329] width 132 height 14
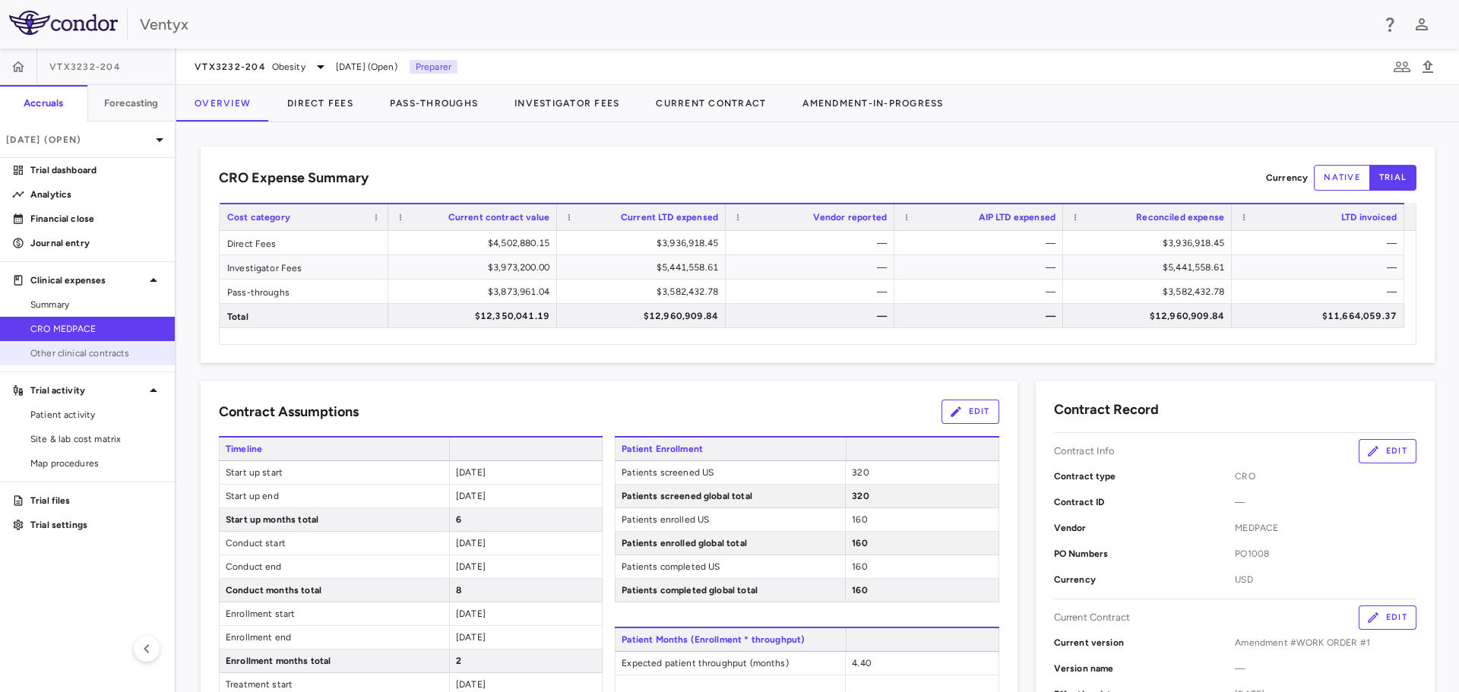
click at [71, 357] on span "Other clinical contracts" at bounding box center [96, 354] width 132 height 14
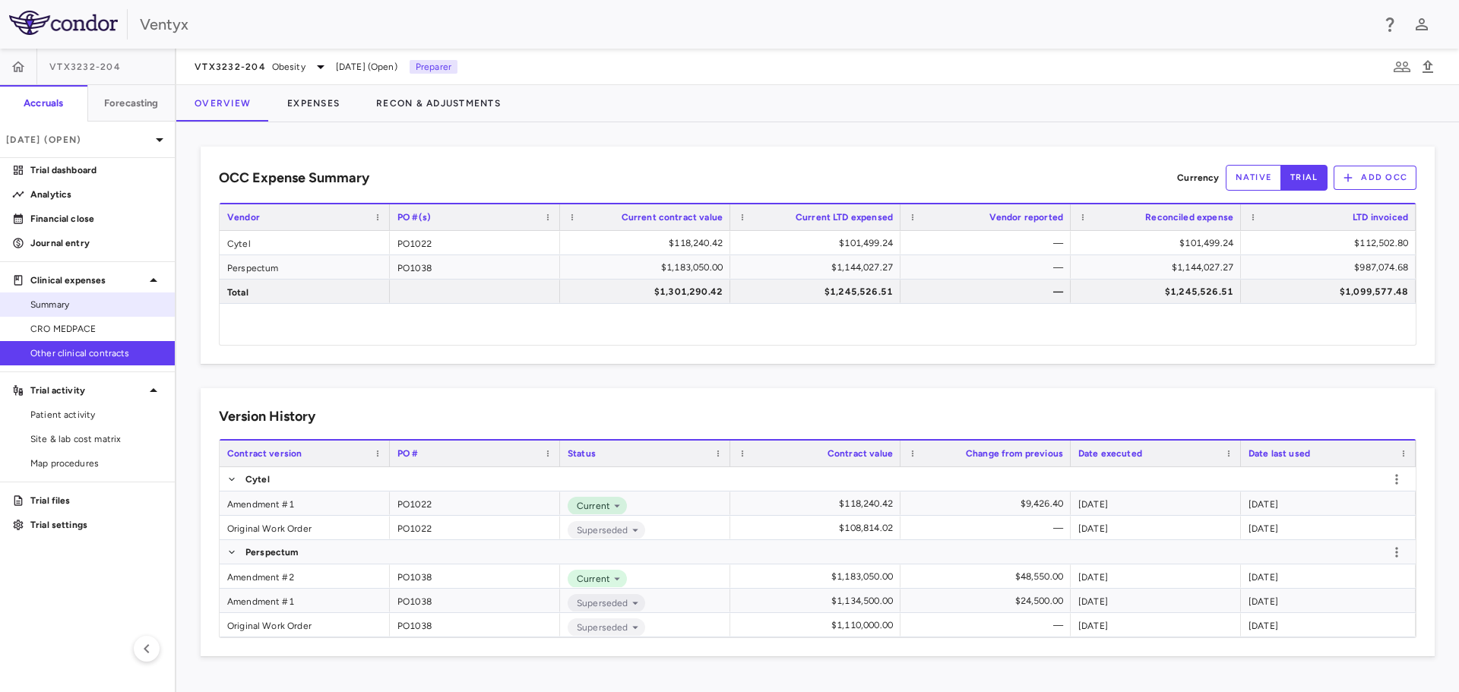
click at [73, 311] on span "Summary" at bounding box center [96, 305] width 132 height 14
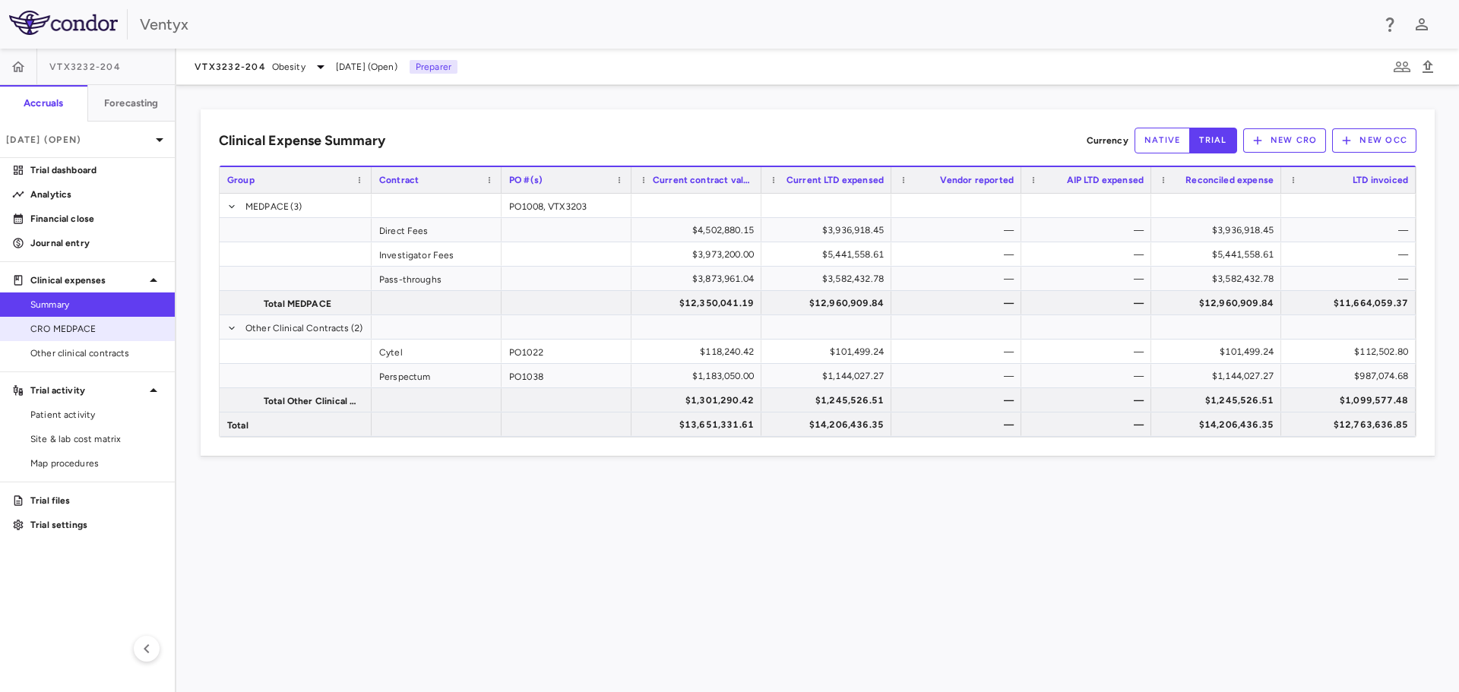
click at [93, 331] on span "CRO MEDPACE" at bounding box center [96, 329] width 132 height 14
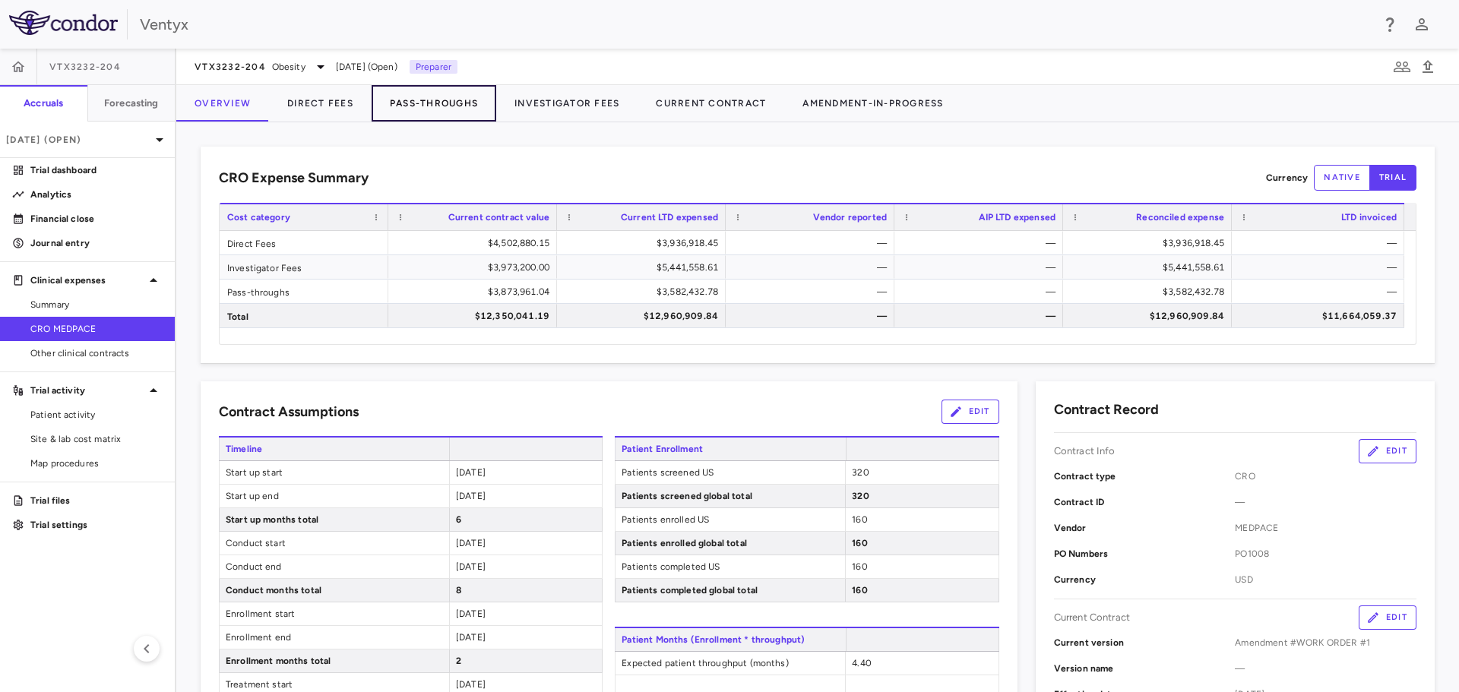
click at [442, 110] on button "Pass-Throughs" at bounding box center [434, 103] width 125 height 36
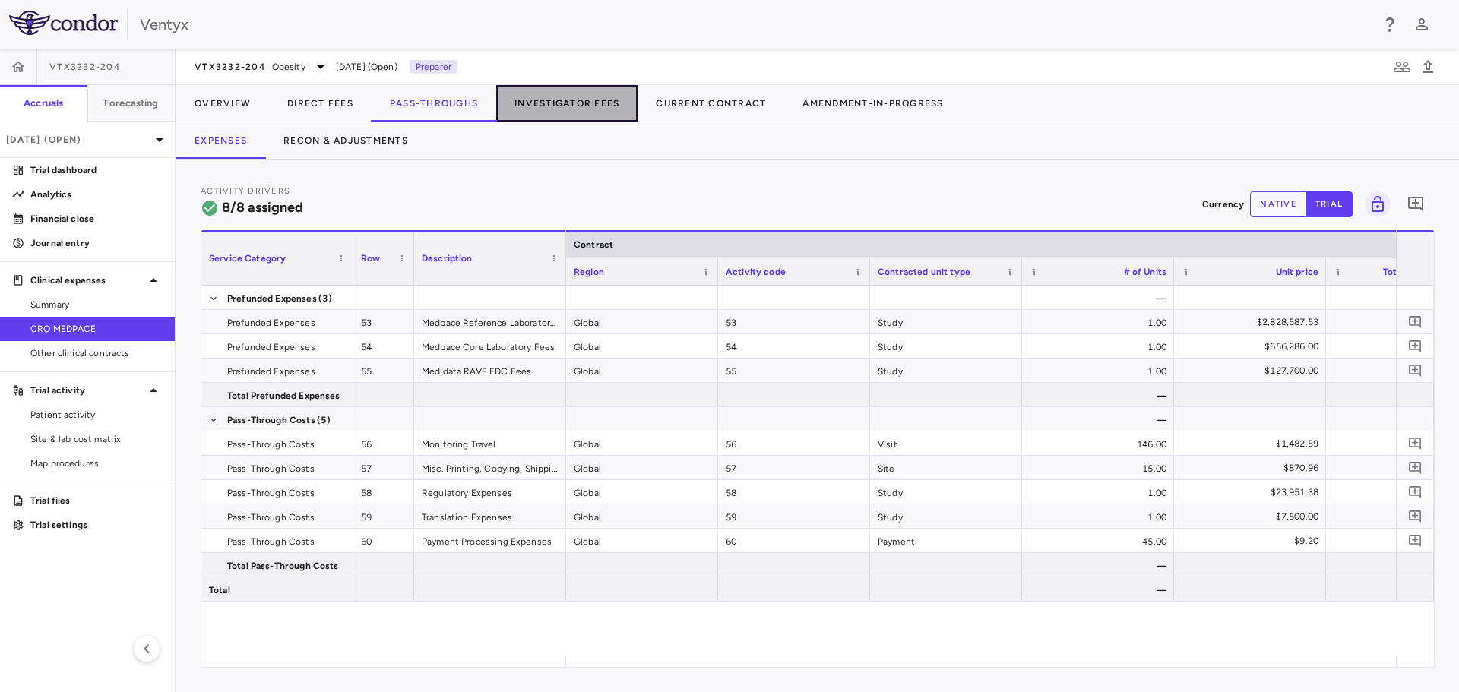
click at [549, 104] on button "Investigator Fees" at bounding box center [566, 103] width 141 height 36
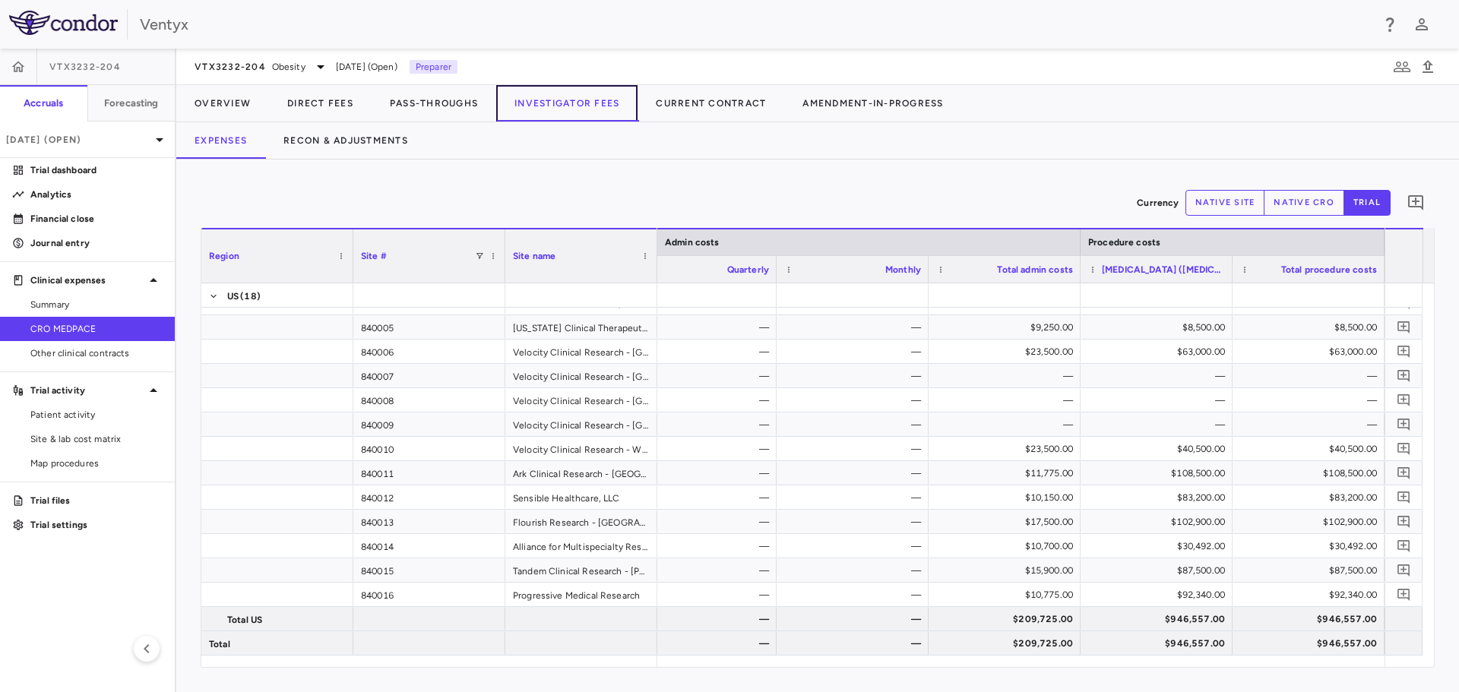
scroll to position [138, 0]
